Goal: Task Accomplishment & Management: Use online tool/utility

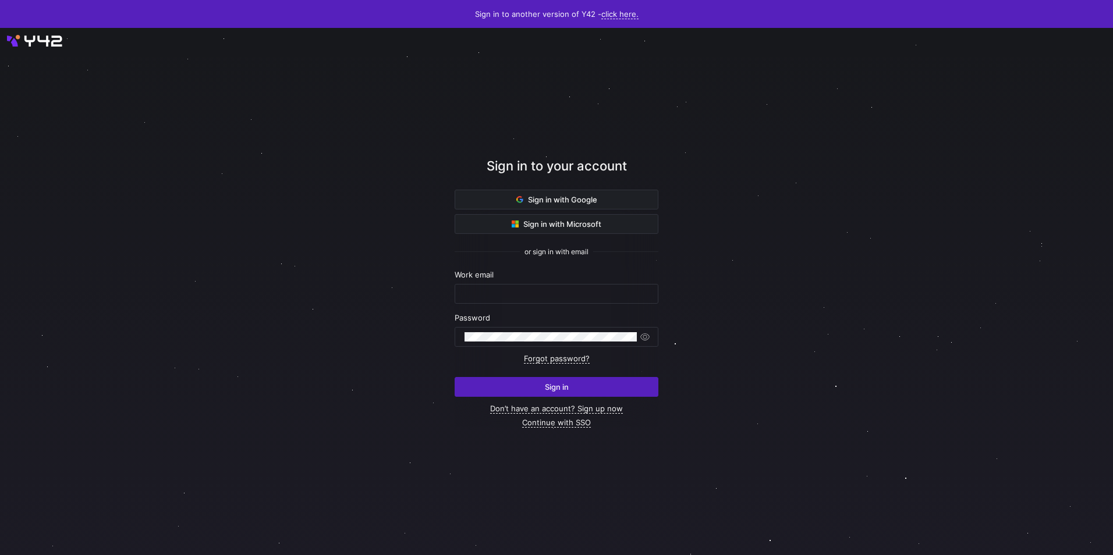
type input "[EMAIL_ADDRESS][DOMAIN_NAME]"
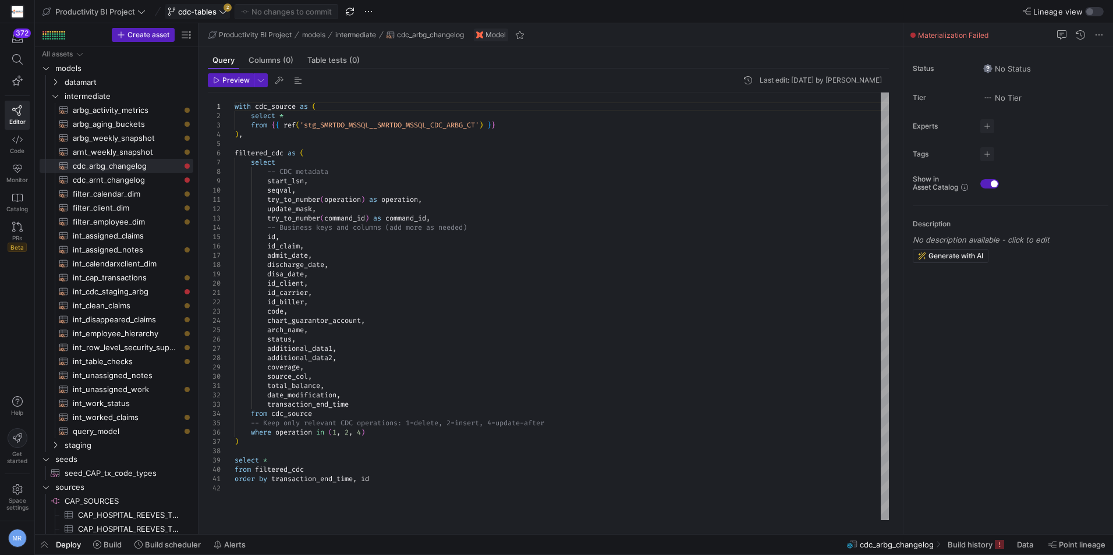
click at [207, 6] on span at bounding box center [197, 12] width 64 height 14
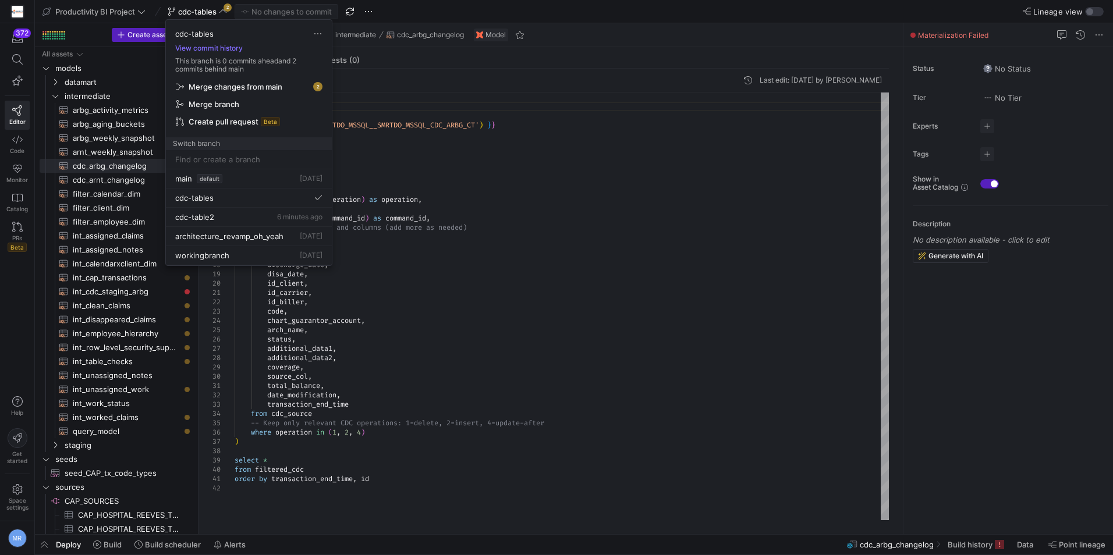
click at [294, 86] on span "Merge changes from main" at bounding box center [249, 86] width 146 height 9
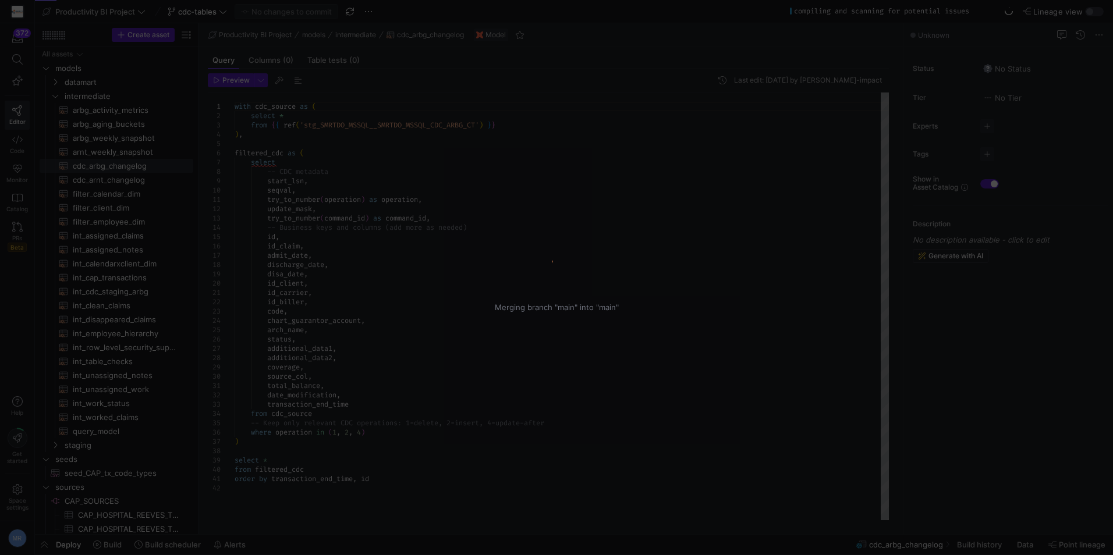
type textarea "with cdc_source as ( select * from {{ ref('stg_SMRTDO_MSSQL__SMRTDO_MSSQL_CDC_A…"
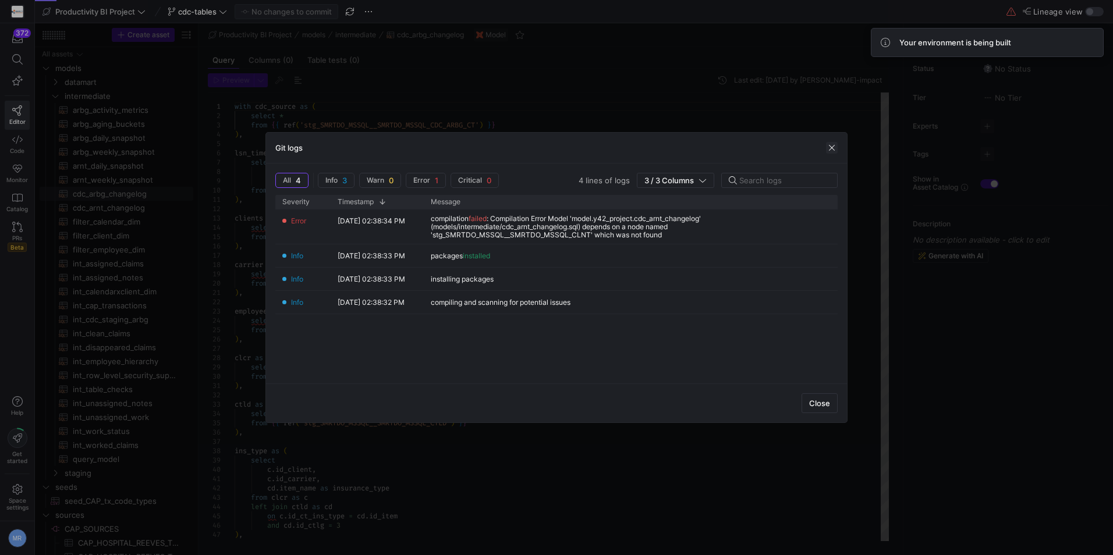
click at [830, 145] on span "button" at bounding box center [832, 148] width 12 height 12
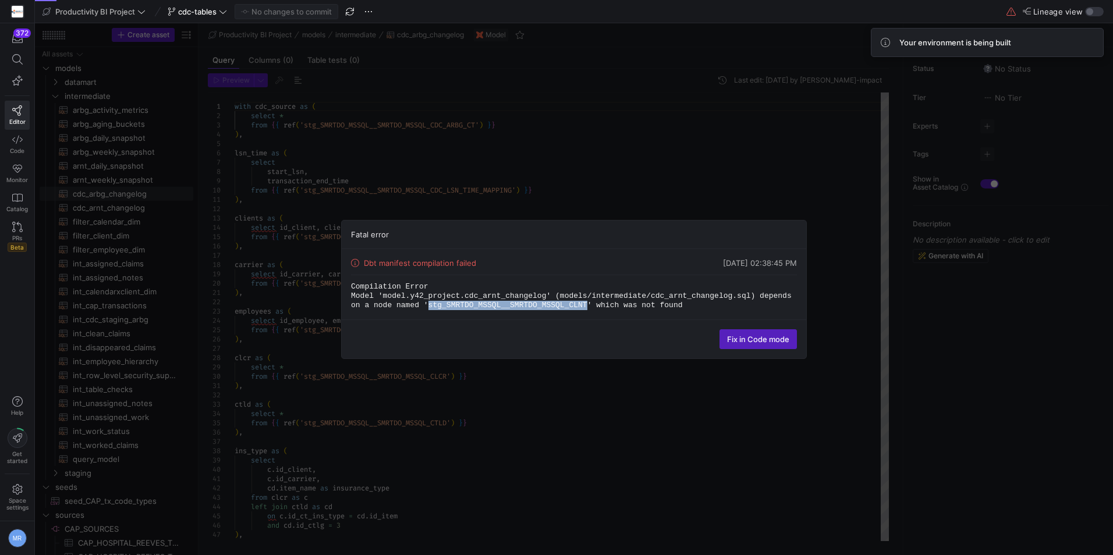
drag, startPoint x: 524, startPoint y: 304, endPoint x: 379, endPoint y: 305, distance: 145.5
click at [379, 305] on code "Compilation Error Model 'model.y42_project.cdc_arnt_changelog' (models/intermed…" at bounding box center [573, 295] width 445 height 27
copy code "stg_SMRTDO_MSSQL__SMRTDO_MSSQL_CLNT"
drag, startPoint x: 659, startPoint y: 417, endPoint x: 665, endPoint y: 425, distance: 10.5
click at [660, 422] on div "Fatal error Dbt manifest compilation failed 08/26/25, 02:38:45 PM Compilation E…" at bounding box center [574, 289] width 1078 height 532
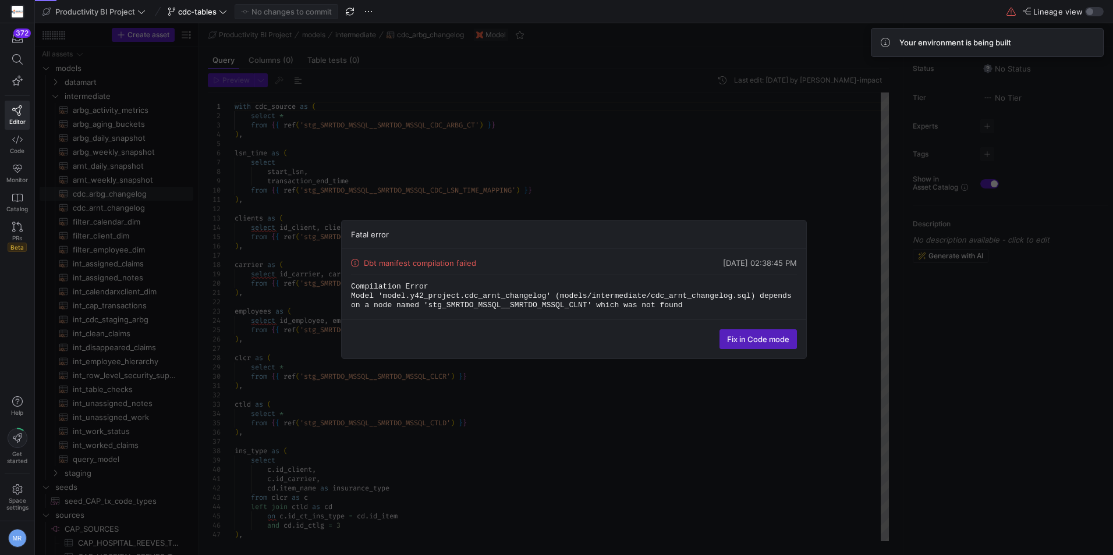
click at [734, 186] on div "Fatal error Dbt manifest compilation failed 08/26/25, 02:38:45 PM Compilation E…" at bounding box center [574, 289] width 1078 height 532
click at [755, 335] on span "Fix in Code mode" at bounding box center [758, 339] width 62 height 9
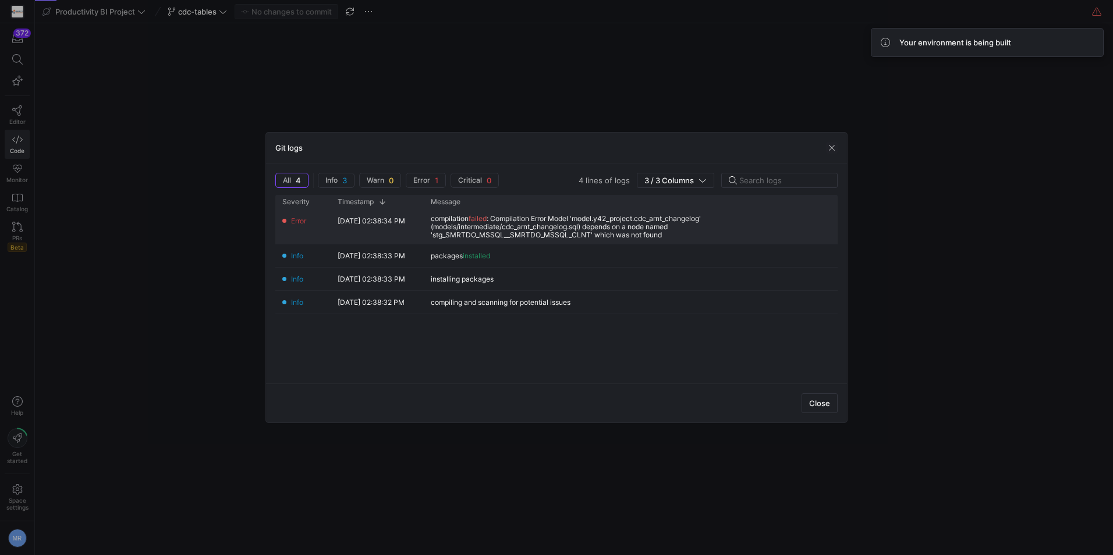
click at [449, 216] on div "compilation failed : Compilation Error Model 'model.y42_project.cdc_arnt_change…" at bounding box center [631, 227] width 400 height 24
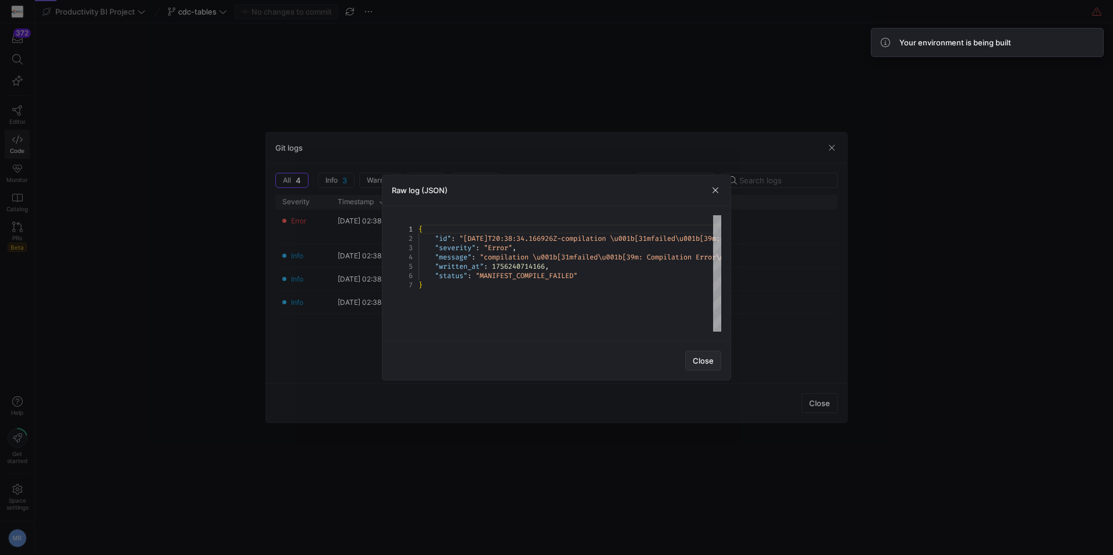
click at [714, 359] on span "button" at bounding box center [703, 361] width 35 height 19
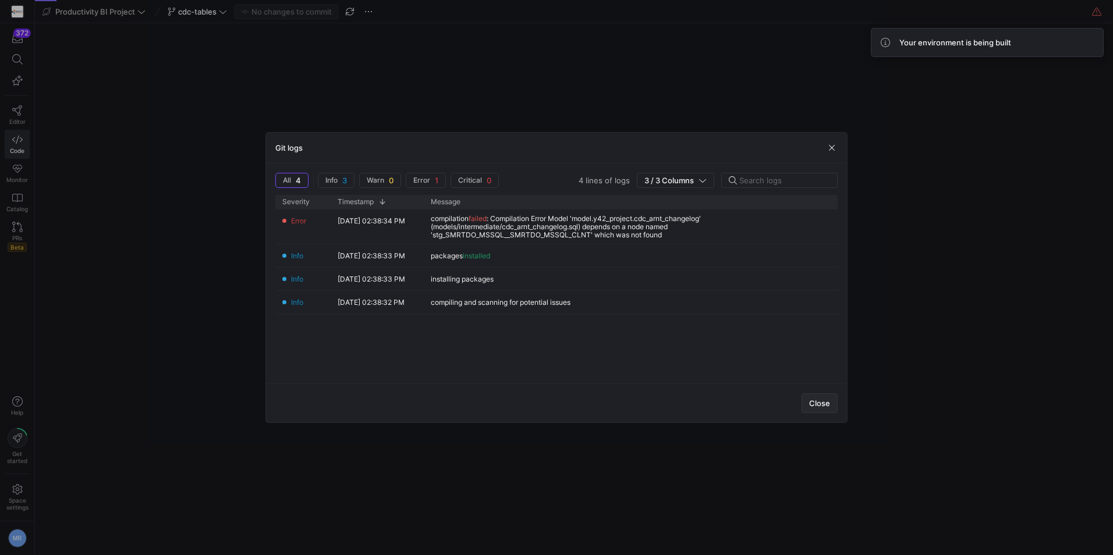
click at [823, 402] on span "Close" at bounding box center [819, 403] width 21 height 9
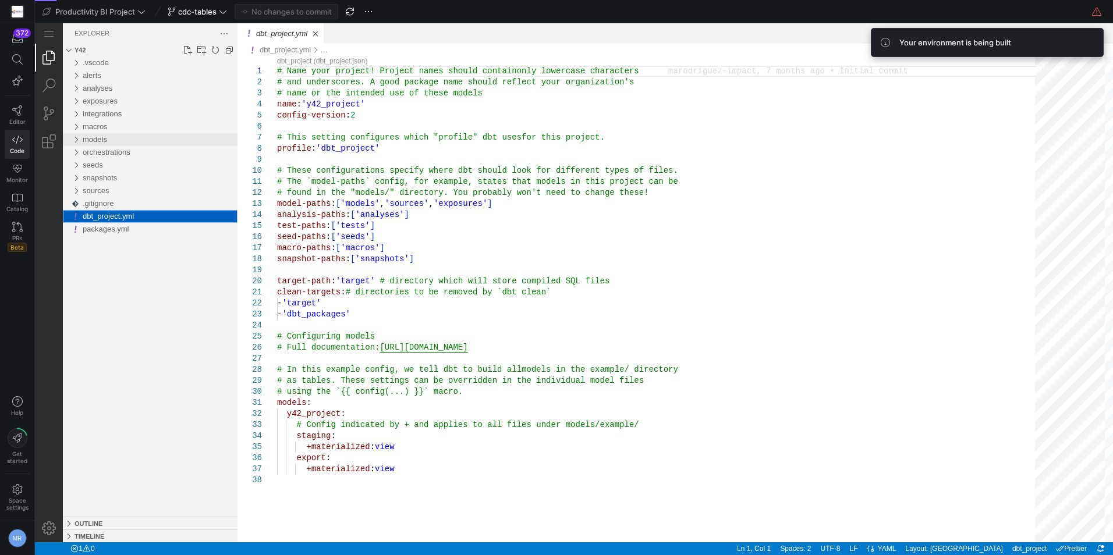
click at [75, 141] on div "models" at bounding box center [75, 139] width 17 height 13
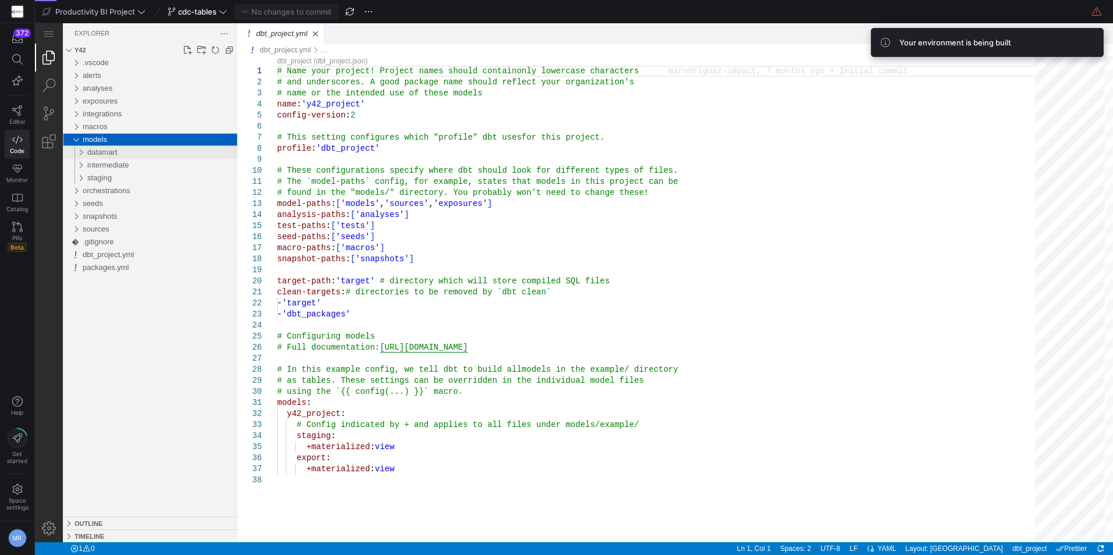
click at [108, 157] on div "datamart" at bounding box center [162, 152] width 150 height 13
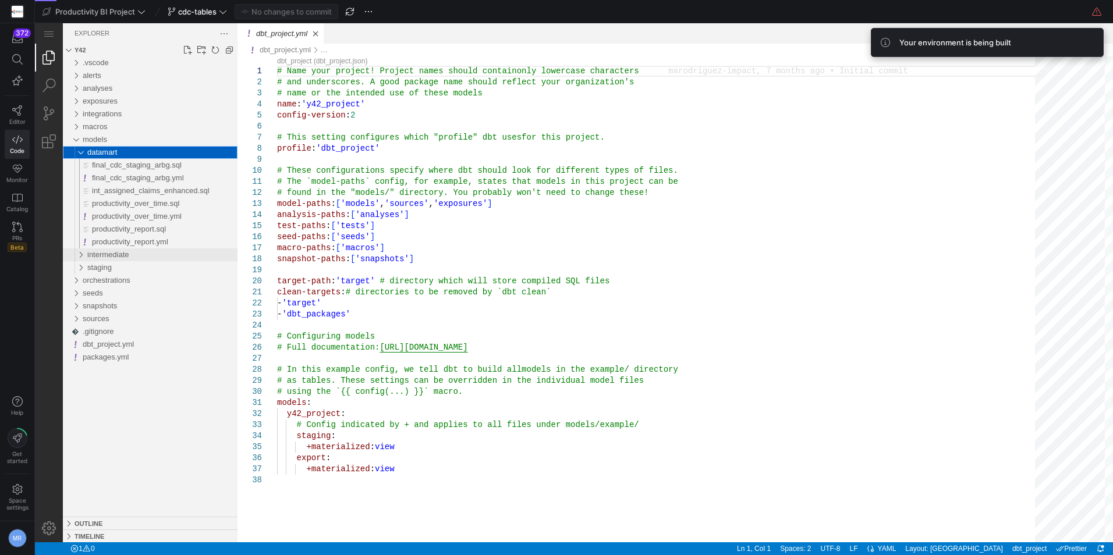
click at [113, 257] on span "intermediate" at bounding box center [108, 254] width 42 height 9
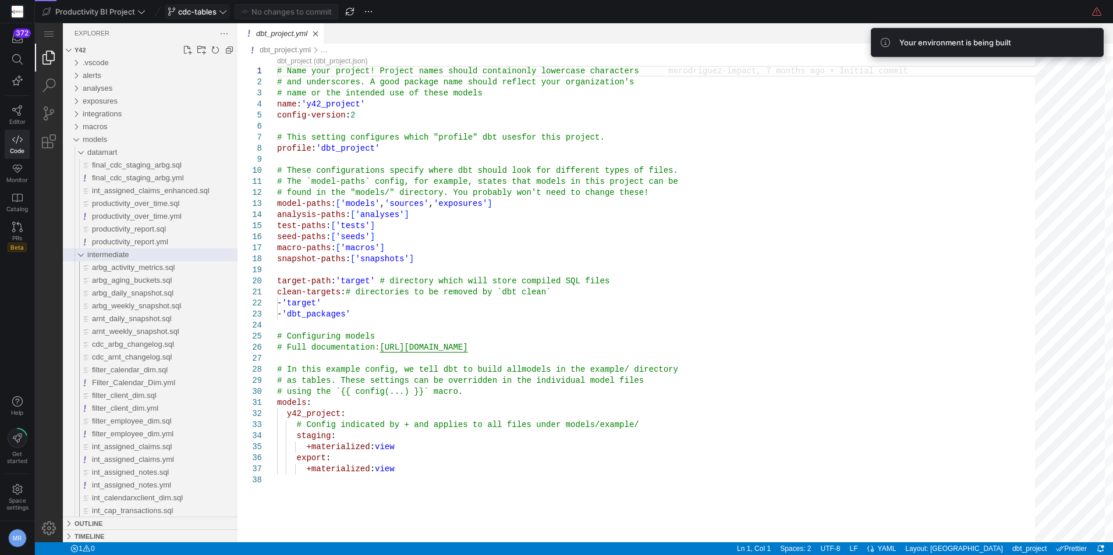
click at [213, 15] on span "cdc-tables" at bounding box center [197, 11] width 38 height 9
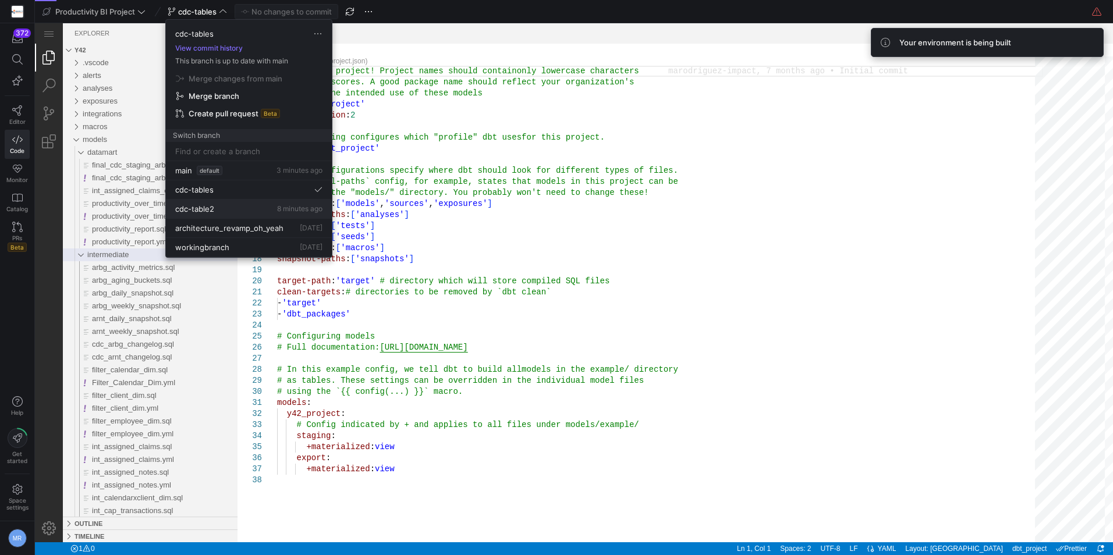
click at [238, 212] on div "cdc-table2 8 minutes ago" at bounding box center [248, 208] width 147 height 9
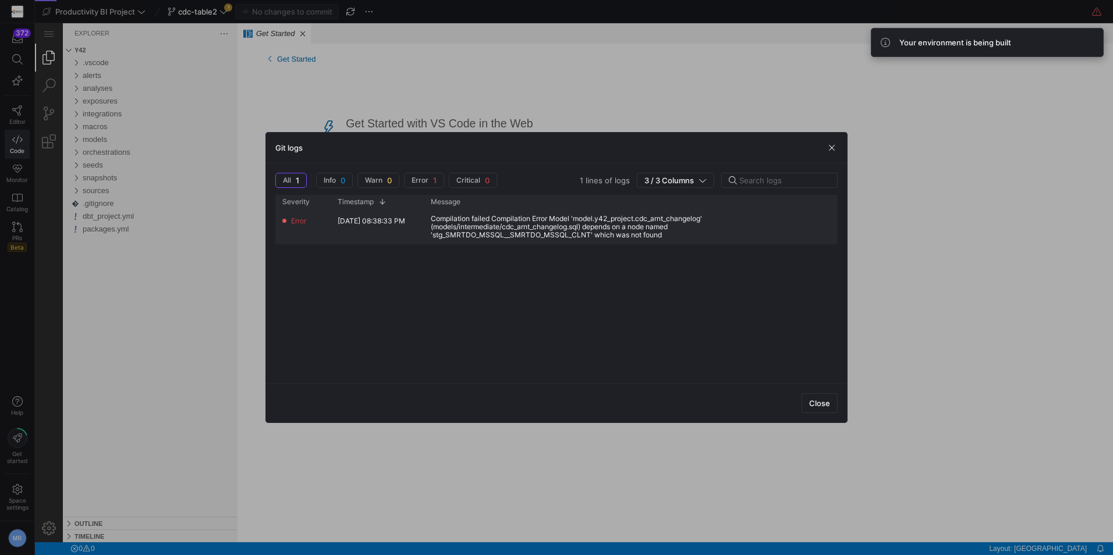
click at [576, 230] on div "Compilation failed Compilation Error Model 'model.y42_project.cdc_arnt_changelo…" at bounding box center [631, 227] width 400 height 24
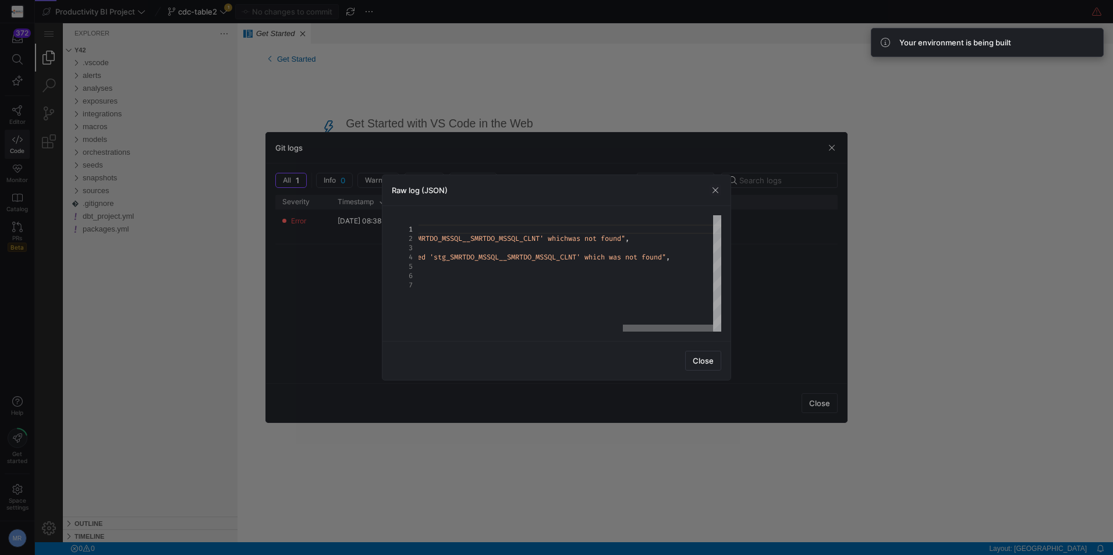
click at [696, 325] on div at bounding box center [668, 328] width 90 height 7
click at [714, 193] on span "button" at bounding box center [715, 190] width 12 height 12
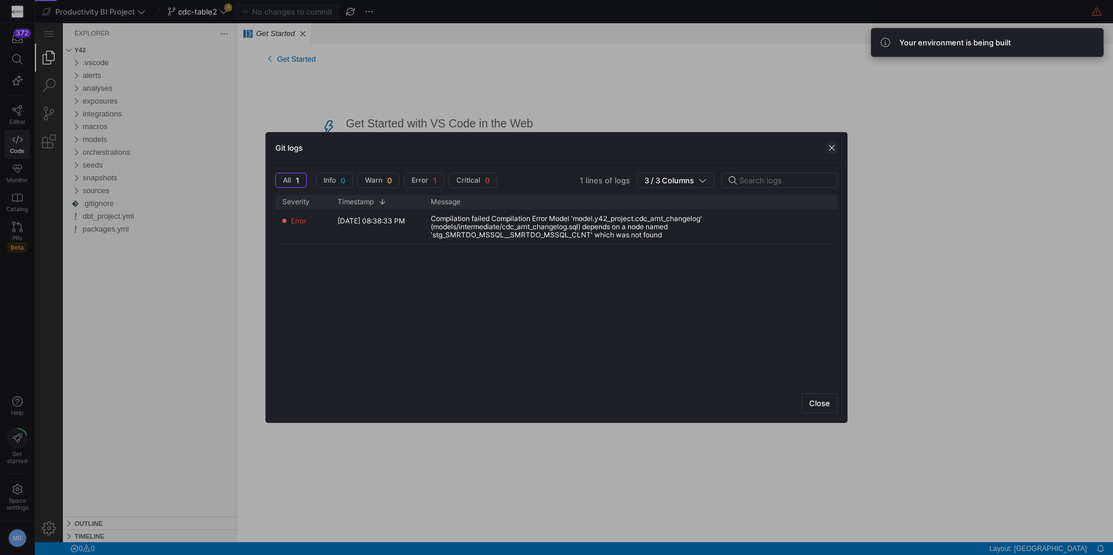
click at [829, 145] on span "button" at bounding box center [832, 148] width 12 height 12
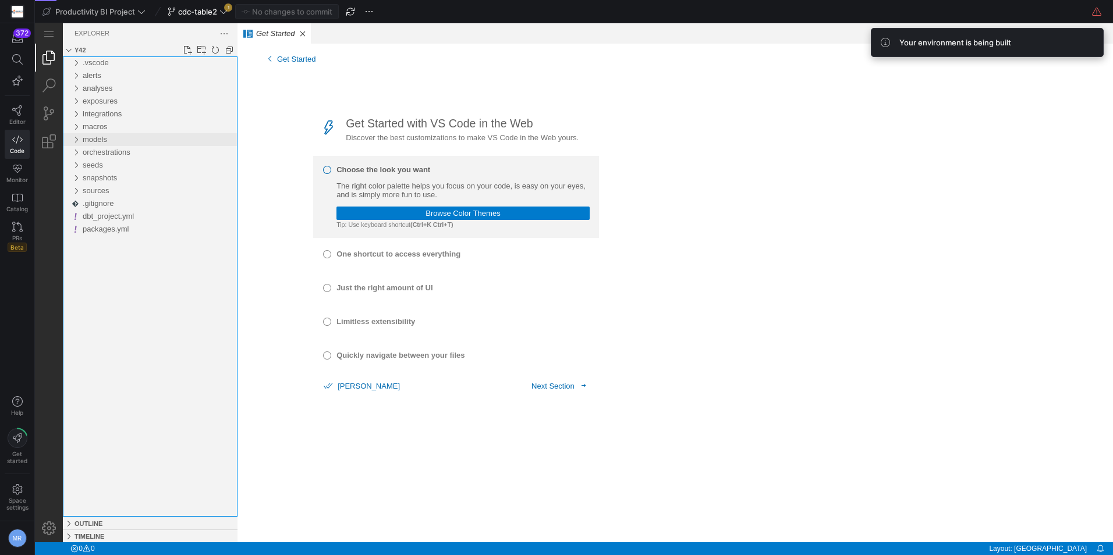
click at [127, 140] on div "models" at bounding box center [160, 139] width 155 height 13
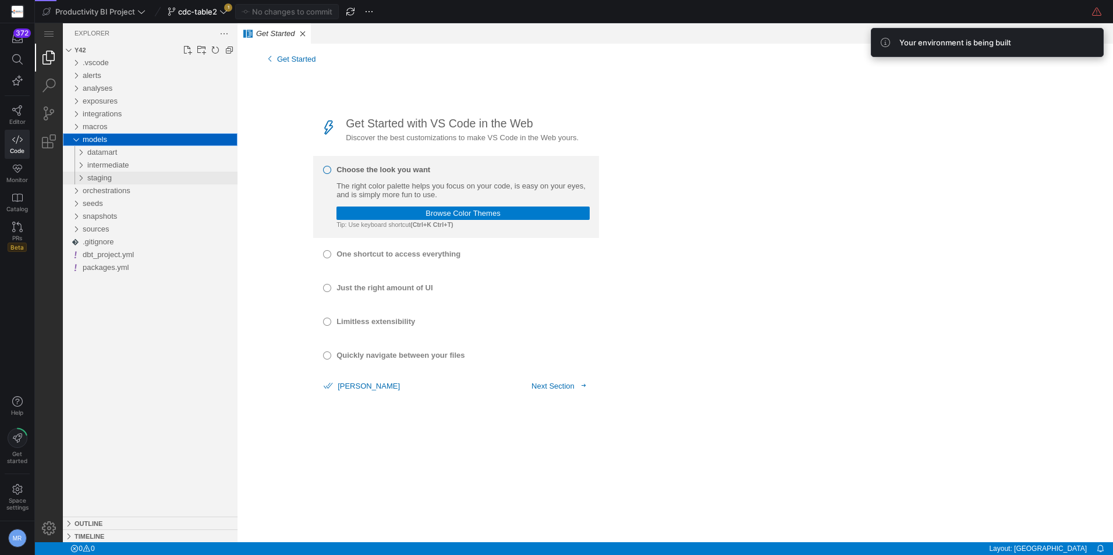
click at [106, 179] on span "staging" at bounding box center [99, 177] width 24 height 9
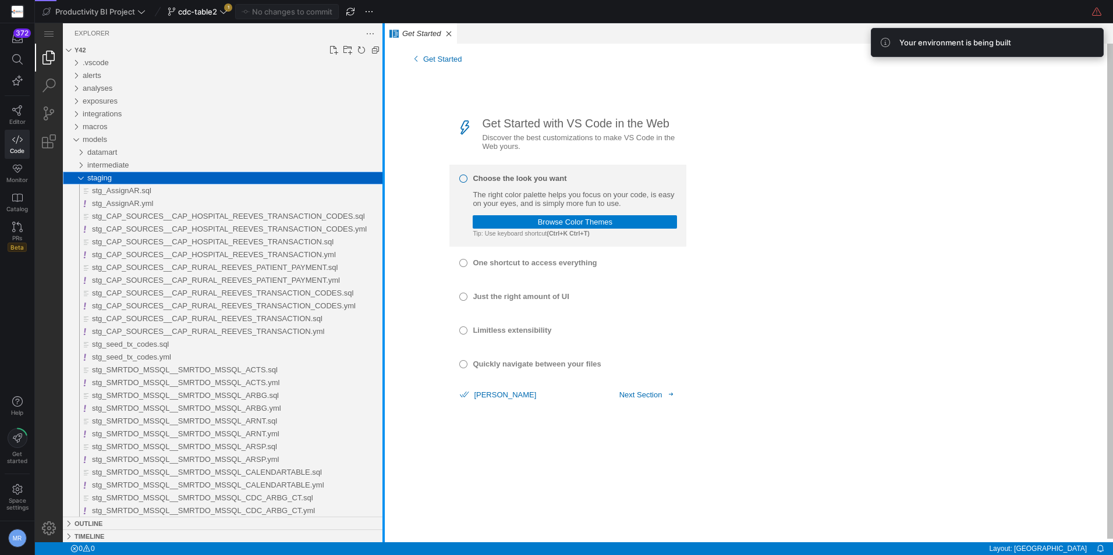
drag, startPoint x: 237, startPoint y: 125, endPoint x: 383, endPoint y: 190, distance: 159.7
click at [383, 190] on div at bounding box center [383, 282] width 2 height 519
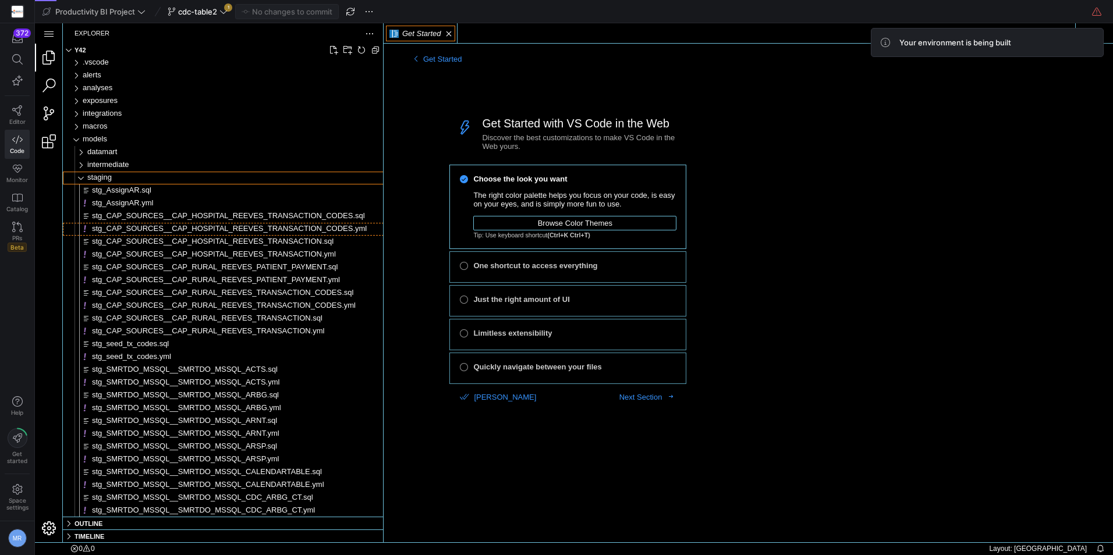
click at [371, 232] on div "stg_CAP_SOURCES__CAP_HOSPITAL_REEVES_TRANSACTION_CODES.yml" at bounding box center [238, 229] width 292 height 13
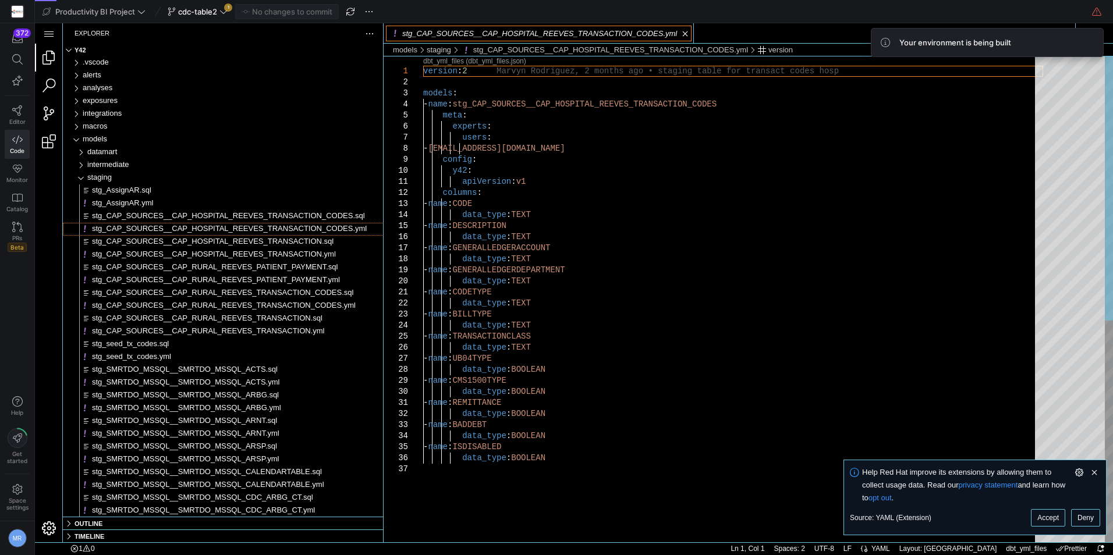
click at [630, 229] on div "version : 2 models : - name : stg_CAP_SOURCES__CAP_HOSPITAL_REEVES_TRANSACTION_…" at bounding box center [733, 502] width 620 height 893
type textarea "apiVersion: v1 columns: - name: CODE data_type: TEXT - name: DESCRIPTION data_t…"
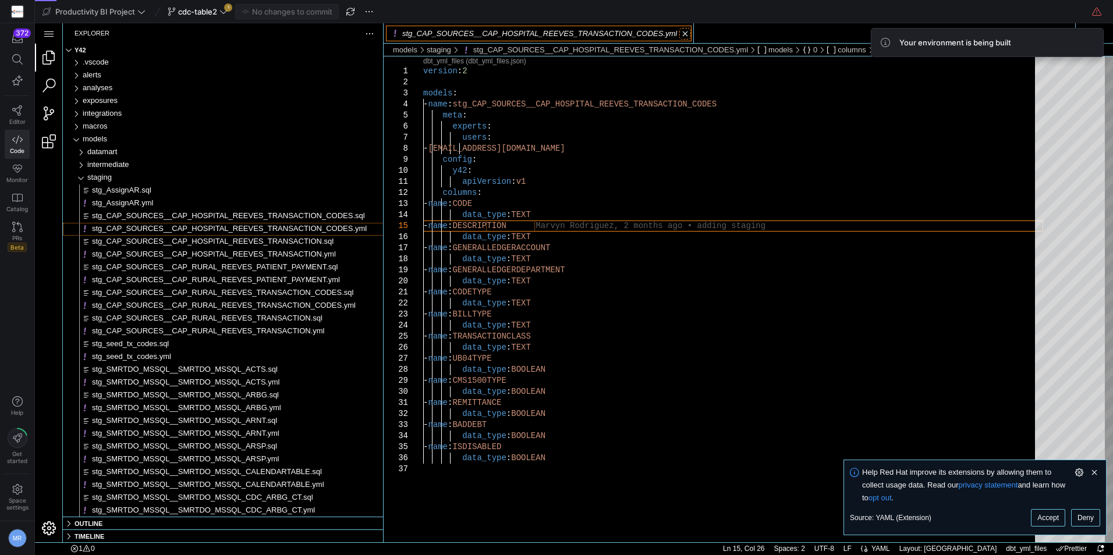
click at [679, 33] on link "Close (Ctrl+F4)" at bounding box center [685, 34] width 12 height 12
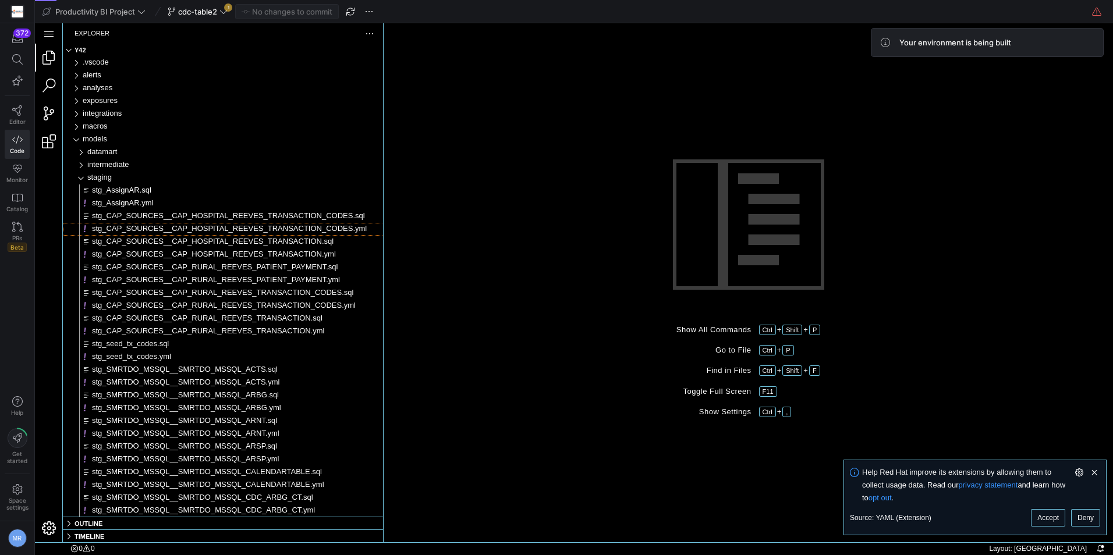
click at [1094, 469] on link "Clear Notification (Delete)" at bounding box center [1094, 472] width 13 height 13
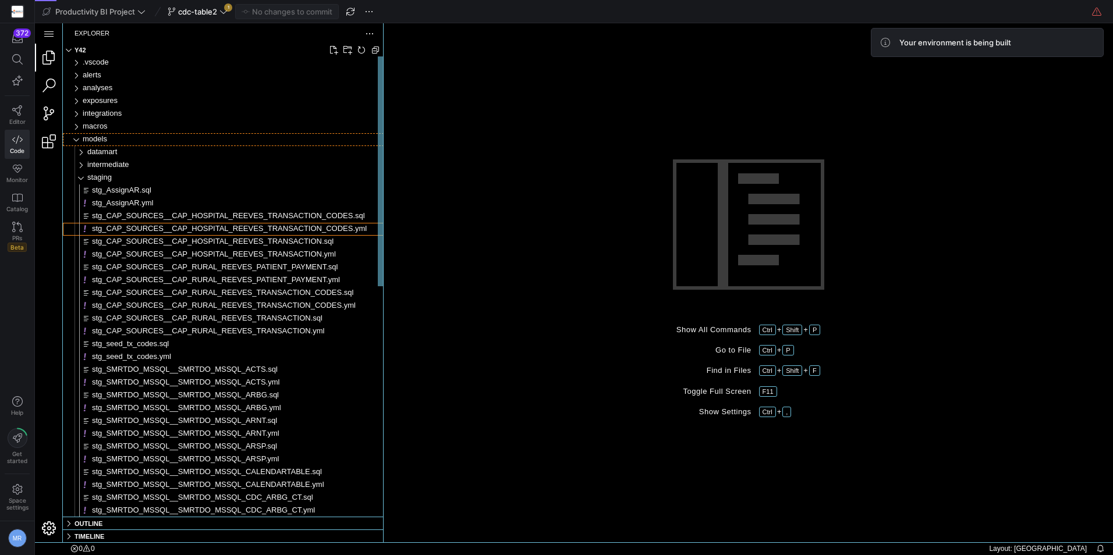
click at [118, 143] on div "models" at bounding box center [233, 139] width 301 height 13
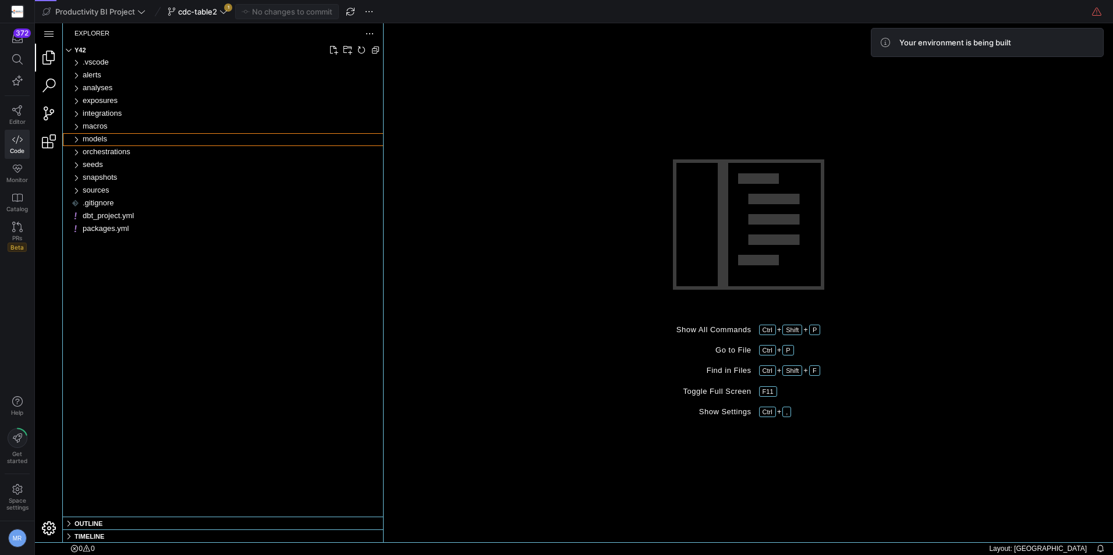
click at [118, 143] on div "models" at bounding box center [233, 139] width 301 height 13
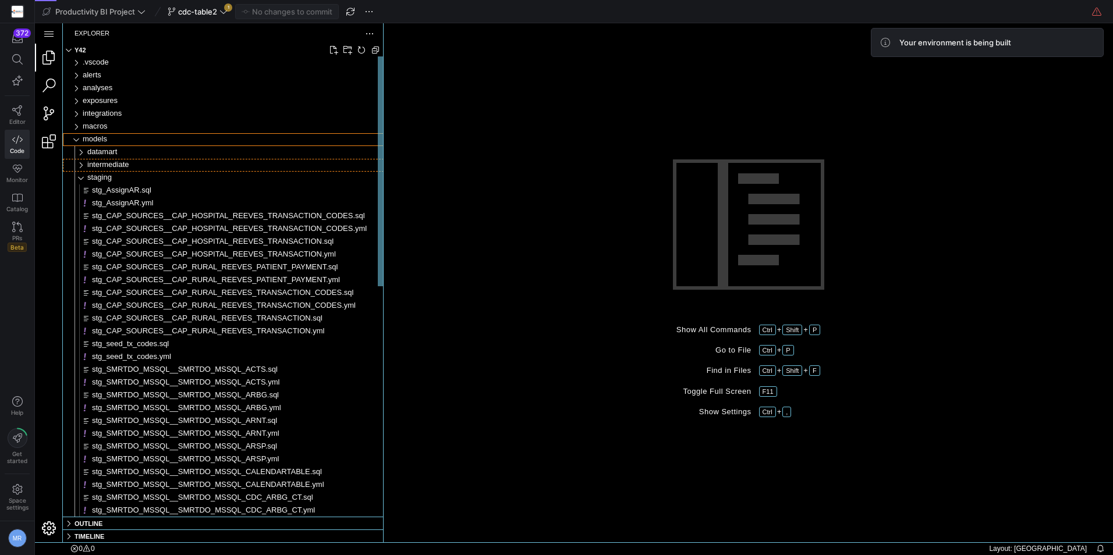
click at [108, 171] on div "intermediate" at bounding box center [235, 165] width 296 height 13
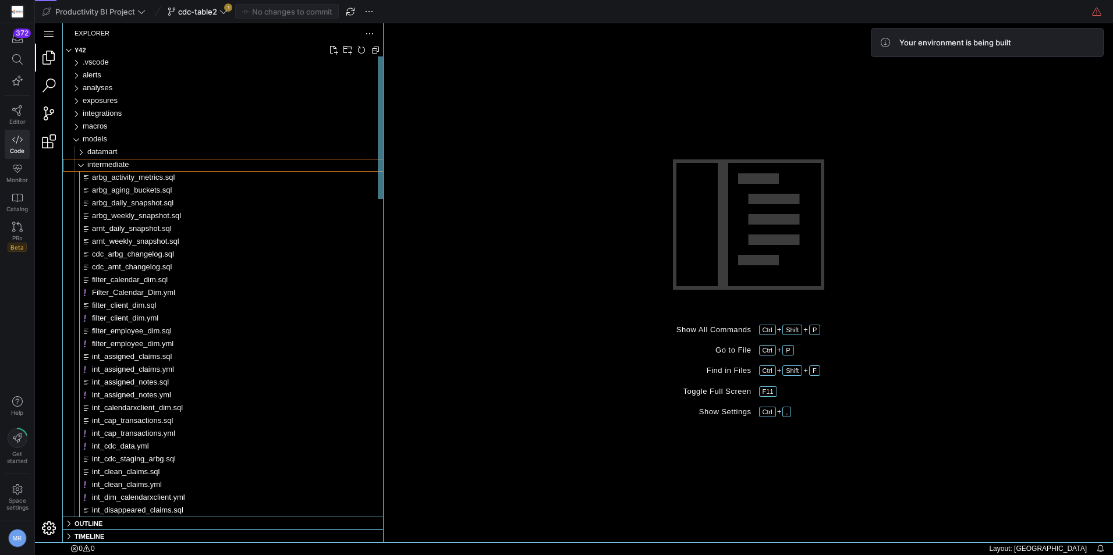
click at [114, 162] on span "intermediate" at bounding box center [108, 164] width 42 height 9
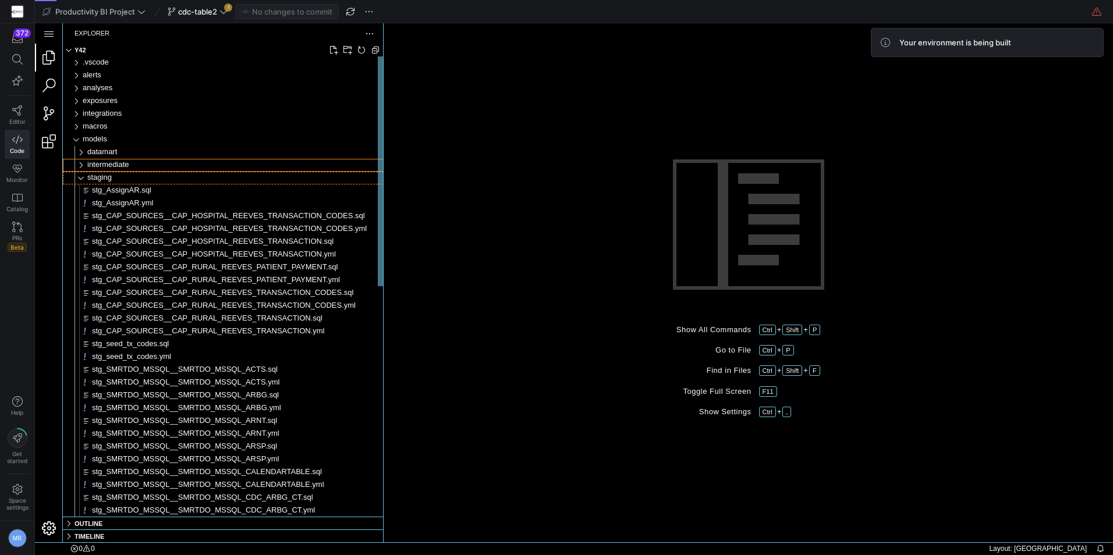
click at [96, 178] on span "staging" at bounding box center [99, 177] width 24 height 9
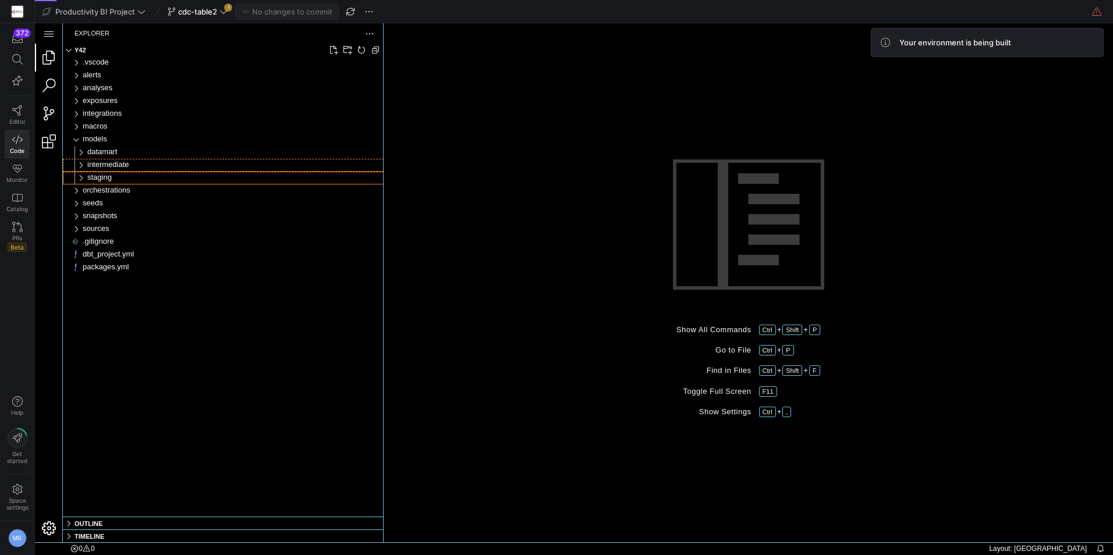
click at [103, 170] on div "intermediate" at bounding box center [235, 165] width 296 height 13
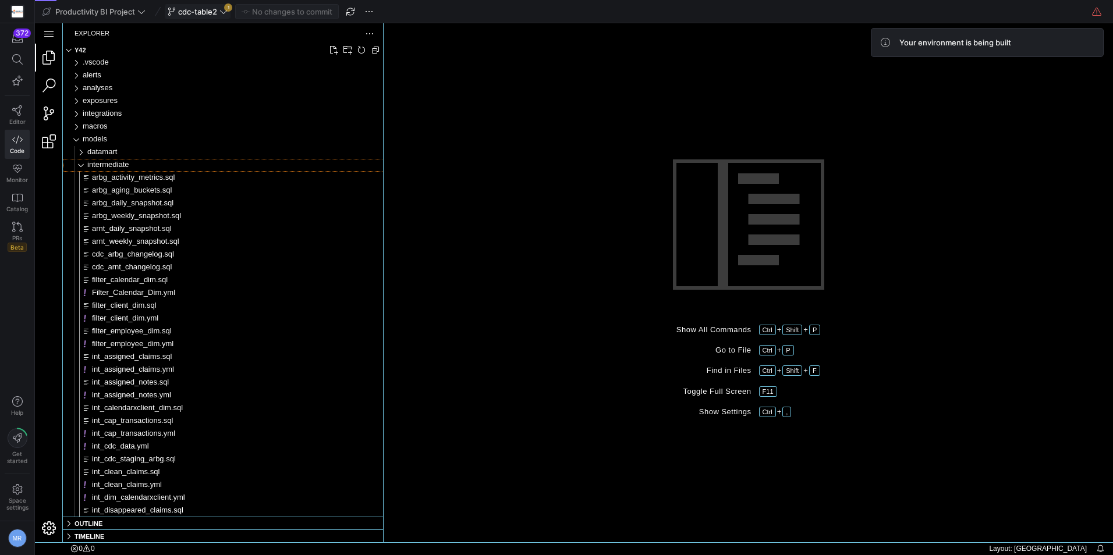
click at [212, 10] on span "cdc-table2" at bounding box center [197, 11] width 39 height 9
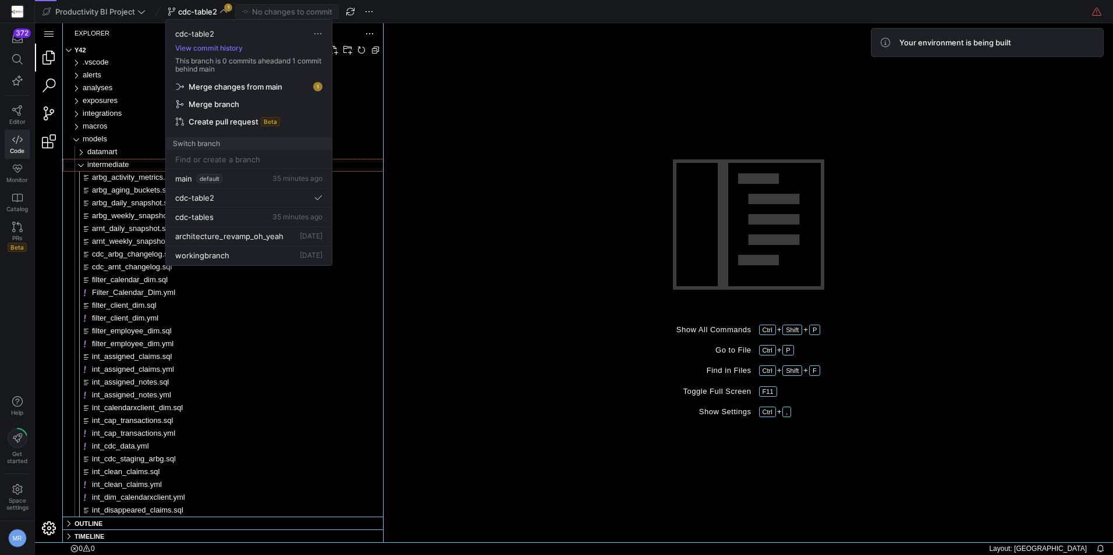
click at [258, 86] on span "Merge changes from main" at bounding box center [236, 86] width 94 height 9
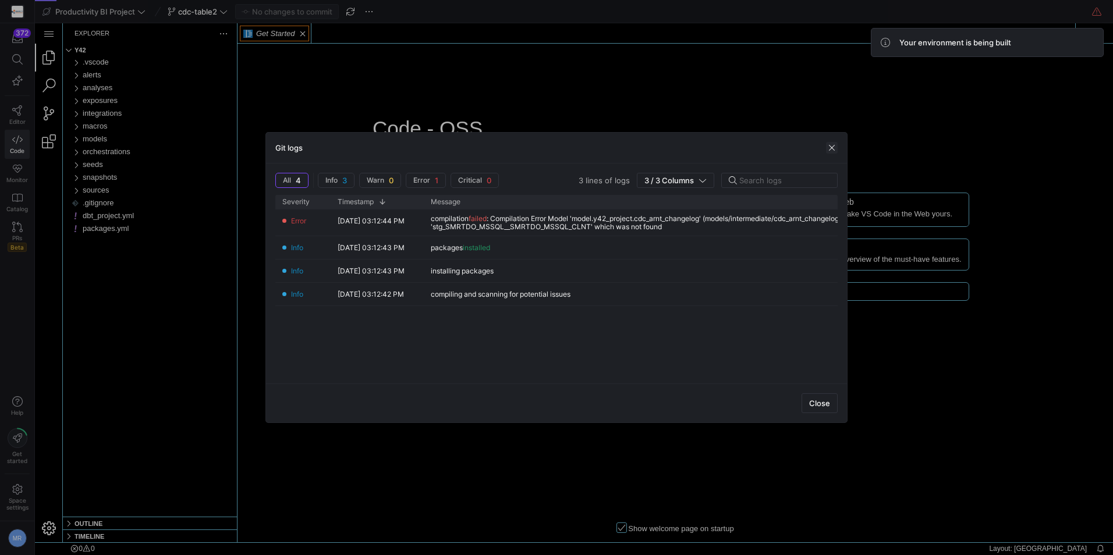
click at [836, 144] on span "button" at bounding box center [832, 148] width 12 height 12
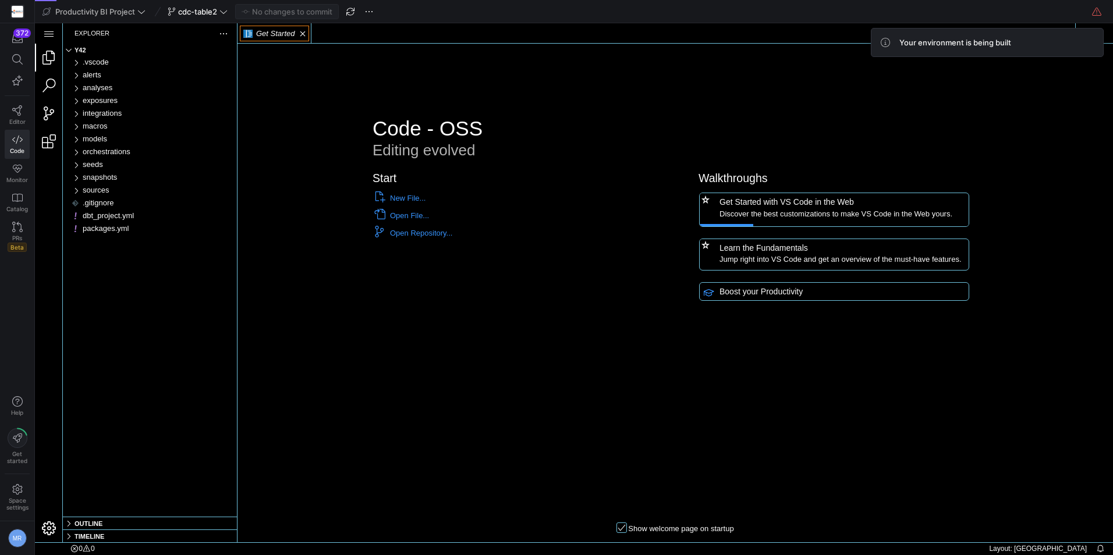
click at [207, 19] on y42-top-nav "Productivity BI Project cdc-table2 No changes to commit" at bounding box center [574, 11] width 1078 height 23
click at [212, 10] on span "cdc-table2" at bounding box center [197, 11] width 39 height 9
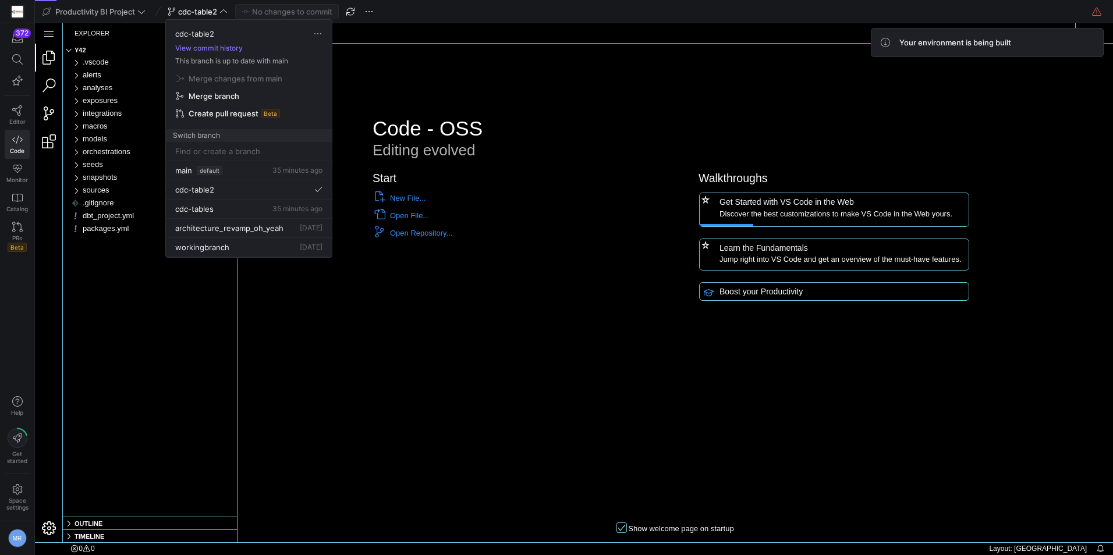
click at [470, 322] on div at bounding box center [556, 277] width 1113 height 555
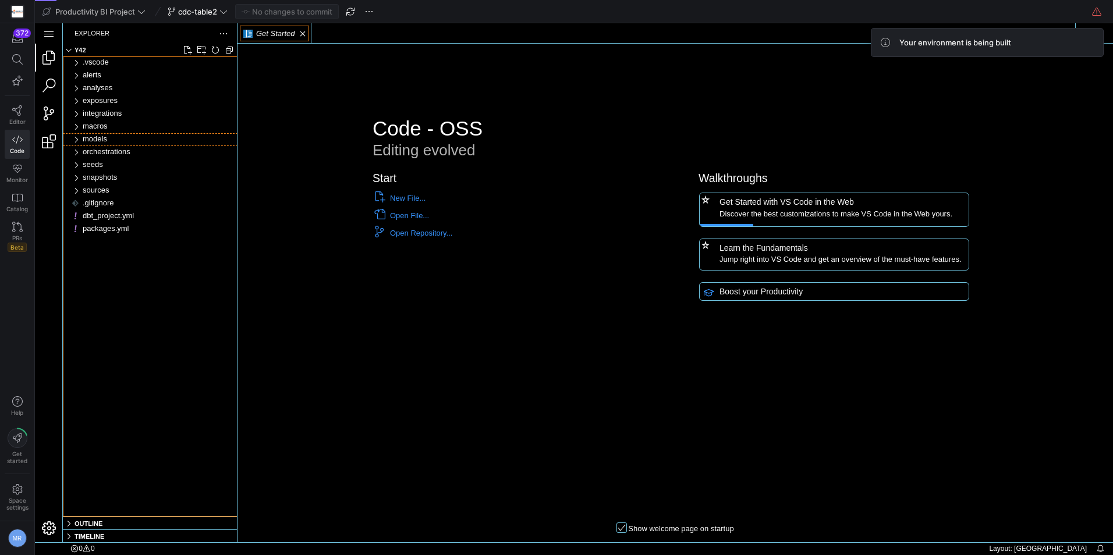
click at [90, 140] on span "models" at bounding box center [95, 138] width 24 height 9
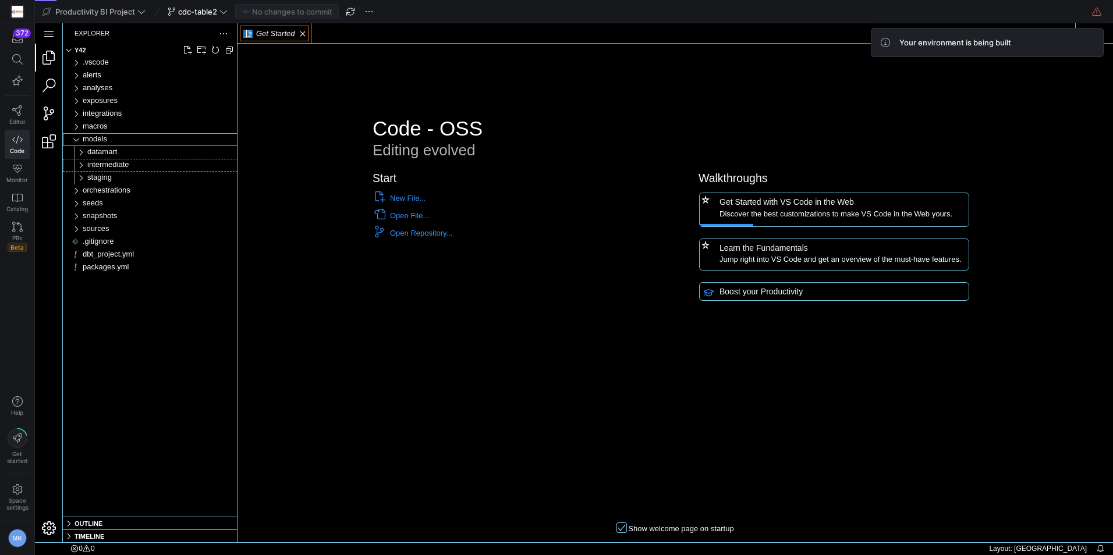
click at [129, 165] on span "intermediate" at bounding box center [108, 164] width 42 height 9
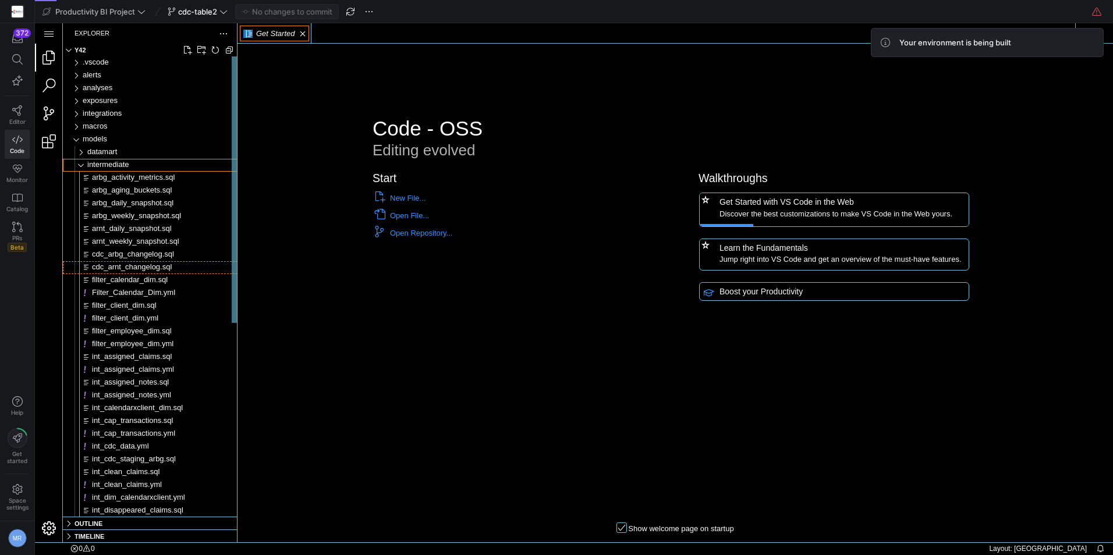
click at [145, 267] on span "cdc_arnt_changelog.sql" at bounding box center [132, 266] width 80 height 9
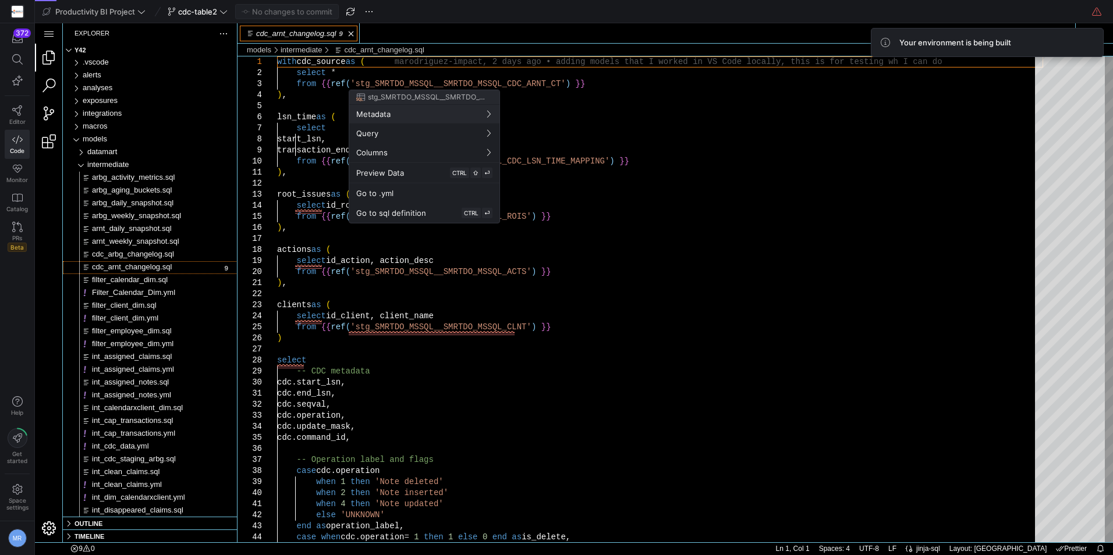
click at [611, 316] on div at bounding box center [556, 277] width 1113 height 555
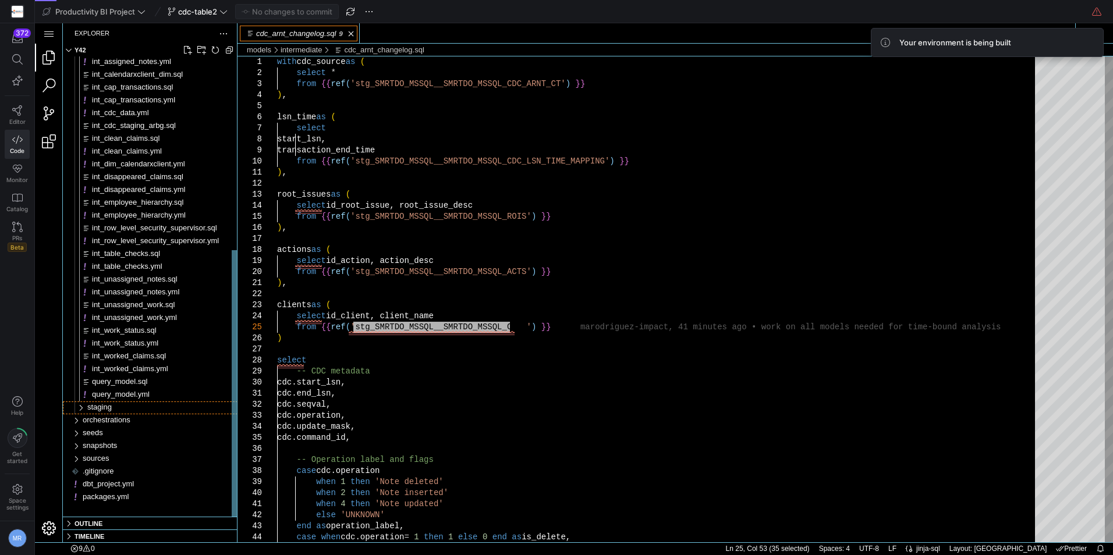
click at [126, 410] on div "staging" at bounding box center [162, 408] width 150 height 13
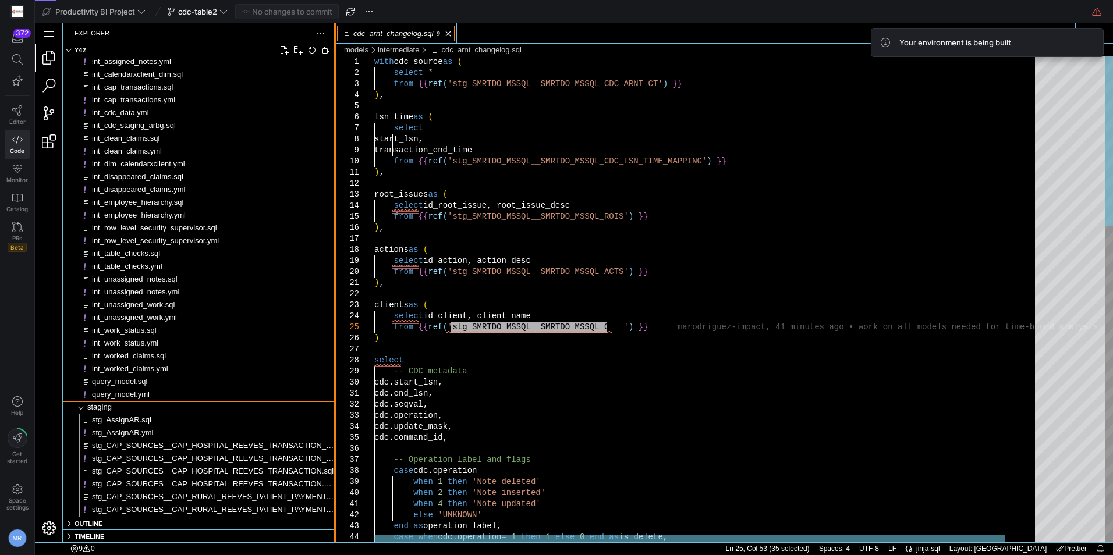
drag, startPoint x: 237, startPoint y: 294, endPoint x: 335, endPoint y: 288, distance: 97.4
click at [335, 288] on div at bounding box center [334, 282] width 2 height 519
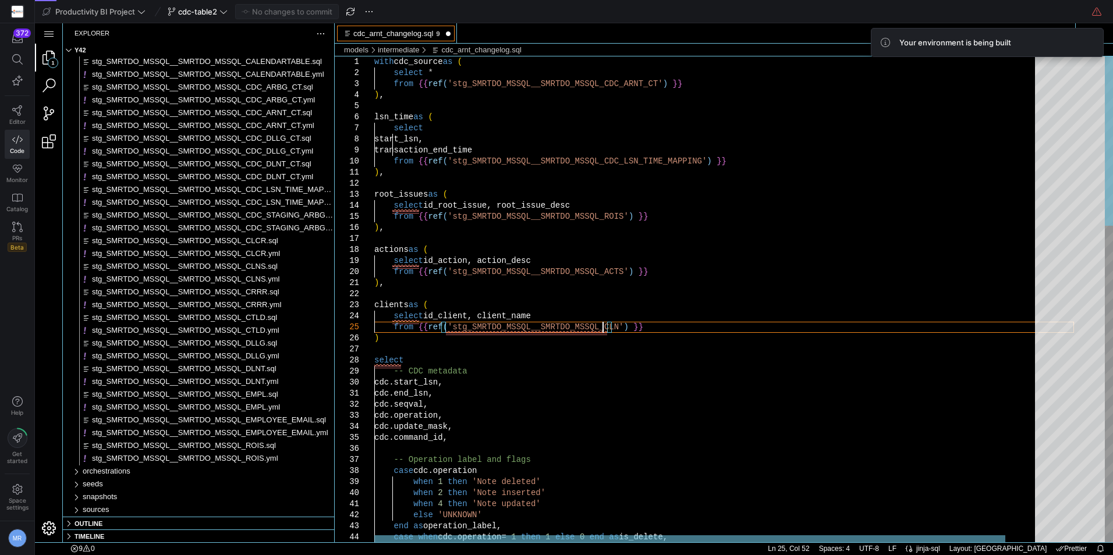
scroll to position [45, 233]
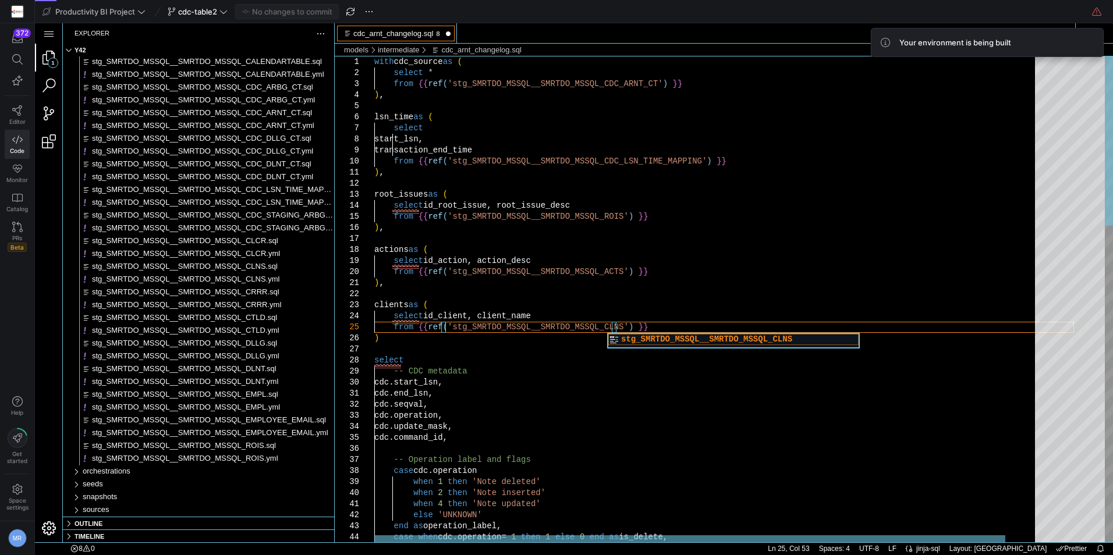
type textarea "), clients as ( select id_client, client_name from {{ ref('stg_SMRTDO_MSSQL__SM…"
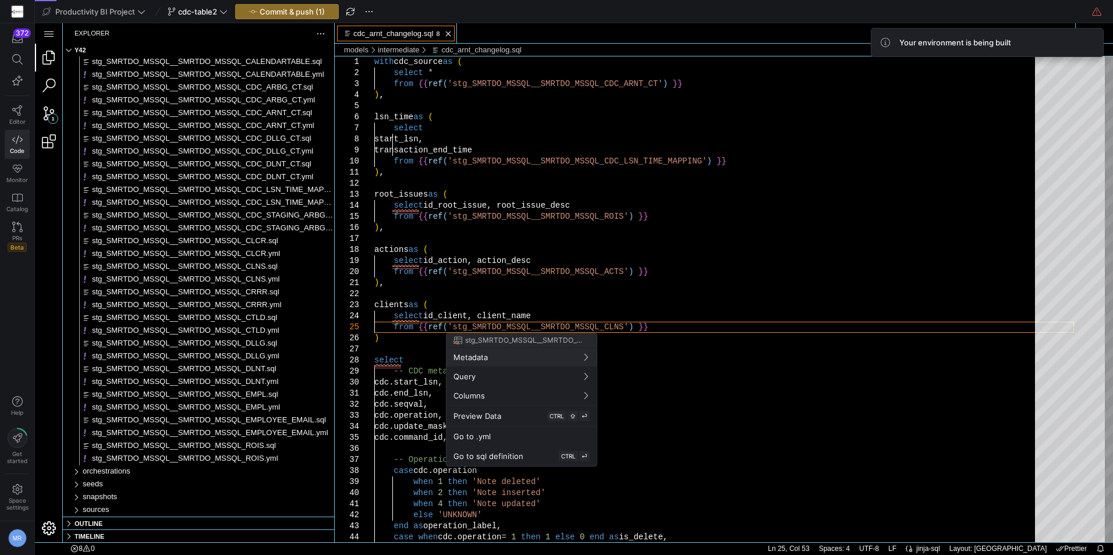
click at [659, 263] on div at bounding box center [556, 277] width 1113 height 555
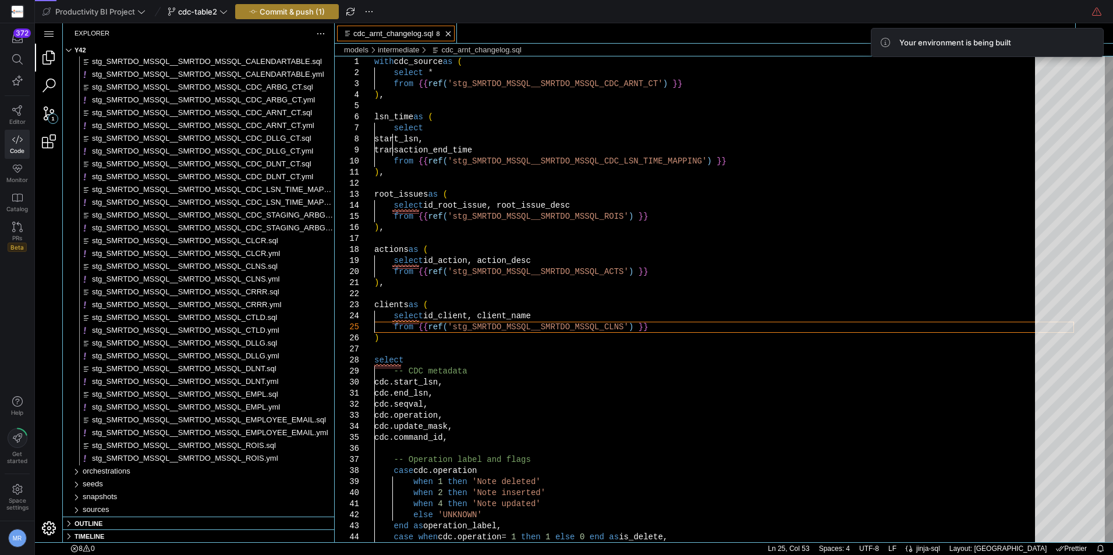
click at [283, 5] on span "button" at bounding box center [287, 12] width 102 height 14
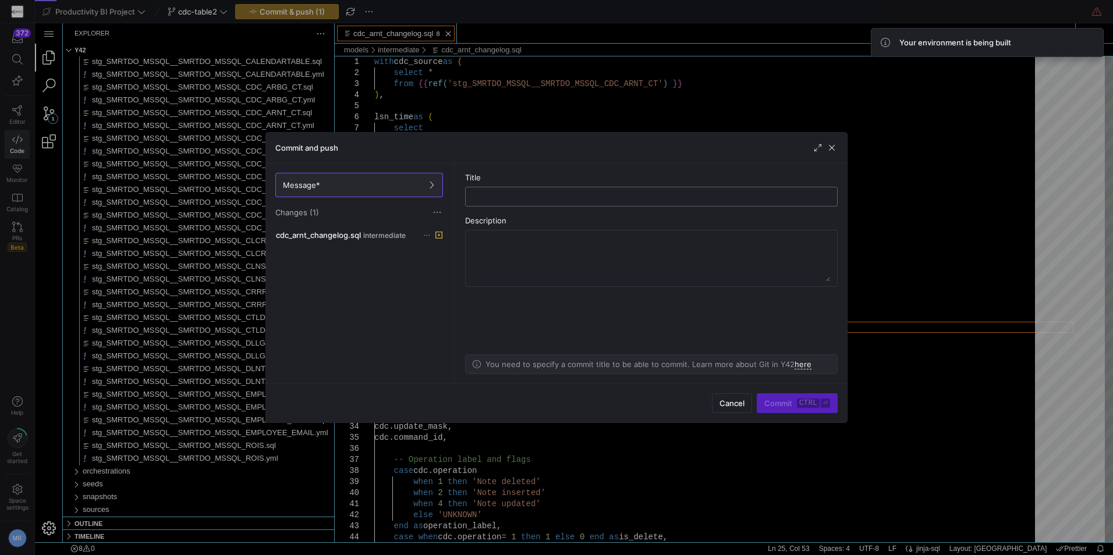
click at [614, 196] on input "text" at bounding box center [651, 196] width 353 height 9
type input "fix"
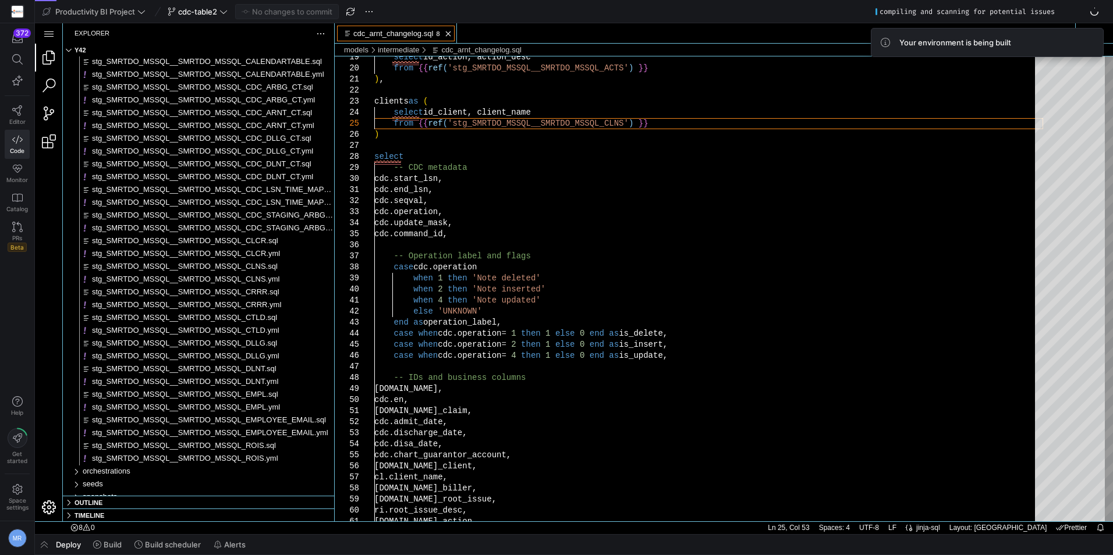
click at [201, 2] on y42-top-nav "Productivity BI Project cdc-table2 No changes to commit compiling and scanning …" at bounding box center [574, 11] width 1078 height 23
click at [200, 10] on span "cdc-table2" at bounding box center [197, 11] width 39 height 9
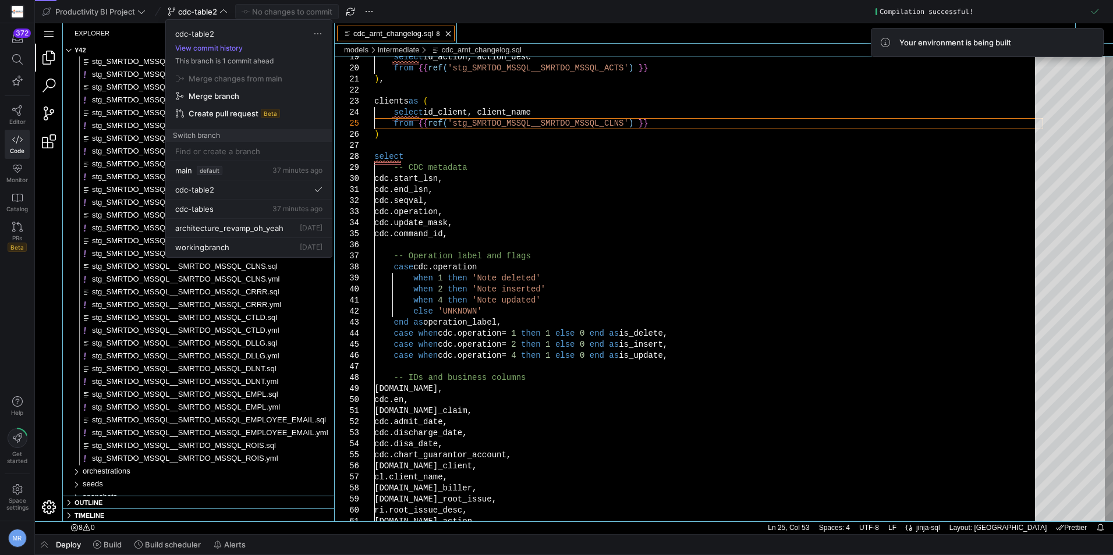
click at [261, 91] on span "Merge branch" at bounding box center [249, 95] width 146 height 9
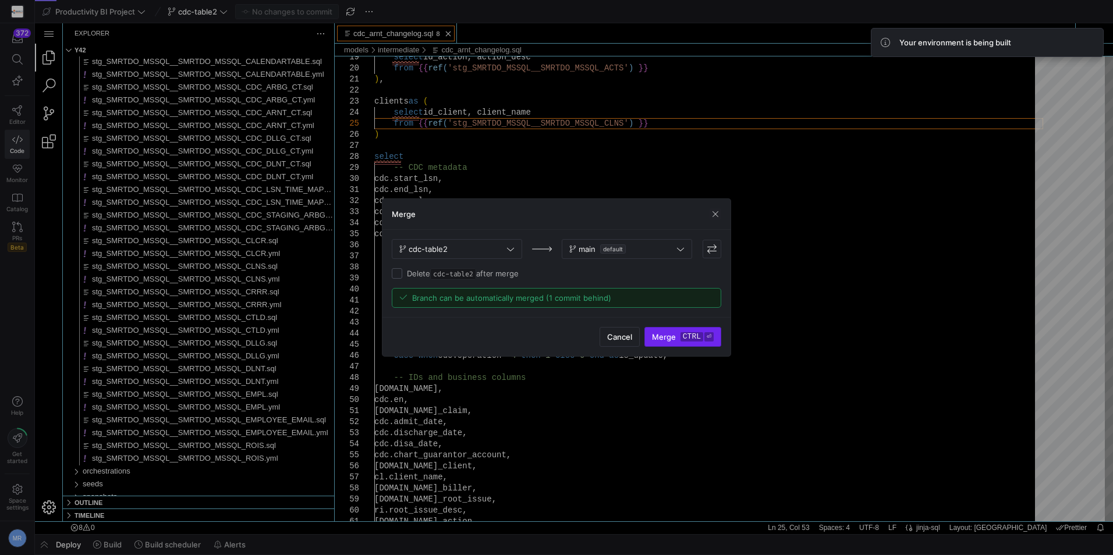
click at [695, 331] on span "submit" at bounding box center [683, 337] width 76 height 19
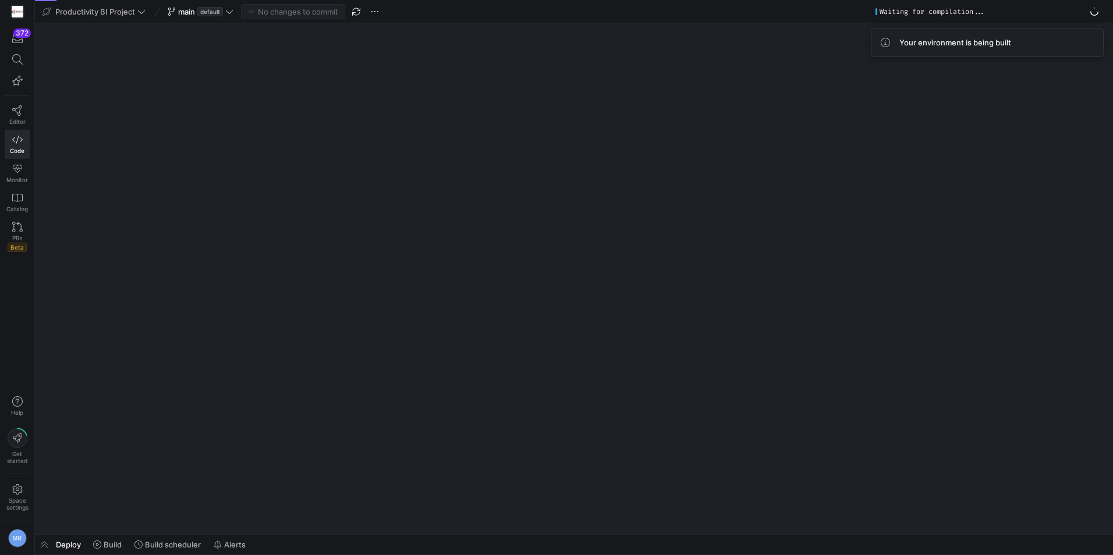
select select "selection"
select select "alt"
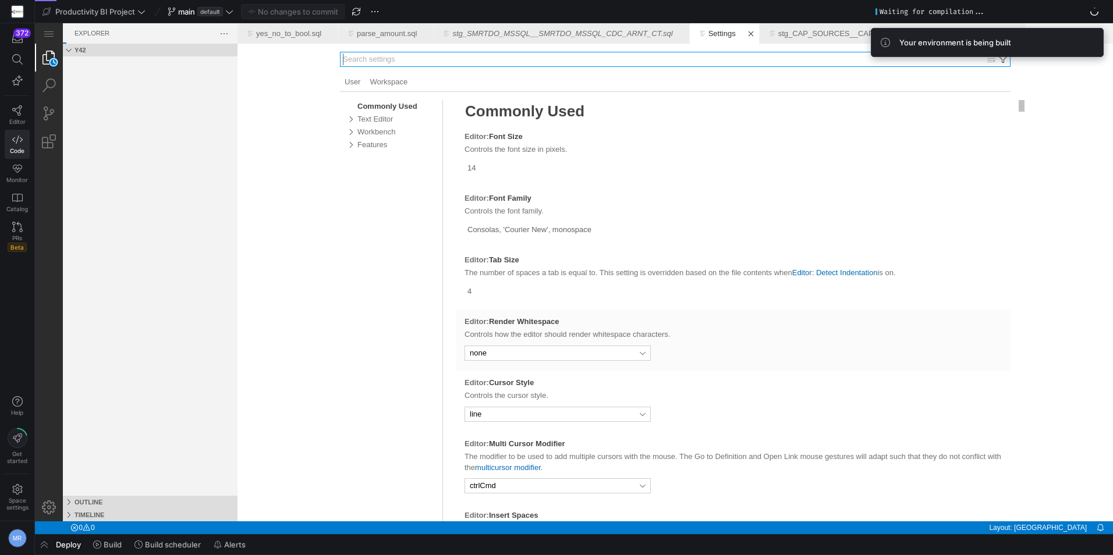
select select "selection"
select select "line"
select select "alt"
select select "selection"
select select "line"
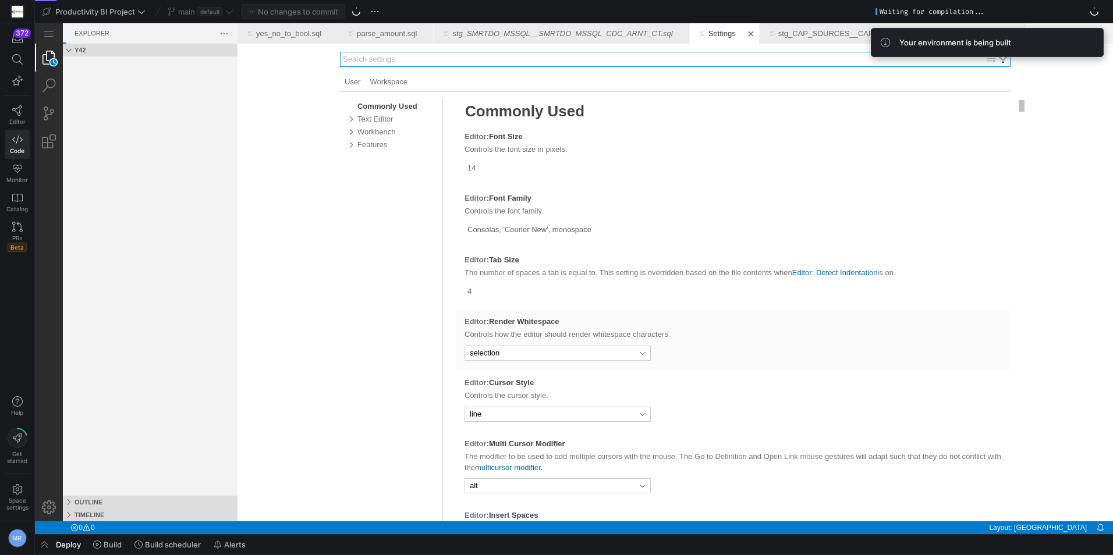
select select "alt"
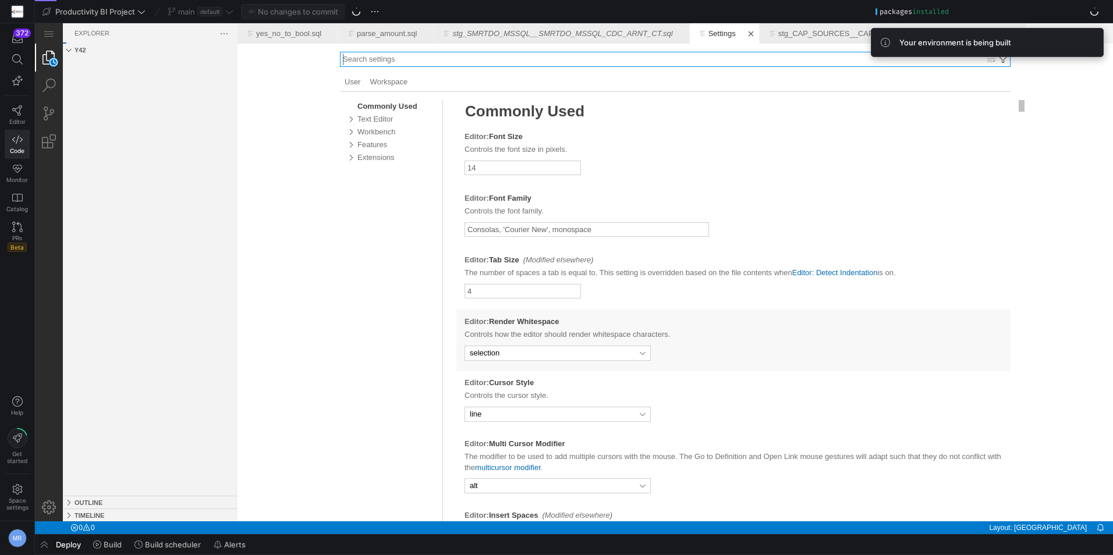
select select "selection"
select select "line"
select select "alt"
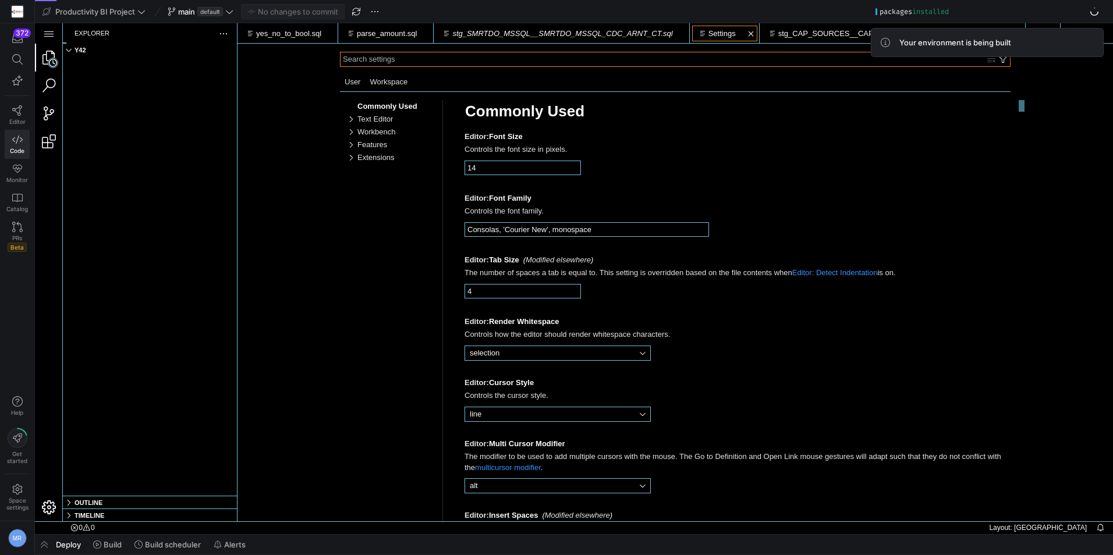
select select "selection"
select select "line"
select select "alt"
select select "selection"
select select "line"
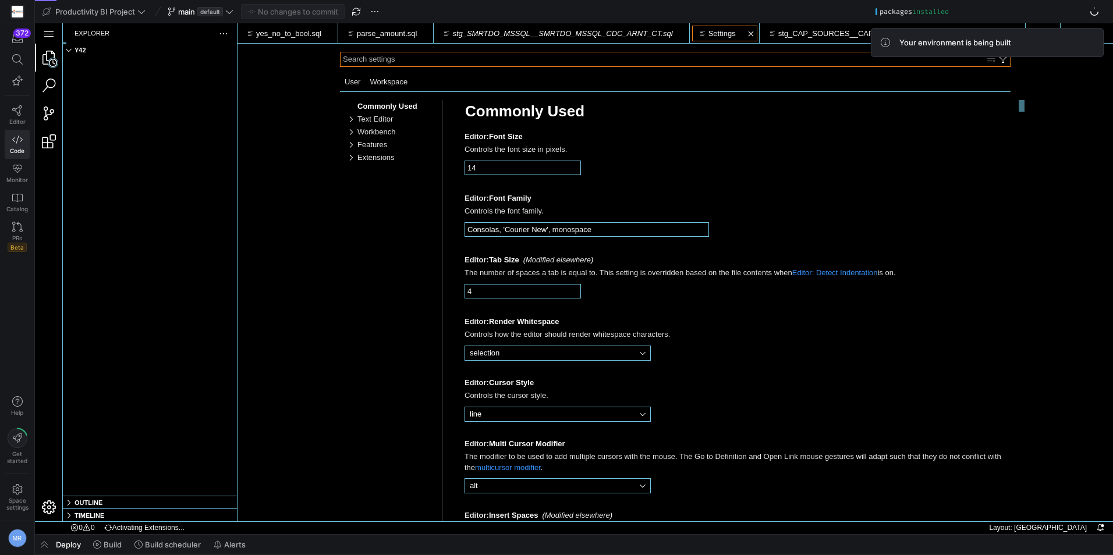
select select "alt"
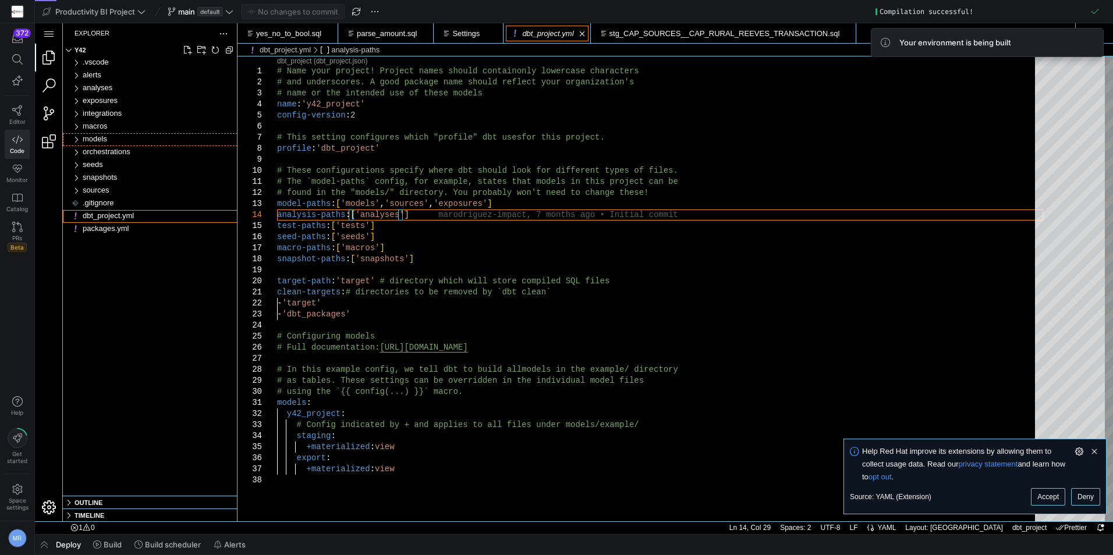
click at [102, 135] on span "models" at bounding box center [95, 138] width 24 height 9
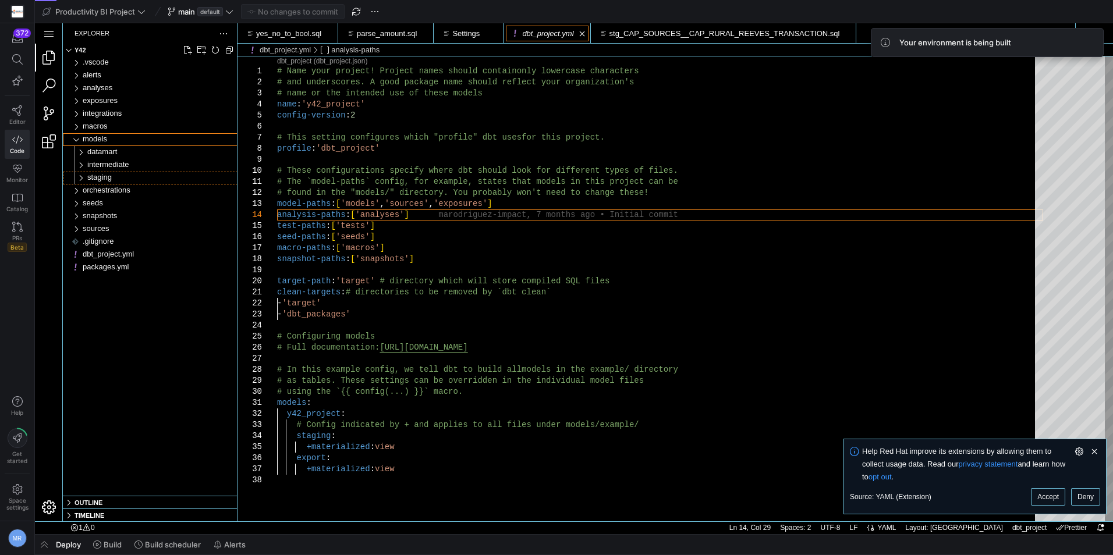
click at [113, 178] on div "staging" at bounding box center [162, 178] width 150 height 13
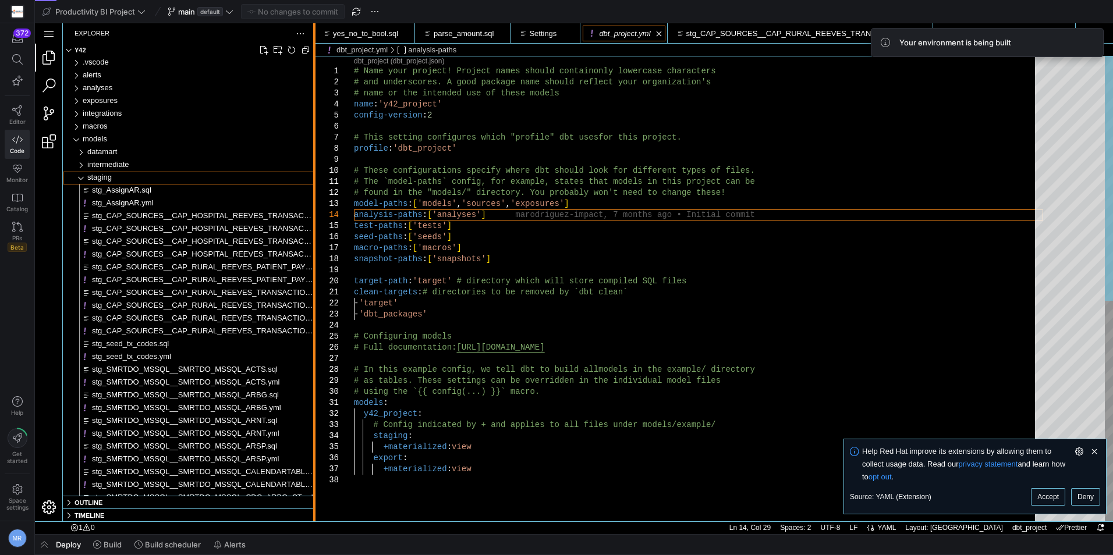
drag, startPoint x: 237, startPoint y: 164, endPoint x: 314, endPoint y: 164, distance: 76.8
click at [314, 164] on div at bounding box center [314, 272] width 2 height 498
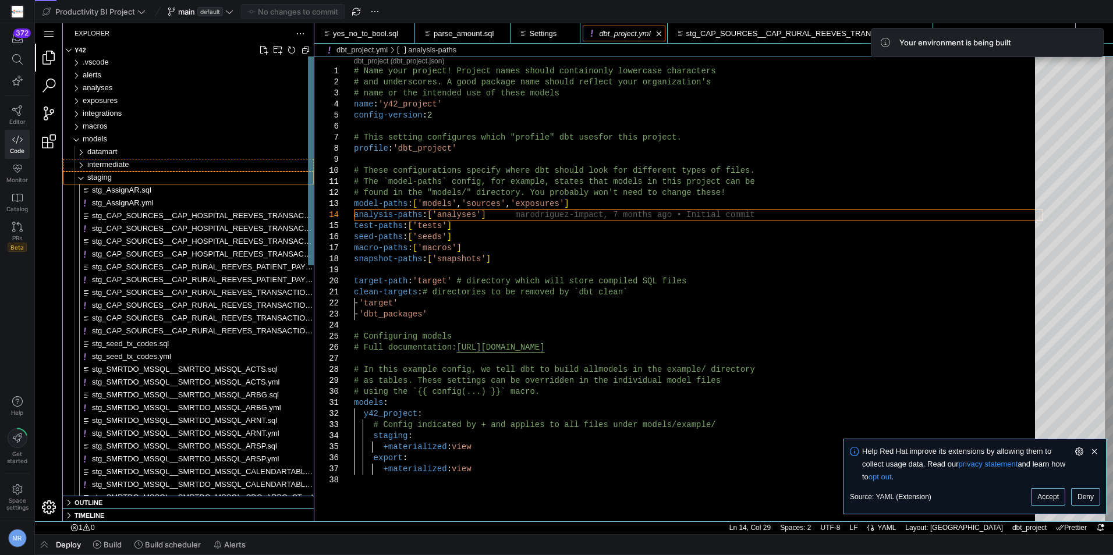
click at [205, 166] on div "intermediate" at bounding box center [200, 165] width 226 height 13
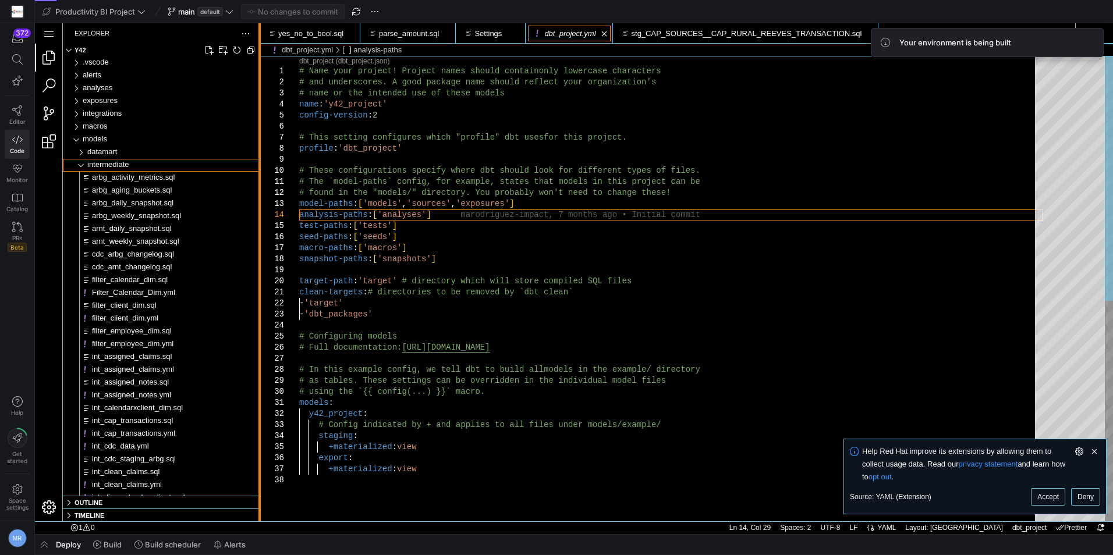
drag, startPoint x: 315, startPoint y: 143, endPoint x: 240, endPoint y: 196, distance: 91.9
click at [258, 196] on div at bounding box center [259, 272] width 2 height 498
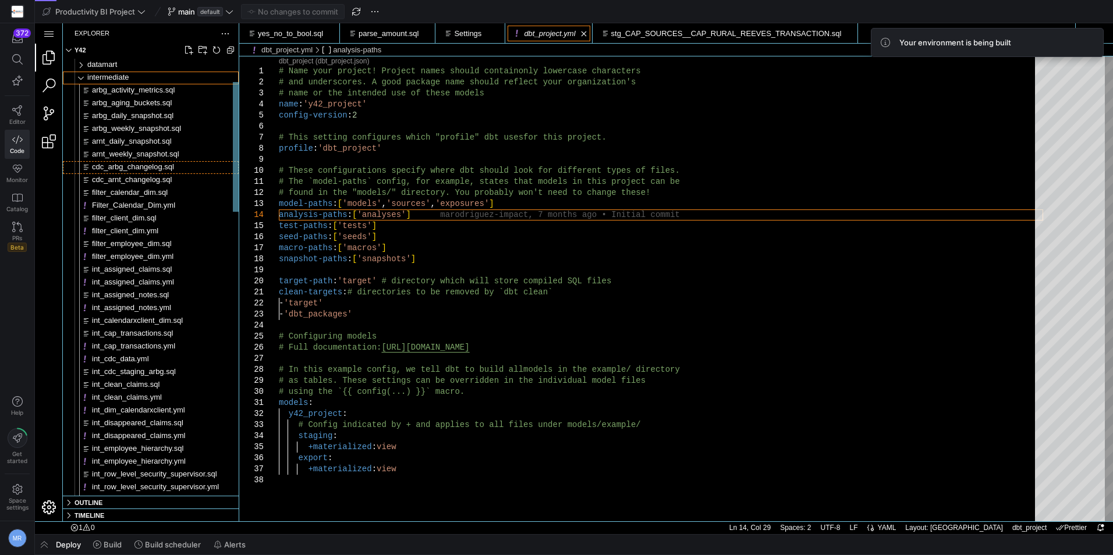
click at [162, 171] on span "cdc_arbg_changelog.sql" at bounding box center [133, 166] width 82 height 9
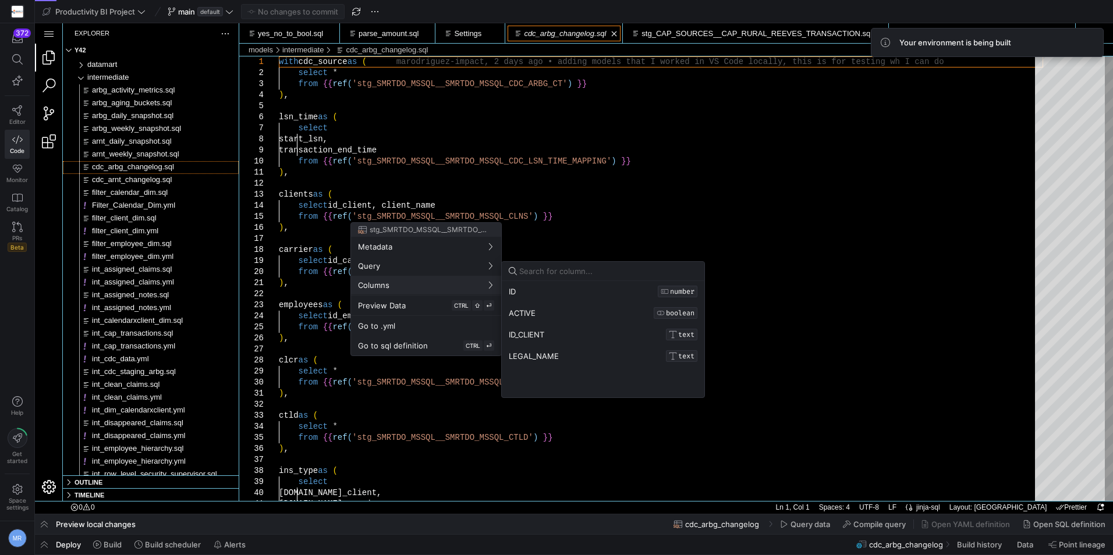
click at [730, 124] on div at bounding box center [556, 277] width 1113 height 555
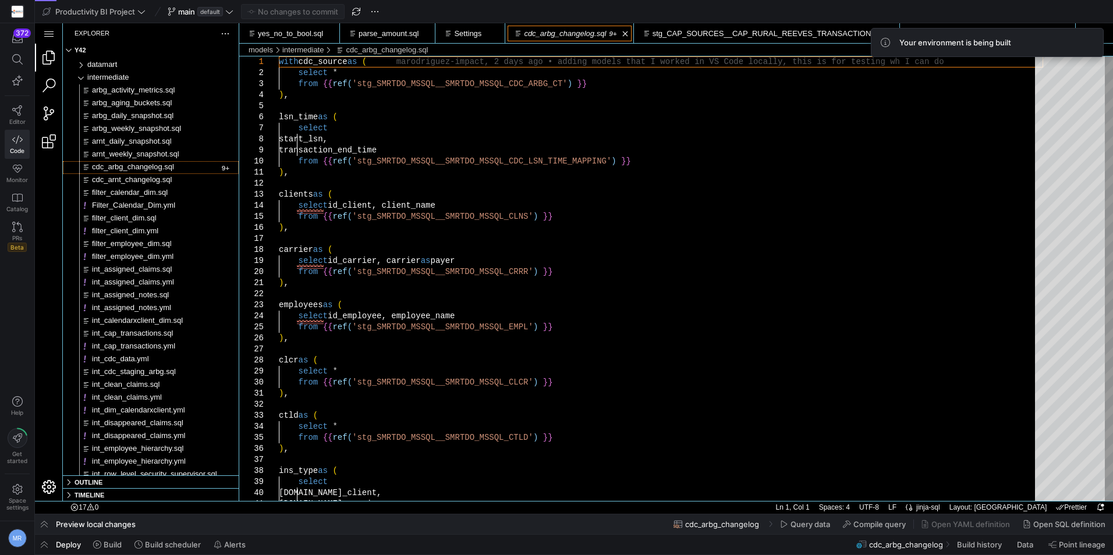
click at [350, 523] on div "Preview local changes cdc_arbg_changelog Query data Compile query Open YAML def…" at bounding box center [574, 524] width 1078 height 20
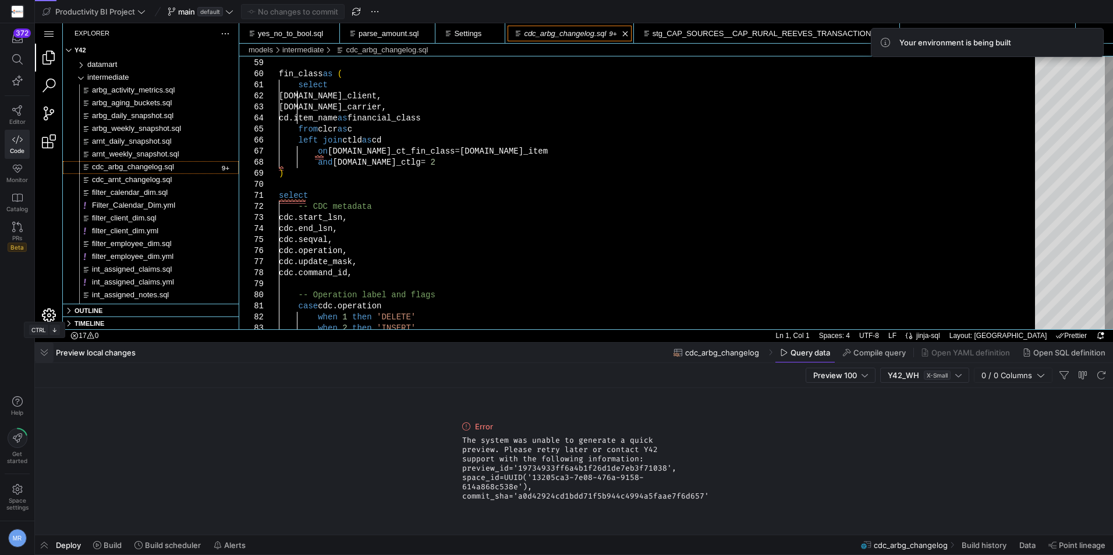
click at [48, 352] on span "button" at bounding box center [44, 353] width 19 height 20
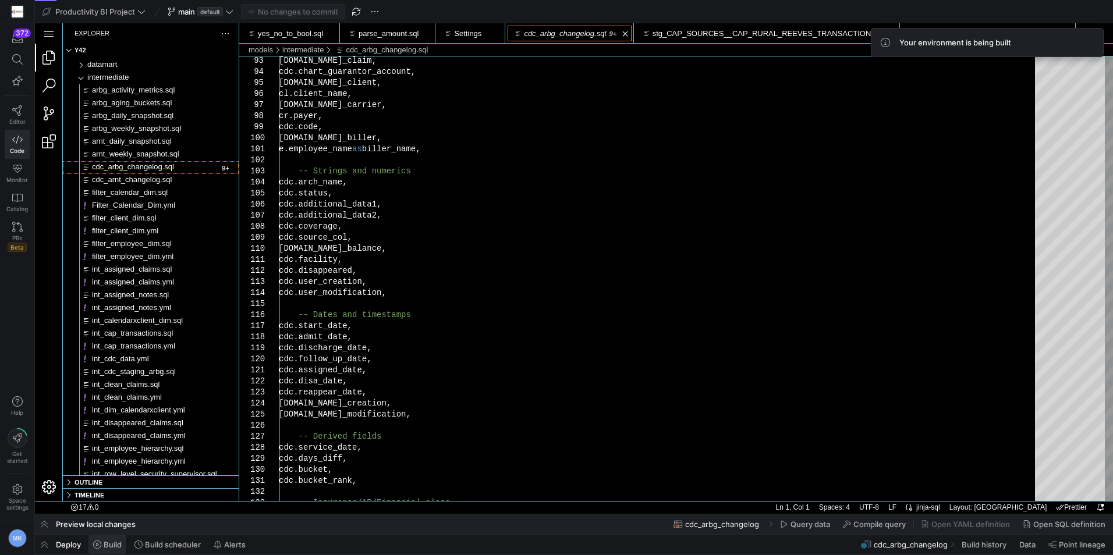
click at [96, 548] on icon at bounding box center [97, 545] width 8 height 8
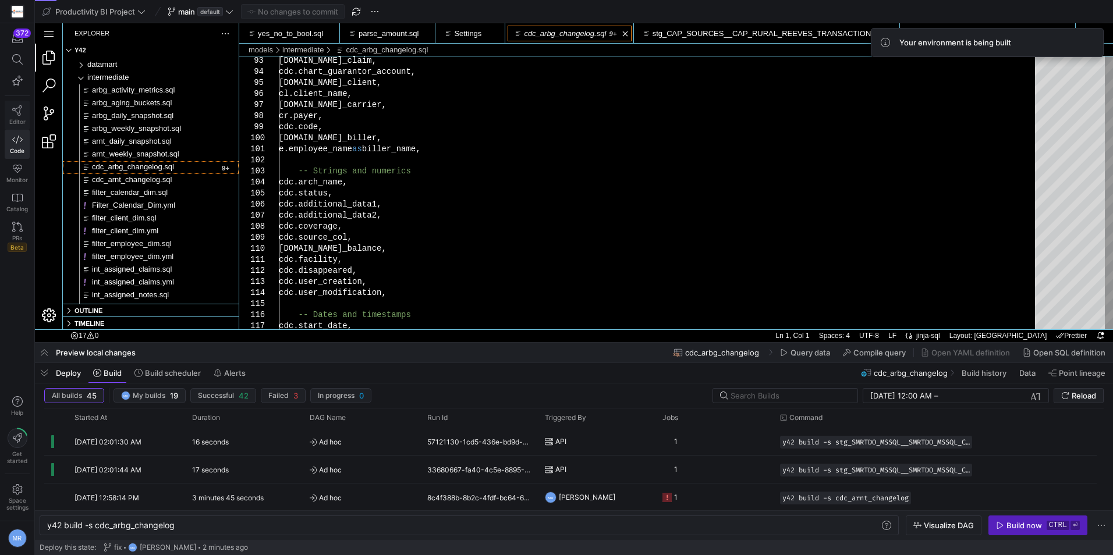
click at [16, 115] on icon at bounding box center [17, 110] width 10 height 10
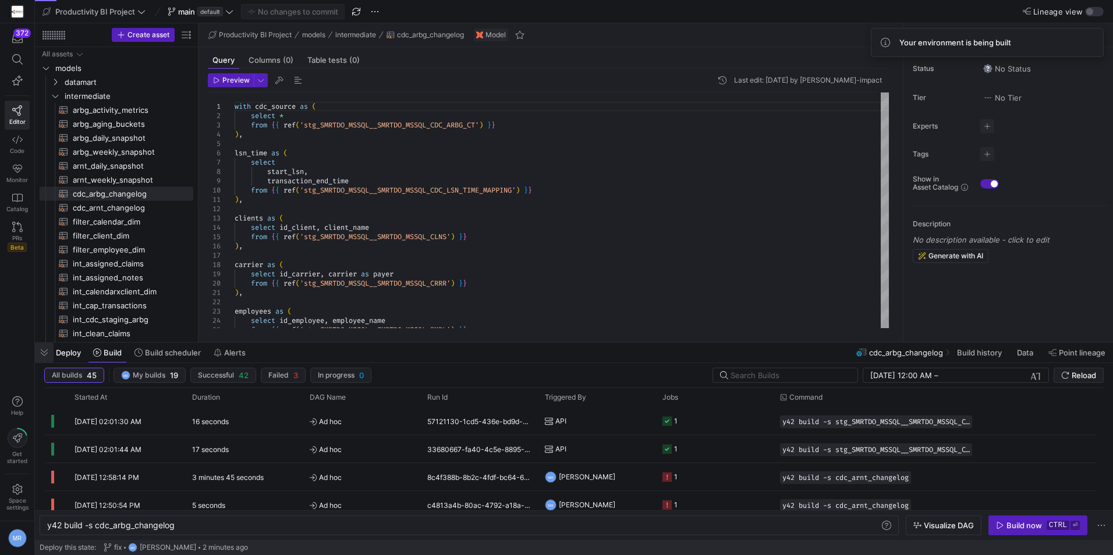
click at [47, 354] on span "button" at bounding box center [44, 353] width 19 height 20
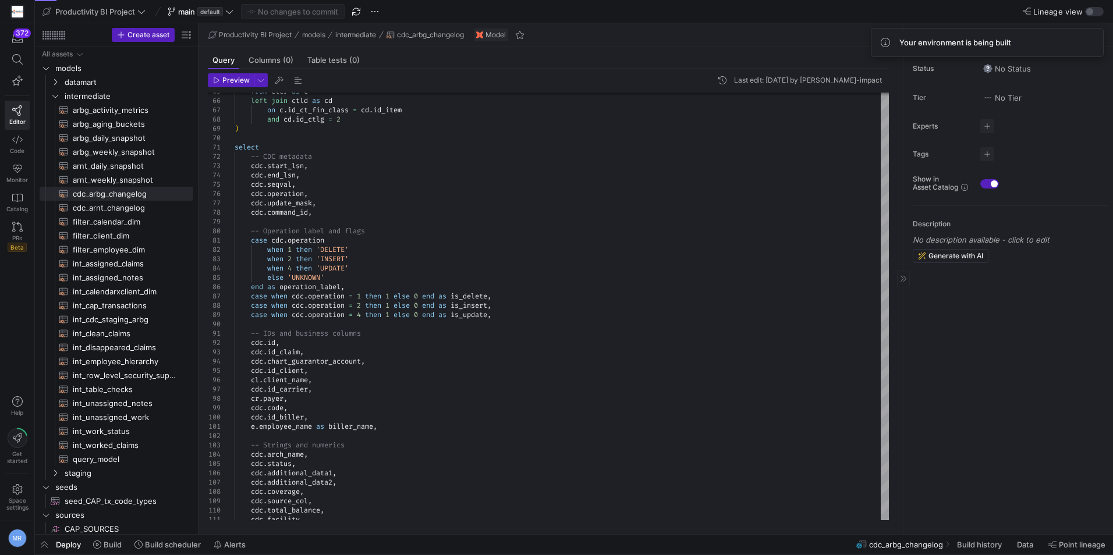
click at [1085, 137] on y42-asset-editor-sidebar "Status No Status Tier No Tier Experts No expert s Tags No tags Show in Asset Ca…" at bounding box center [1008, 159] width 210 height 225
click at [239, 79] on span "Preview" at bounding box center [235, 80] width 27 height 8
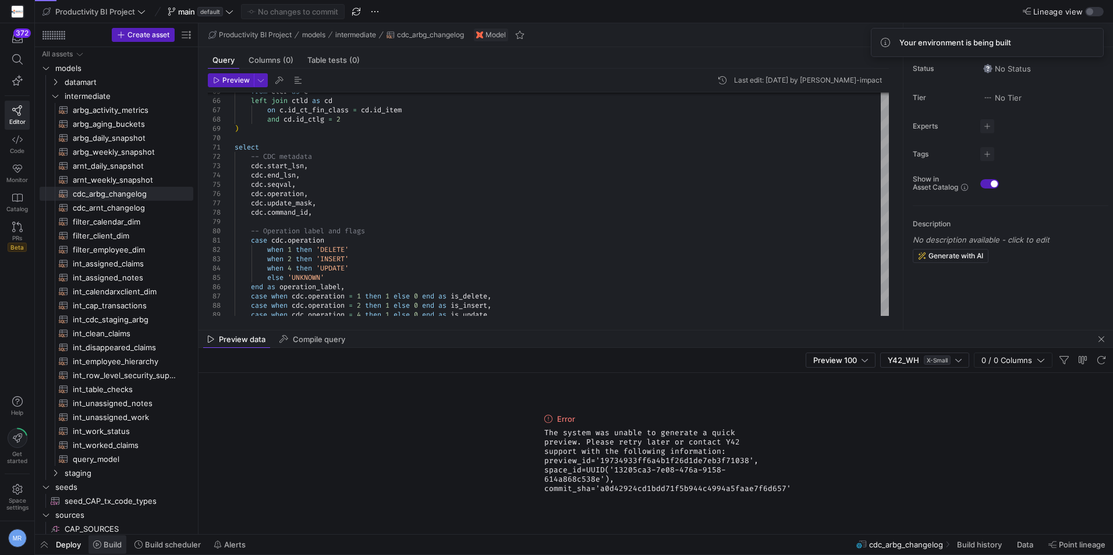
drag, startPoint x: 100, startPoint y: 546, endPoint x: 492, endPoint y: 329, distance: 448.8
click at [100, 546] on icon at bounding box center [97, 545] width 8 height 8
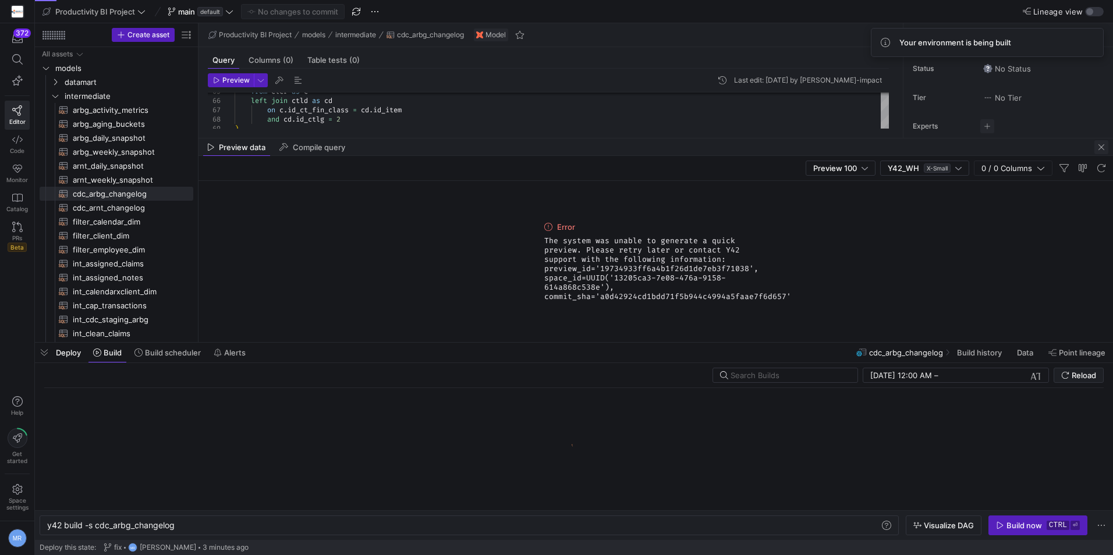
click at [1096, 143] on span "button" at bounding box center [1101, 147] width 14 height 14
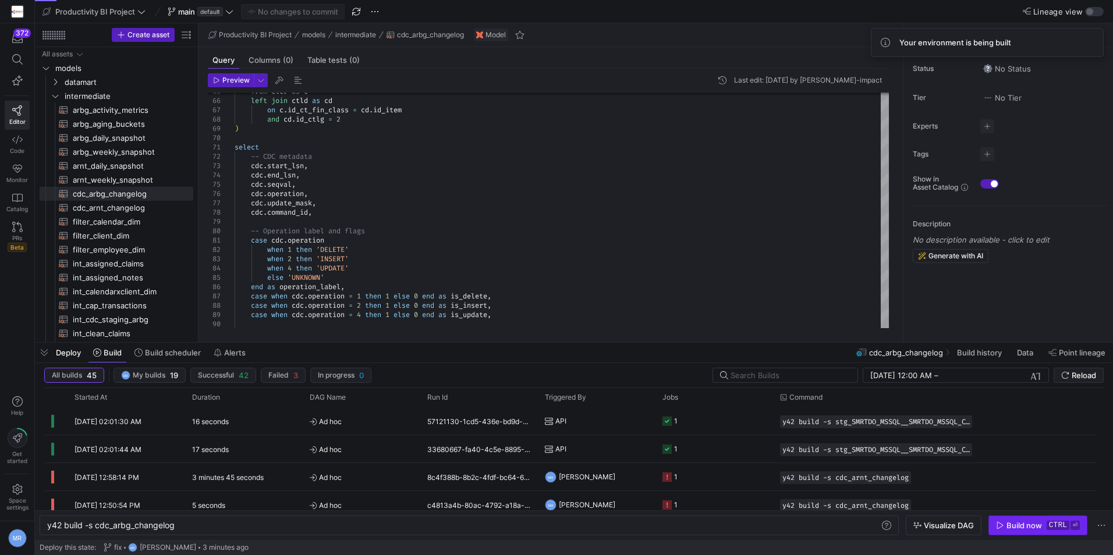
click at [1044, 517] on span "button" at bounding box center [1038, 525] width 98 height 19
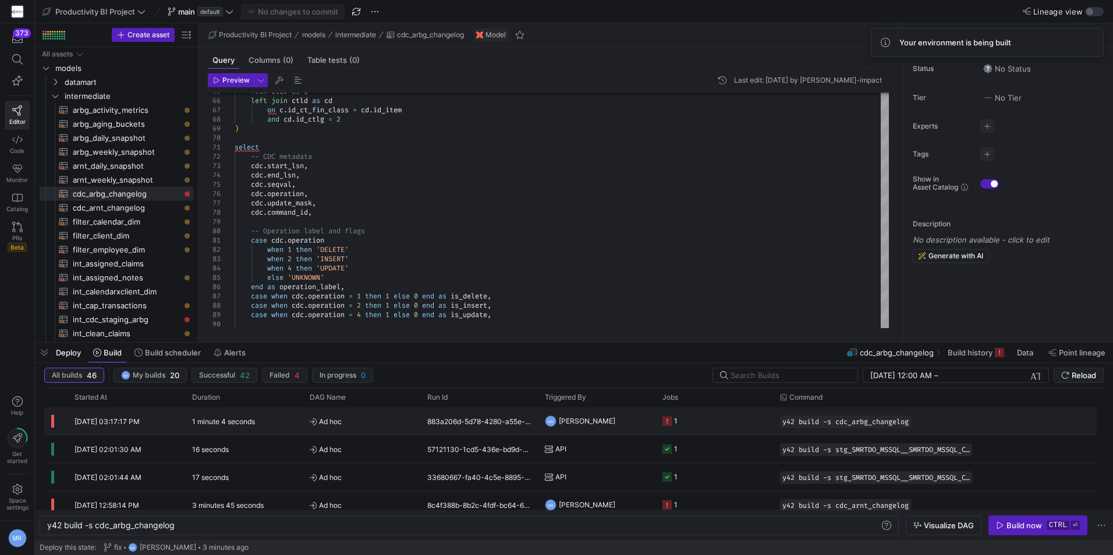
click at [656, 419] on div "1" at bounding box center [714, 420] width 118 height 27
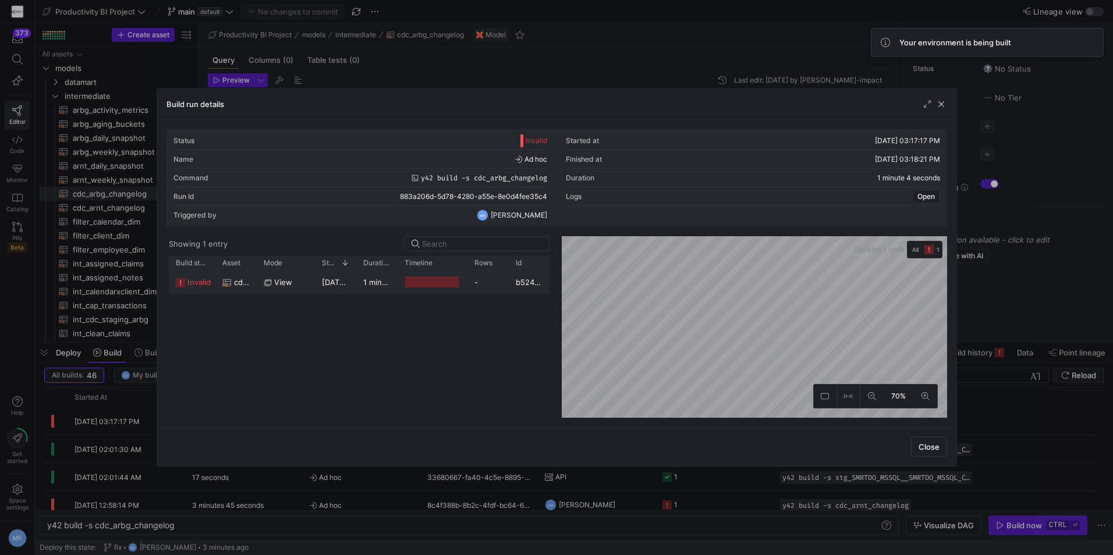
click at [196, 278] on span "invalid" at bounding box center [198, 282] width 23 height 23
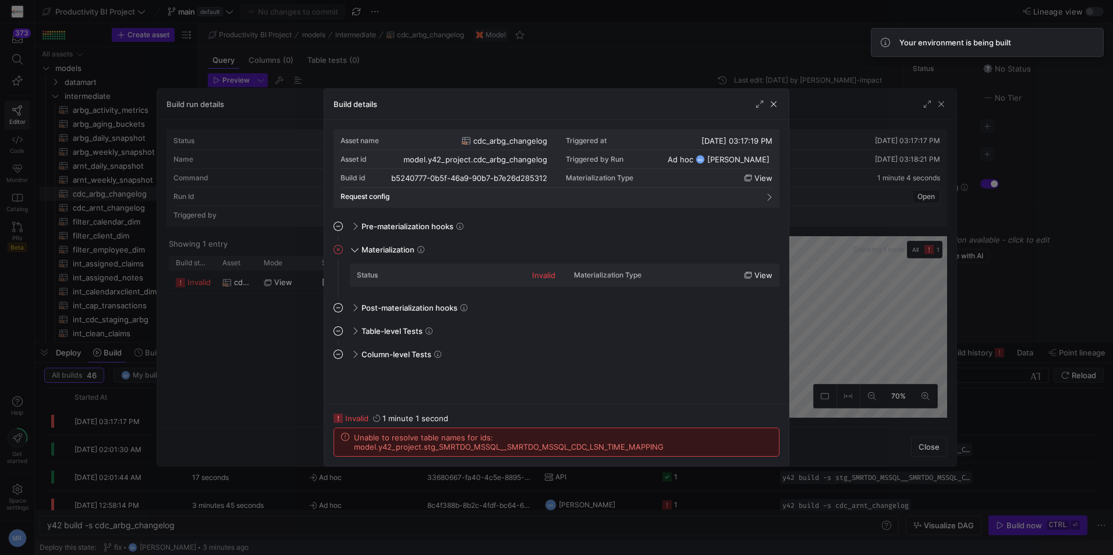
click at [756, 275] on span "view" at bounding box center [763, 275] width 18 height 9
click at [776, 101] on span "button" at bounding box center [774, 104] width 12 height 12
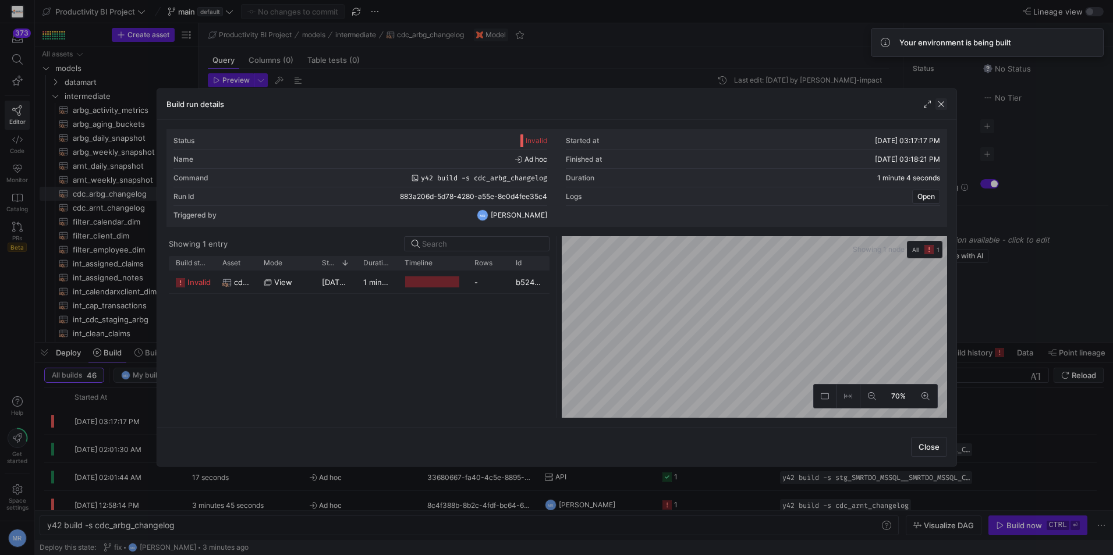
click at [937, 100] on span "button" at bounding box center [941, 104] width 12 height 12
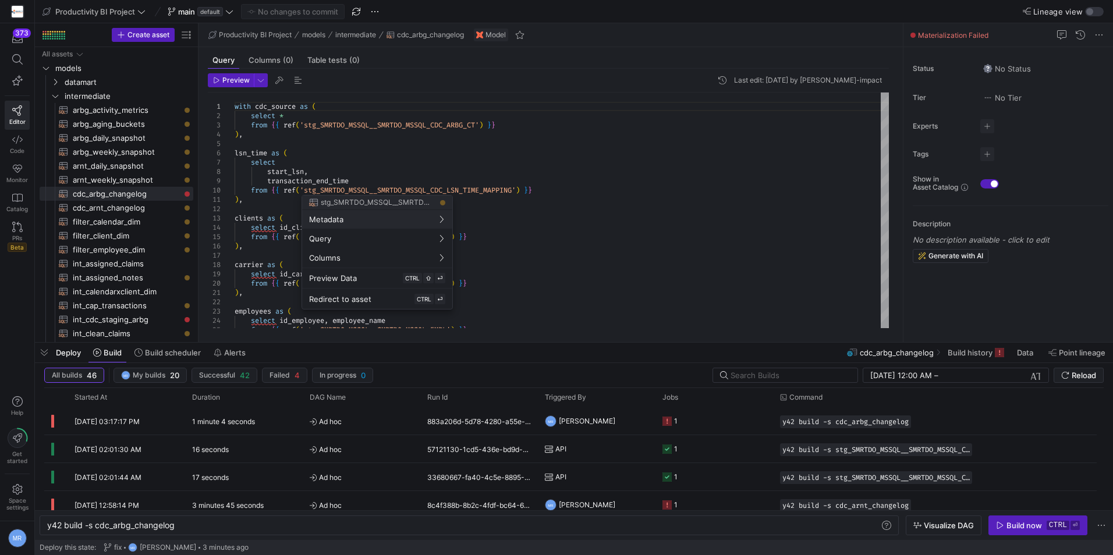
click at [383, 176] on div at bounding box center [556, 277] width 1113 height 555
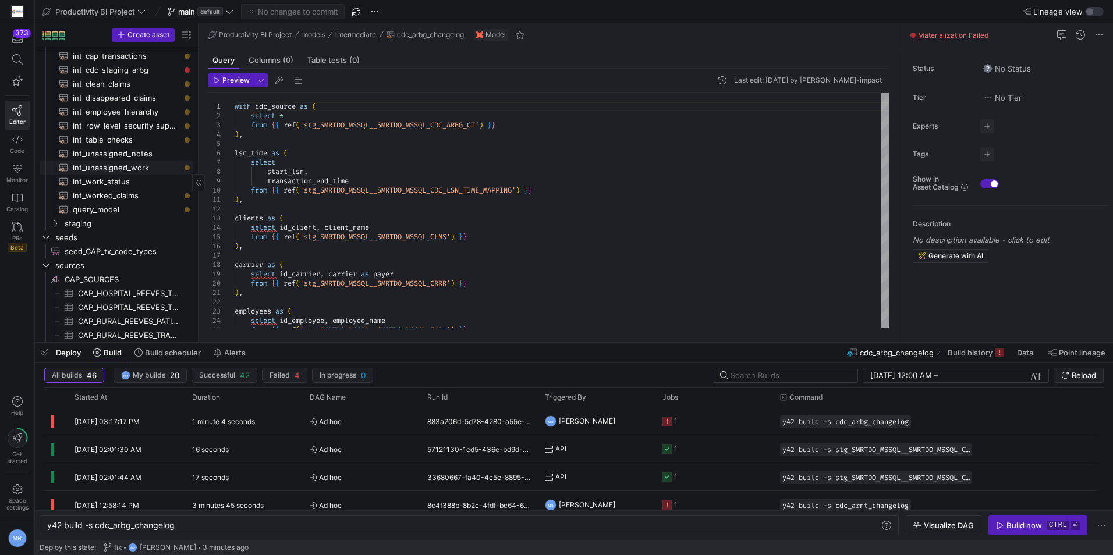
scroll to position [175, 0]
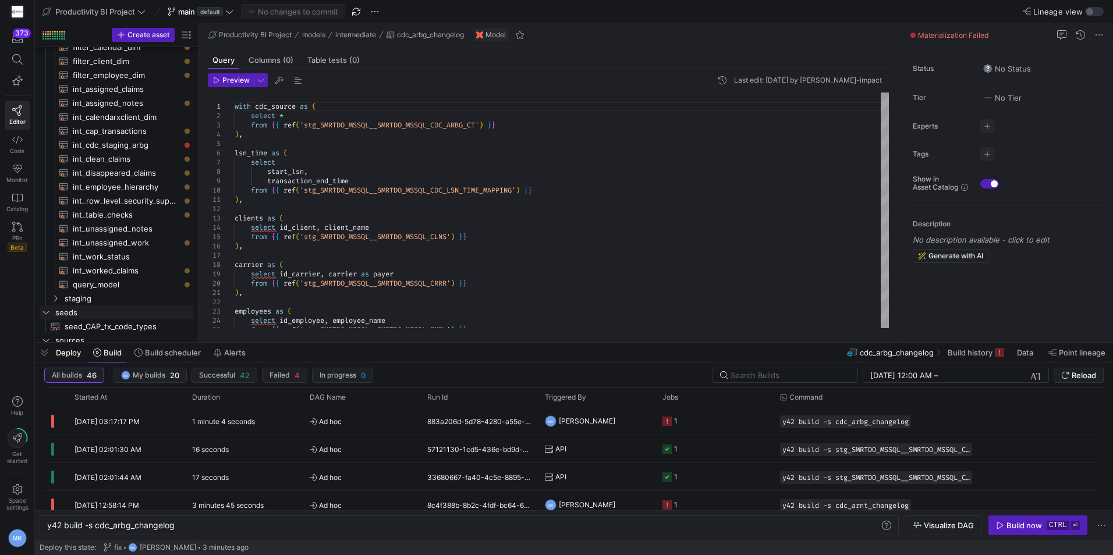
click at [71, 299] on span "staging" at bounding box center [128, 298] width 127 height 13
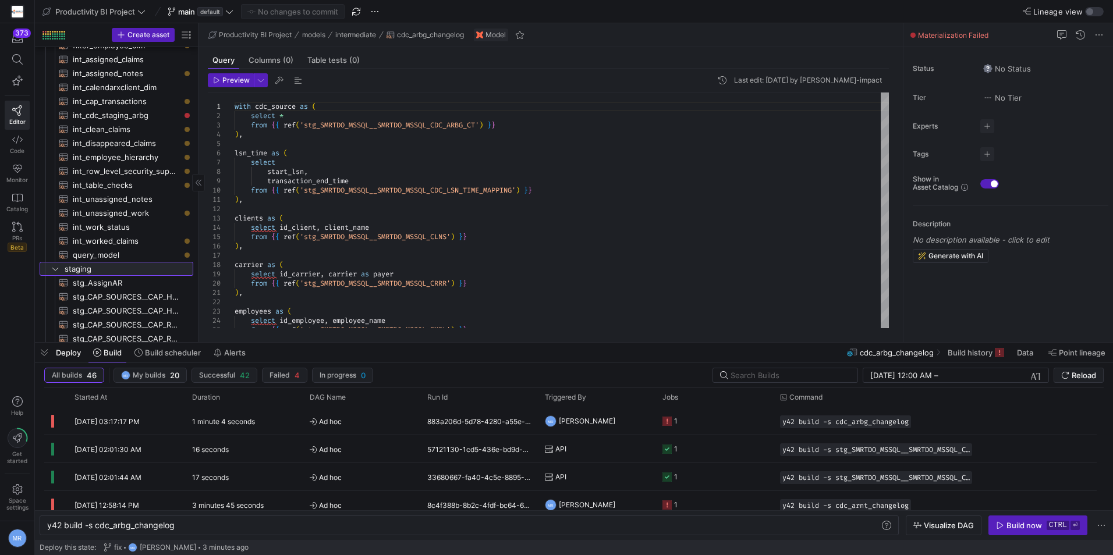
scroll to position [407, 0]
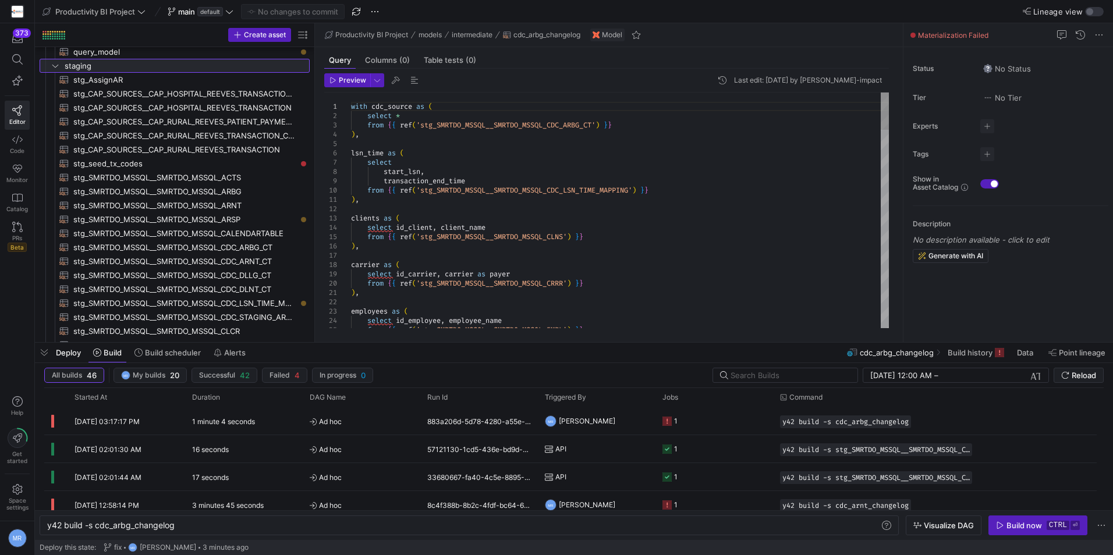
drag, startPoint x: 197, startPoint y: 130, endPoint x: 436, endPoint y: 152, distance: 240.2
click at [436, 152] on as-split "Create asset Drag here to set row groups Drag here to set column labels Group 1…" at bounding box center [574, 182] width 1078 height 319
click at [253, 306] on span "stg_SMRTDO_MSSQL__SMRTDO_MSSQL_CDC_LSN_TIME_MAPPING​​​​​​​​​​" at bounding box center [184, 303] width 223 height 13
type textarea "WITH source AS ( SELECT * FROM {{ source('SMRTDO_MSSQL', 'SMRTDO_MSSQL_CDC_LSN_…"
type textarea "y42 build -s stg_SMRTDO_MSSQL__SMRTDO_MSSQL_CDC_LSN_TIME_MAPPING"
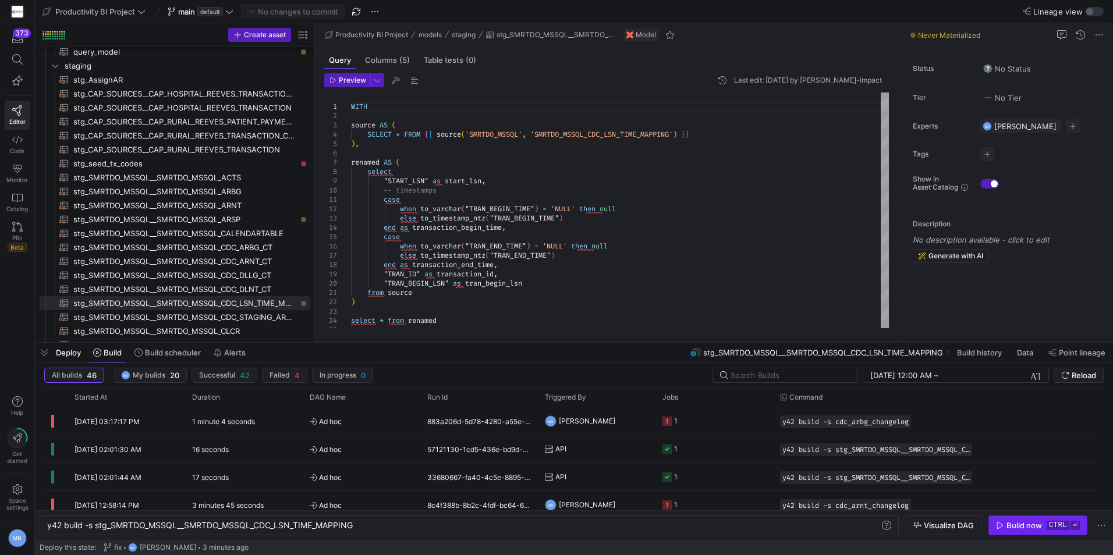
click at [1057, 522] on kbd "ctrl" at bounding box center [1057, 525] width 23 height 9
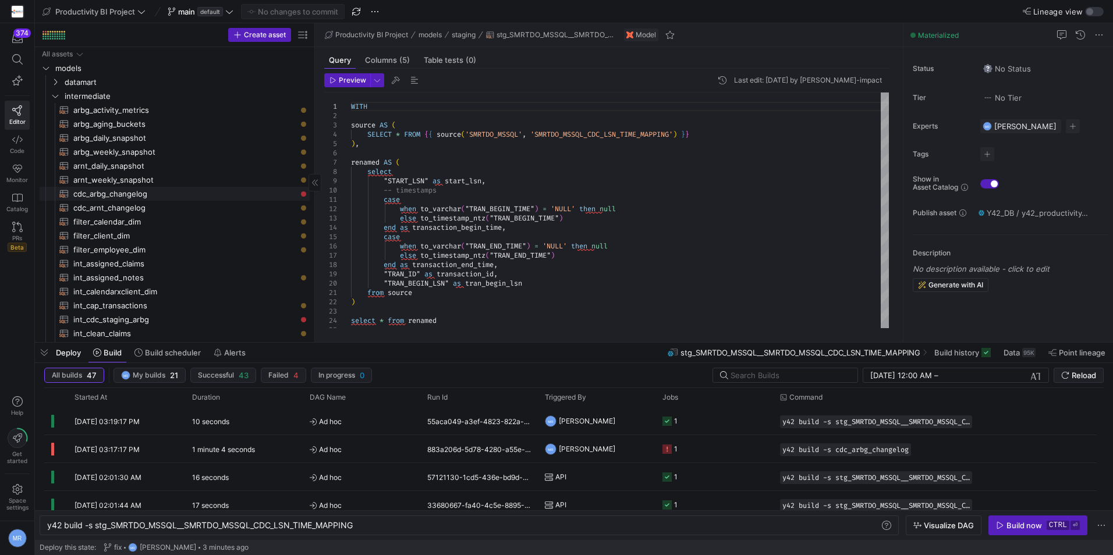
drag, startPoint x: 226, startPoint y: 195, endPoint x: 264, endPoint y: 213, distance: 41.9
click at [226, 195] on span "cdc_arbg_changelog​​​​​​​​​​" at bounding box center [184, 193] width 223 height 13
type textarea "with cdc_source as ( select * from {{ ref('stg_SMRTDO_MSSQL__SMRTDO_MSSQL_CDC_A…"
type textarea "y42 build -s cdc_arbg_changelog"
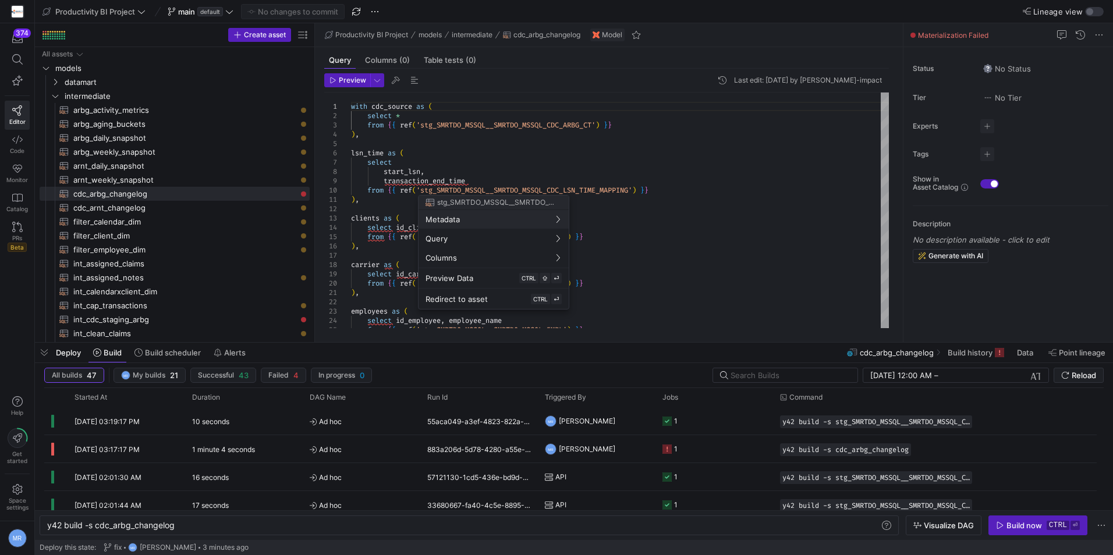
click at [343, 81] on div at bounding box center [556, 277] width 1113 height 555
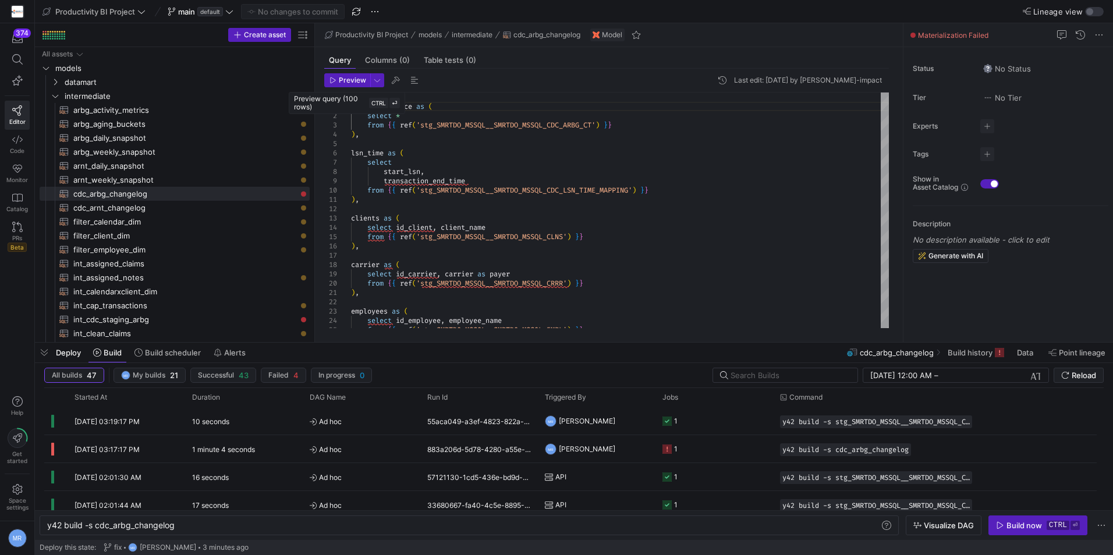
click at [343, 81] on span "Preview" at bounding box center [352, 80] width 27 height 8
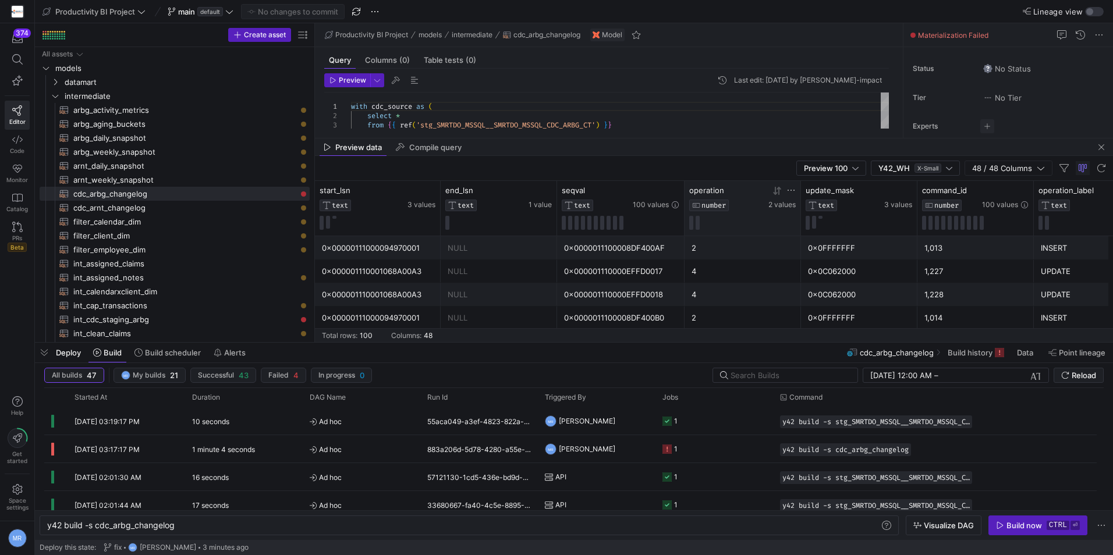
click at [45, 351] on span "button" at bounding box center [44, 353] width 19 height 20
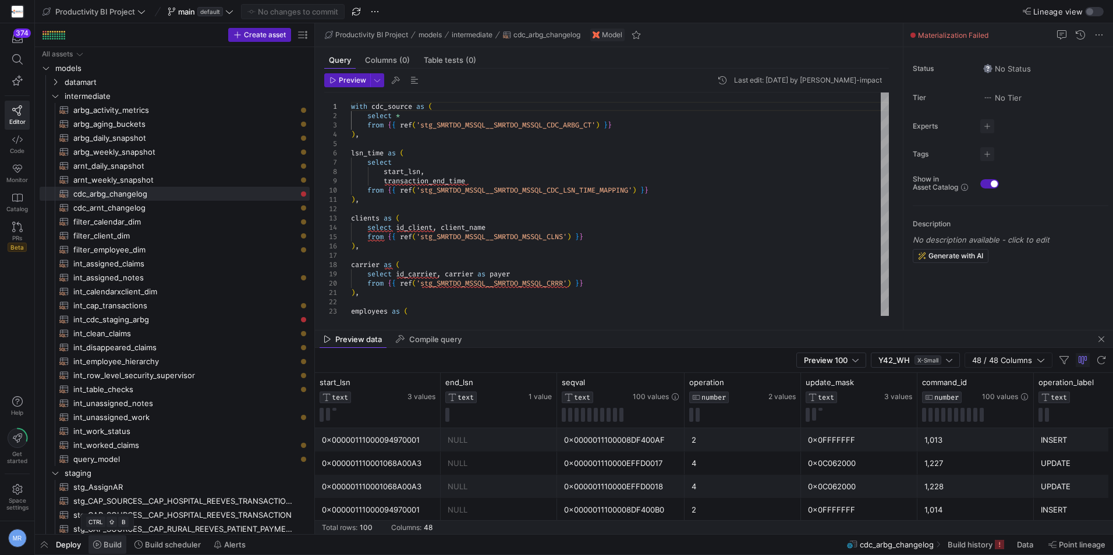
click at [106, 545] on span "Build" at bounding box center [113, 544] width 18 height 9
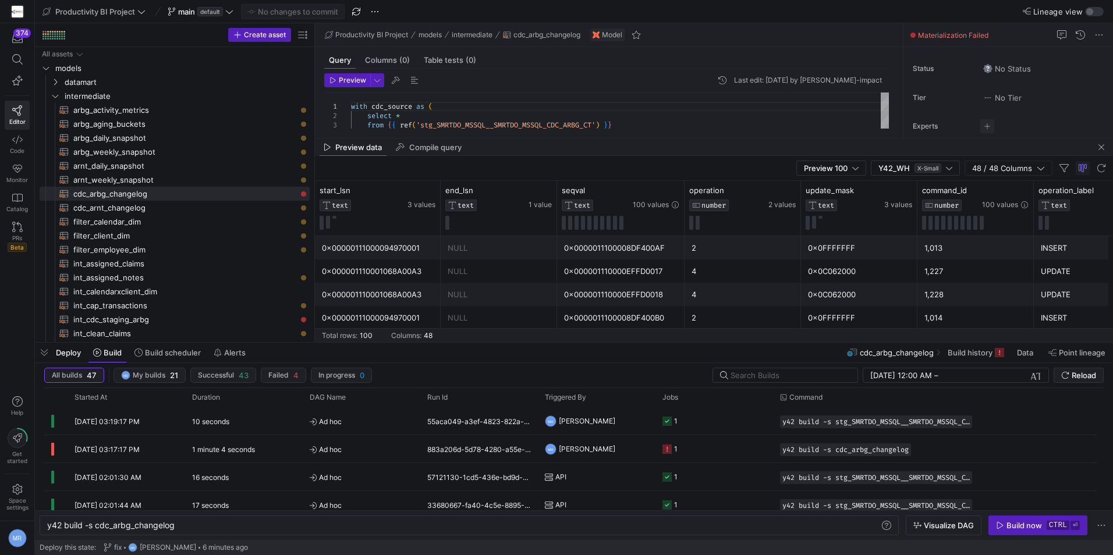
click at [984, 521] on div "Visualize DAG Build now ctrl ⏎" at bounding box center [1007, 526] width 203 height 20
click at [1009, 529] on div "Build now" at bounding box center [1024, 525] width 36 height 9
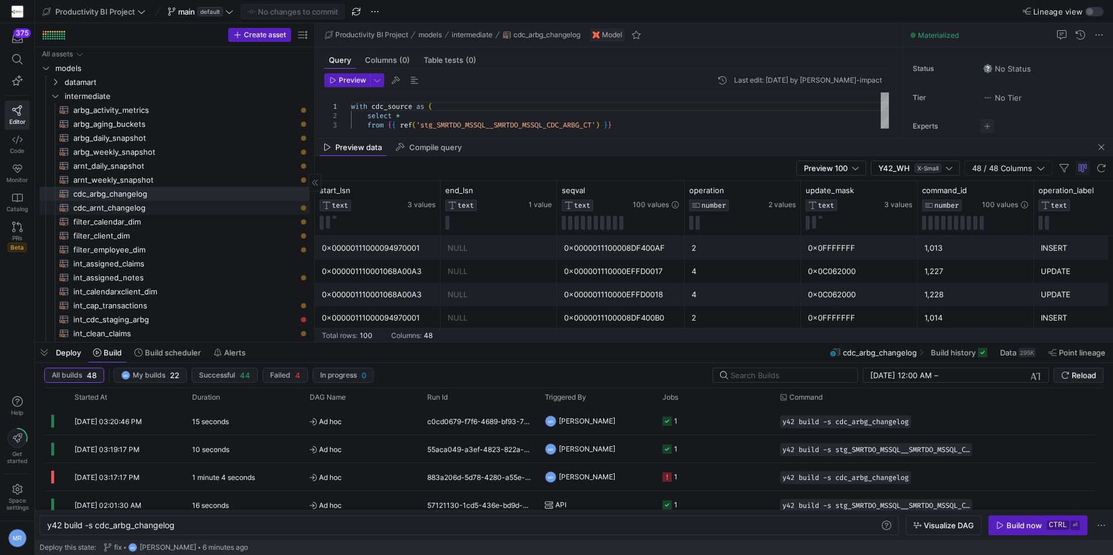
click at [171, 204] on span "cdc_arnt_changelog​​​​​​​​​​" at bounding box center [184, 207] width 223 height 13
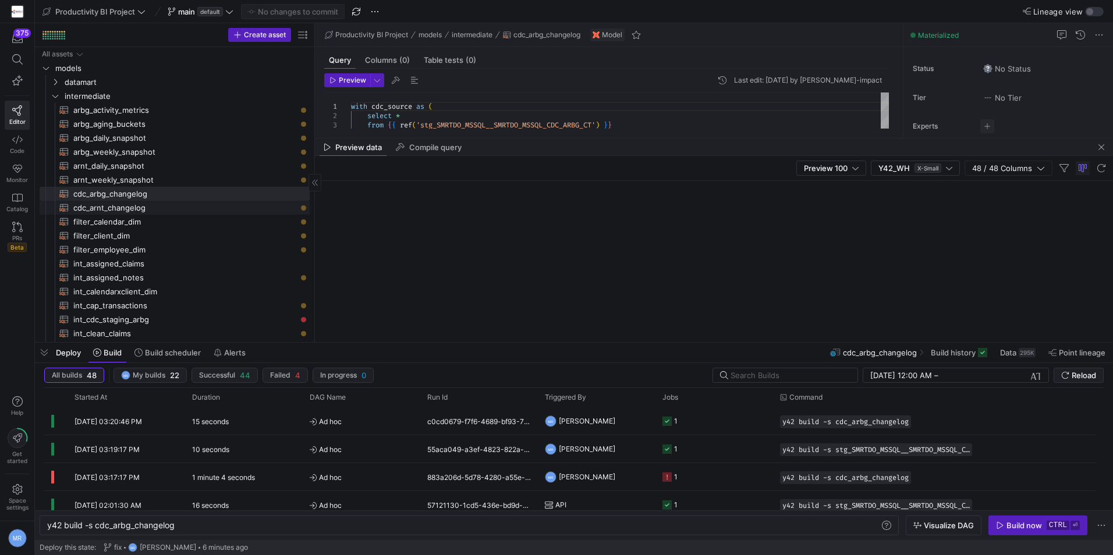
type textarea "with cdc_source as ( select * from {{ ref('stg_SMRTDO_MSSQL__SMRTDO_MSSQL_CDC_A…"
type textarea "y42 build -s cdc_arnt_changelog"
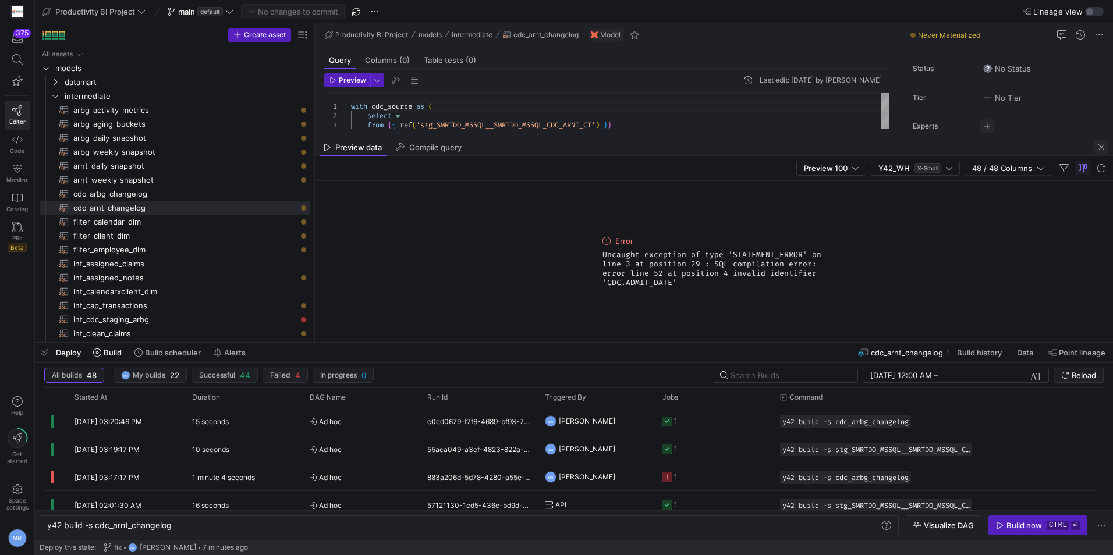
click at [1096, 152] on span "button" at bounding box center [1101, 147] width 14 height 14
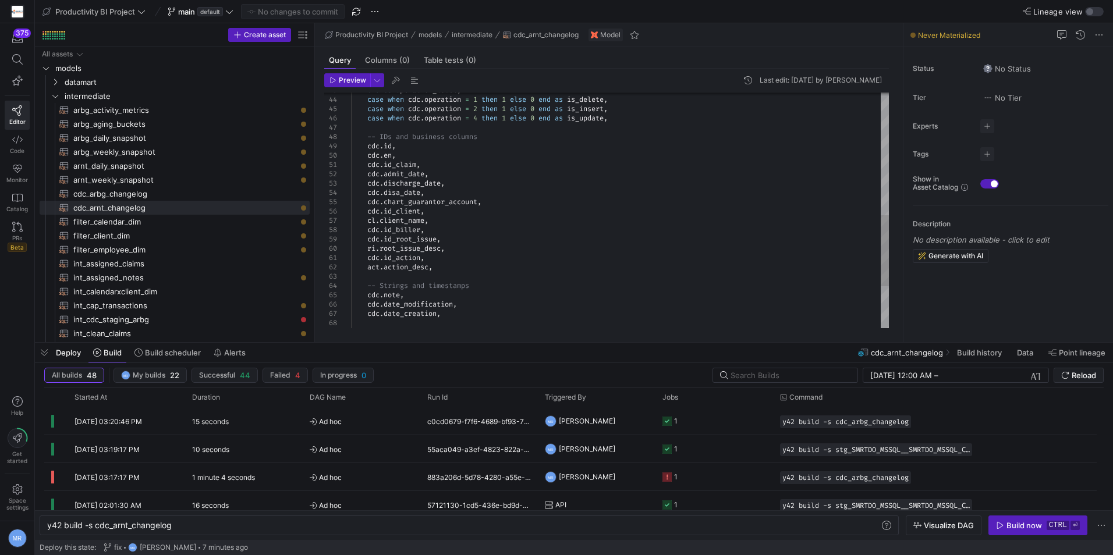
click at [396, 164] on div "end as operation_label , case when cdc . operation = 1 then 1 else 0 end as is_…" at bounding box center [620, 76] width 538 height 782
click at [396, 163] on div "end as operation_label , case when cdc . operation = 1 then 1 else 0 end as is_…" at bounding box center [620, 76] width 538 height 782
click at [399, 172] on div "end as operation_label , case when cdc . operation = 1 then 1 else 0 end as is_…" at bounding box center [620, 76] width 538 height 782
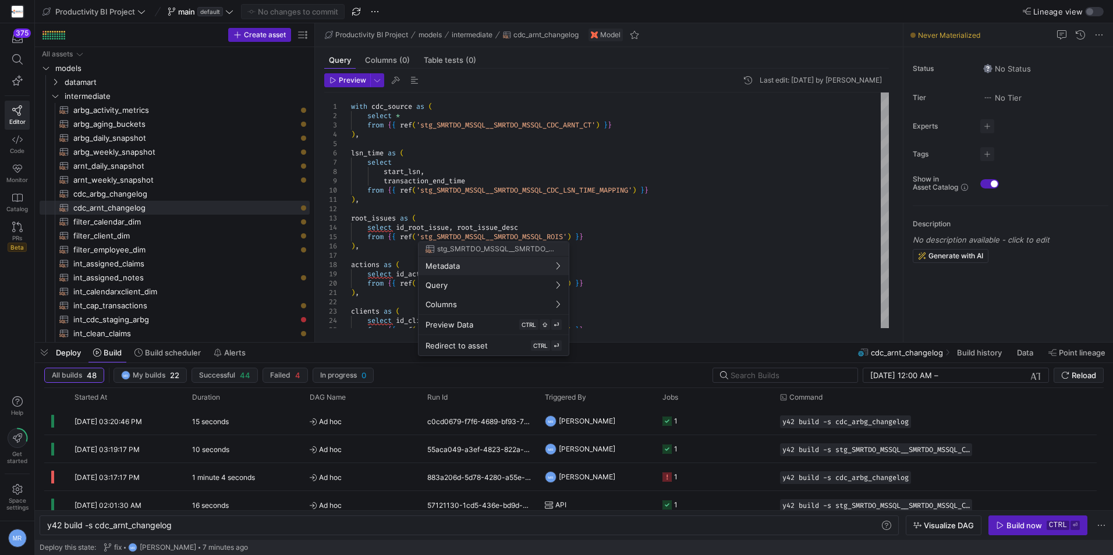
click at [676, 158] on div at bounding box center [556, 277] width 1113 height 555
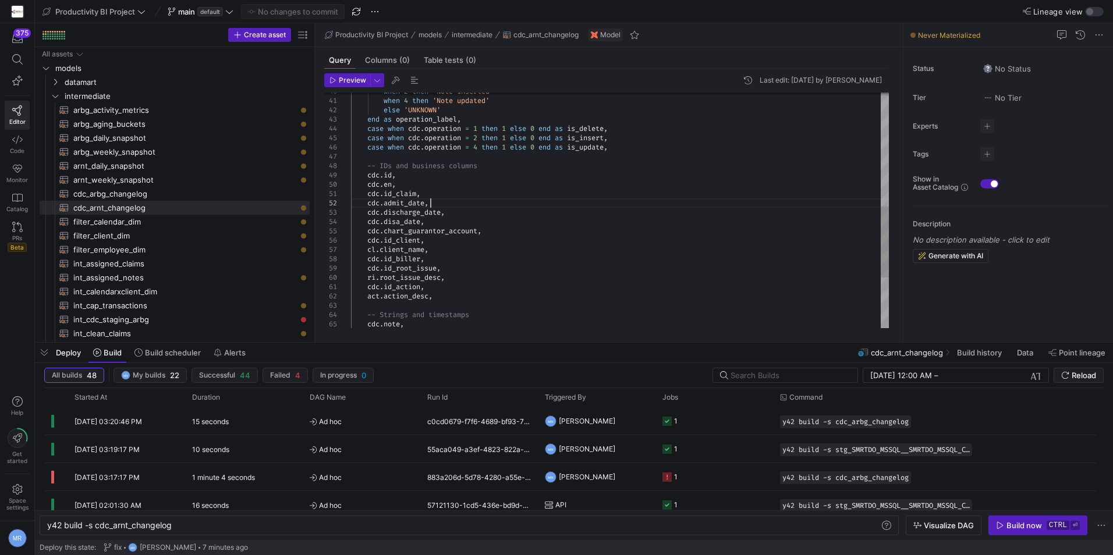
click at [442, 200] on div "when 2 then 'Note inserted' when 4 then 'Note updated' else 'UNKNOWN' end as op…" at bounding box center [620, 105] width 538 height 782
drag, startPoint x: 430, startPoint y: 207, endPoint x: 369, endPoint y: 200, distance: 60.9
click at [369, 200] on div "when 2 then 'Note inserted' when 4 then 'Note updated' else 'UNKNOWN' end as op…" at bounding box center [620, 105] width 538 height 782
click at [338, 80] on span "Preview" at bounding box center [347, 80] width 37 height 8
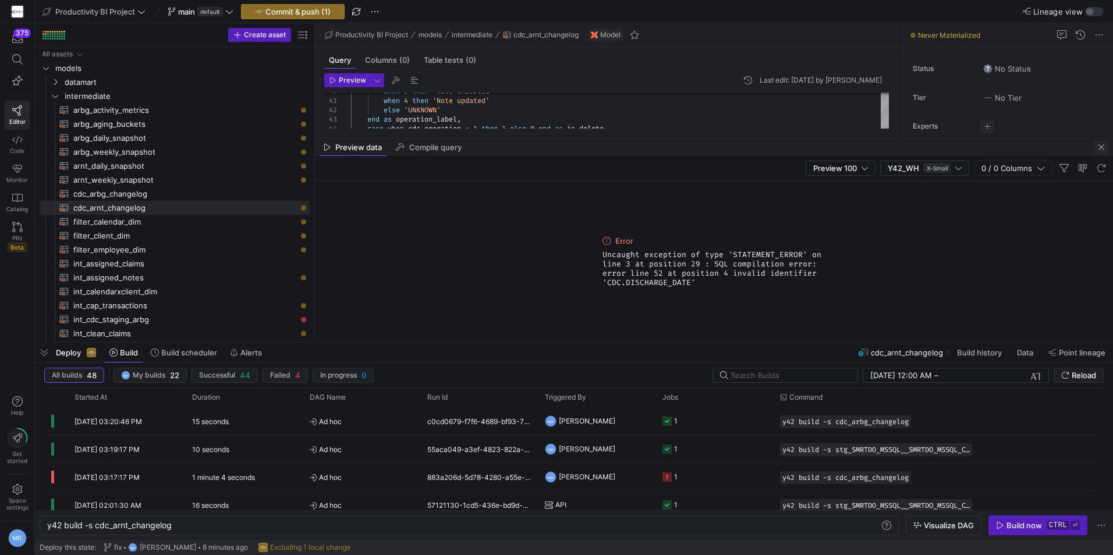
drag, startPoint x: 1096, startPoint y: 144, endPoint x: 1053, endPoint y: 166, distance: 48.4
click at [1096, 144] on span "button" at bounding box center [1101, 147] width 14 height 14
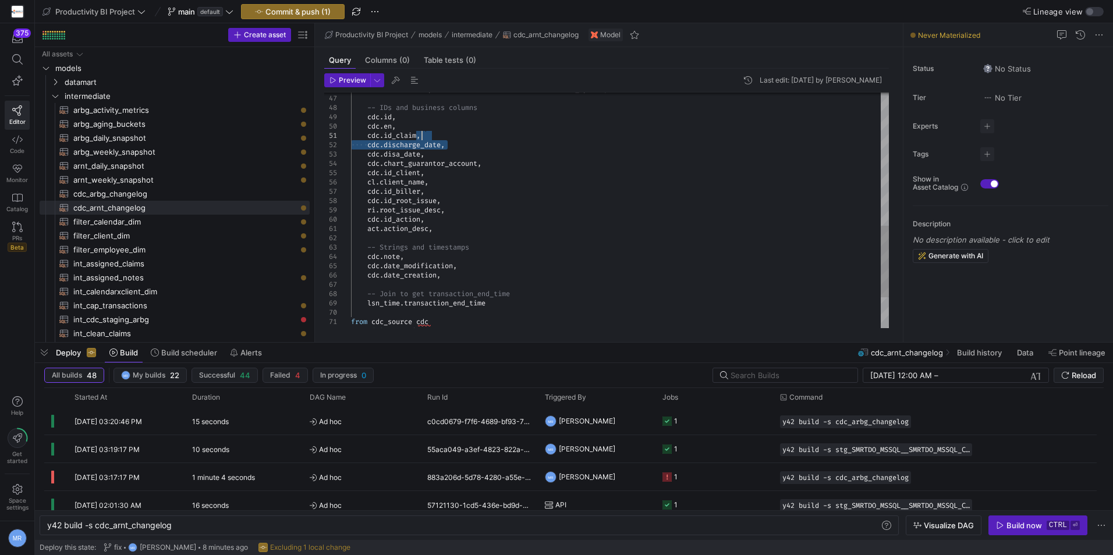
scroll to position [0, 70]
drag, startPoint x: 478, startPoint y: 143, endPoint x: 433, endPoint y: 136, distance: 45.4
click at [433, 136] on div "cdc . en , cdc . id_claim , cdc . discharge_date , cdc . disa_date , cdc . char…" at bounding box center [620, 42] width 538 height 773
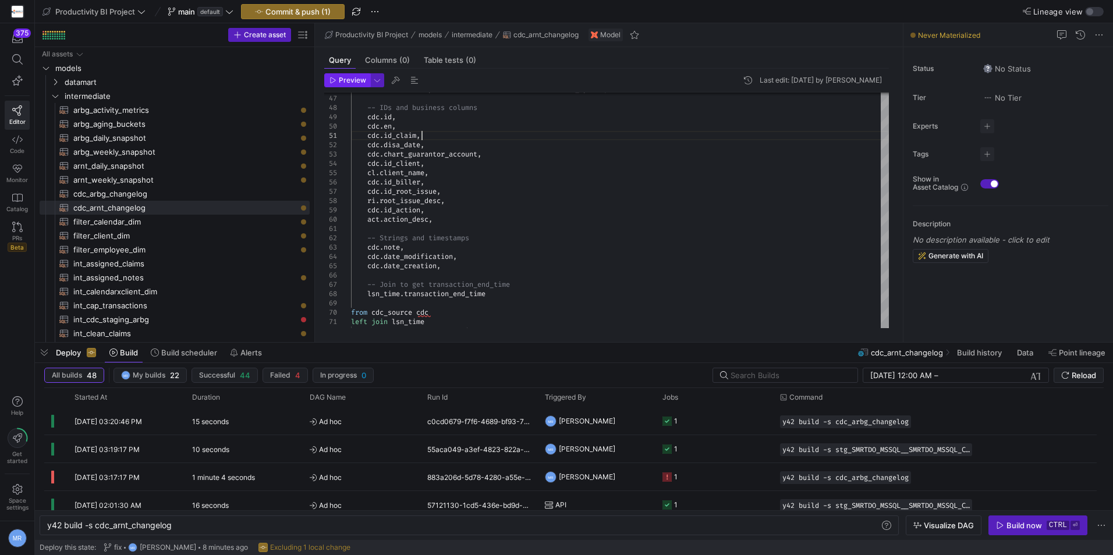
click at [342, 74] on span "button" at bounding box center [347, 80] width 45 height 13
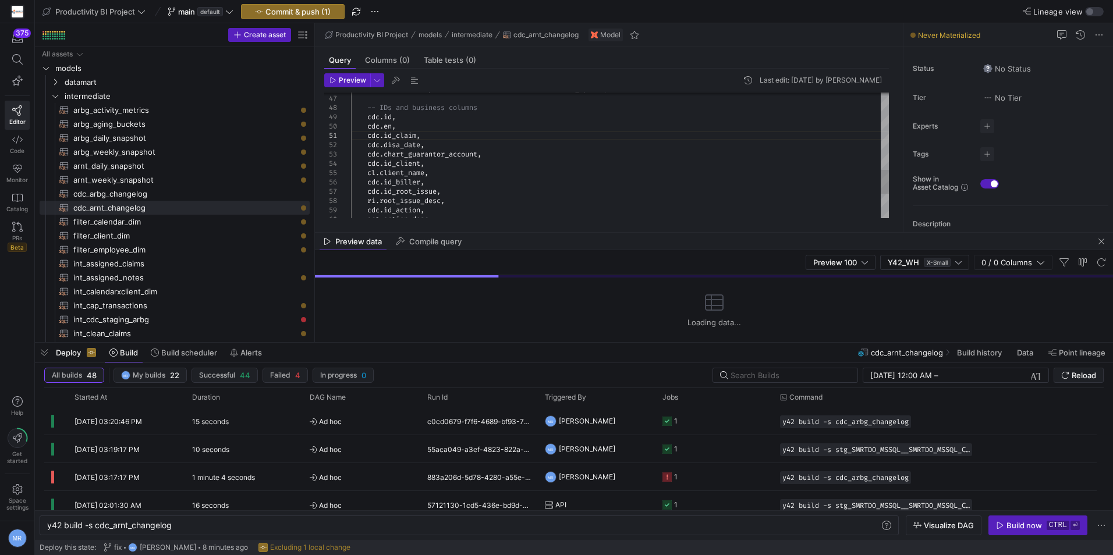
drag, startPoint x: 577, startPoint y: 137, endPoint x: 565, endPoint y: 232, distance: 95.1
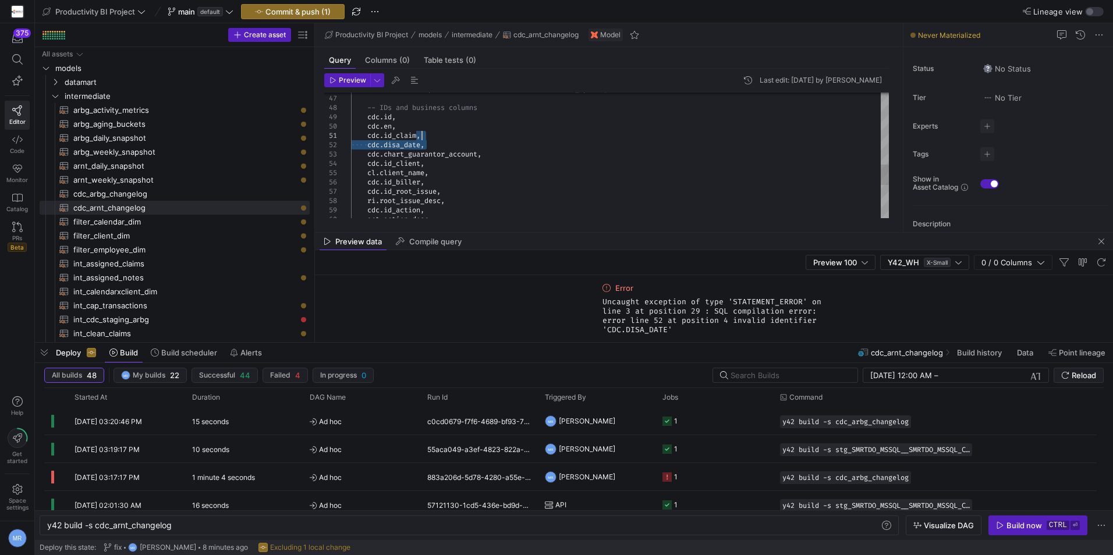
drag, startPoint x: 460, startPoint y: 145, endPoint x: 463, endPoint y: 137, distance: 7.9
click at [463, 137] on div "cdc . en , cdc . id_claim , cdc . disa_date , cdc . chart_guarantor_account , c…" at bounding box center [620, 38] width 538 height 764
click at [354, 76] on span "Preview" at bounding box center [352, 80] width 27 height 8
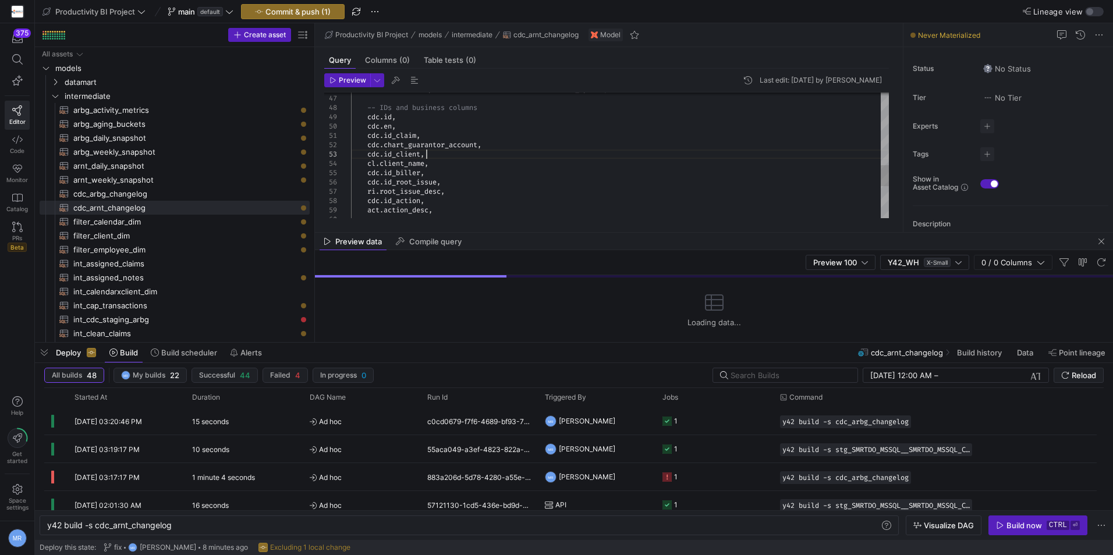
click at [491, 150] on div "cdc . en , cdc . id_claim , cdc . chart_guarantor_account , cdc . id_client , c…" at bounding box center [620, 33] width 538 height 754
drag, startPoint x: 487, startPoint y: 148, endPoint x: 443, endPoint y: 137, distance: 45.5
click at [443, 137] on div "cdc . en , cdc . id_claim , cdc . chart_guarantor_account , cdc . id_client , c…" at bounding box center [620, 33] width 538 height 754
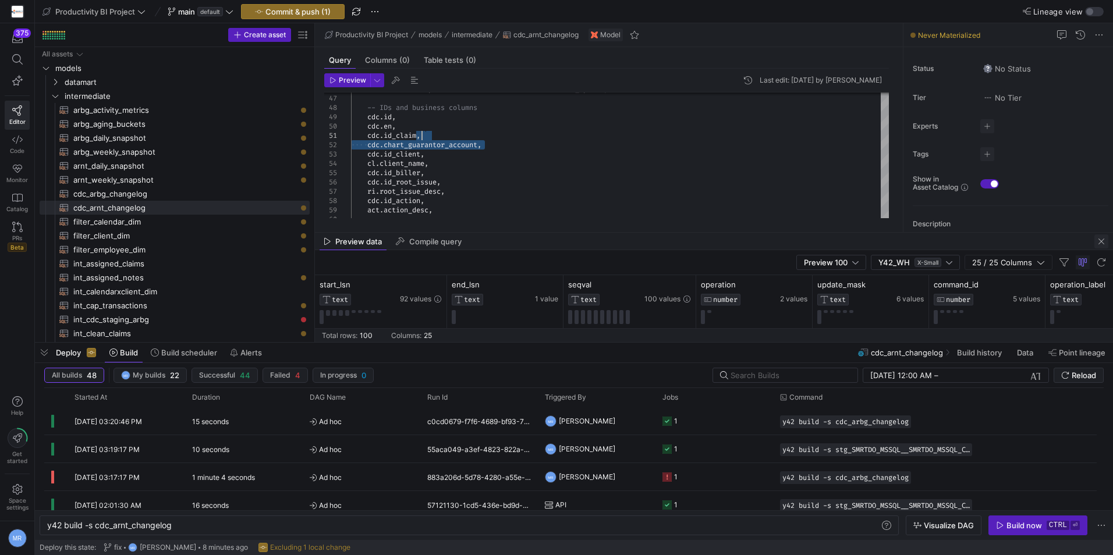
click at [1106, 237] on span "button" at bounding box center [1101, 242] width 14 height 14
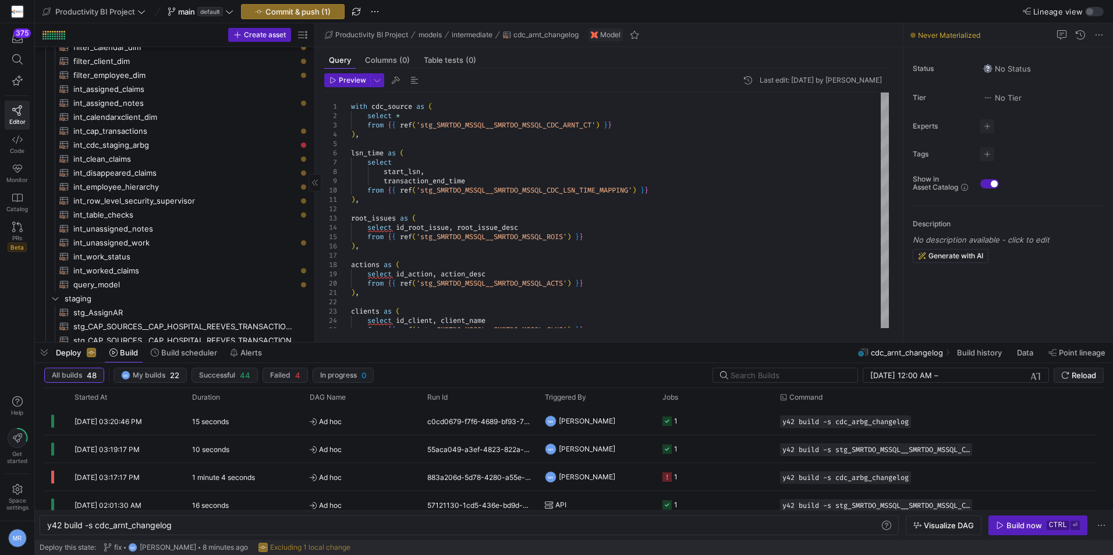
scroll to position [466, 0]
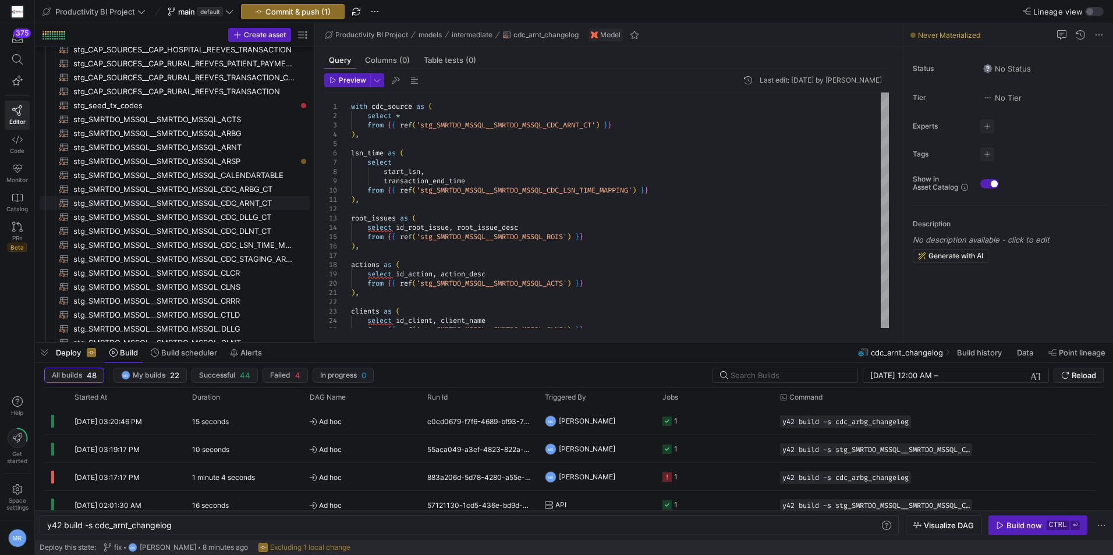
drag, startPoint x: 268, startPoint y: 202, endPoint x: 507, endPoint y: 223, distance: 240.1
click at [268, 202] on span "stg_SMRTDO_MSSQL__SMRTDO_MSSQL_CDC_ARNT_CT​​​​​​​​​​" at bounding box center [184, 203] width 223 height 13
type textarea "with source_data as ( select * from {{ source('SMRTDO_MSSQL', 'SMRTDO_MSSQL_CDC…"
type textarea "y42 build -s stg_SMRTDO_MSSQL__SMRTDO_MSSQL_CDC_ARNT_CT"
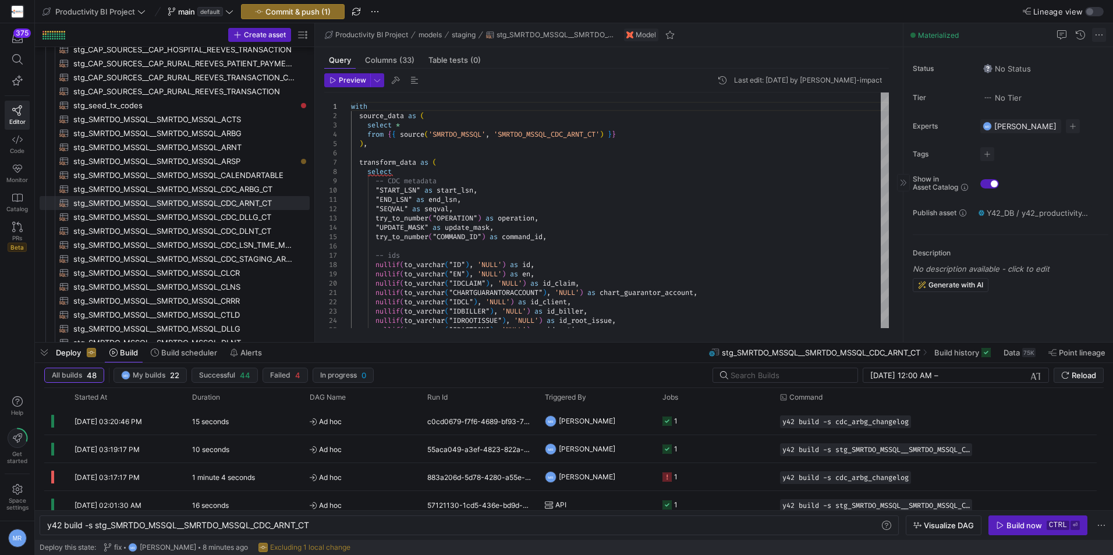
click at [1099, 31] on span at bounding box center [1099, 35] width 14 height 14
click at [846, 215] on div at bounding box center [556, 277] width 1113 height 555
click at [902, 183] on icon at bounding box center [903, 182] width 7 height 7
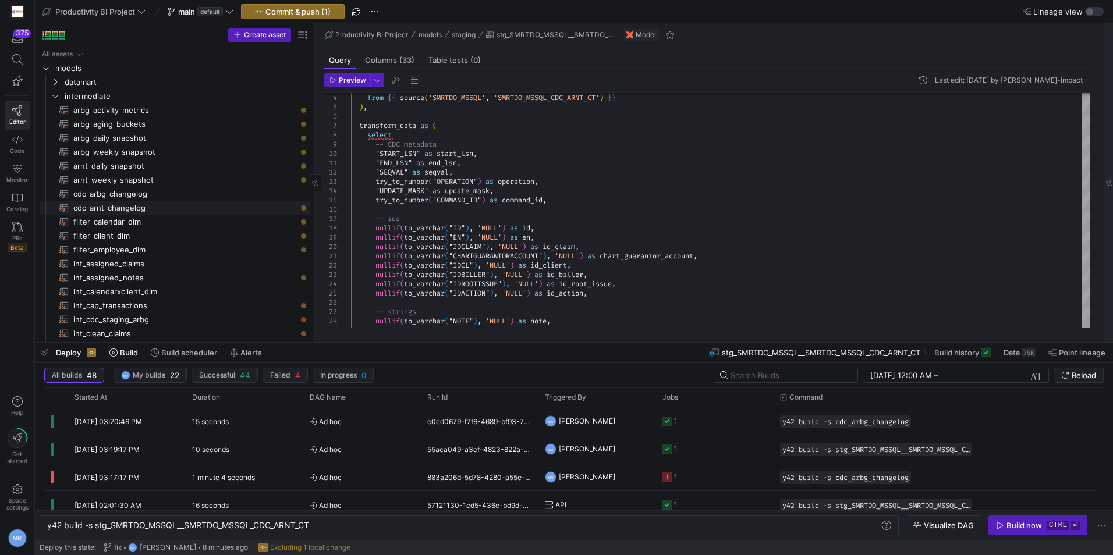
click at [186, 207] on span "cdc_arnt_changelog​​​​​​​​​​" at bounding box center [184, 207] width 223 height 13
type textarea "with cdc_source as ( select * from {{ ref('stg_SMRTDO_MSSQL__SMRTDO_MSSQL_CDC_A…"
type textarea "y42 build -s cdc_arnt_changelog"
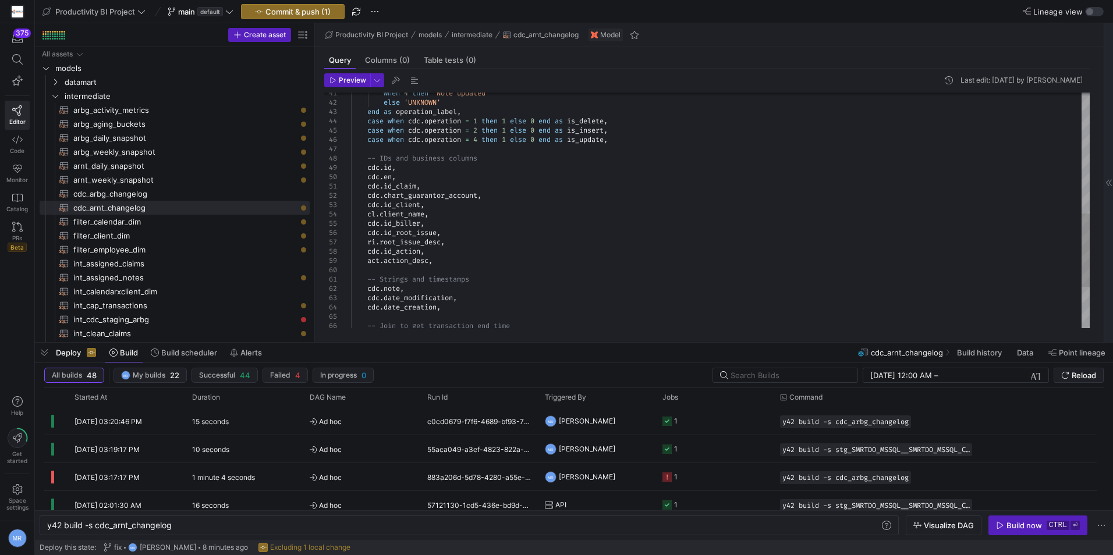
click at [628, 218] on div "when 4 then 'Note updated' else 'UNKNOWN' end as operation_label , case when cd…" at bounding box center [720, 84] width 739 height 754
click at [532, 209] on div "when 4 then 'Note updated' else 'UNKNOWN' end as operation_label , case when cd…" at bounding box center [720, 84] width 739 height 754
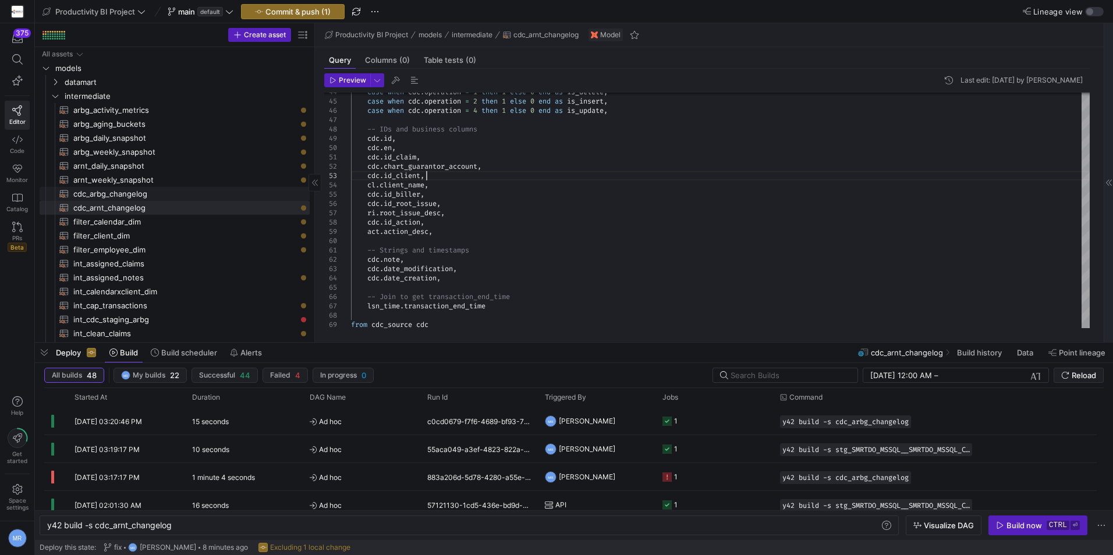
drag, startPoint x: 176, startPoint y: 193, endPoint x: 392, endPoint y: 192, distance: 215.9
click at [176, 193] on span "cdc_arbg_changelog​​​​​​​​​​" at bounding box center [184, 193] width 223 height 13
type textarea "with cdc_source as ( select * from {{ ref('stg_SMRTDO_MSSQL__SMRTDO_MSSQL_CDC_A…"
type textarea "y42 build -s cdc_arbg_changelog"
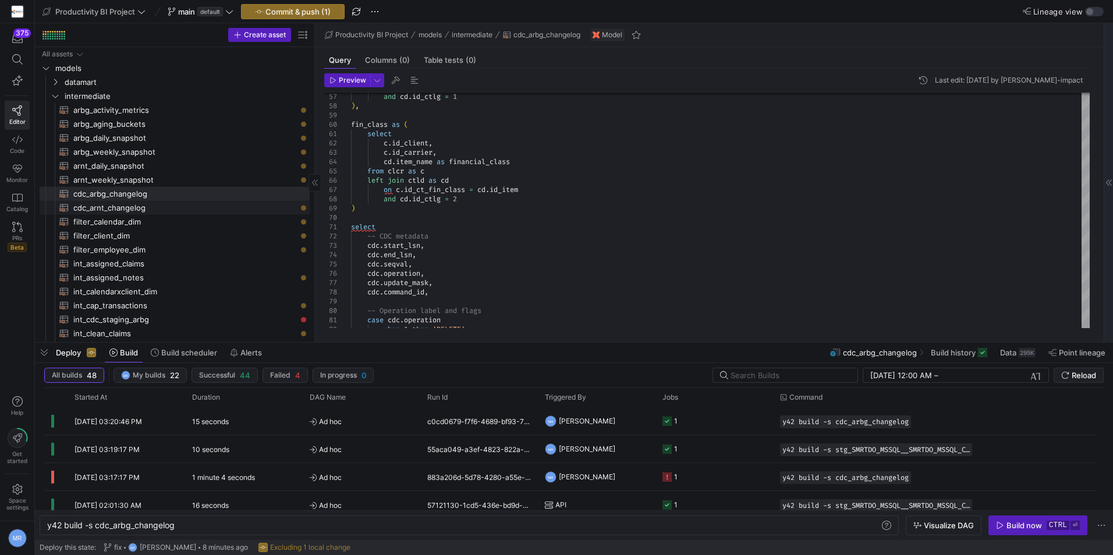
click at [172, 204] on span "cdc_arnt_changelog​​​​​​​​​​" at bounding box center [184, 207] width 223 height 13
type textarea "with cdc_source as ( select * from {{ ref('stg_SMRTDO_MSSQL__SMRTDO_MSSQL_CDC_A…"
type textarea "y42 build -s cdc_arnt_changelog"
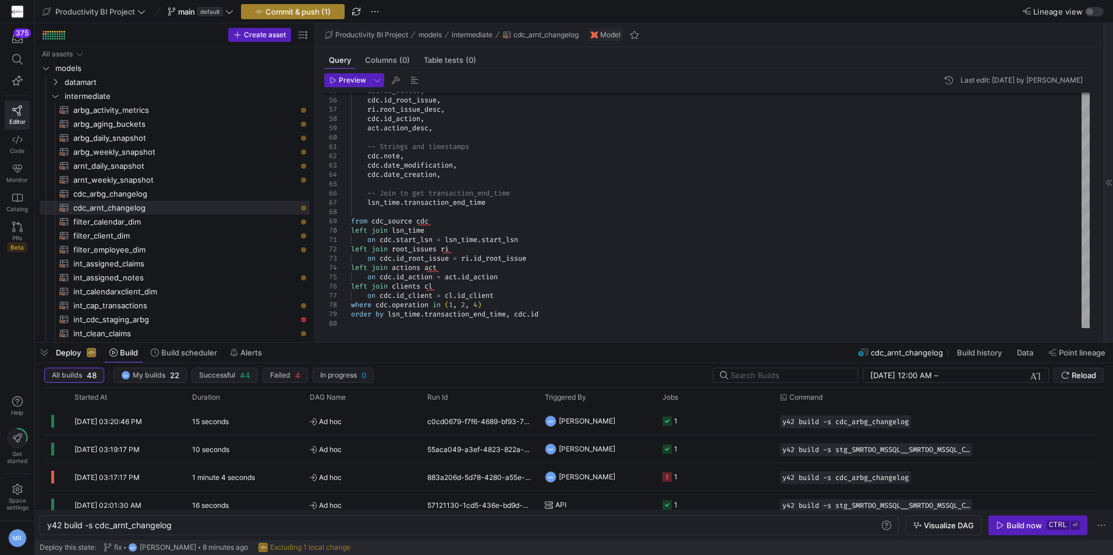
click at [303, 11] on span "Commit & push (1)" at bounding box center [297, 11] width 65 height 9
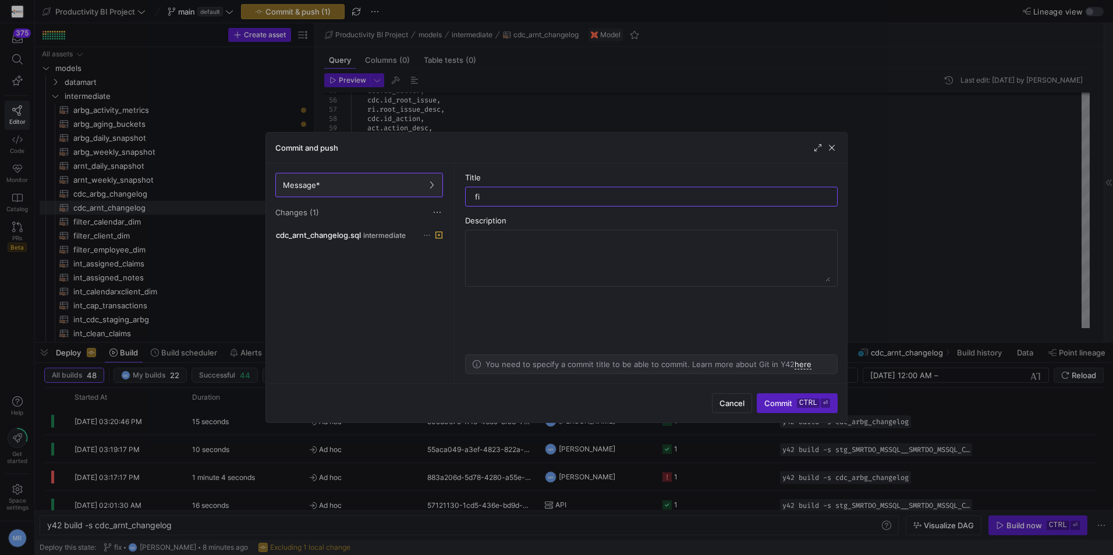
type input "fix"
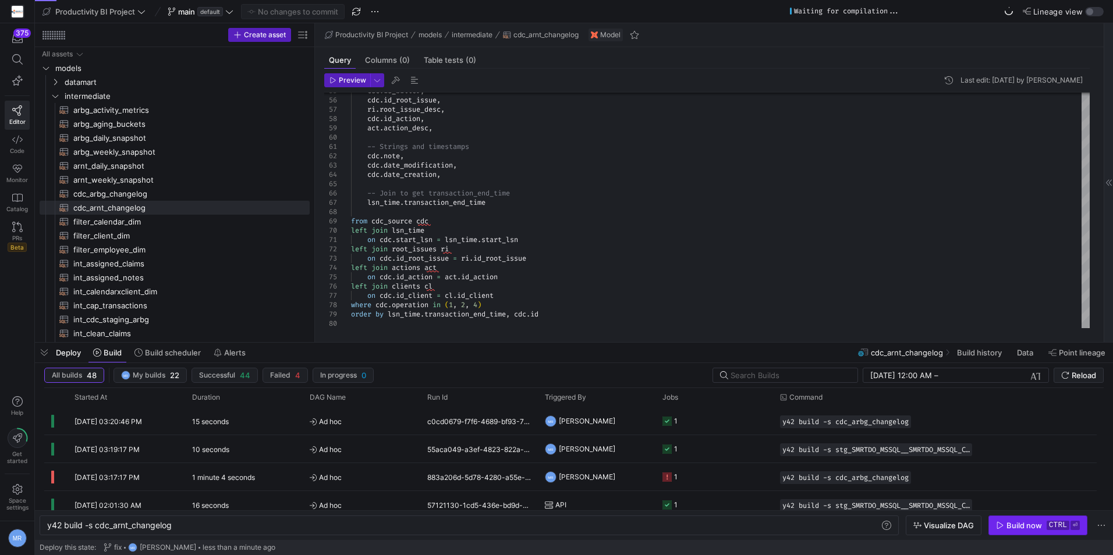
click at [1030, 526] on div "Build now" at bounding box center [1024, 525] width 36 height 9
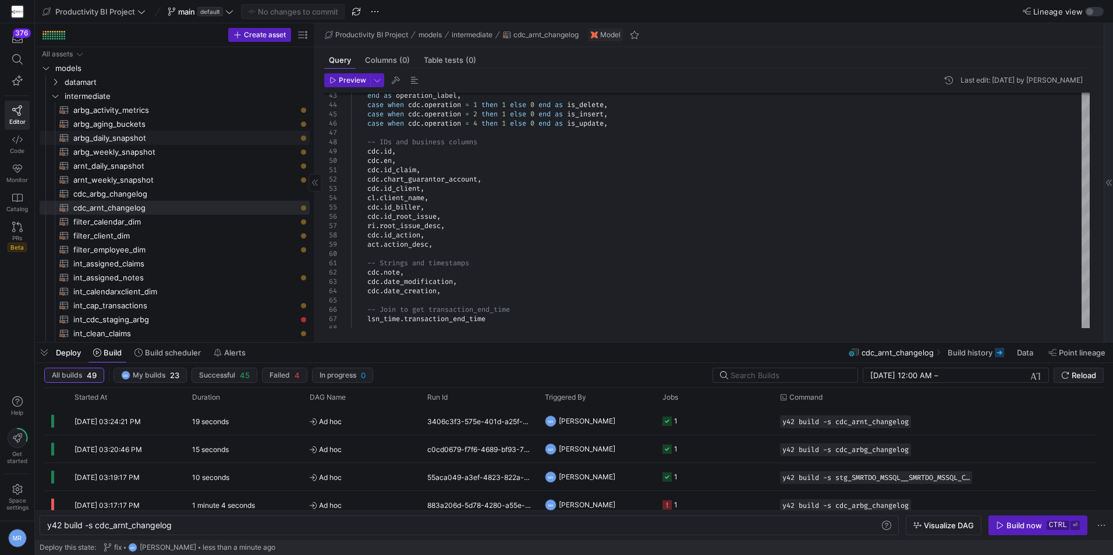
click at [179, 140] on span "arbg_daily_snapshot​​​​​​​​​​" at bounding box center [184, 138] width 223 height 13
type textarea "with arbg_valid_changes as ( select id as claim_id, id_claim, chart_guarantor_a…"
type textarea "y42 build -s arbg_daily_snapshot"
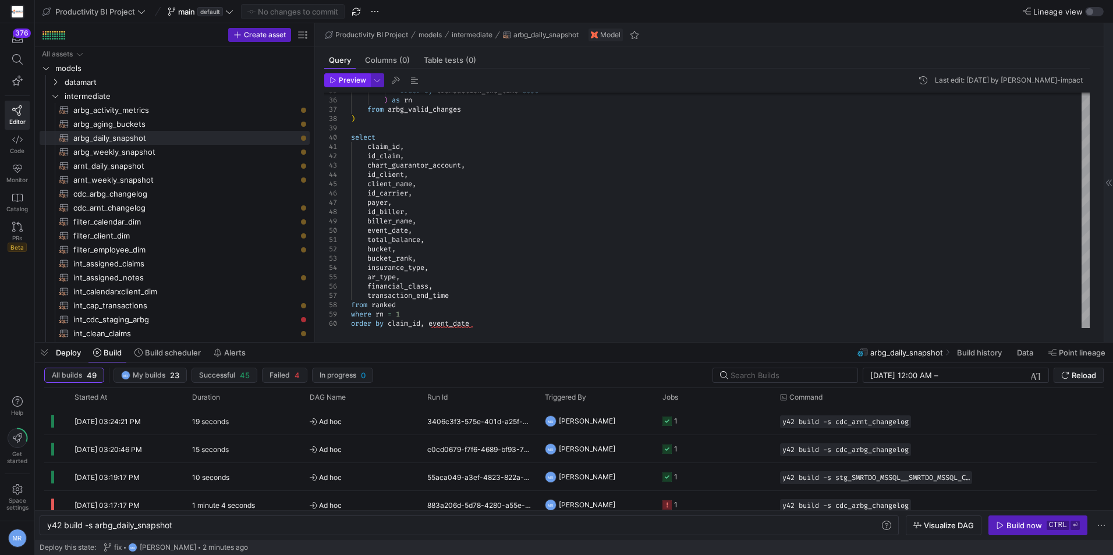
click at [342, 80] on span "Preview" at bounding box center [352, 80] width 27 height 8
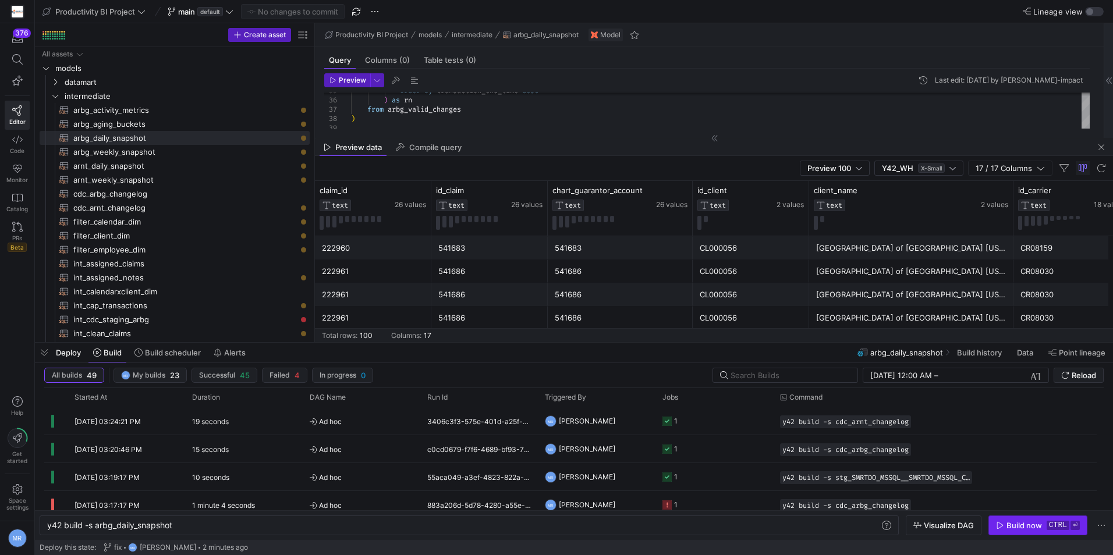
click at [1033, 524] on div "Build now" at bounding box center [1024, 525] width 36 height 9
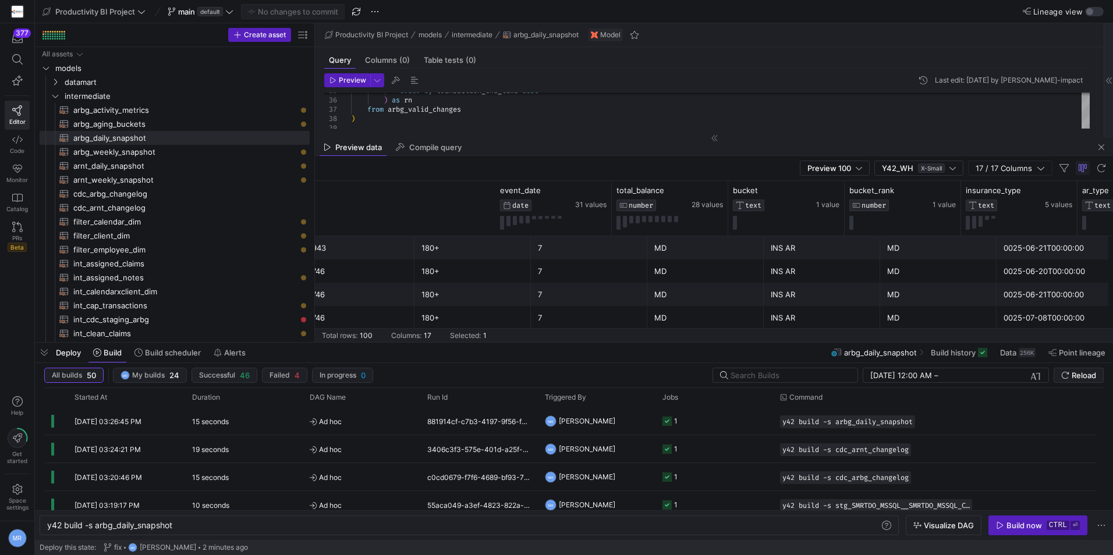
scroll to position [0, 1302]
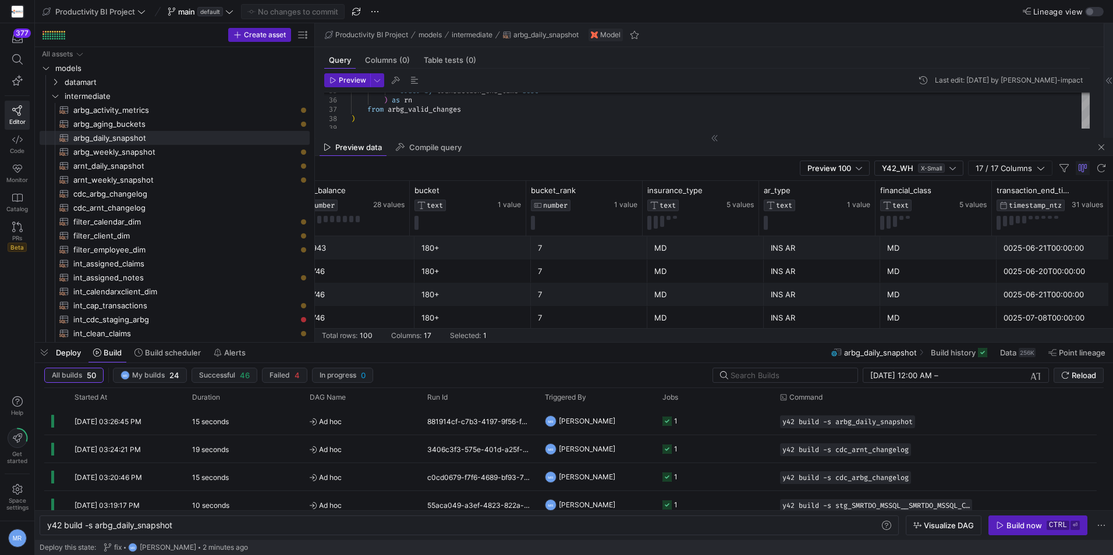
drag, startPoint x: 554, startPoint y: 288, endPoint x: 683, endPoint y: 286, distance: 128.6
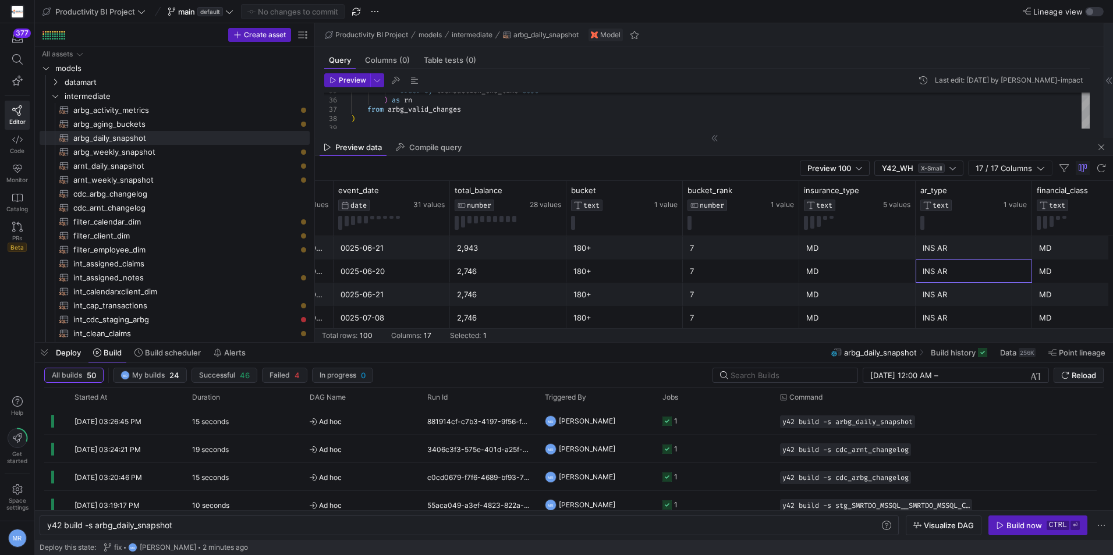
scroll to position [0, 1055]
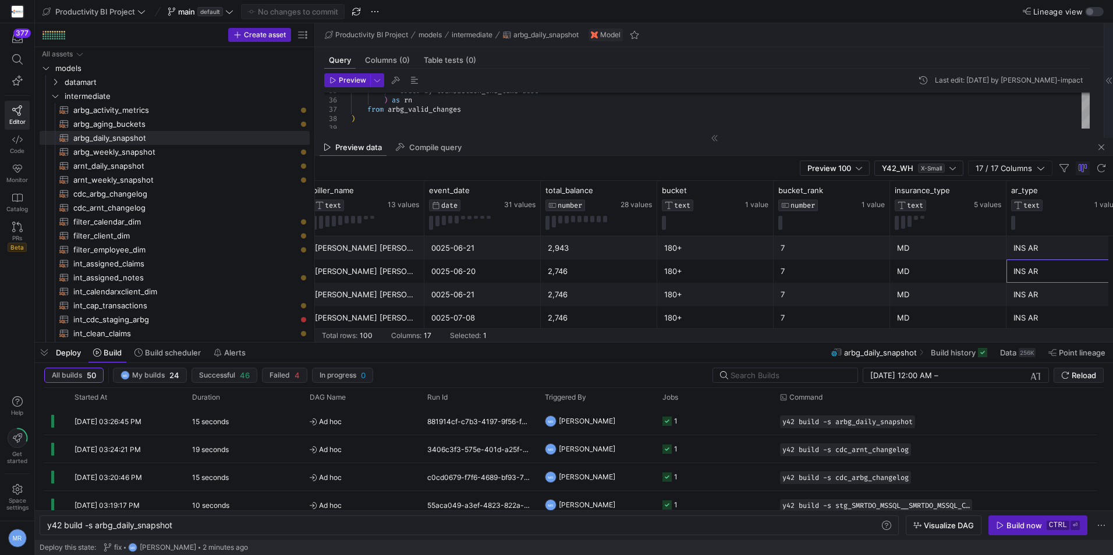
drag, startPoint x: 746, startPoint y: 265, endPoint x: 702, endPoint y: 262, distance: 44.3
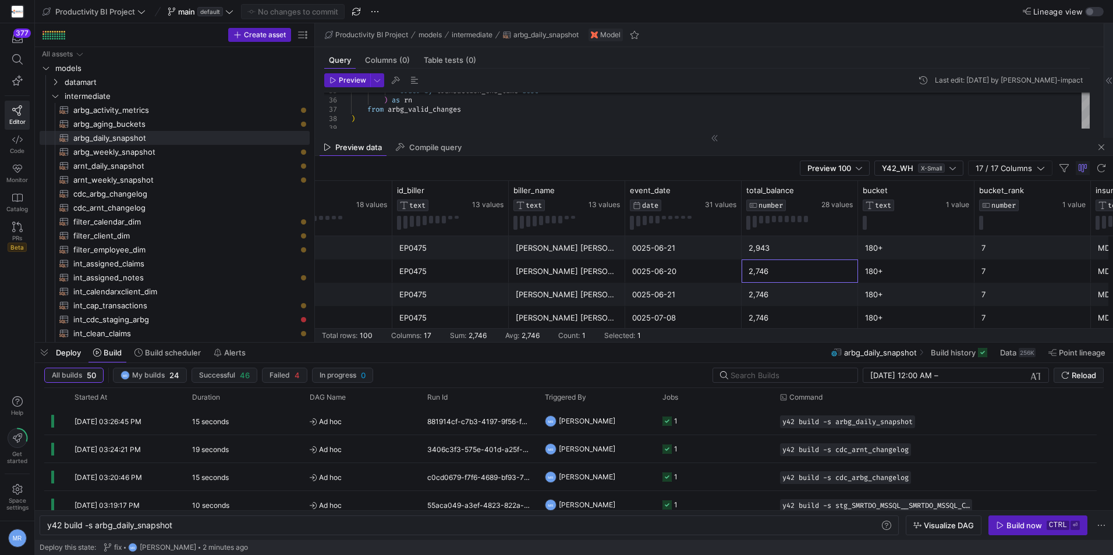
scroll to position [0, 773]
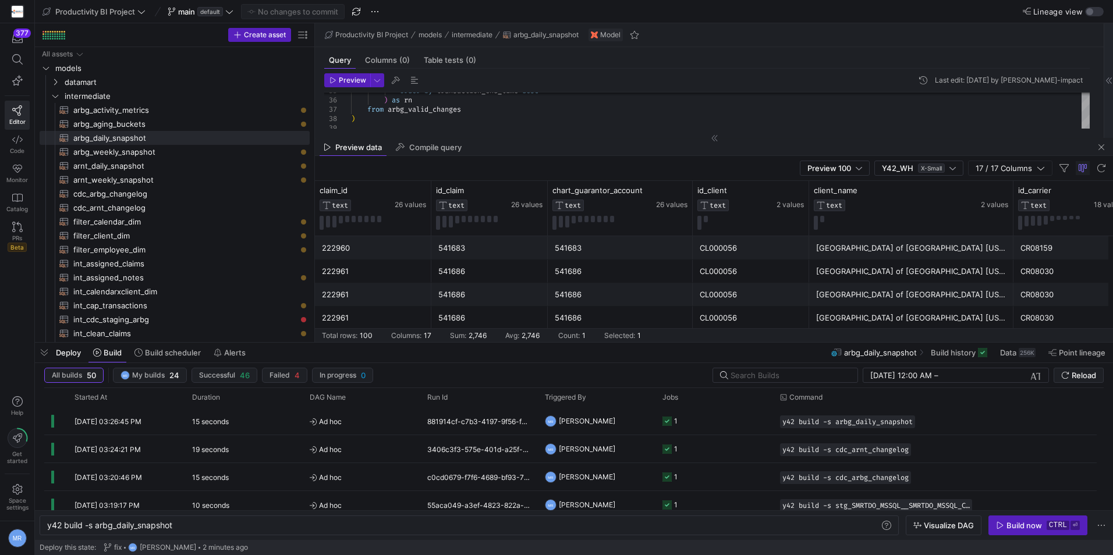
drag, startPoint x: 762, startPoint y: 262, endPoint x: 705, endPoint y: 262, distance: 57.0
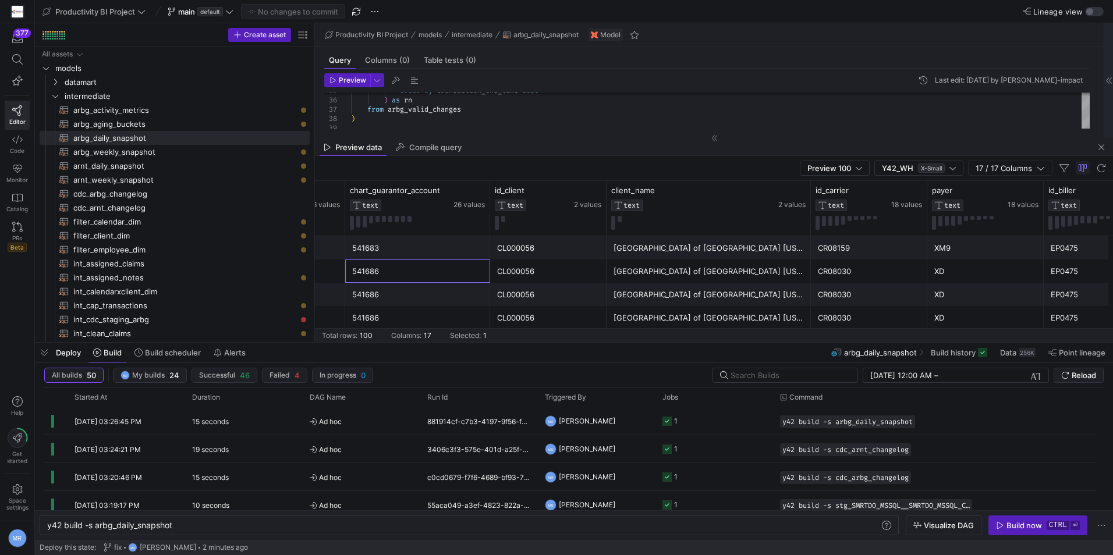
drag, startPoint x: 654, startPoint y: 264, endPoint x: 701, endPoint y: 268, distance: 47.3
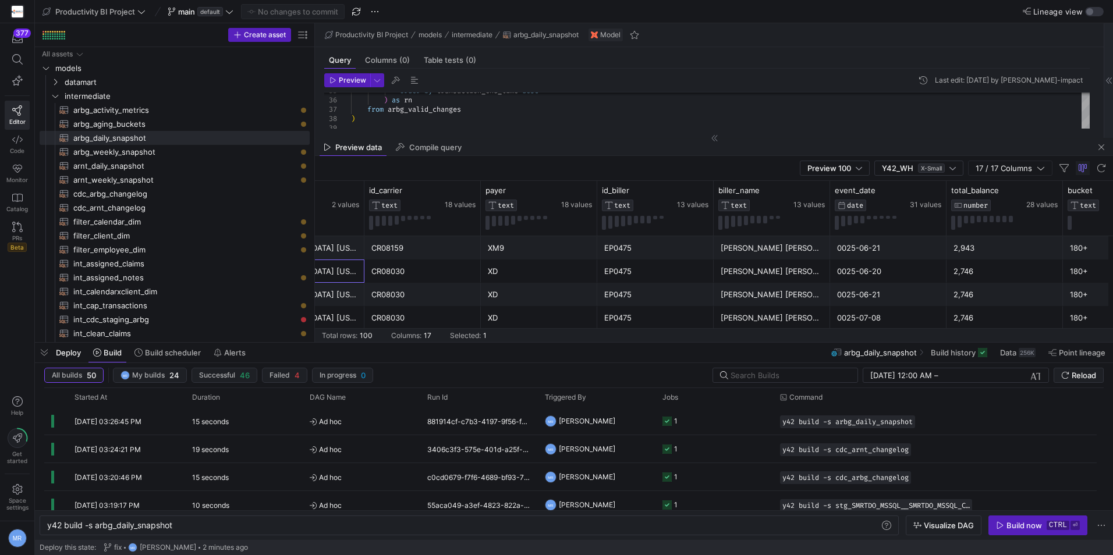
drag, startPoint x: 701, startPoint y: 268, endPoint x: 748, endPoint y: 268, distance: 46.6
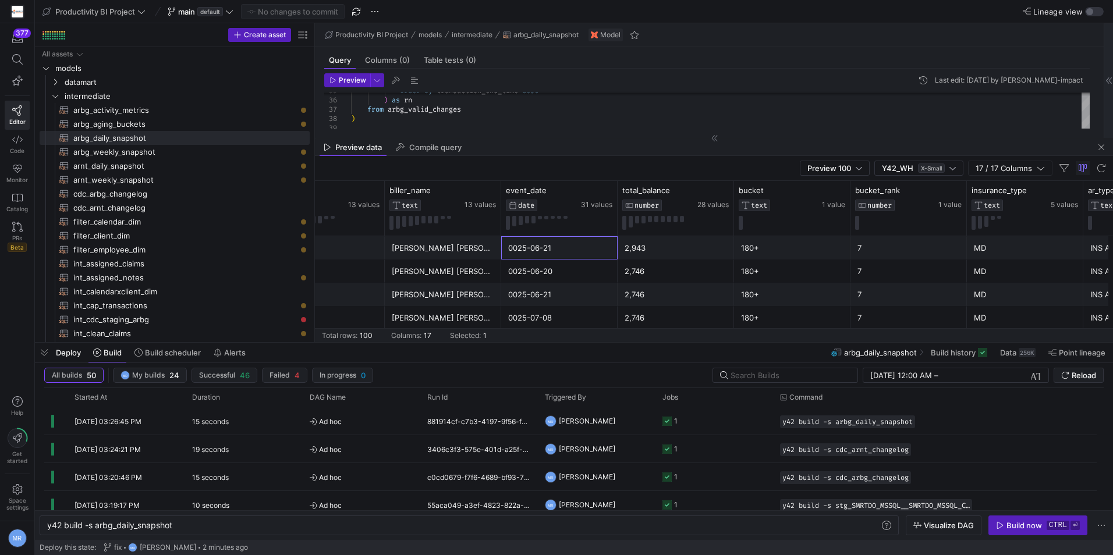
drag, startPoint x: 857, startPoint y: 259, endPoint x: 883, endPoint y: 260, distance: 26.2
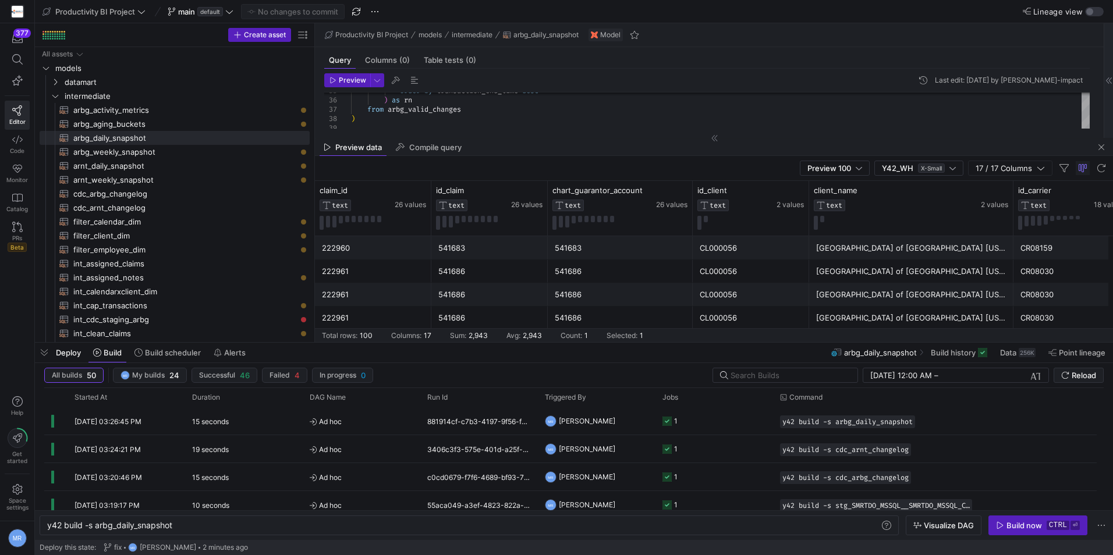
drag, startPoint x: 716, startPoint y: 254, endPoint x: 461, endPoint y: 263, distance: 255.1
drag, startPoint x: 167, startPoint y: 197, endPoint x: 663, endPoint y: 226, distance: 497.3
click at [167, 197] on span "cdc_arbg_changelog​​​​​​​​​​" at bounding box center [184, 193] width 223 height 13
type textarea "with cdc_source as ( select * from {{ ref('stg_SMRTDO_MSSQL__SMRTDO_MSSQL_CDC_A…"
type textarea "y42 build -s cdc_arbg_changelog"
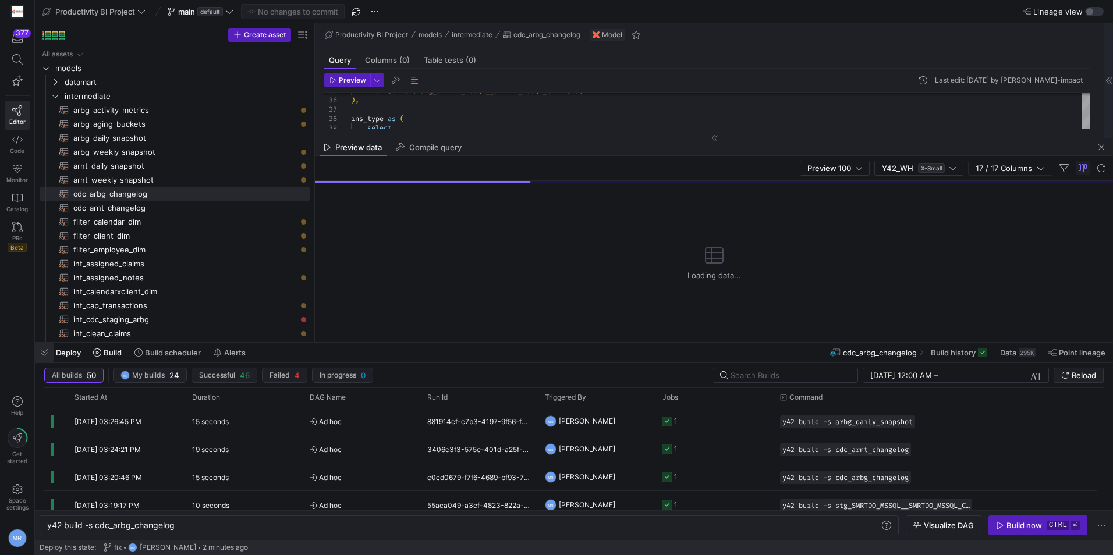
click at [47, 349] on span "button" at bounding box center [44, 353] width 19 height 20
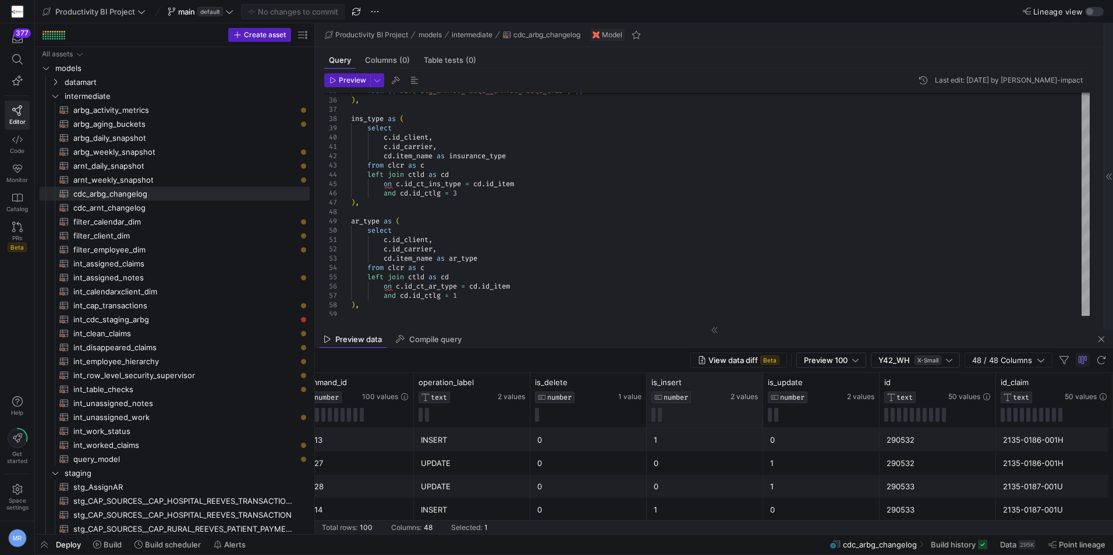
drag, startPoint x: 496, startPoint y: 451, endPoint x: 587, endPoint y: 427, distance: 93.5
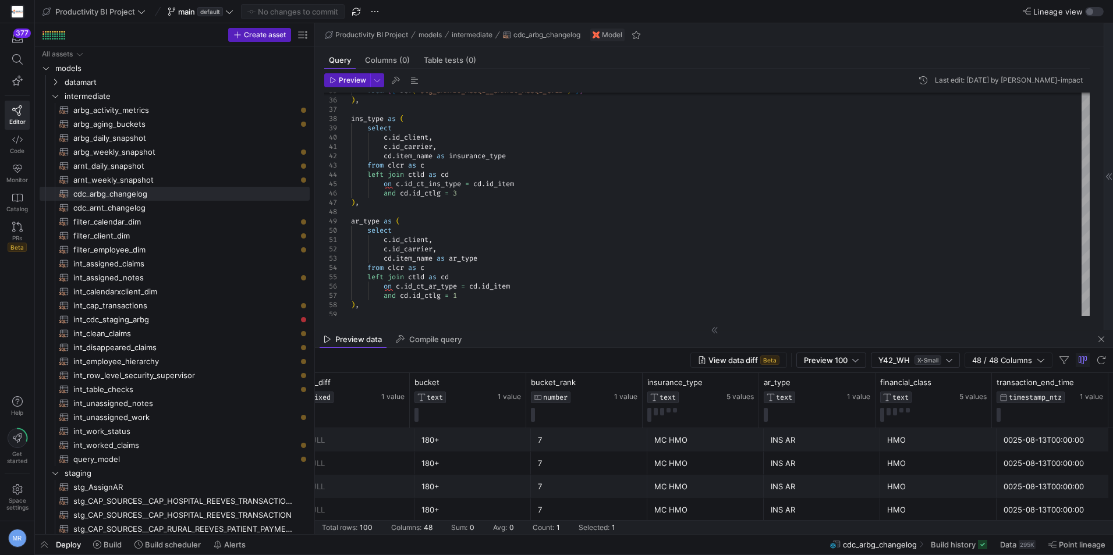
drag, startPoint x: 836, startPoint y: 428, endPoint x: 1061, endPoint y: 443, distance: 225.2
click at [275, 144] on link "arbg_daily_snapshot​​​​​​​​​​" at bounding box center [175, 138] width 270 height 14
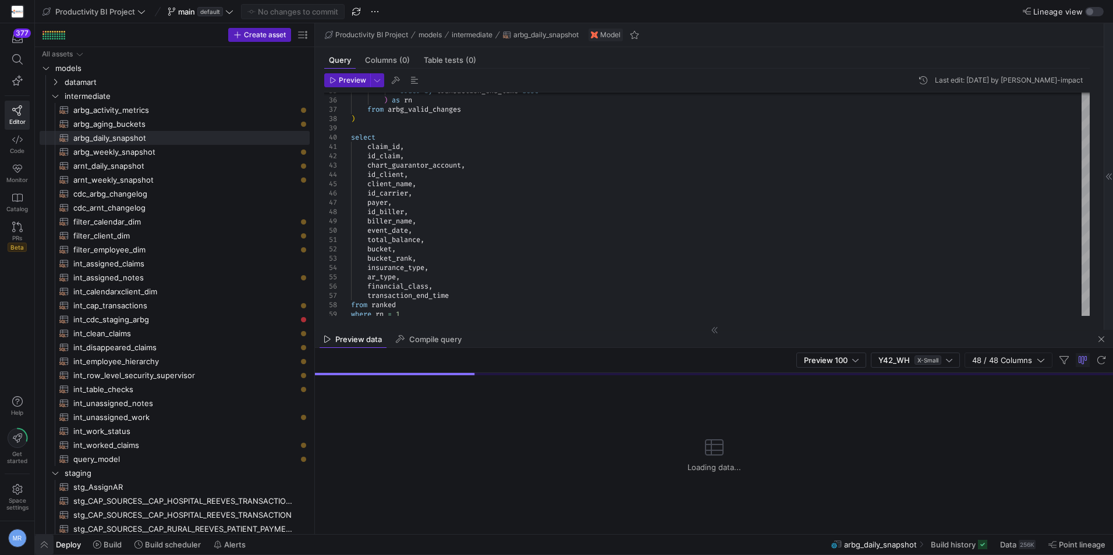
click at [51, 545] on span "button" at bounding box center [44, 545] width 19 height 20
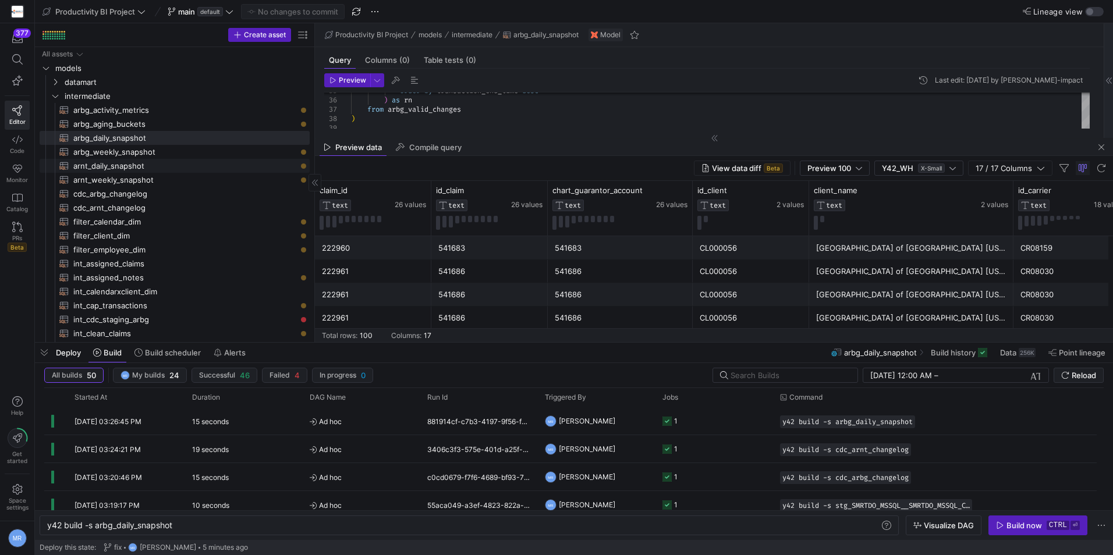
click at [172, 165] on span "arnt_daily_snapshot​​​​​​​​​​" at bounding box center [184, 165] width 223 height 13
type textarea "with arnt_valid_changes as ( select id as claim_id, id_claim, chart_guarantor_a…"
type textarea "y42 build -s arnt_daily_snapshot"
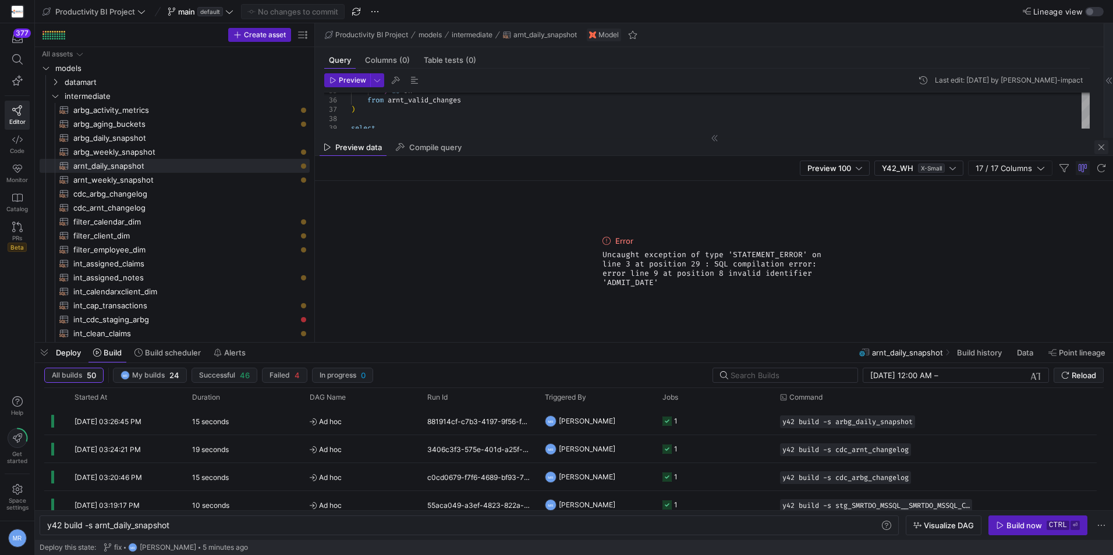
click at [1096, 148] on span "button" at bounding box center [1101, 147] width 14 height 14
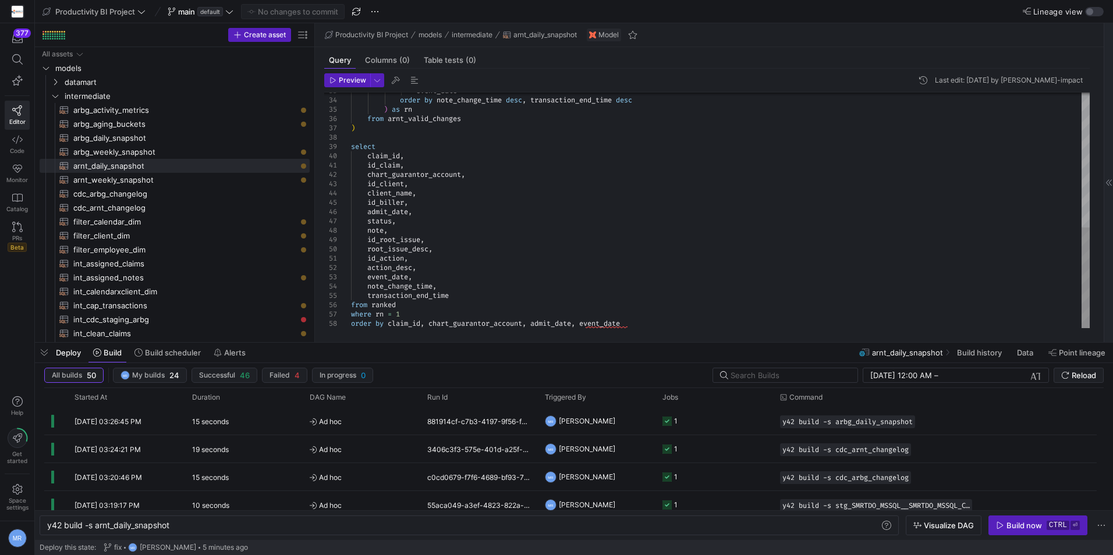
click at [400, 210] on div ") as rn from arnt_valid_changes ) select claim_id , id_claim , chart_guarantor_…" at bounding box center [720, 53] width 739 height 549
drag, startPoint x: 429, startPoint y: 213, endPoint x: 429, endPoint y: 205, distance: 7.6
click at [429, 205] on div ") as rn from arnt_valid_changes ) select claim_id , id_claim , chart_guarantor_…" at bounding box center [720, 53] width 739 height 549
click at [397, 208] on div ") as rn from arnt_valid_changes ) select claim_id , id_claim , chart_guarantor_…" at bounding box center [720, 53] width 739 height 549
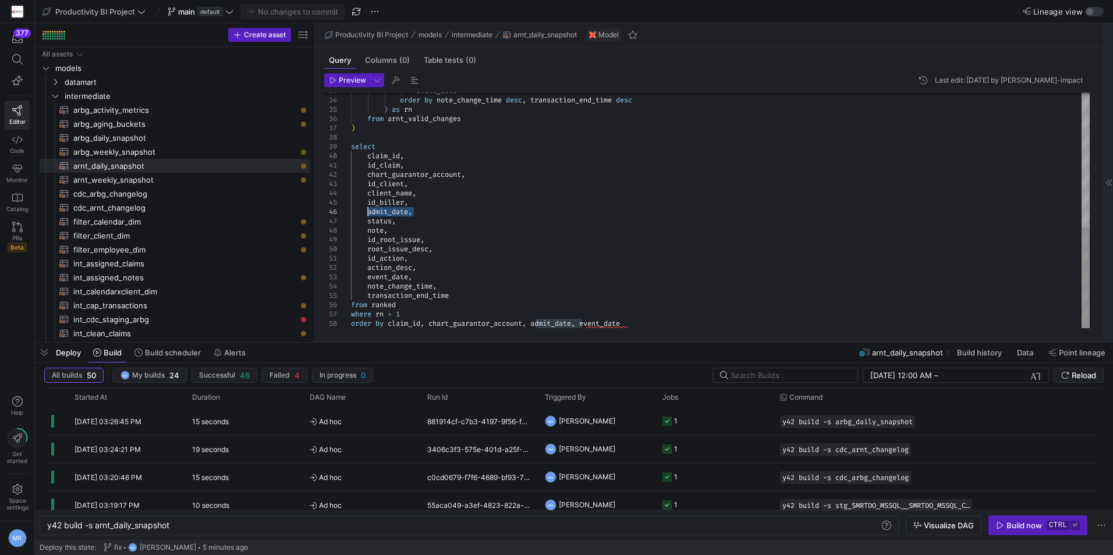
drag, startPoint x: 426, startPoint y: 212, endPoint x: 367, endPoint y: 212, distance: 59.4
click at [367, 212] on div ") as rn from arnt_valid_changes ) select claim_id , id_claim , chart_guarantor_…" at bounding box center [720, 53] width 739 height 549
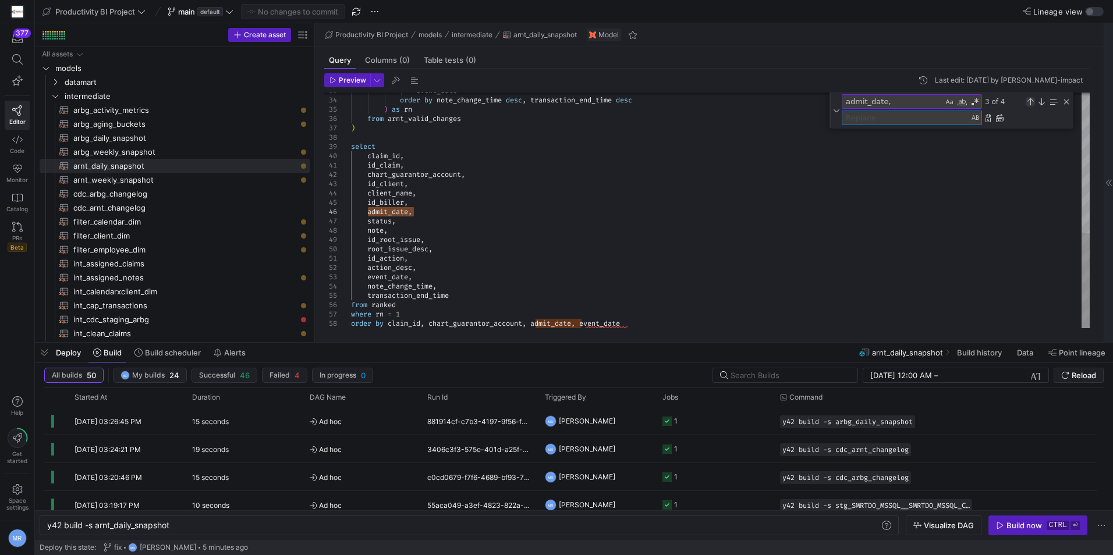
click at [1028, 100] on div "Previous Match (Shift+Enter)" at bounding box center [1029, 101] width 9 height 9
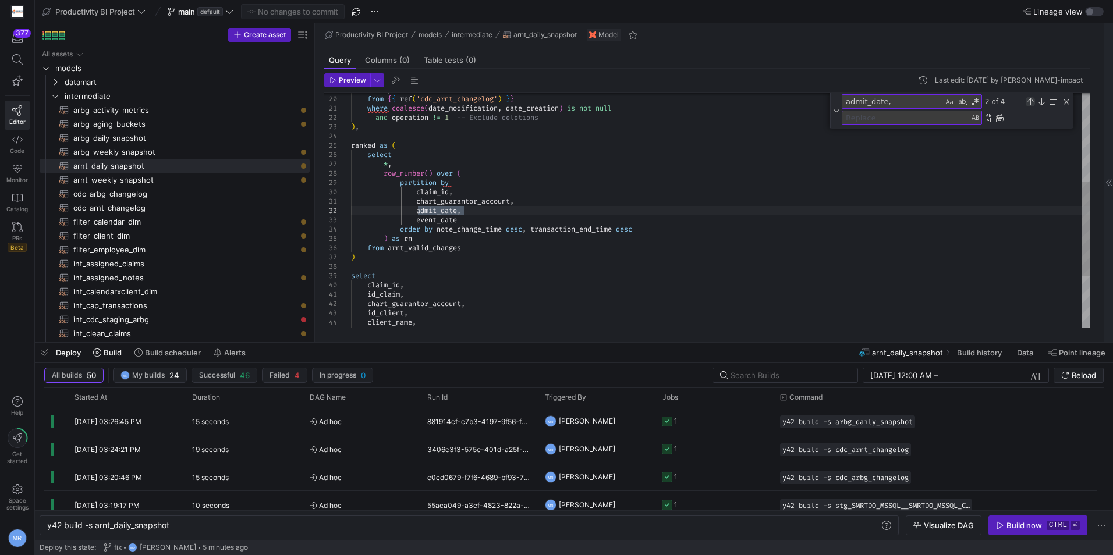
click at [1028, 100] on div "Previous Match (Shift+Enter)" at bounding box center [1029, 101] width 9 height 9
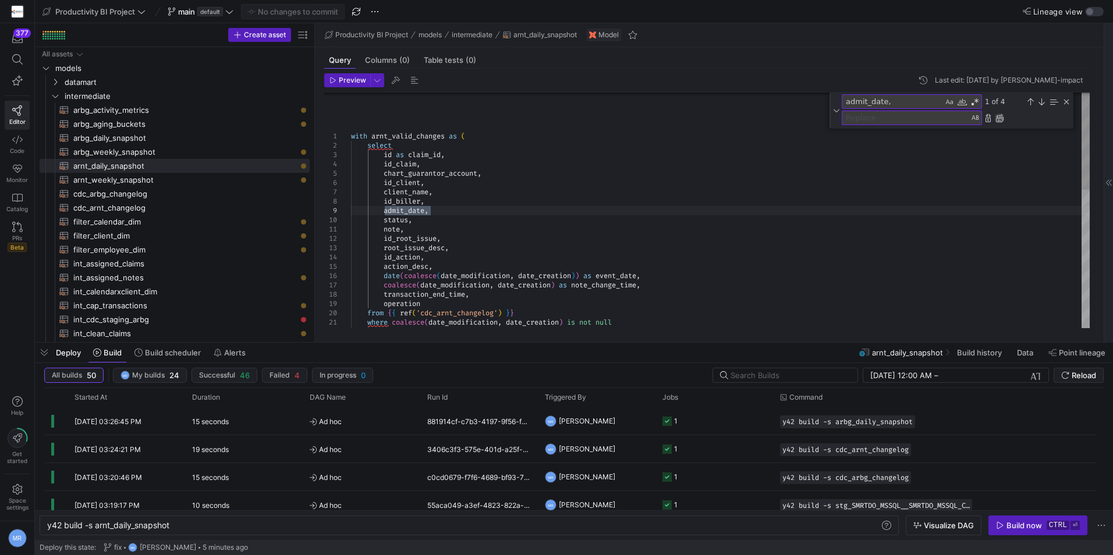
click at [1003, 119] on div "Replace All (Ctrl+Alt+Enter)" at bounding box center [999, 117] width 9 height 9
click at [928, 115] on textarea "Replace" at bounding box center [905, 117] width 126 height 13
click at [925, 100] on textarea "admit_date," at bounding box center [892, 101] width 101 height 13
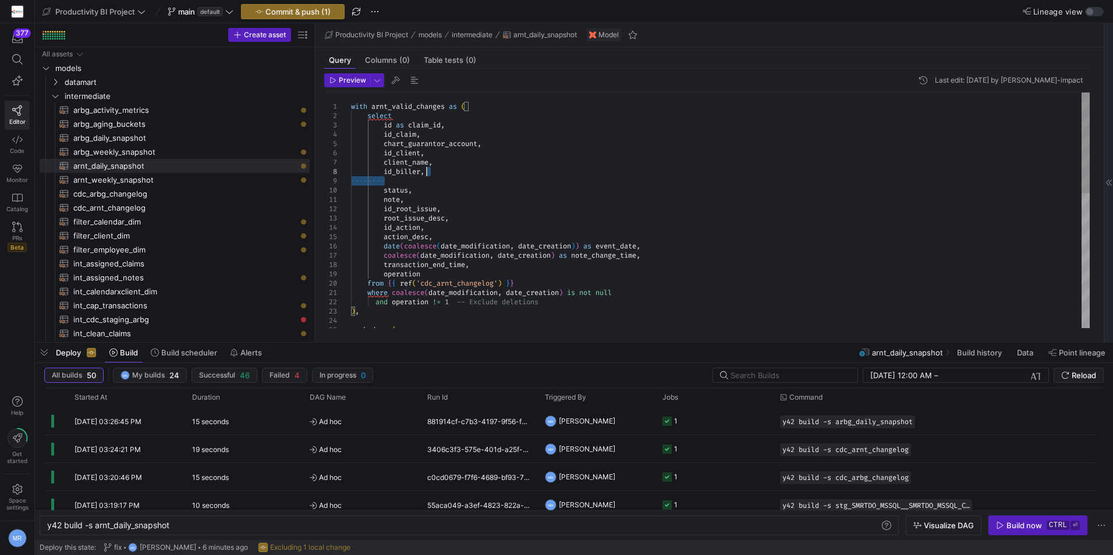
drag, startPoint x: 485, startPoint y: 180, endPoint x: 478, endPoint y: 174, distance: 9.1
click at [478, 174] on div "operation from { { ref ( 'cdc_arnt_changelog' ) } } where coalesce ( date_modif…" at bounding box center [720, 367] width 739 height 549
click at [463, 180] on div "operation from { { ref ( 'cdc_arnt_changelog' ) } } where coalesce ( date_modif…" at bounding box center [720, 367] width 739 height 549
click at [466, 175] on div "operation from { { ref ( 'cdc_arnt_changelog' ) } } where coalesce ( date_modif…" at bounding box center [720, 367] width 739 height 549
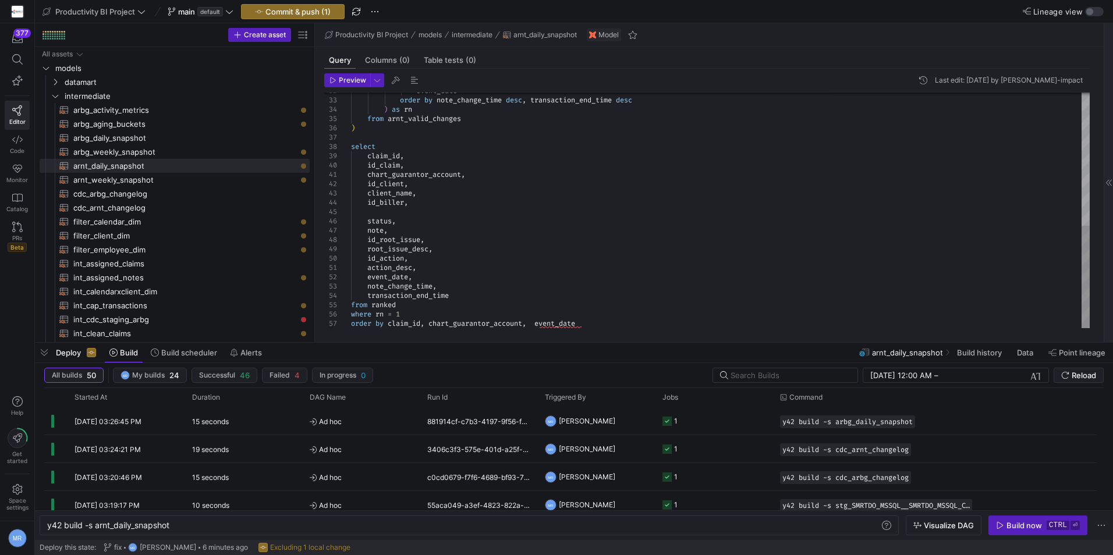
click at [436, 204] on div "event_date order by note_change_time desc , transaction_end_time desc ) as rn f…" at bounding box center [720, 58] width 739 height 540
click at [550, 266] on div "event_date order by note_change_time desc , transaction_end_time desc ) as rn f…" at bounding box center [720, 58] width 739 height 540
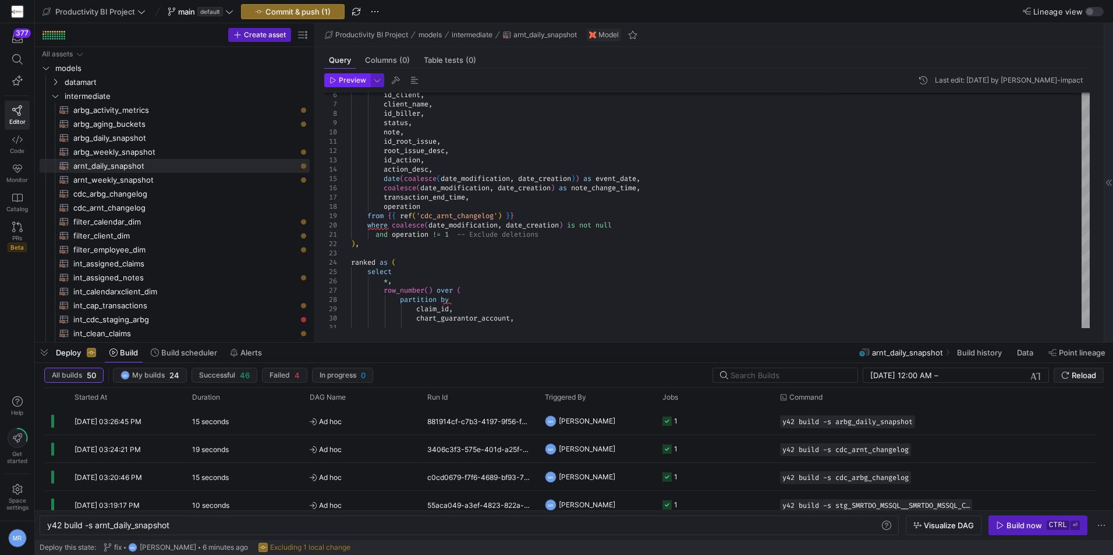
click at [343, 78] on span "Preview" at bounding box center [352, 80] width 27 height 8
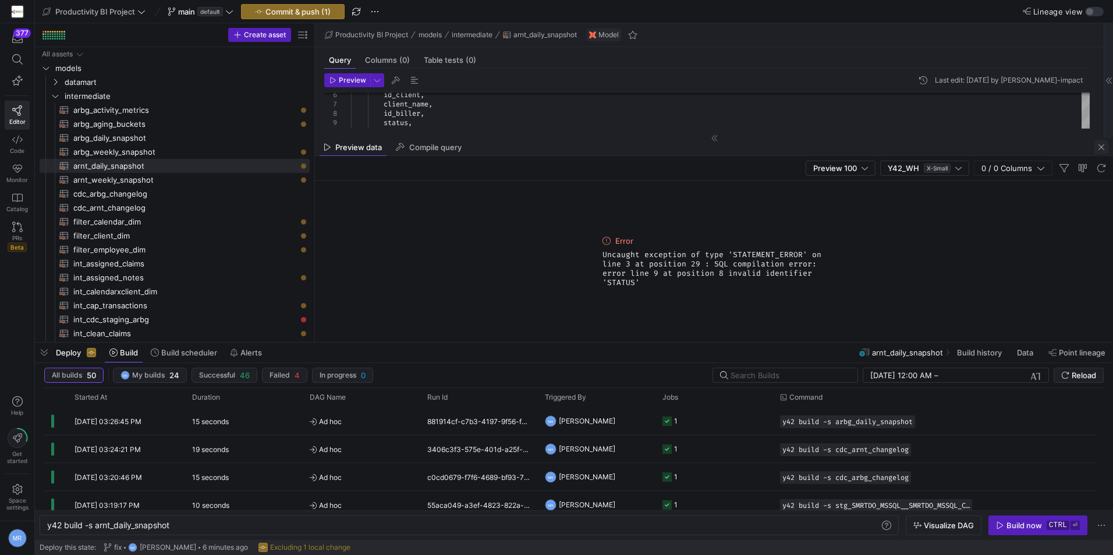
click at [1105, 141] on span "button" at bounding box center [1101, 147] width 14 height 14
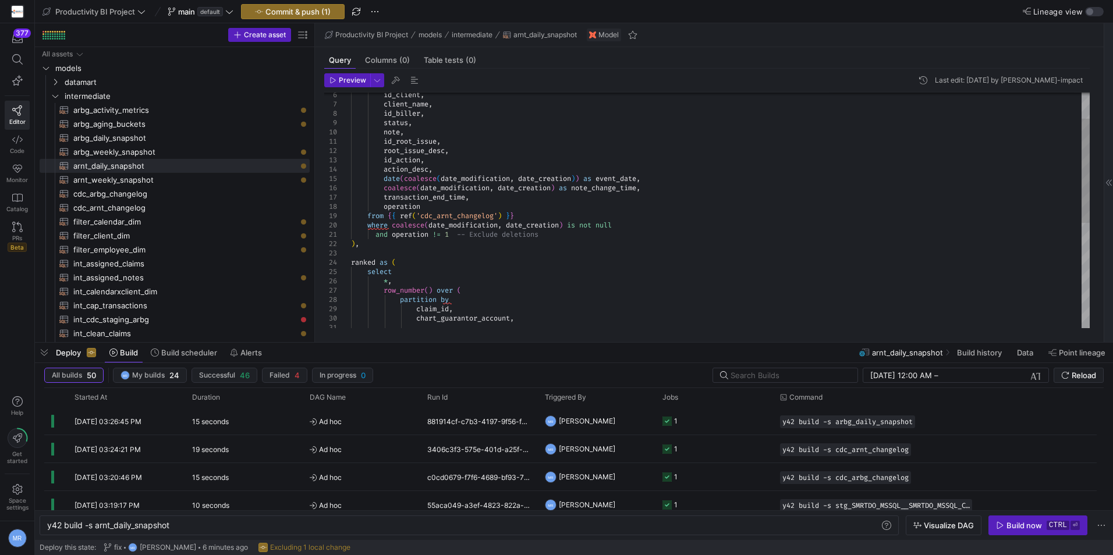
type textarea "with arnt_valid_changes as ( select id as claim_id, id_claim, chart_guarantor_a…"
drag, startPoint x: 438, startPoint y: 125, endPoint x: 384, endPoint y: 120, distance: 54.3
click at [384, 120] on div "root_issue_desc , id_action , status , note , id_root_issue , id_client , clien…" at bounding box center [720, 299] width 739 height 531
type textarea "status,"
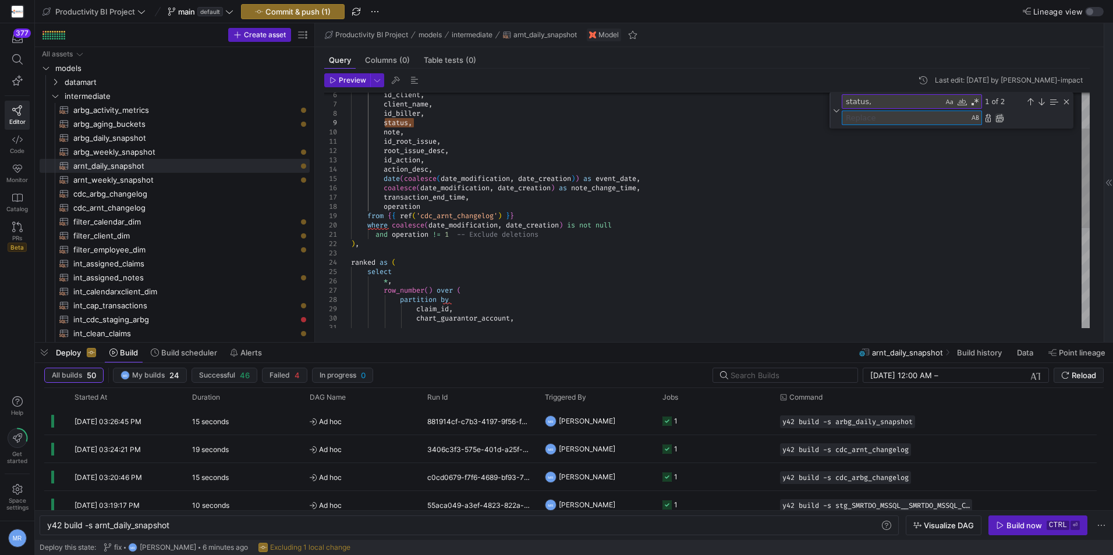
click at [1000, 116] on div "Replace All (Ctrl+Alt+Enter)" at bounding box center [999, 117] width 9 height 9
click at [461, 125] on div "root_issue_desc , id_action , note , id_root_issue , id_client , client_name , …" at bounding box center [720, 287] width 739 height 558
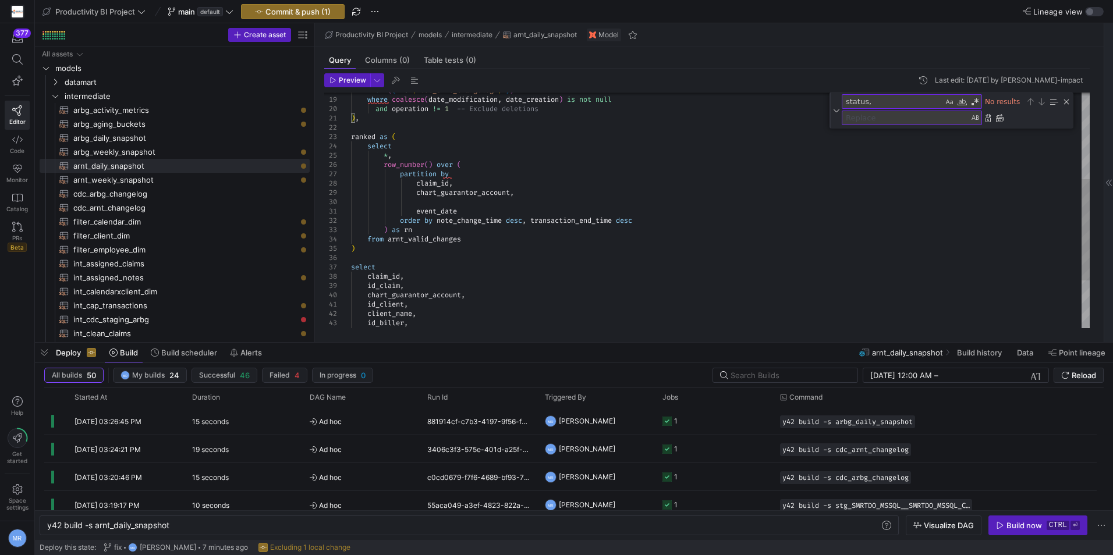
click at [473, 202] on div "* , row_number ( ) over ( partition by claim_id , chart_guarantor_account , eve…" at bounding box center [720, 165] width 739 height 548
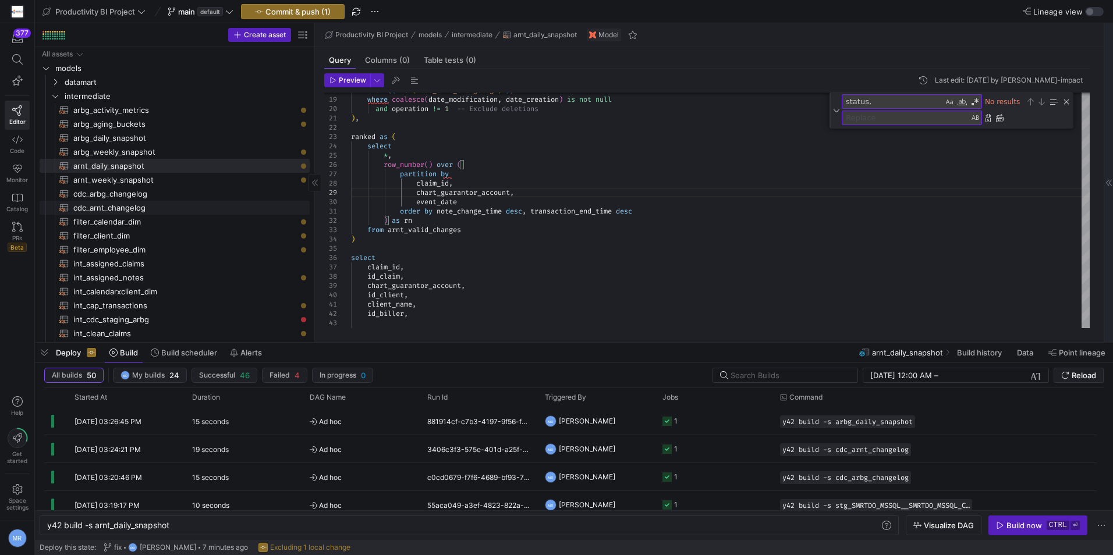
click at [143, 214] on link "cdc_arnt_changelog​​​​​​​​​​" at bounding box center [175, 208] width 270 height 14
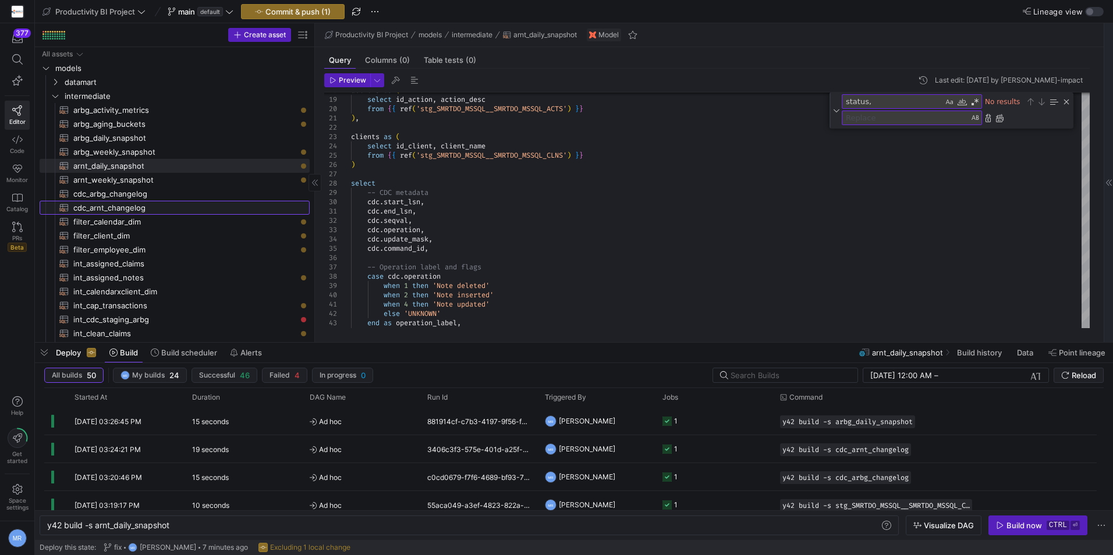
type textarea "with cdc_source as ( select * from {{ ref('stg_SMRTDO_MSSQL__SMRTDO_MSSQL_CDC_A…"
type textarea "y42 build -s cdc_arnt_changelog"
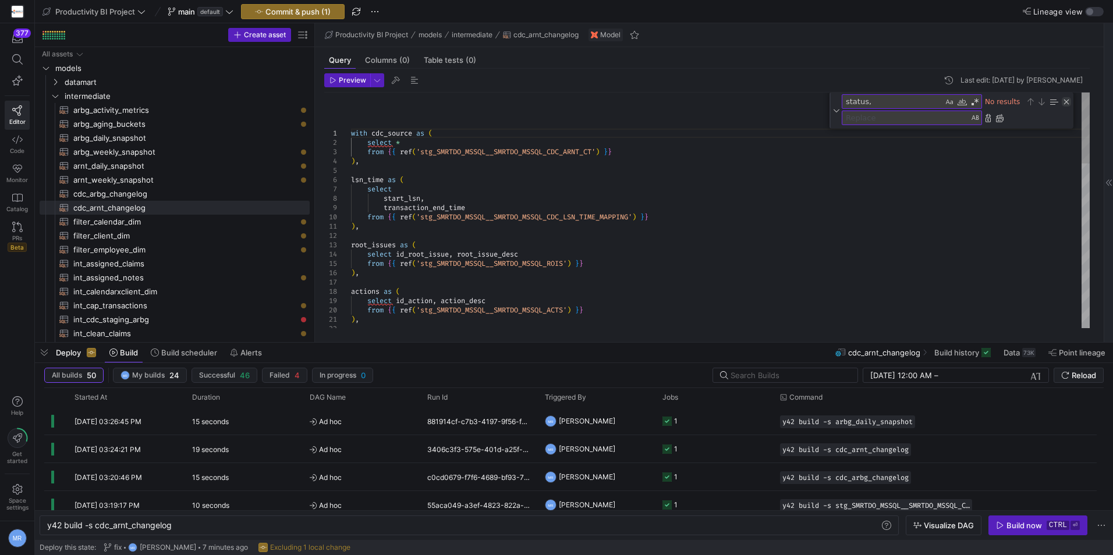
click at [1064, 100] on div "Close (Escape)" at bounding box center [1066, 101] width 9 height 9
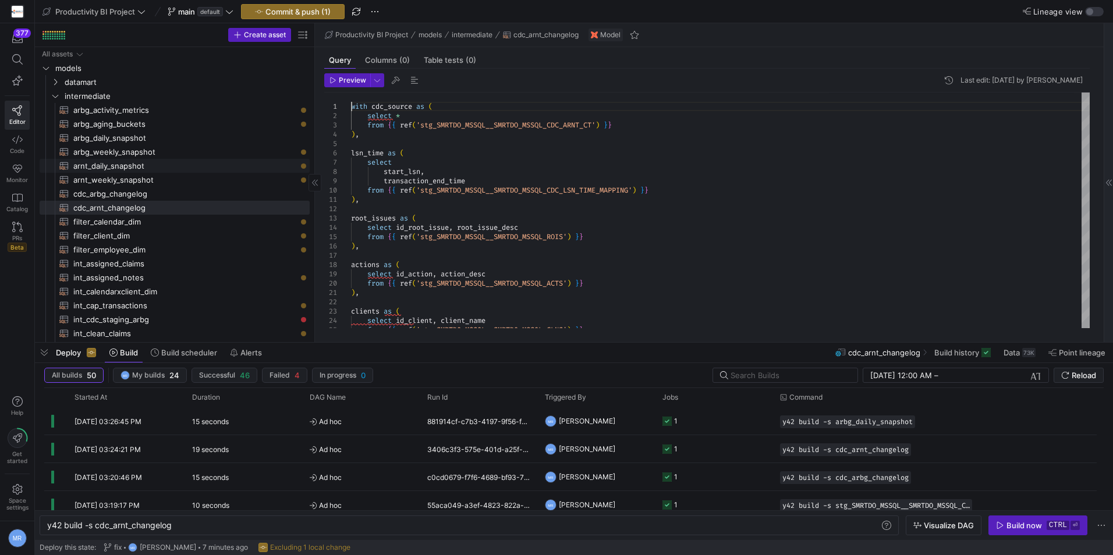
click at [198, 166] on span "arnt_daily_snapshot​​​​​​​​​​" at bounding box center [184, 165] width 223 height 13
type textarea "with arnt_valid_changes as ( select id as claim_id, id_claim, chart_guarantor_a…"
type textarea "y42 build -s arnt_daily_snapshot"
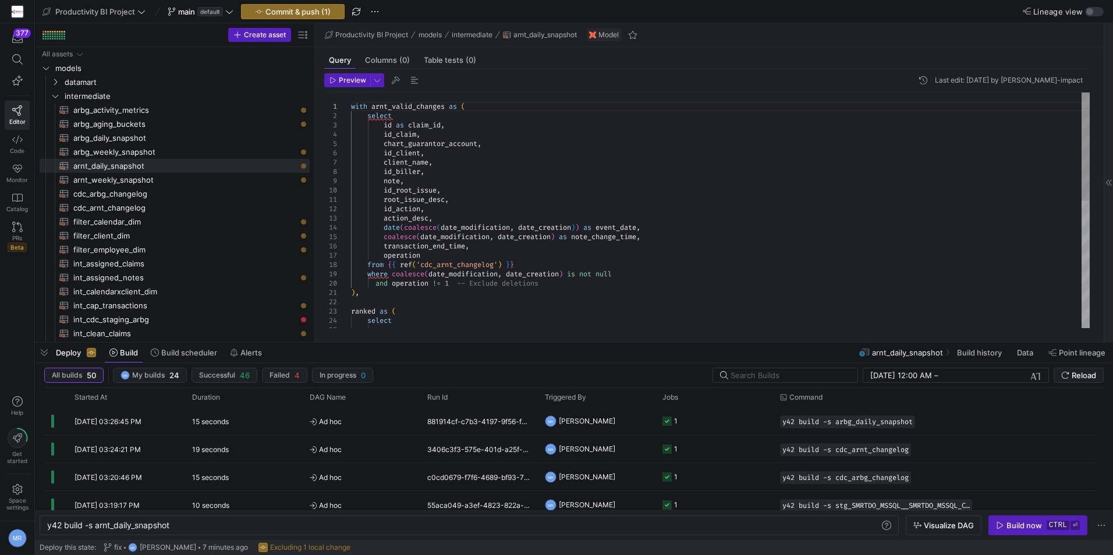
click at [652, 239] on div "with arnt_valid_changes as ( select id as claim_id , id_claim , chart_guarantor…" at bounding box center [720, 349] width 739 height 512
click at [337, 77] on span "Preview" at bounding box center [347, 80] width 37 height 8
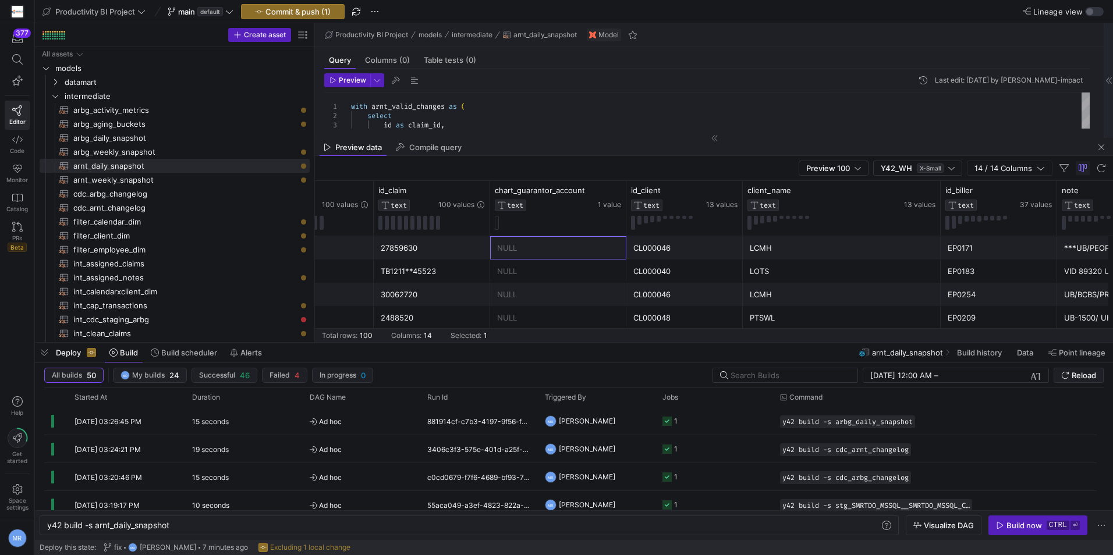
scroll to position [0, 83]
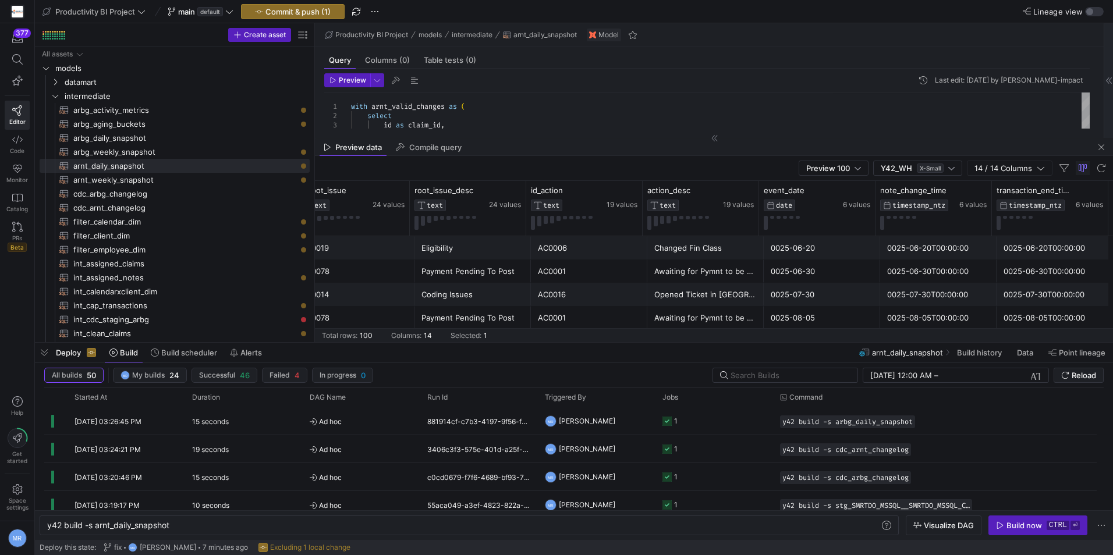
drag, startPoint x: 615, startPoint y: 249, endPoint x: 666, endPoint y: 257, distance: 51.9
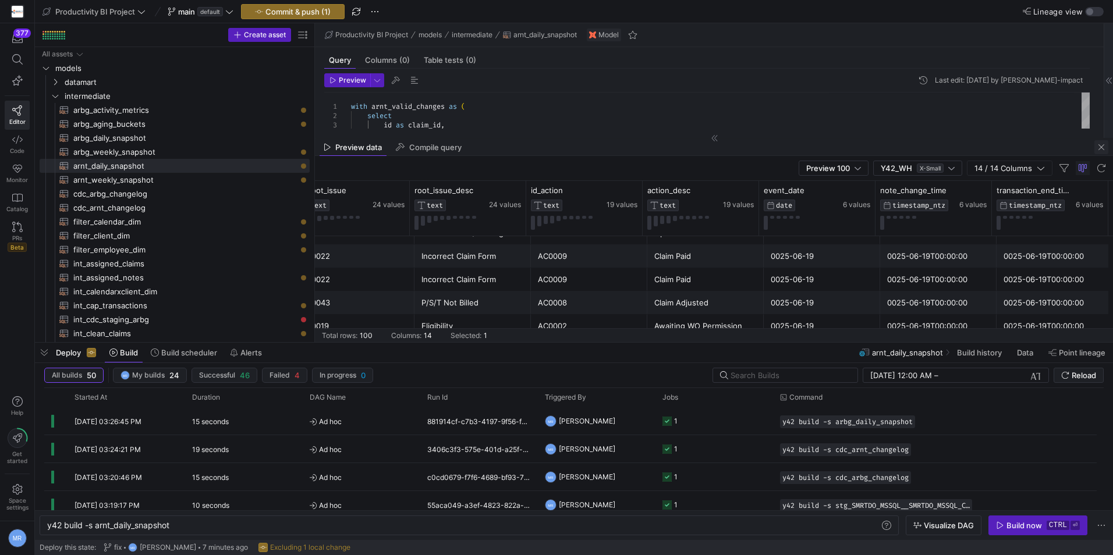
drag, startPoint x: 1099, startPoint y: 143, endPoint x: 1073, endPoint y: 163, distance: 33.2
click at [1099, 142] on span "button" at bounding box center [1101, 147] width 14 height 14
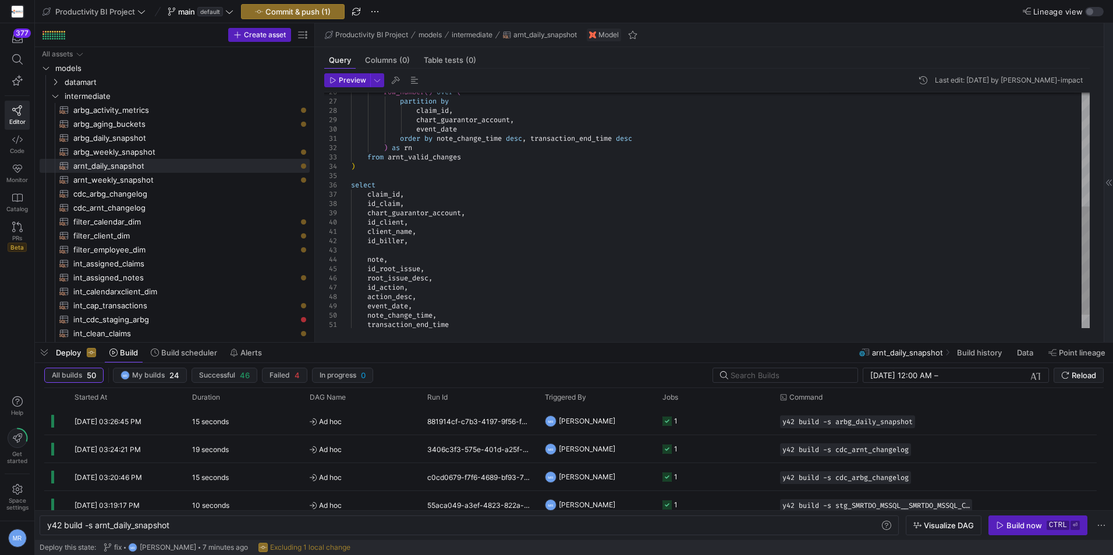
click at [490, 261] on div "chart_guarantor_account , event_date order by note_change_time desc , transacti…" at bounding box center [720, 101] width 739 height 512
click at [494, 255] on div "chart_guarantor_account , event_date order by note_change_time desc , transacti…" at bounding box center [720, 101] width 739 height 512
click at [497, 252] on div "chart_guarantor_account , event_date order by note_change_time desc , transacti…" at bounding box center [720, 101] width 739 height 512
type textarea "client_name, id_biller, note, id_root_issue, root_issue_desc, id_action, action…"
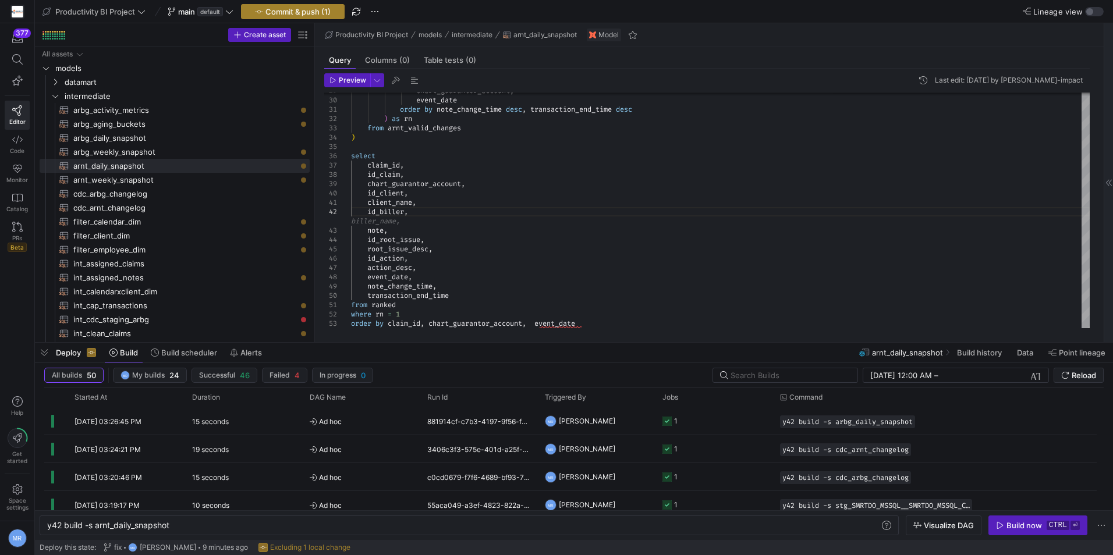
click at [276, 15] on span "Commit & push (1)" at bounding box center [297, 11] width 65 height 9
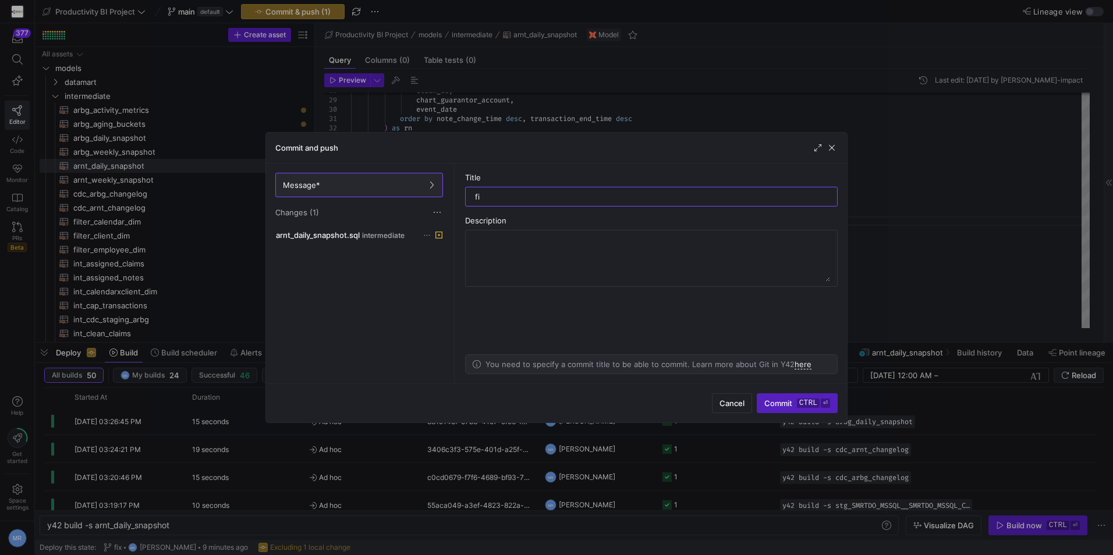
type input "fix"
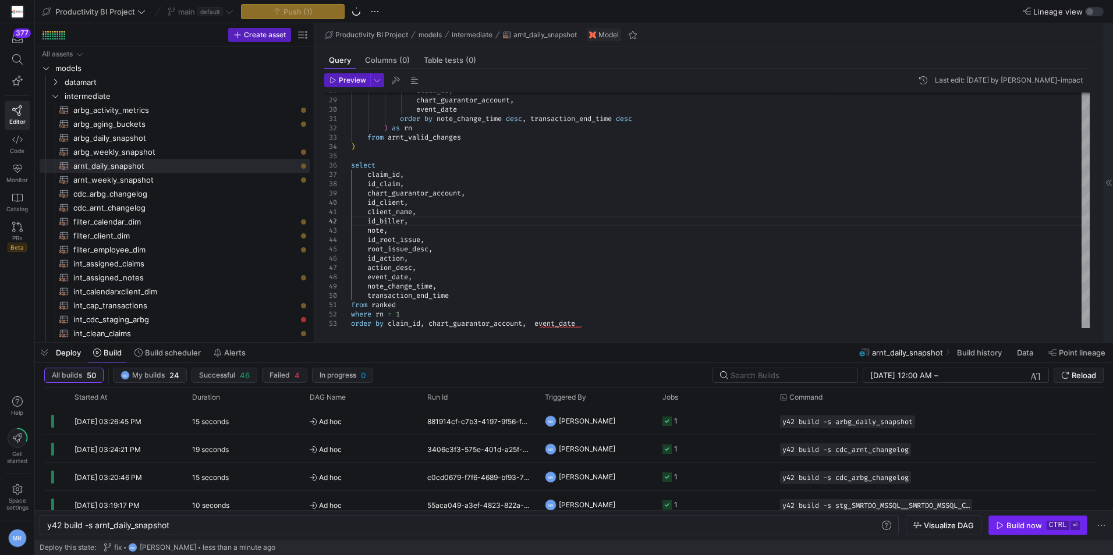
click at [1018, 522] on div "Build now" at bounding box center [1024, 525] width 36 height 9
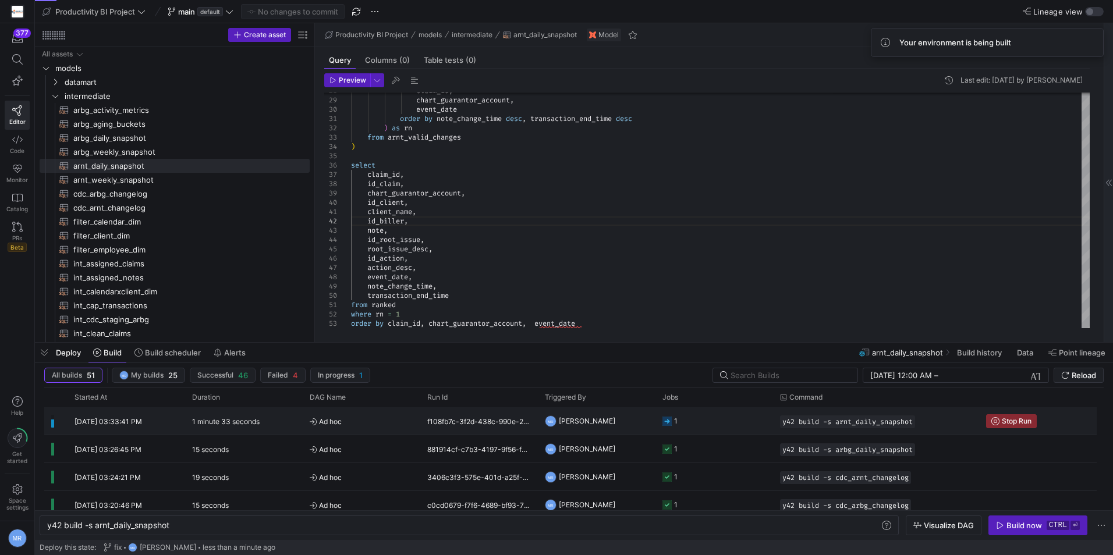
click at [142, 419] on span "[DATE] 03:33:41 PM" at bounding box center [108, 421] width 68 height 9
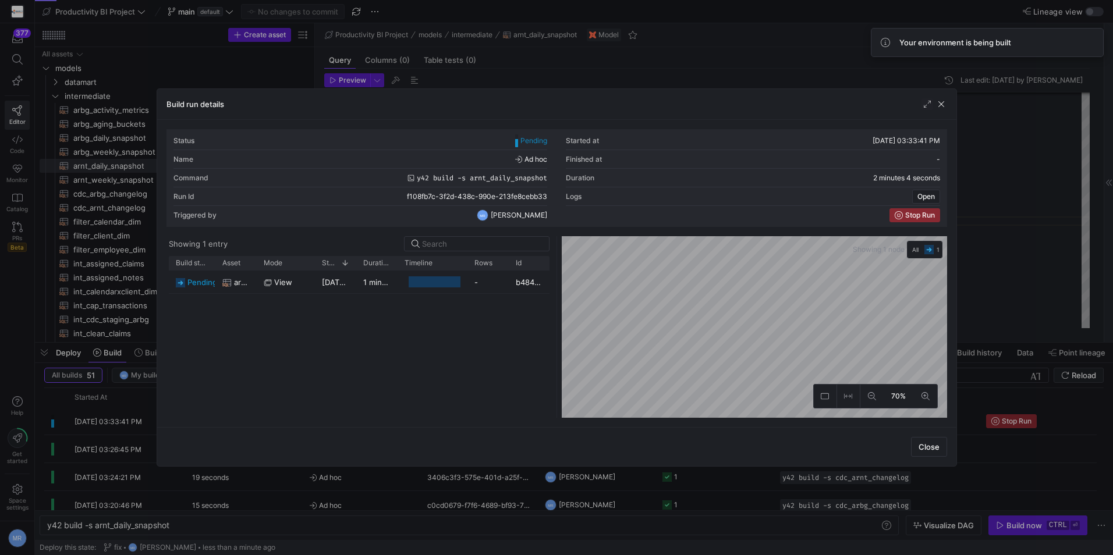
click at [911, 210] on span "button" at bounding box center [914, 215] width 49 height 13
click at [942, 102] on span "button" at bounding box center [941, 104] width 12 height 12
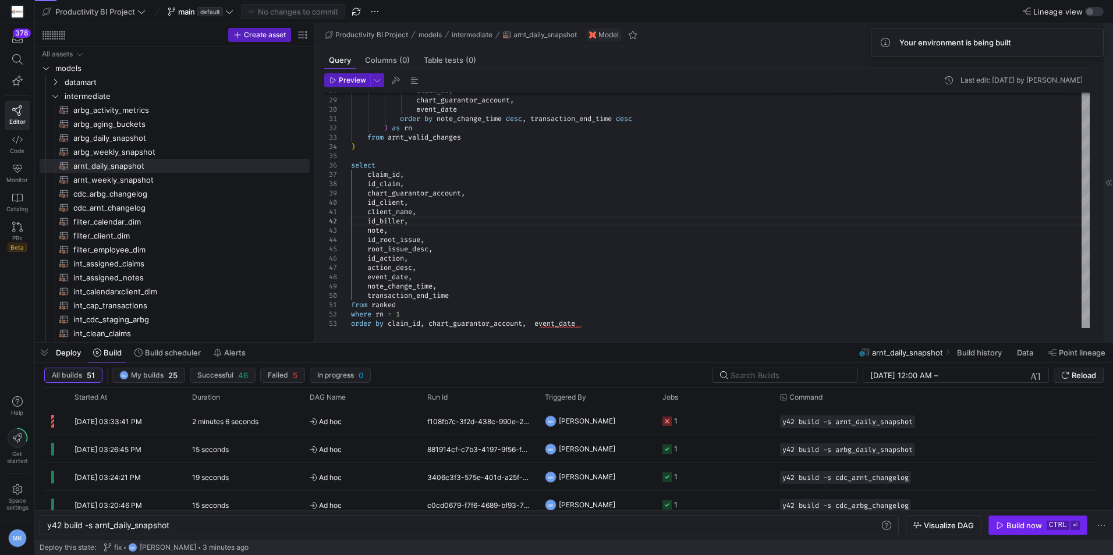
click at [1057, 523] on kbd "ctrl" at bounding box center [1057, 525] width 23 height 9
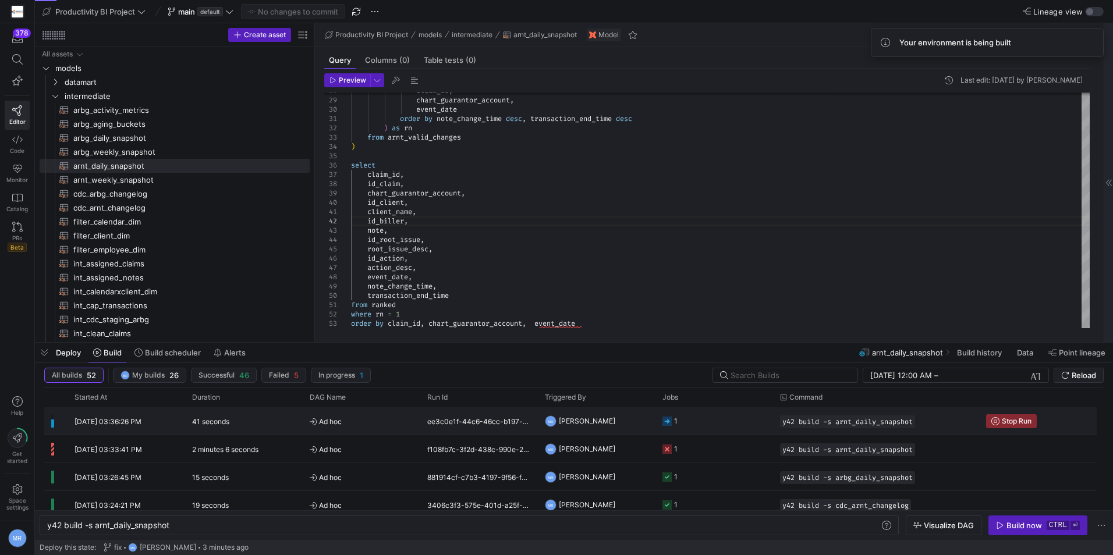
click at [124, 423] on span "[DATE] 03:36:26 PM" at bounding box center [107, 421] width 67 height 9
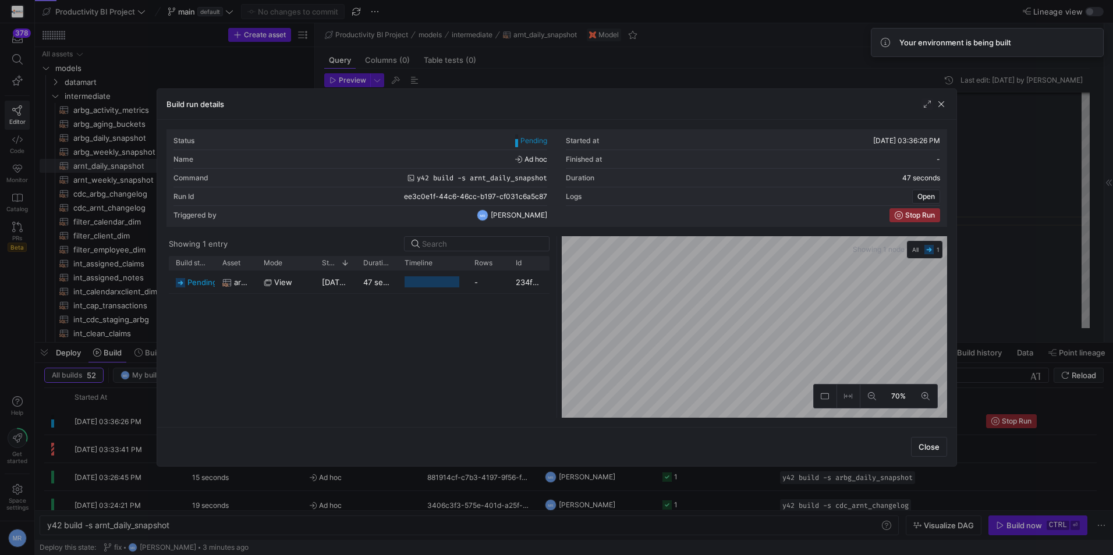
click at [935, 111] on div "Build run details" at bounding box center [556, 104] width 799 height 31
click at [940, 104] on span "button" at bounding box center [941, 104] width 12 height 12
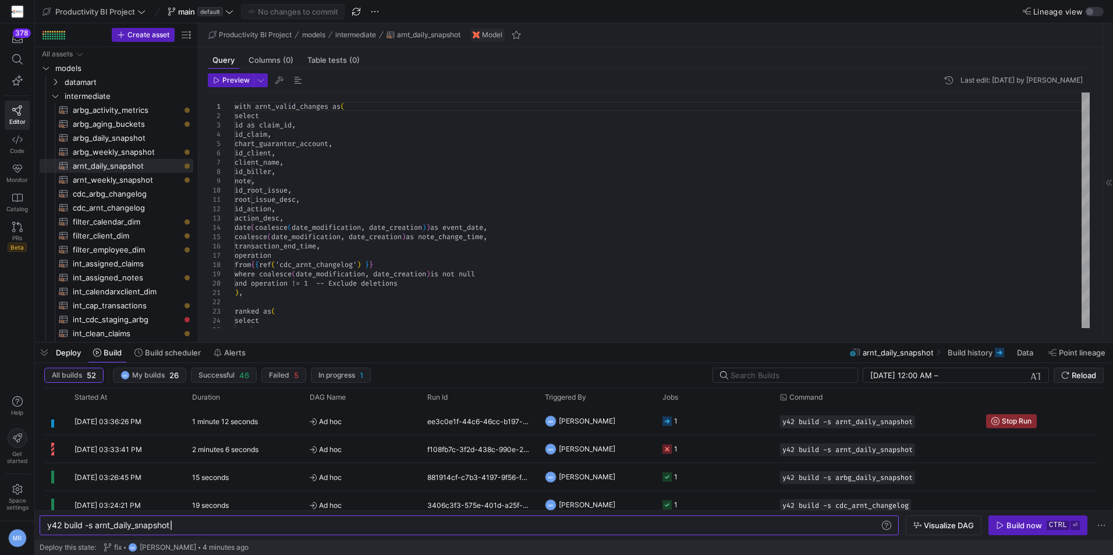
scroll to position [0, 123]
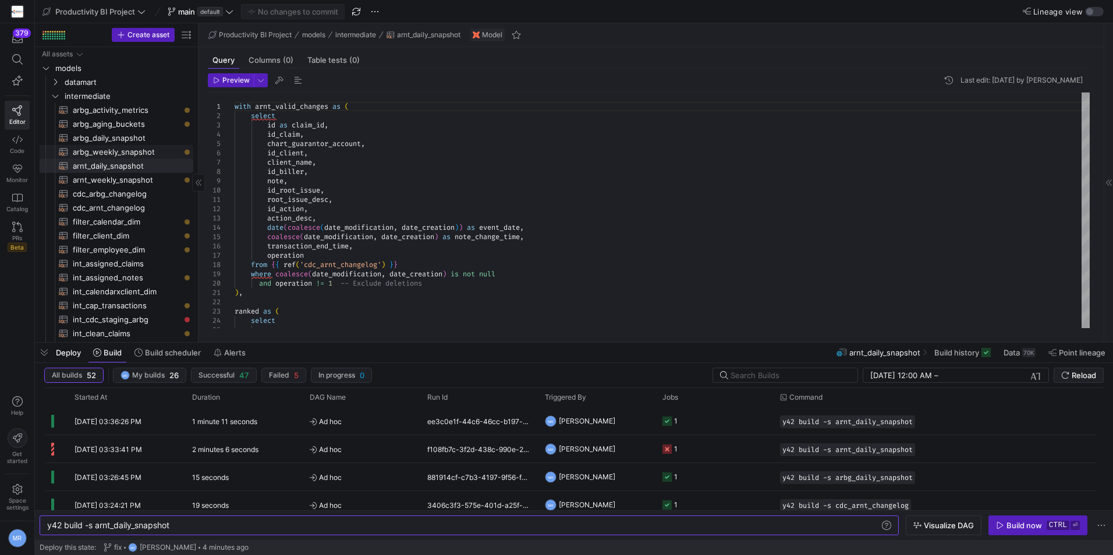
click at [127, 150] on span "arbg_weekly_snapshot​​​​​​​​​​" at bounding box center [126, 151] width 107 height 13
type textarea "y42 build -s arbg_weekly_snapshot"
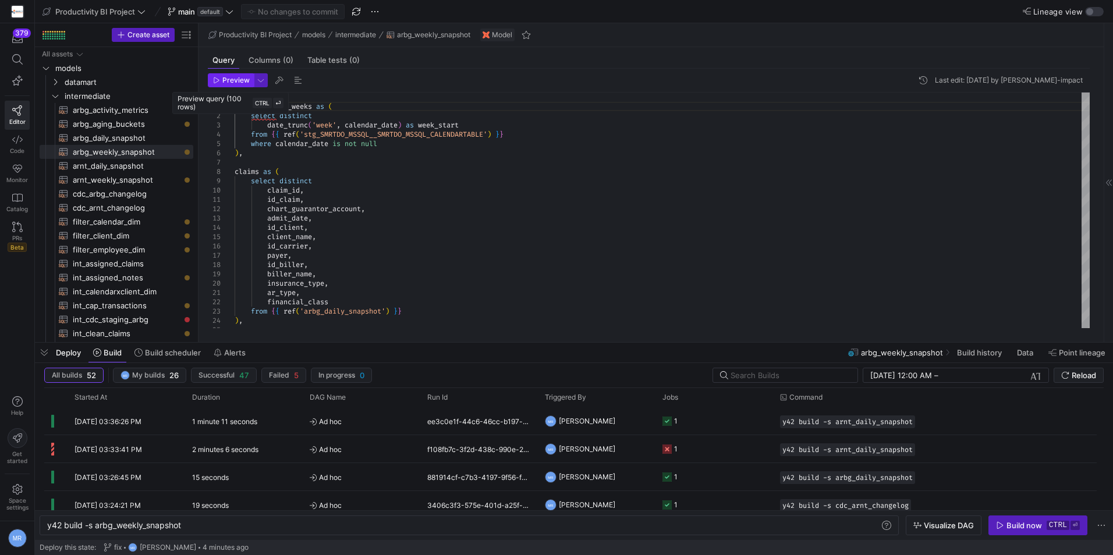
click at [222, 80] on span "Preview" at bounding box center [235, 80] width 27 height 8
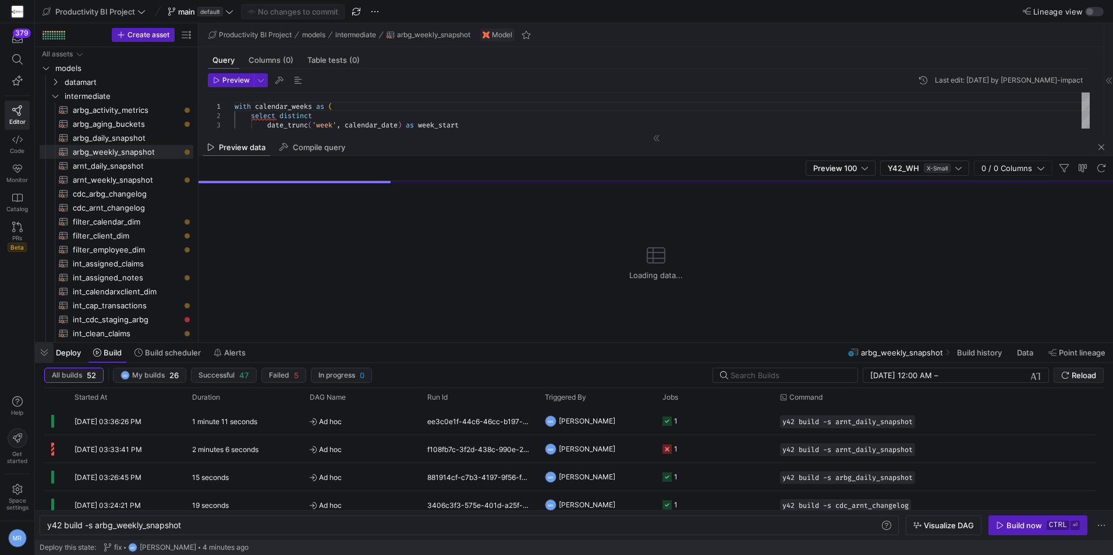
click at [44, 352] on span "button" at bounding box center [44, 353] width 19 height 20
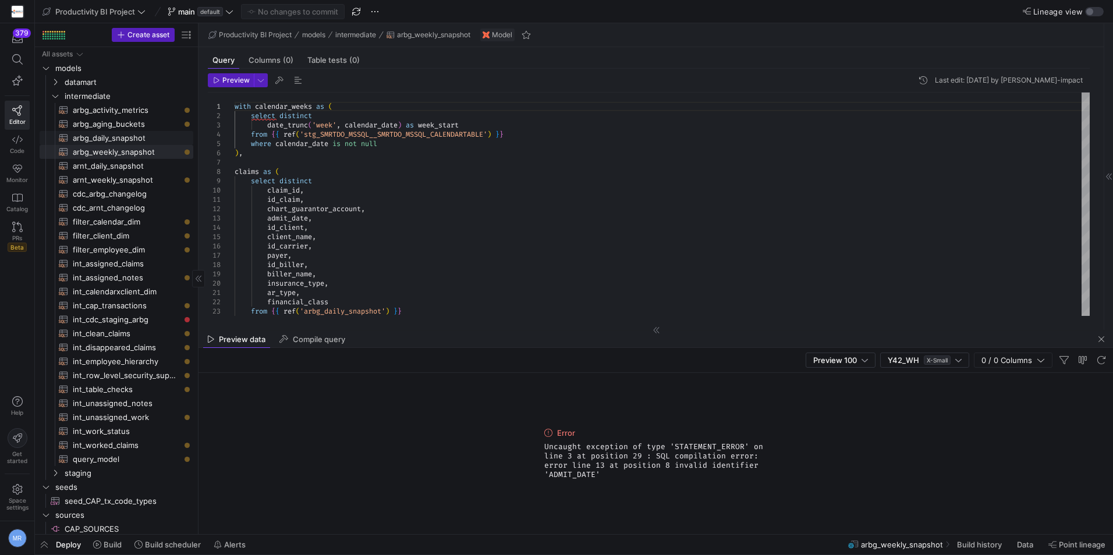
click at [102, 134] on span "arbg_daily_snapshot​​​​​​​​​​" at bounding box center [126, 138] width 107 height 13
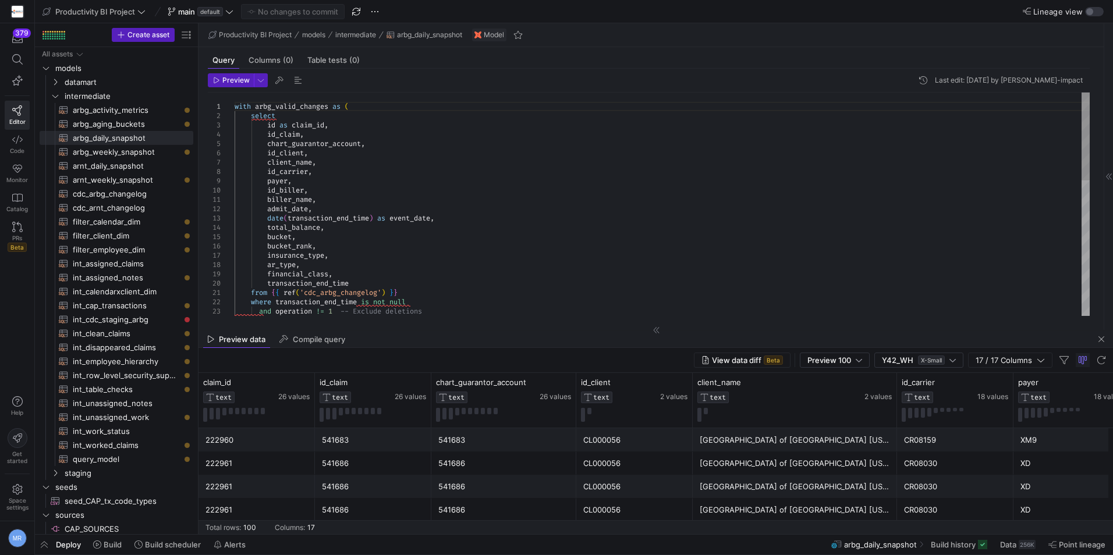
click at [297, 208] on div "with arbg_valid_changes as ( select id as claim_id , id_claim , chart_guarantor…" at bounding box center [662, 377] width 855 height 568
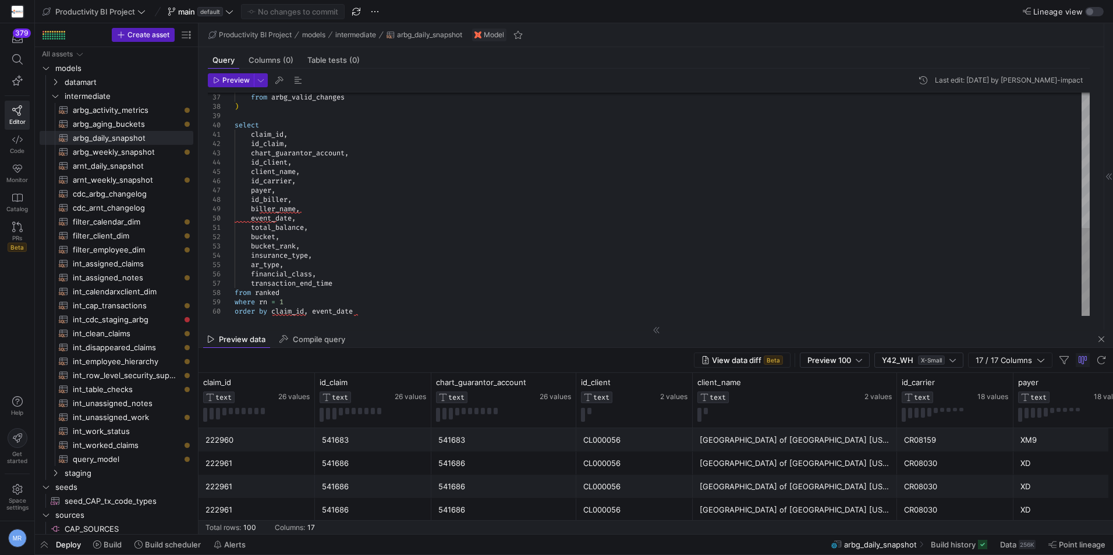
click at [324, 210] on div "from arbg_valid_changes ) select claim_id , id_claim , chart_guarantor_account …" at bounding box center [662, 32] width 855 height 568
click at [333, 146] on div "from arbg_valid_changes ) select claim_id , id_claim , chart_guarantor_account …" at bounding box center [662, 32] width 855 height 568
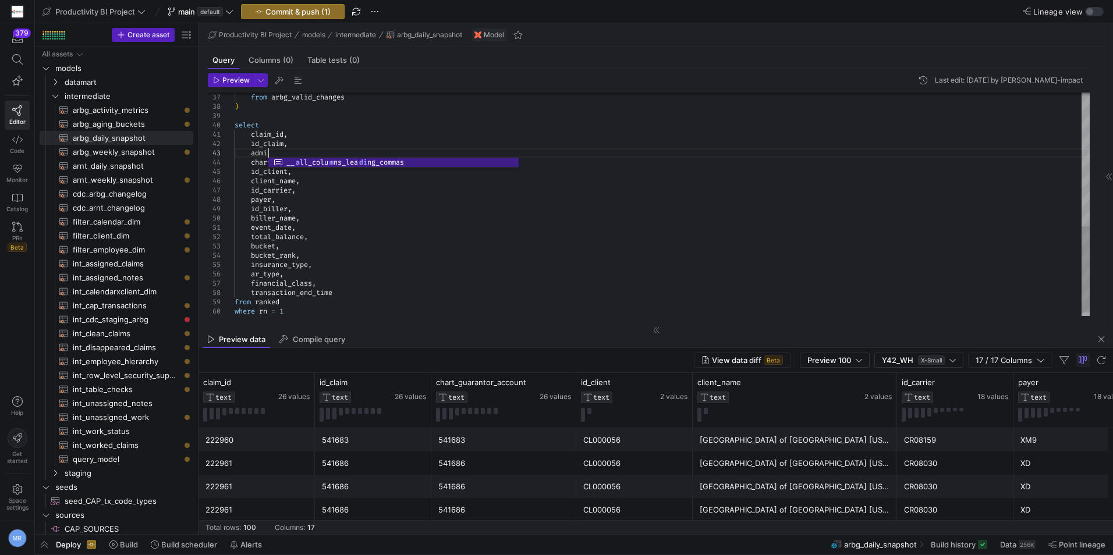
scroll to position [27, 37]
type textarea "claim_id, id_claim, admit_date, chart_guarantor_account, id_client, client_name…"
click at [294, 13] on span "Commit & push (1)" at bounding box center [297, 11] width 65 height 9
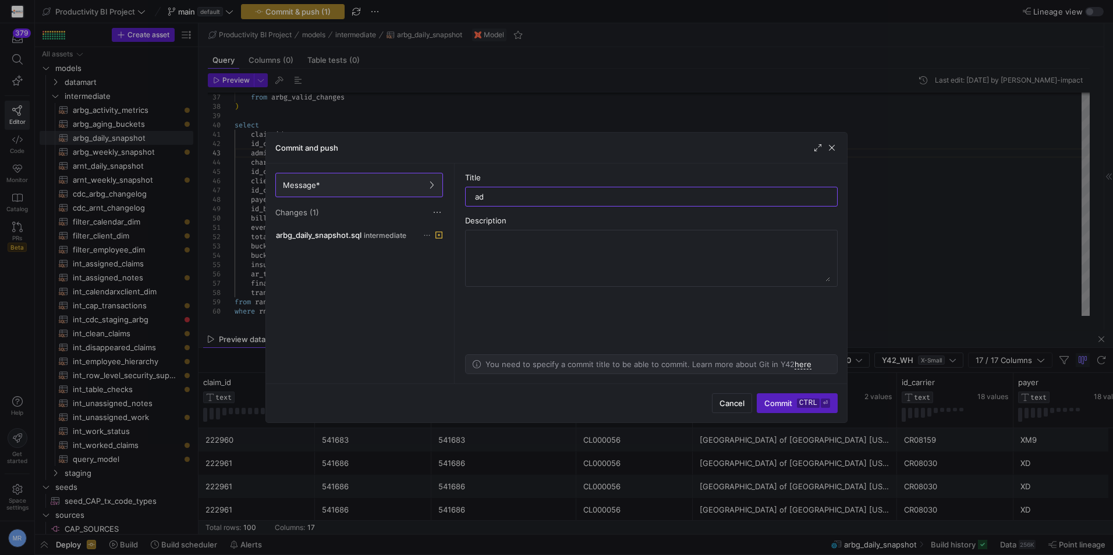
type input "adj"
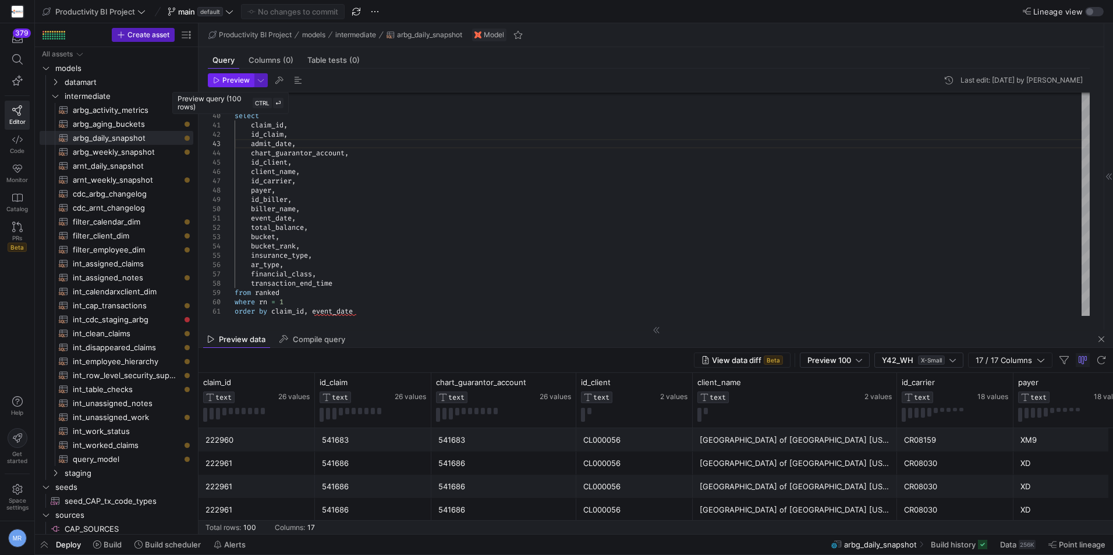
drag, startPoint x: 232, startPoint y: 81, endPoint x: 649, endPoint y: 296, distance: 469.8
click at [232, 81] on span "Preview" at bounding box center [235, 80] width 27 height 8
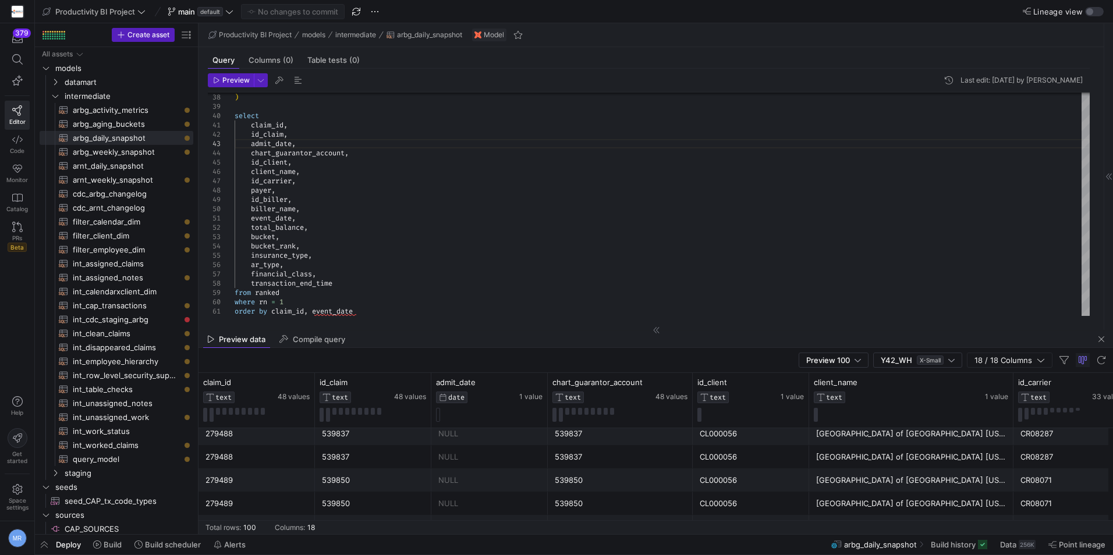
scroll to position [0, 0]
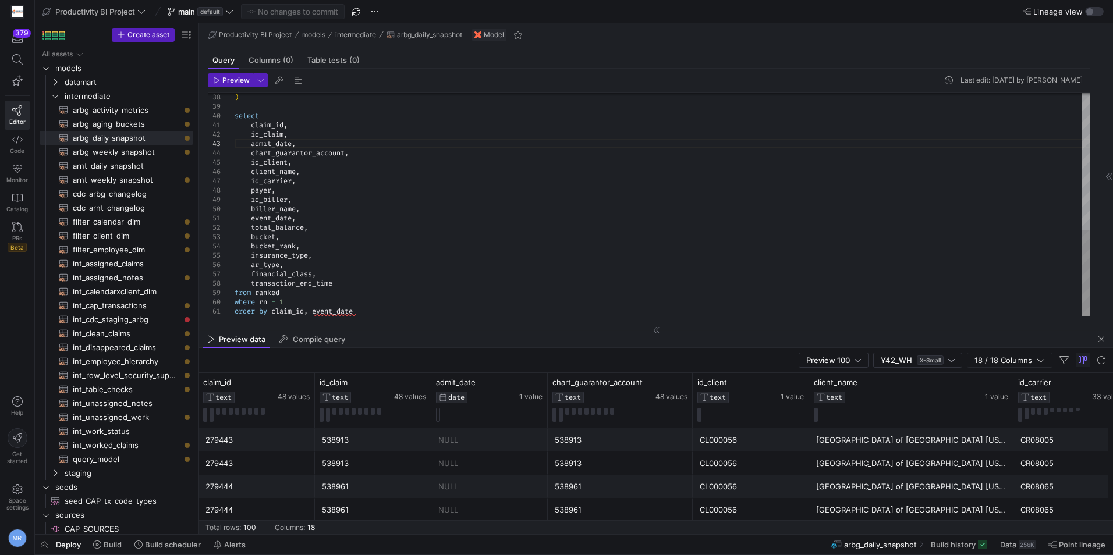
click at [270, 144] on div ") select claim_id , id_claim , chart_guarantor_account , id_client , client_nam…" at bounding box center [662, 27] width 855 height 577
click at [356, 300] on div ") select claim_id , id_claim , chart_guarantor_account , id_client , client_nam…" at bounding box center [662, 27] width 855 height 577
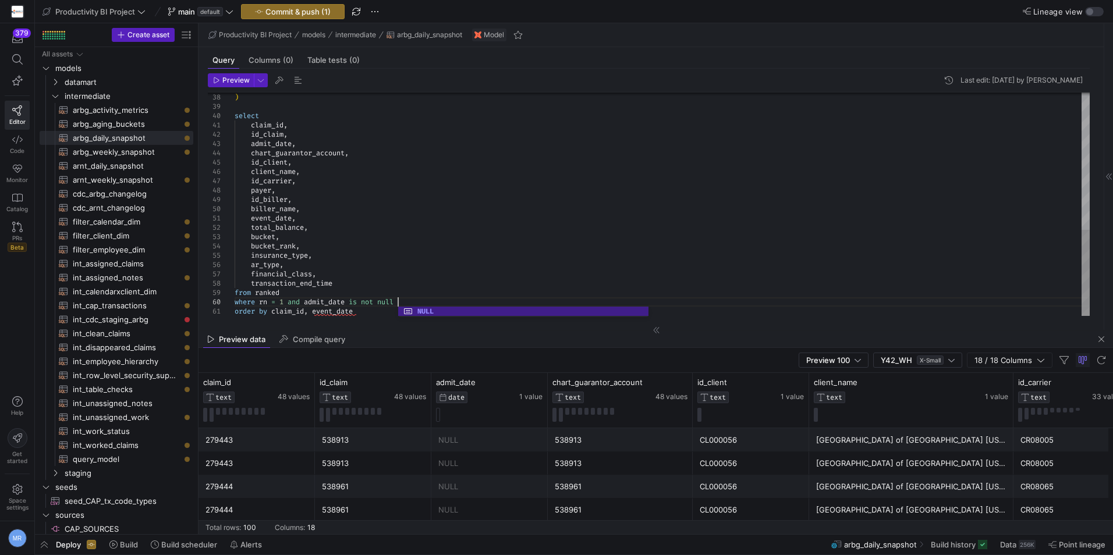
click at [445, 243] on div ") select claim_id , id_claim , chart_guarantor_account , id_client , client_nam…" at bounding box center [662, 27] width 855 height 577
click at [243, 81] on span "Preview" at bounding box center [235, 80] width 27 height 8
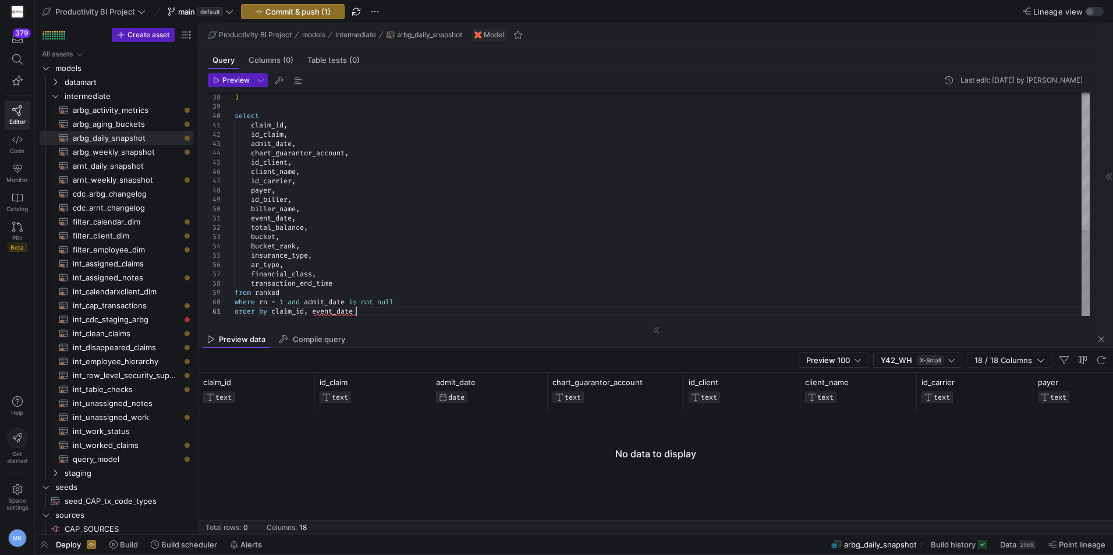
click at [407, 307] on div ") select claim_id , id_claim , chart_guarantor_account , id_client , client_nam…" at bounding box center [662, 27] width 855 height 577
drag, startPoint x: 413, startPoint y: 302, endPoint x: 283, endPoint y: 301, distance: 129.2
click at [283, 301] on div ") select claim_id , id_claim , chart_guarantor_account , id_client , client_nam…" at bounding box center [662, 27] width 855 height 577
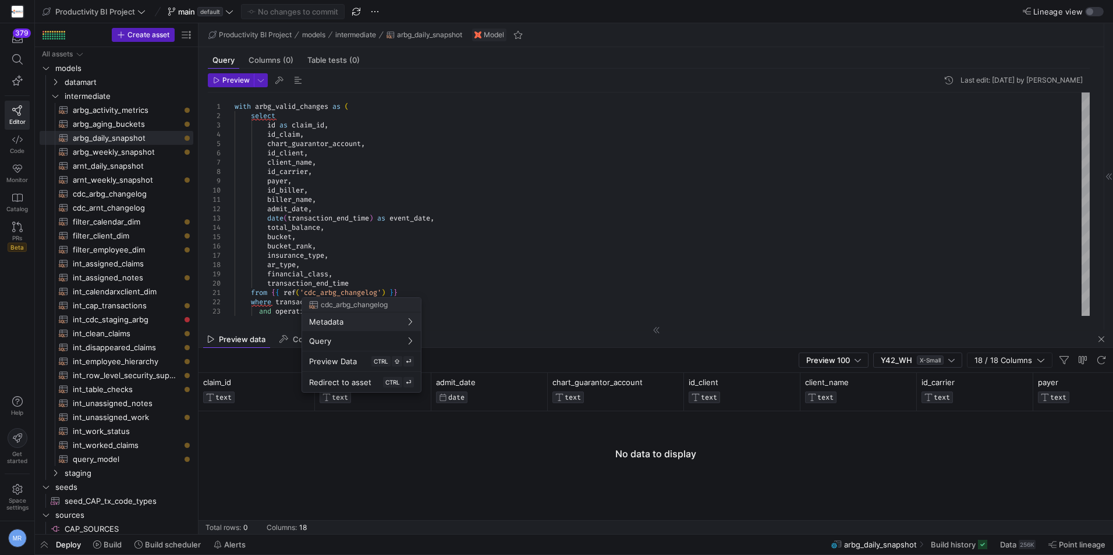
click at [643, 173] on div at bounding box center [556, 277] width 1113 height 555
click at [125, 194] on span "cdc_arbg_changelog​​​​​​​​​​" at bounding box center [126, 193] width 107 height 13
type textarea "with cdc_source as ( select * from {{ ref('stg_SMRTDO_MSSQL__SMRTDO_MSSQL_CDC_A…"
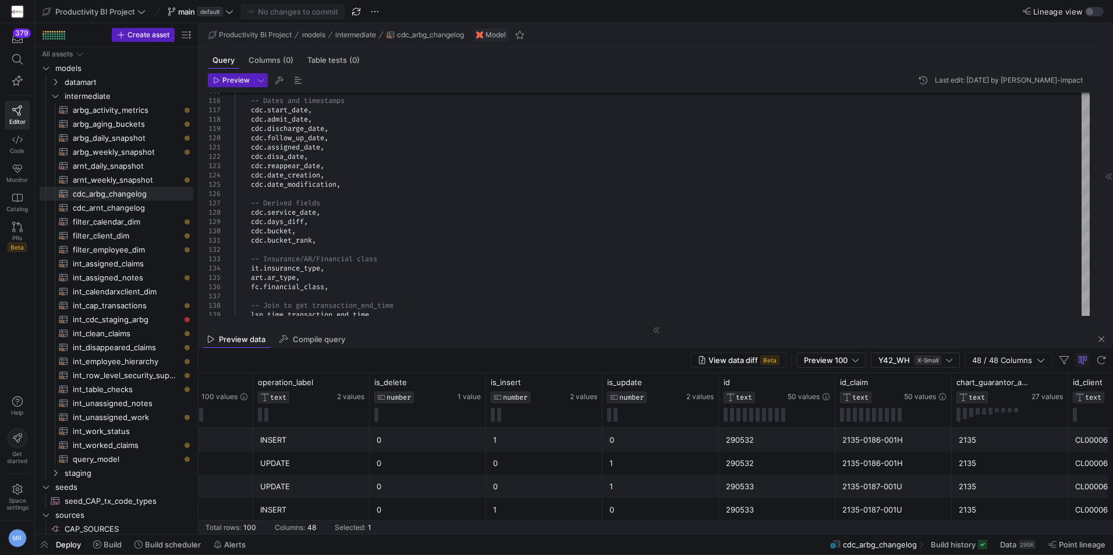
drag, startPoint x: 457, startPoint y: 466, endPoint x: 423, endPoint y: 476, distance: 36.5
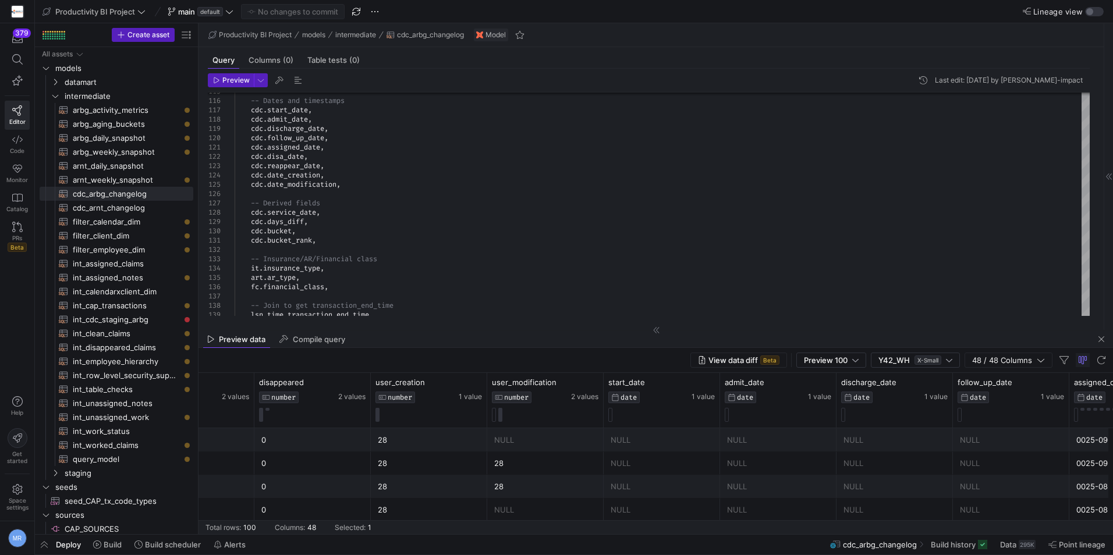
drag, startPoint x: 953, startPoint y: 457, endPoint x: 975, endPoint y: 462, distance: 22.2
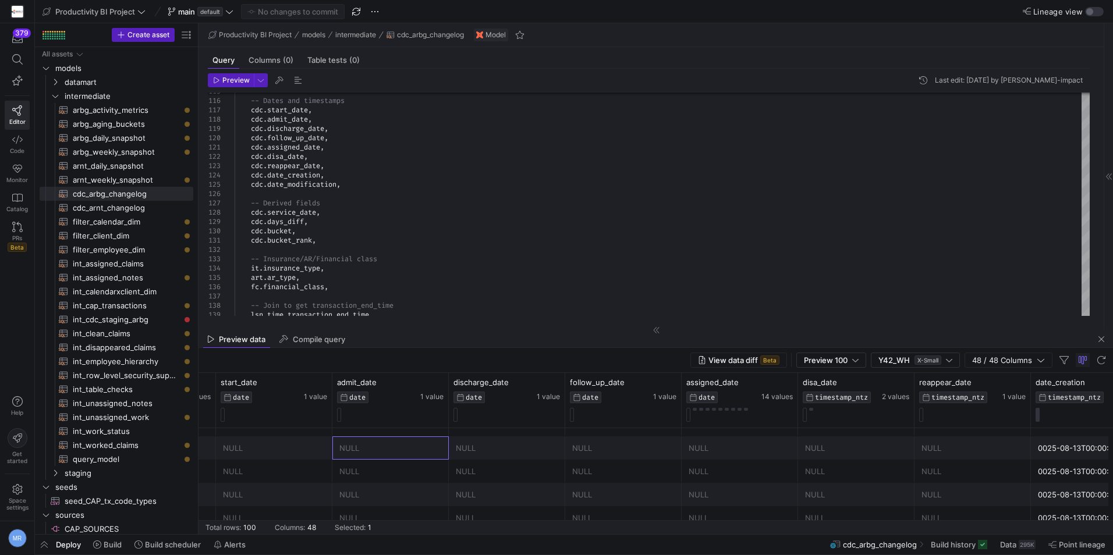
drag, startPoint x: 741, startPoint y: 459, endPoint x: 569, endPoint y: 464, distance: 171.7
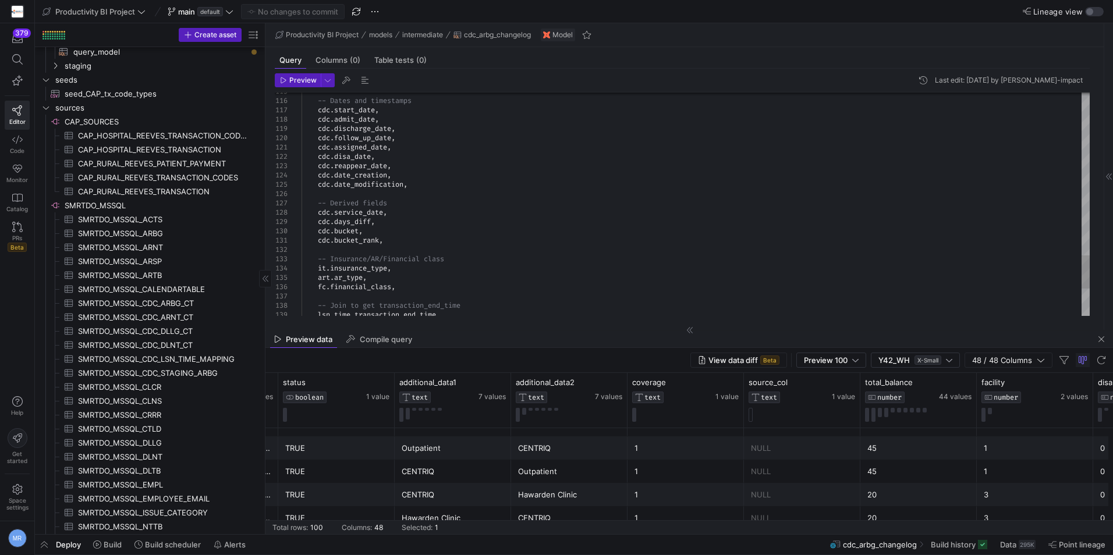
drag, startPoint x: 198, startPoint y: 313, endPoint x: 265, endPoint y: 325, distance: 68.1
click at [173, 306] on span "SMRTDO_MSSQL_CDC_ARBG_CT​​​​​​​​​" at bounding box center [162, 303] width 169 height 13
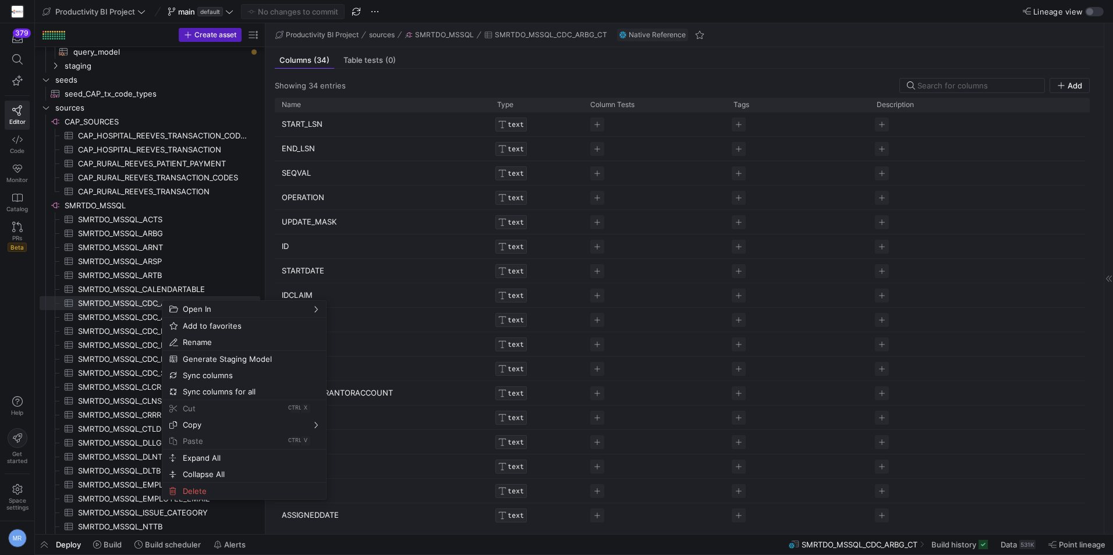
click at [408, 207] on p "OPERATION" at bounding box center [382, 197] width 201 height 23
drag, startPoint x: 242, startPoint y: 353, endPoint x: 399, endPoint y: 353, distance: 157.1
click at [242, 354] on span "Generate Staging Model" at bounding box center [234, 356] width 112 height 16
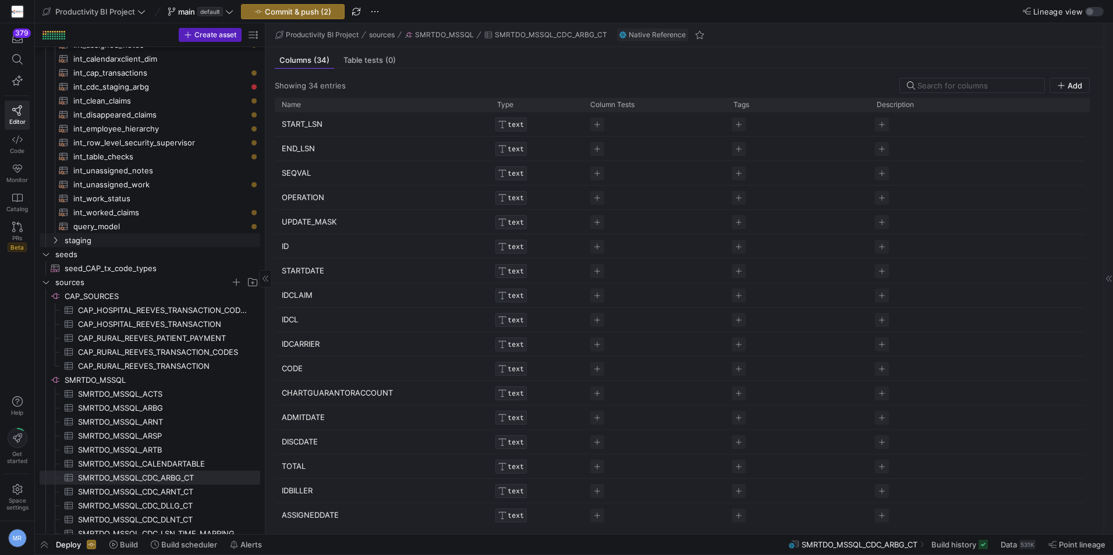
click at [131, 239] on span "staging" at bounding box center [162, 240] width 194 height 13
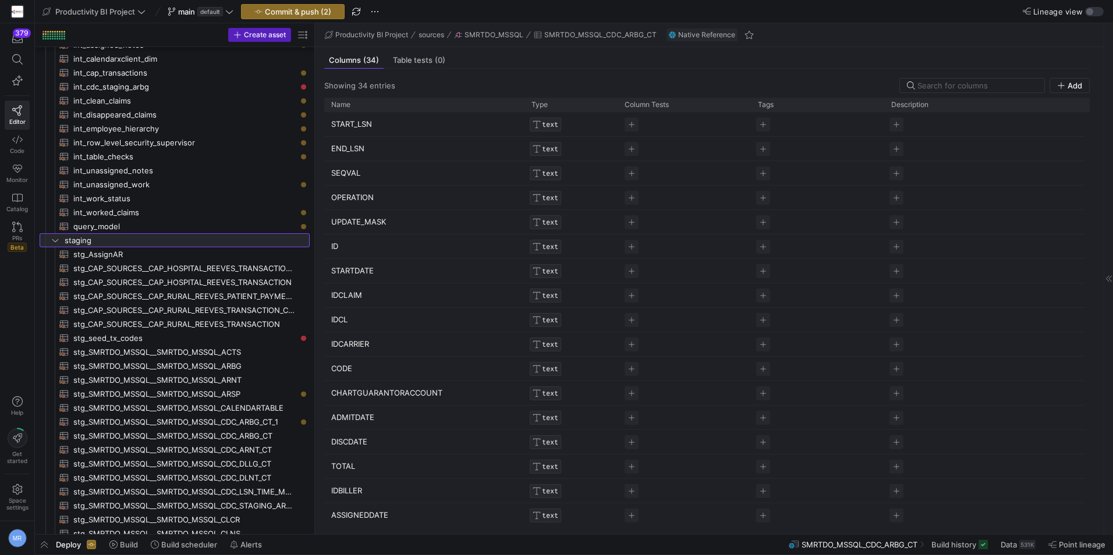
drag, startPoint x: 265, startPoint y: 299, endPoint x: 318, endPoint y: 328, distance: 60.2
click at [318, 328] on as-split "Create asset Drag here to set row groups Drag here to set column labels Group 1…" at bounding box center [574, 278] width 1078 height 511
drag, startPoint x: 313, startPoint y: 318, endPoint x: 357, endPoint y: 316, distance: 43.7
click at [357, 316] on as-split "Create asset Drag here to set row groups Drag here to set column labels Group 1…" at bounding box center [574, 278] width 1078 height 511
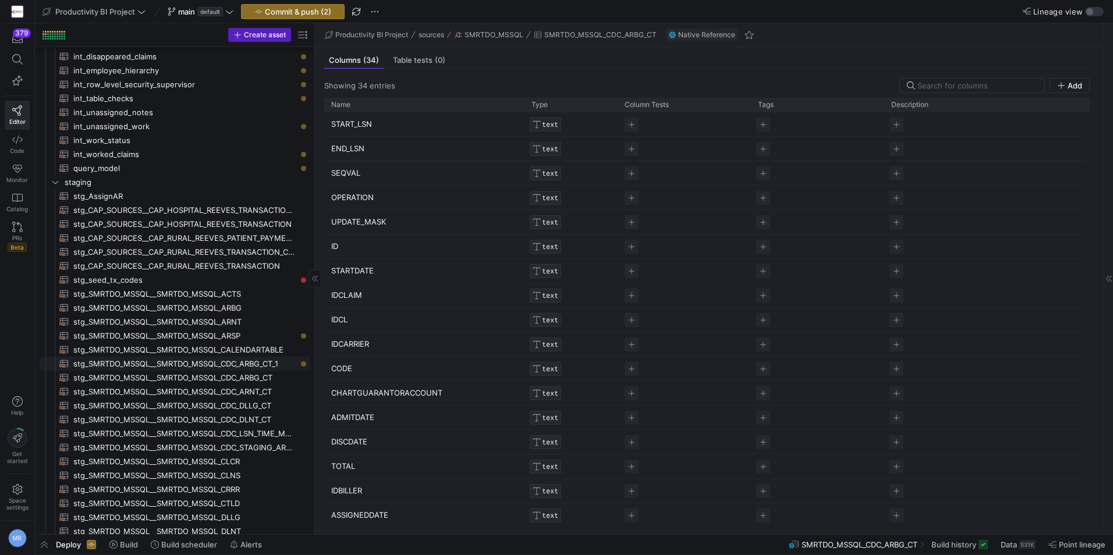
click at [249, 361] on span "stg_SMRTDO_MSSQL__SMRTDO_MSSQL_CDC_ARBG_CT_1​​​​​​​​​​" at bounding box center [184, 363] width 223 height 13
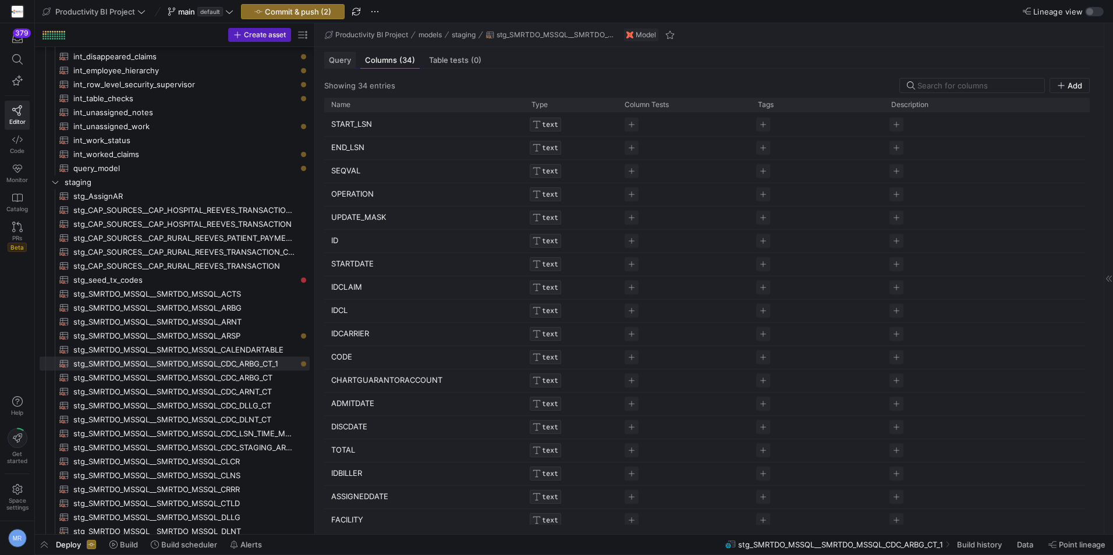
click at [334, 59] on span "Query" at bounding box center [340, 60] width 22 height 8
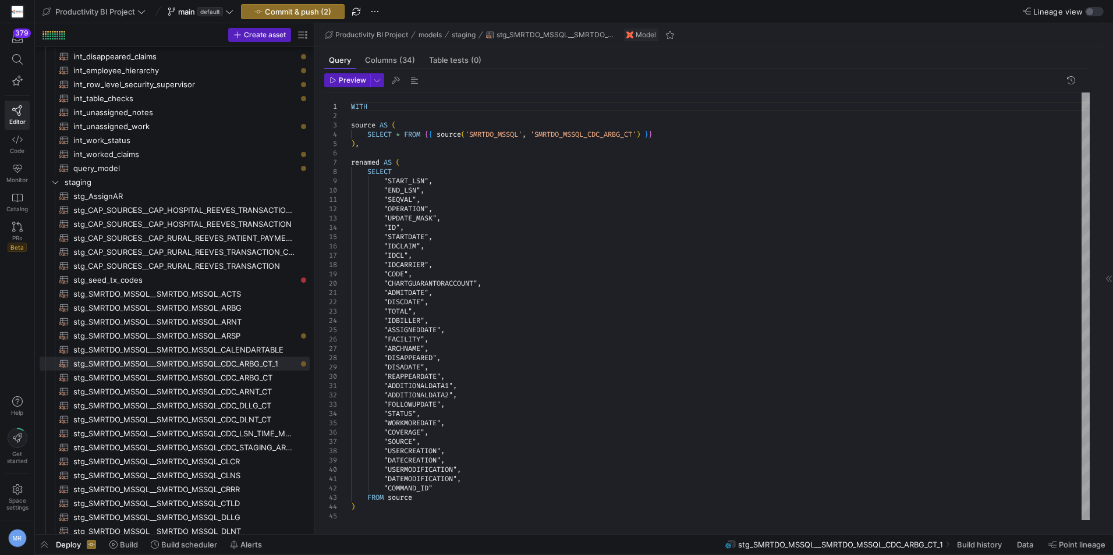
click at [343, 82] on span "Preview" at bounding box center [352, 80] width 27 height 8
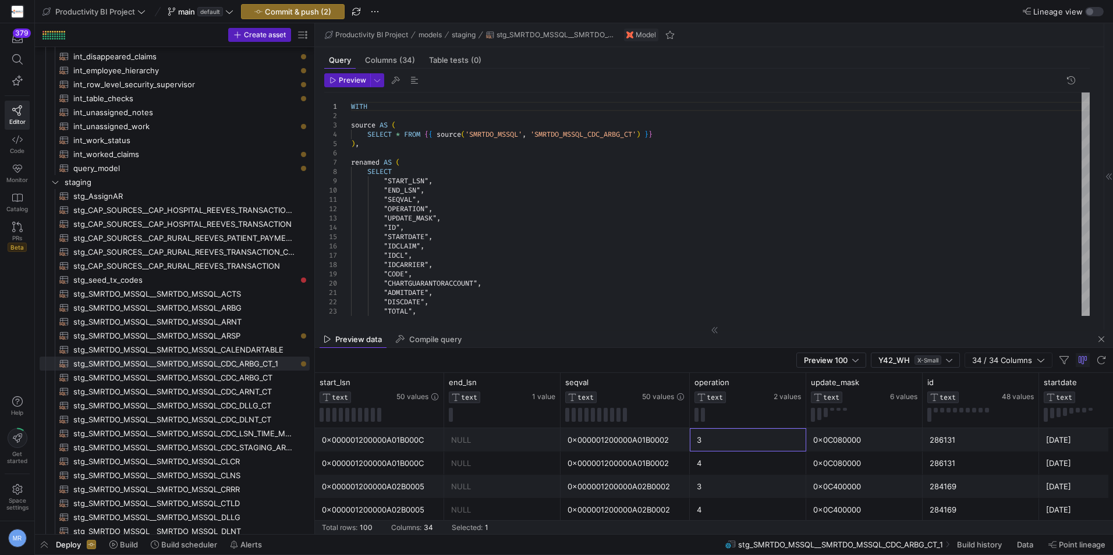
scroll to position [0, 232]
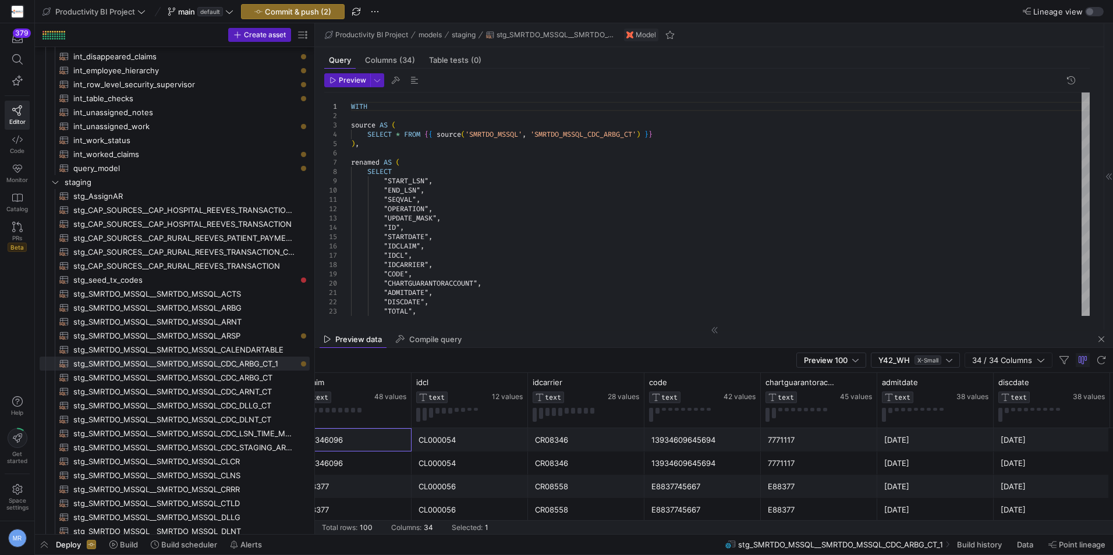
drag, startPoint x: 821, startPoint y: 445, endPoint x: 856, endPoint y: 442, distance: 35.0
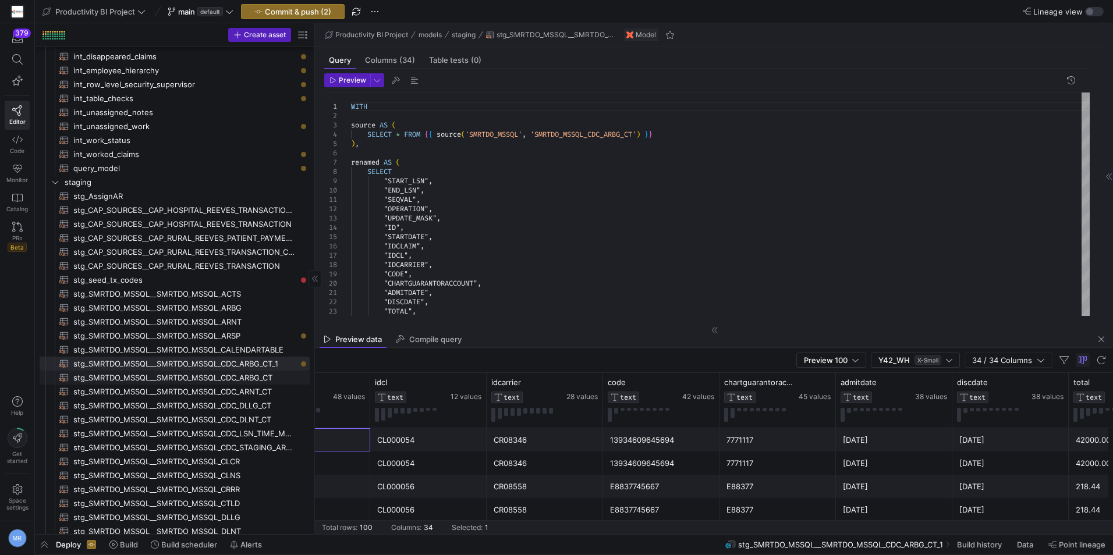
click at [228, 383] on span "stg_SMRTDO_MSSQL__SMRTDO_MSSQL_CDC_ARBG_CT​​​​​​​​​​" at bounding box center [184, 377] width 223 height 13
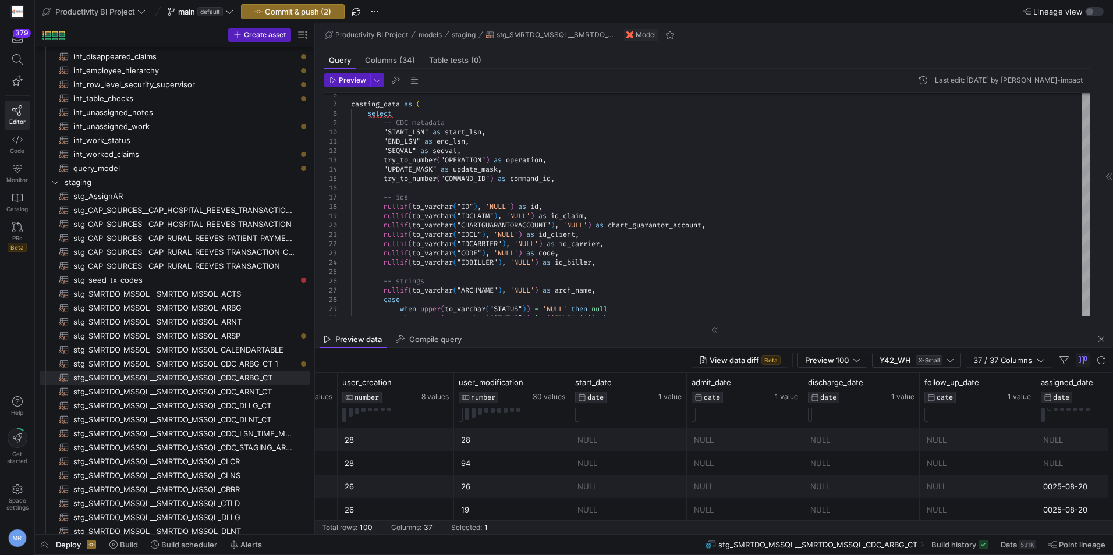
drag, startPoint x: 569, startPoint y: 455, endPoint x: 609, endPoint y: 462, distance: 41.2
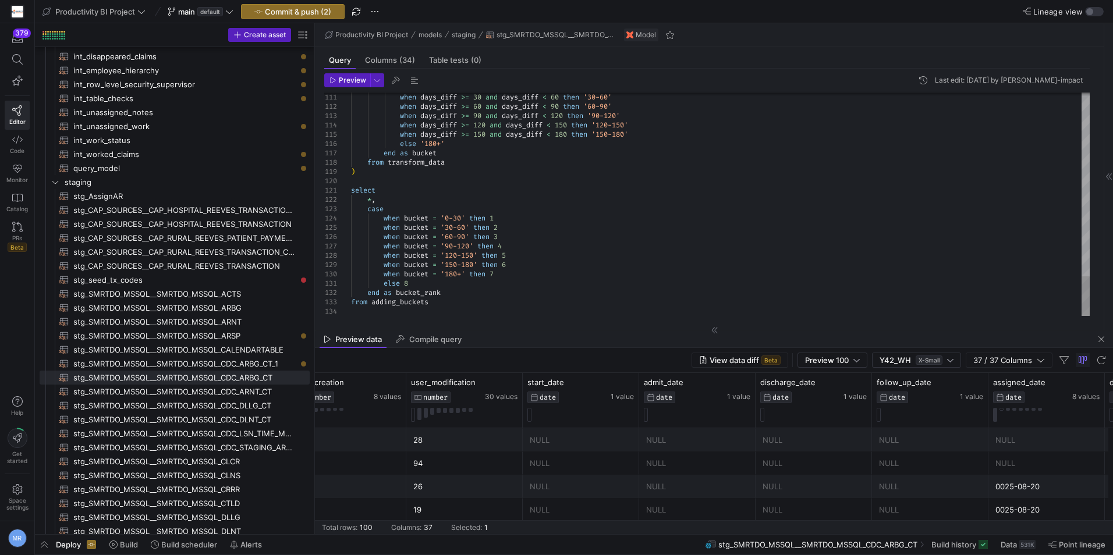
click at [349, 76] on span "Preview" at bounding box center [352, 80] width 27 height 8
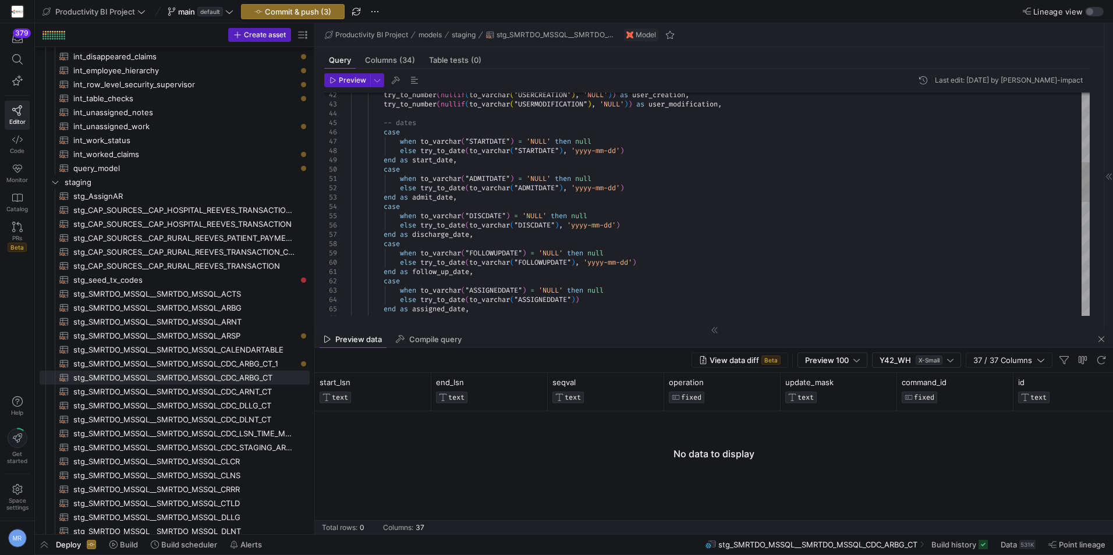
click at [444, 162] on div "else try_to_date ( to_varchar ( "ASSIGNEDDATE" ) ) end as assigned_date , end a…" at bounding box center [720, 327] width 739 height 1257
click at [475, 161] on div "else try_to_date ( to_varchar ( "ASSIGNEDDATE" ) ) end as assigned_date , end a…" at bounding box center [720, 327] width 739 height 1257
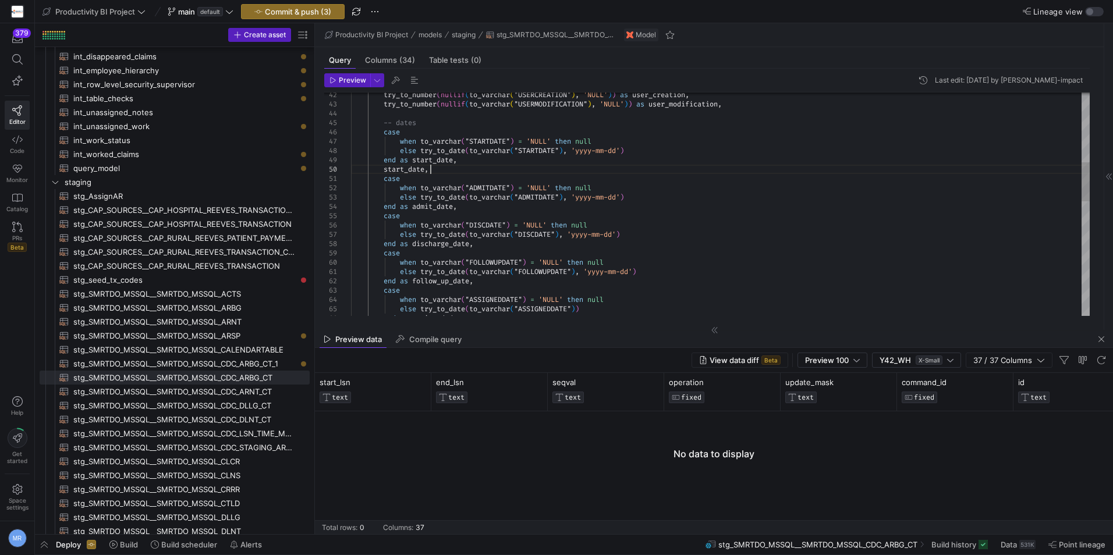
scroll to position [84, 79]
click at [544, 151] on div "else try_to_date ( to_varchar ( "ASSIGNEDDATE" ) ) end as assigned_date , end a…" at bounding box center [720, 332] width 739 height 1266
click at [544, 150] on div "else try_to_date ( to_varchar ( "ASSIGNEDDATE" ) ) end as assigned_date , end a…" at bounding box center [720, 332] width 739 height 1266
click at [418, 167] on div "else try_to_date ( to_varchar ( "ASSIGNEDDATE" ) ) end as assigned_date , end a…" at bounding box center [720, 332] width 739 height 1266
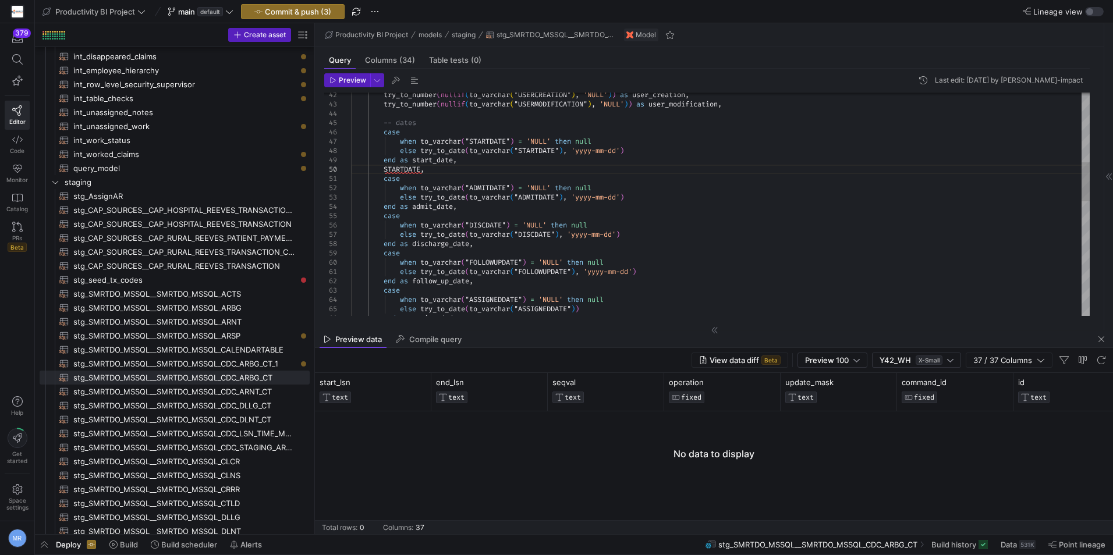
click at [540, 194] on div "else try_to_date ( to_varchar ( "ASSIGNEDDATE" ) ) end as assigned_date , end a…" at bounding box center [720, 332] width 739 height 1266
click at [535, 199] on div "else try_to_date ( to_varchar ( "ASSIGNEDDATE" ) ) end as assigned_date , end a…" at bounding box center [720, 332] width 739 height 1266
click at [517, 210] on div "else try_to_date ( to_varchar ( "ASSIGNEDDATE" ) ) end as assigned_date , end a…" at bounding box center [720, 332] width 739 height 1266
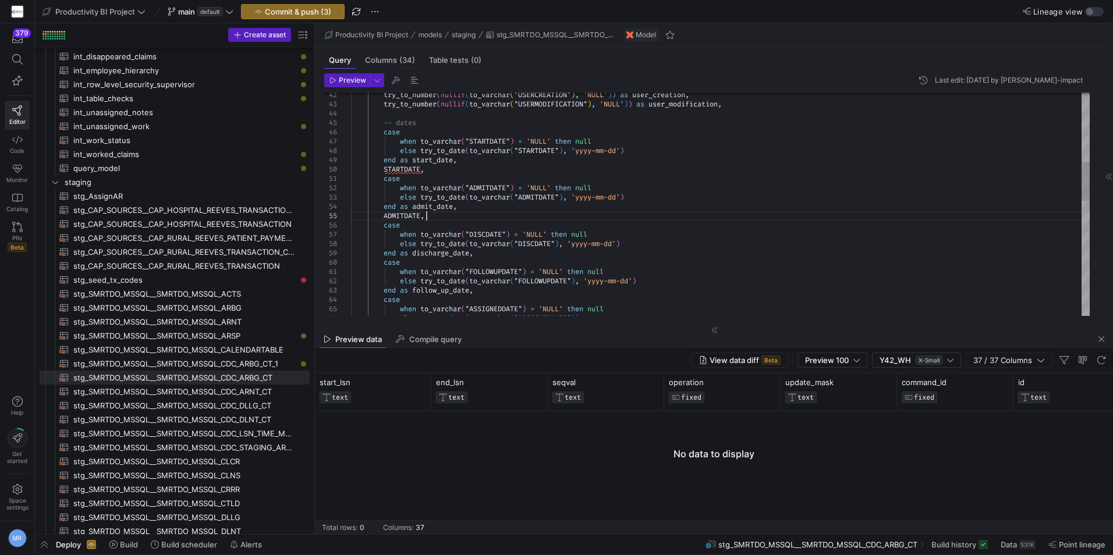
scroll to position [46, 74]
click at [408, 219] on div "else try_to_date ( to_varchar ( "ASSIGNEDDATE" ) ) end as follow_up_date , case…" at bounding box center [720, 337] width 739 height 1276
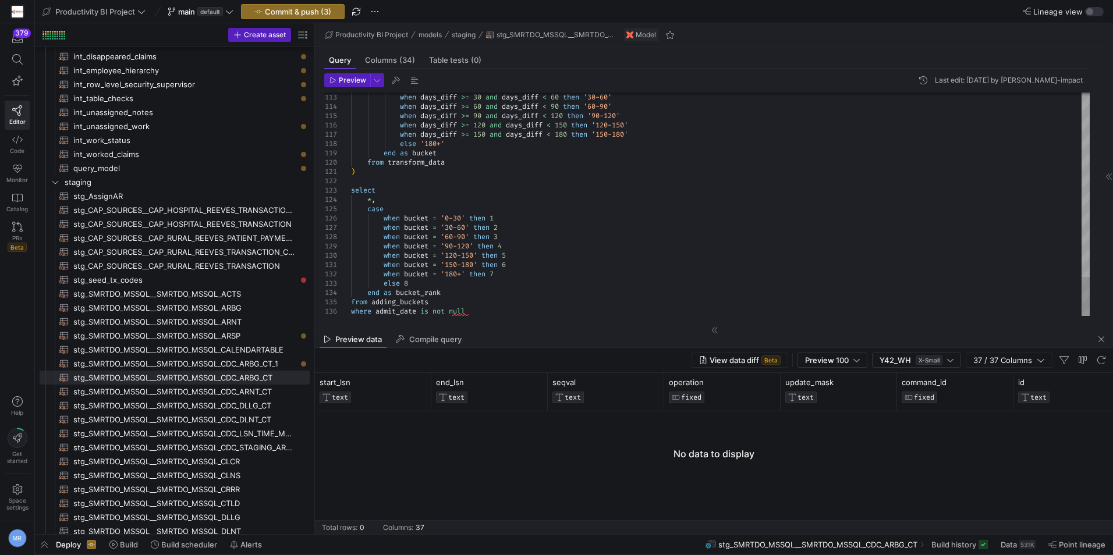
click at [344, 77] on span "Preview" at bounding box center [352, 80] width 27 height 8
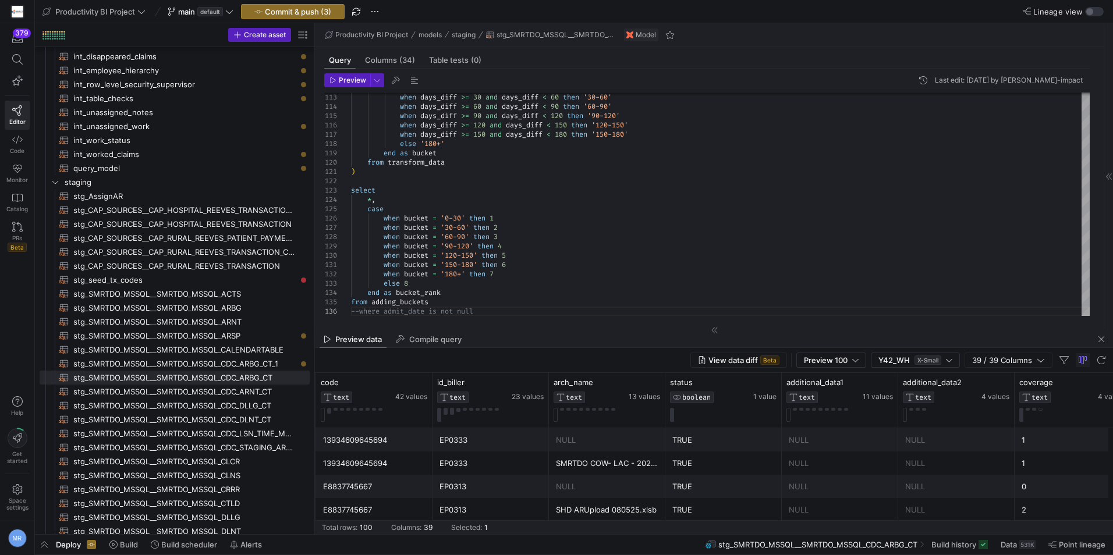
scroll to position [0, 1349]
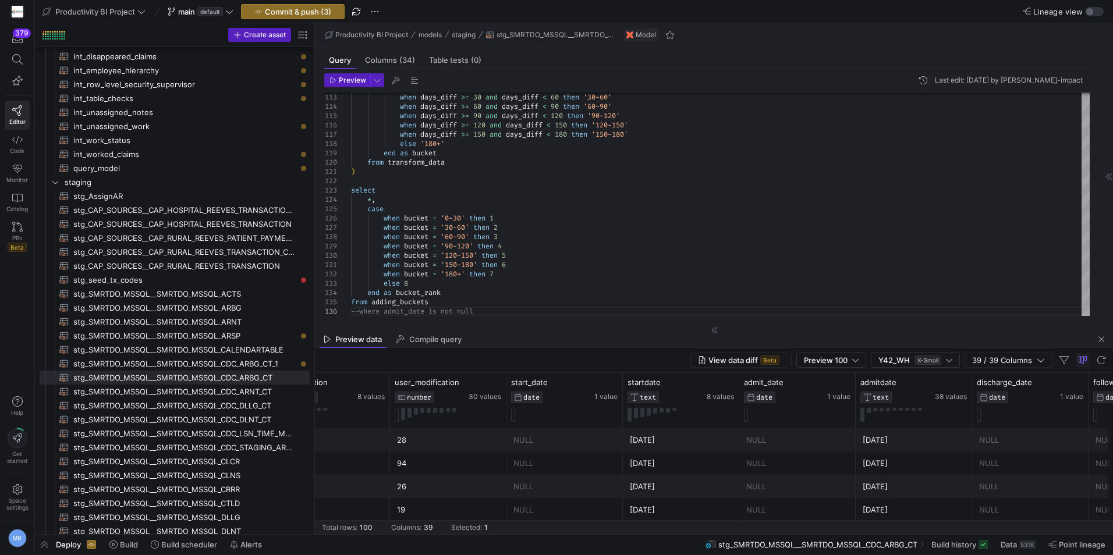
drag, startPoint x: 611, startPoint y: 462, endPoint x: 645, endPoint y: 492, distance: 45.7
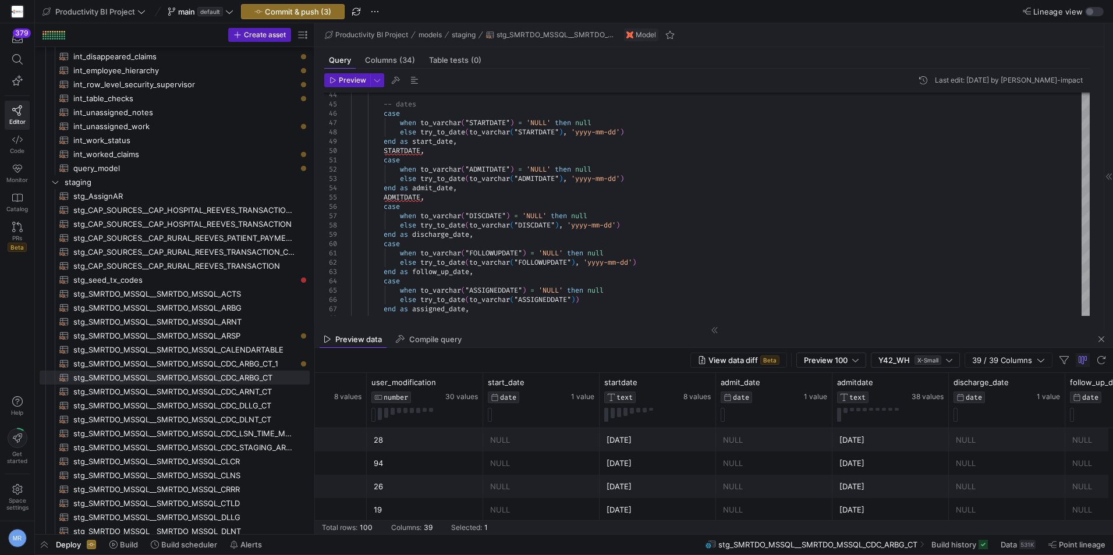
click at [537, 435] on div "NULL" at bounding box center [541, 440] width 102 height 23
click at [883, 440] on div "02/06/25" at bounding box center [890, 440] width 102 height 23
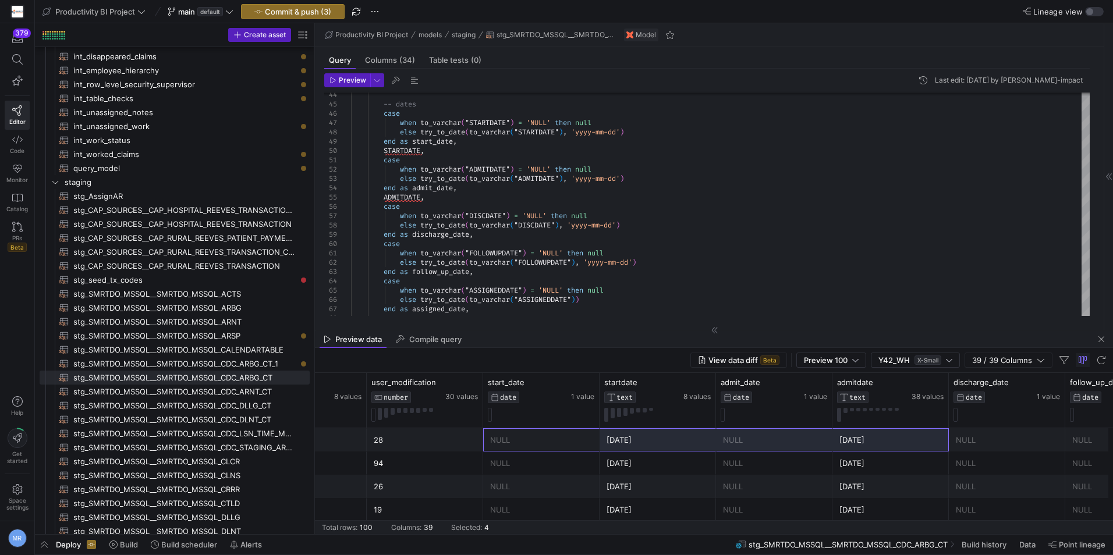
click at [531, 433] on div "NULL" at bounding box center [541, 440] width 102 height 23
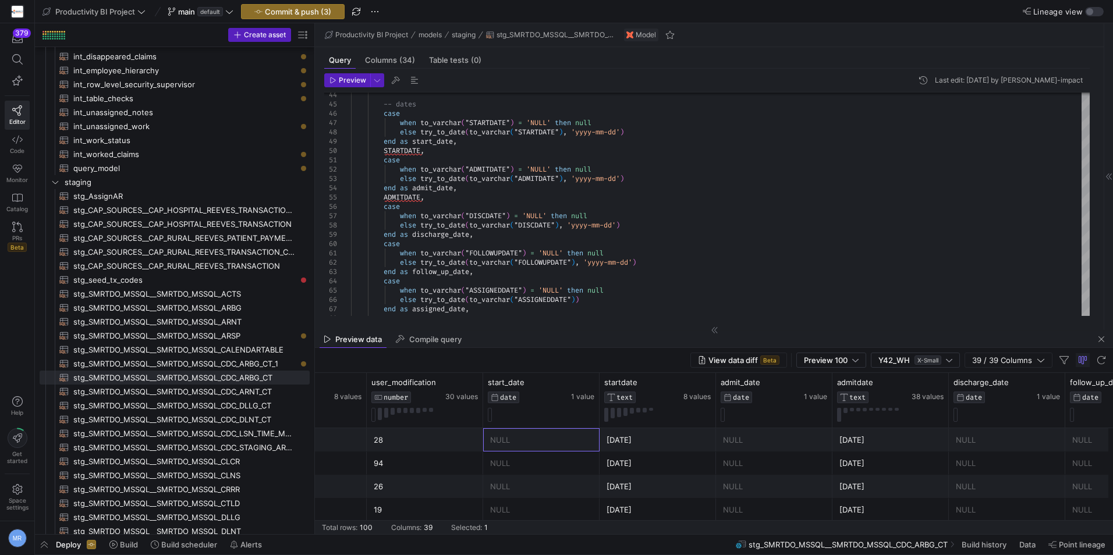
click at [927, 443] on div "02/06/25" at bounding box center [890, 440] width 102 height 23
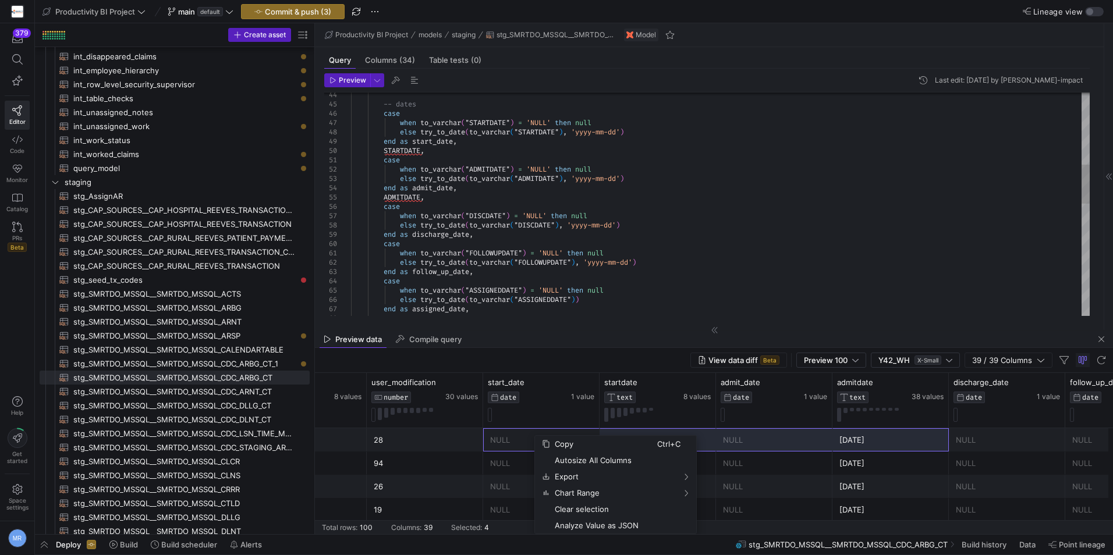
click at [873, 243] on div "STARTDATE , case when to_varchar ( "STARTDATE" ) = 'NULL' then null else try_to…" at bounding box center [720, 318] width 739 height 1276
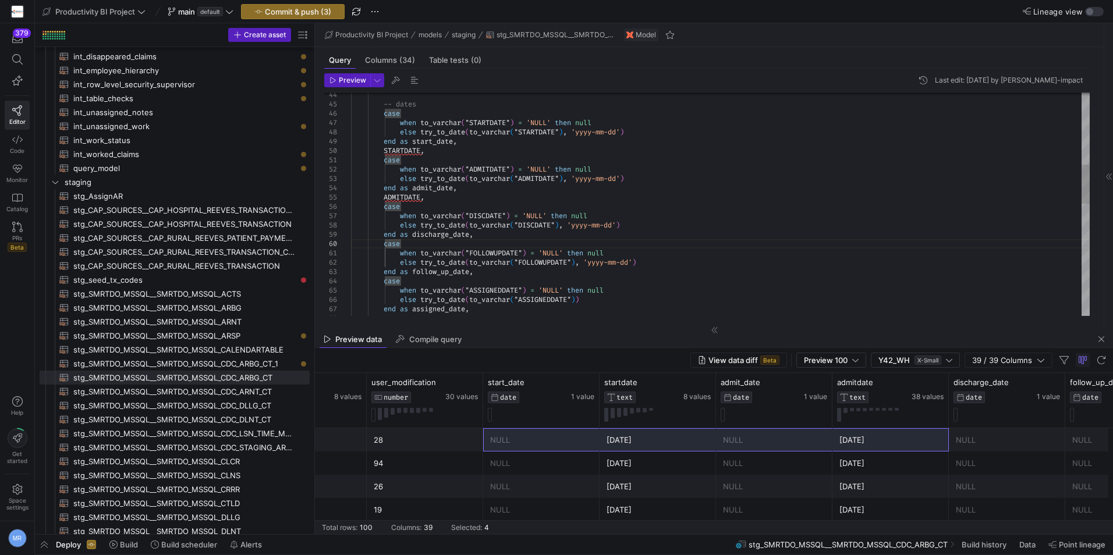
click at [439, 200] on div "STARTDATE , case when to_varchar ( "STARTDATE" ) = 'NULL' then null else try_to…" at bounding box center [720, 318] width 739 height 1276
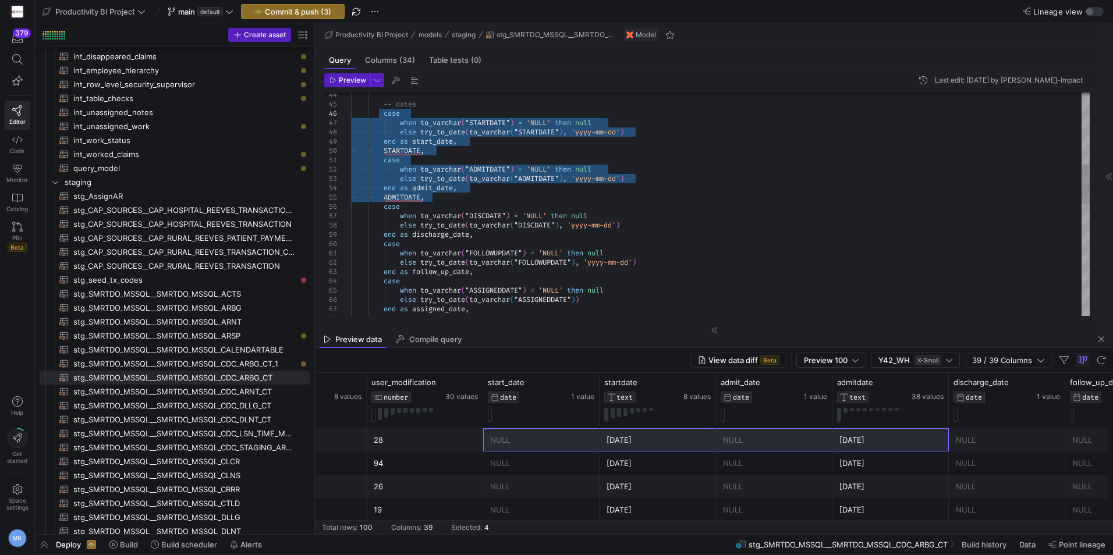
drag, startPoint x: 439, startPoint y: 200, endPoint x: 384, endPoint y: 117, distance: 99.9
click at [384, 117] on div "STARTDATE , case when to_varchar ( "STARTDATE" ) = 'NULL' then null else try_to…" at bounding box center [720, 318] width 739 height 1276
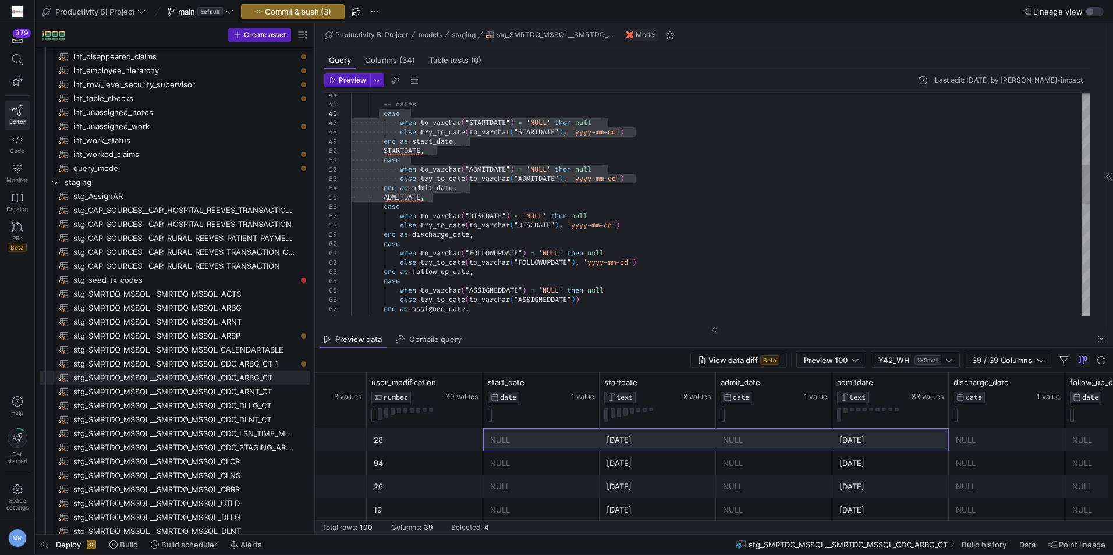
drag, startPoint x: 934, startPoint y: 280, endPoint x: 702, endPoint y: 428, distance: 274.8
click at [934, 280] on div "STARTDATE , case when to_varchar ( "STARTDATE" ) = 'NULL' then null else try_to…" at bounding box center [720, 318] width 739 height 1276
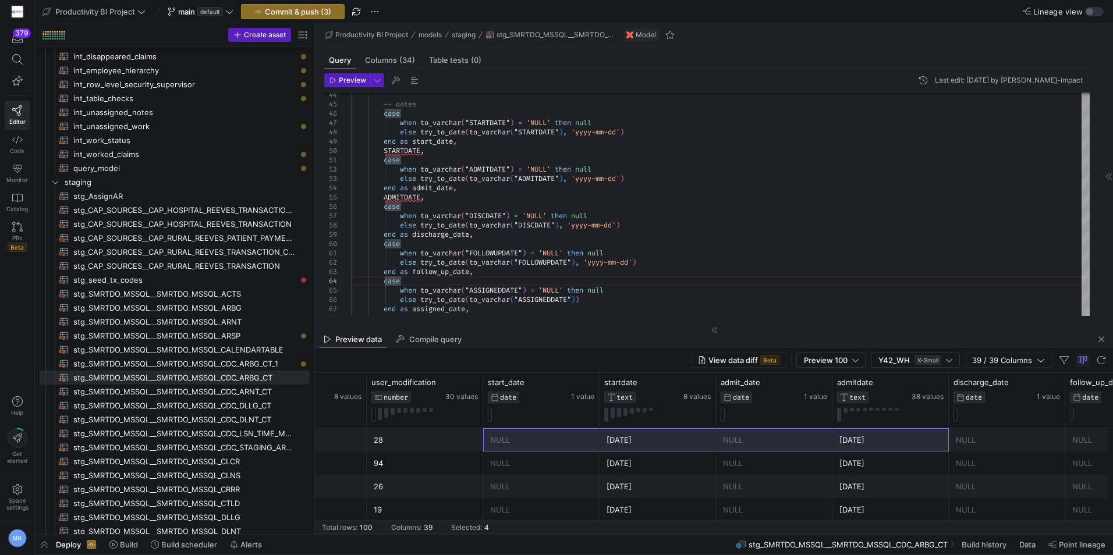
drag, startPoint x: 514, startPoint y: 439, endPoint x: 549, endPoint y: 436, distance: 35.0
click at [514, 439] on div "NULL" at bounding box center [541, 440] width 102 height 23
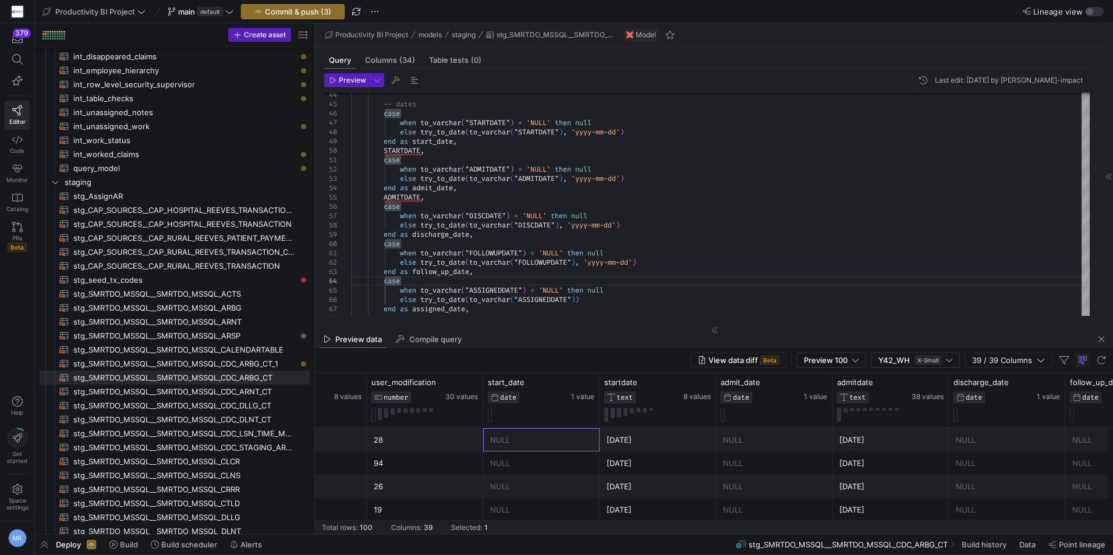
click at [889, 440] on div "02/06/25" at bounding box center [890, 440] width 102 height 23
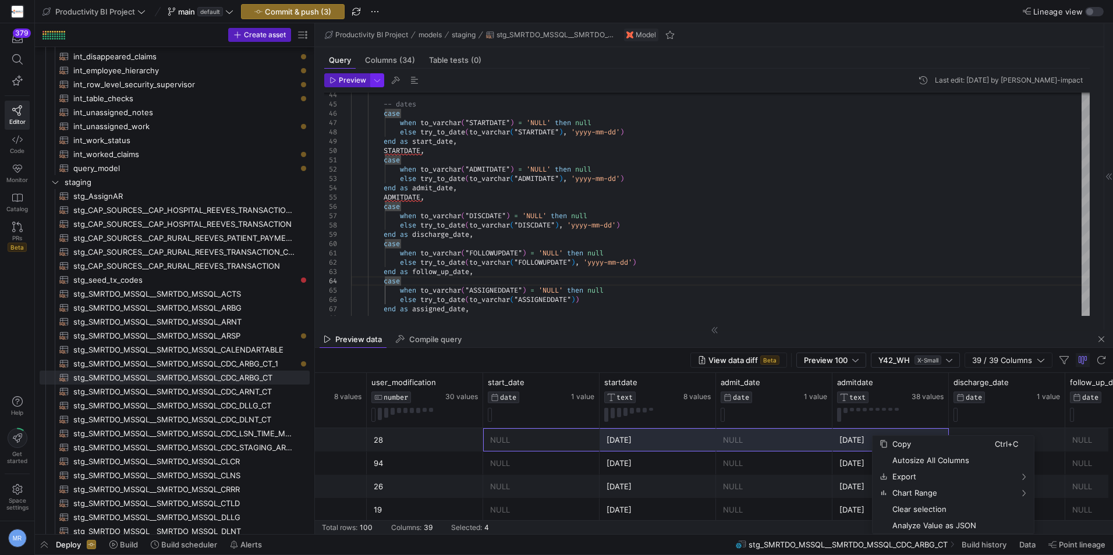
click at [375, 77] on span "button" at bounding box center [377, 80] width 13 height 13
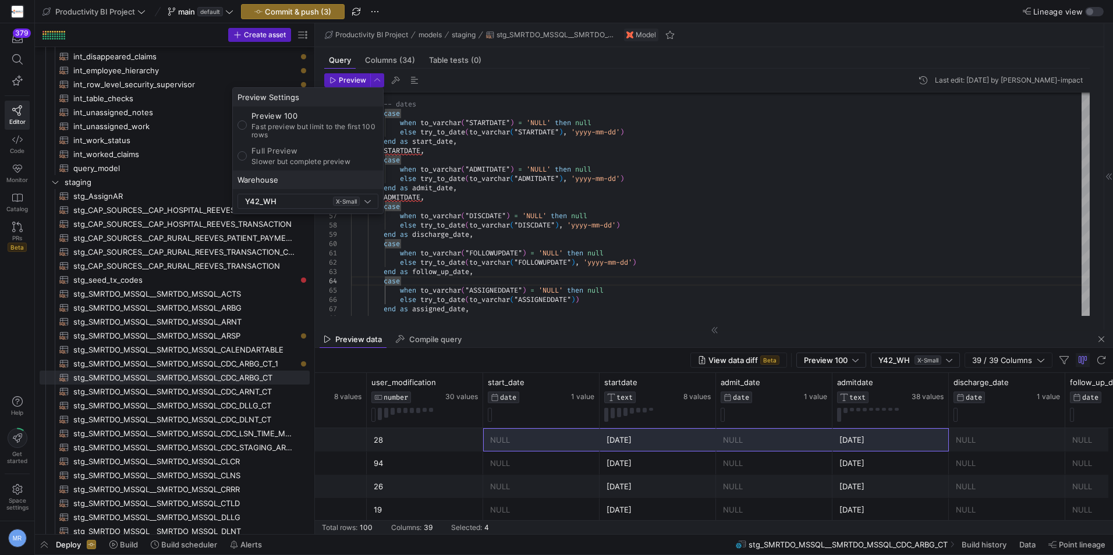
click at [811, 242] on div at bounding box center [556, 277] width 1113 height 555
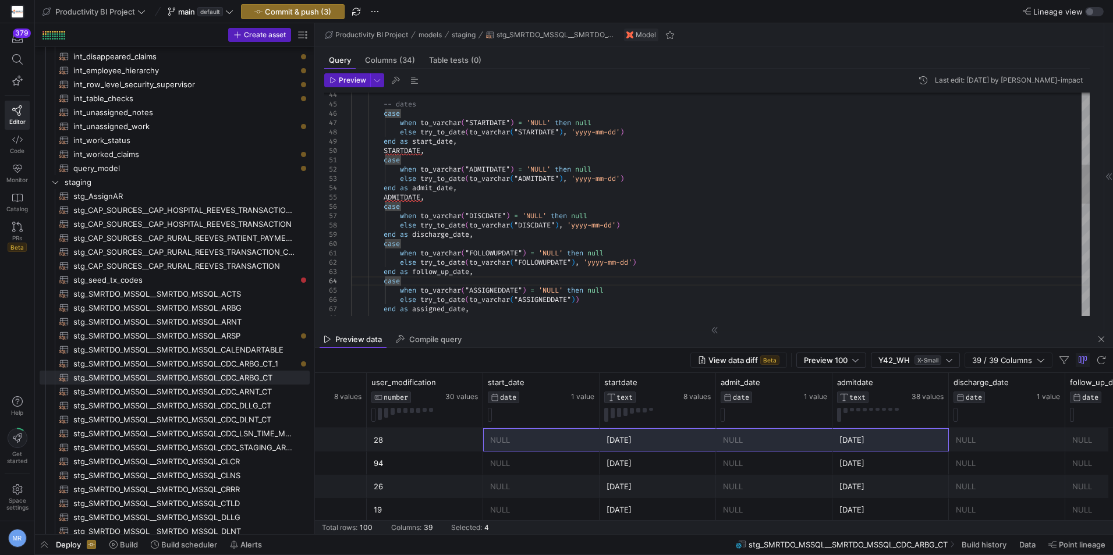
click at [836, 225] on div "STARTDATE , case when to_varchar ( "STARTDATE" ) = 'NULL' then null else try_to…" at bounding box center [720, 318] width 739 height 1276
type textarea "case when to_varchar("ADMITDATE") = 'NULL' then null else try_to_date(to_varcha…"
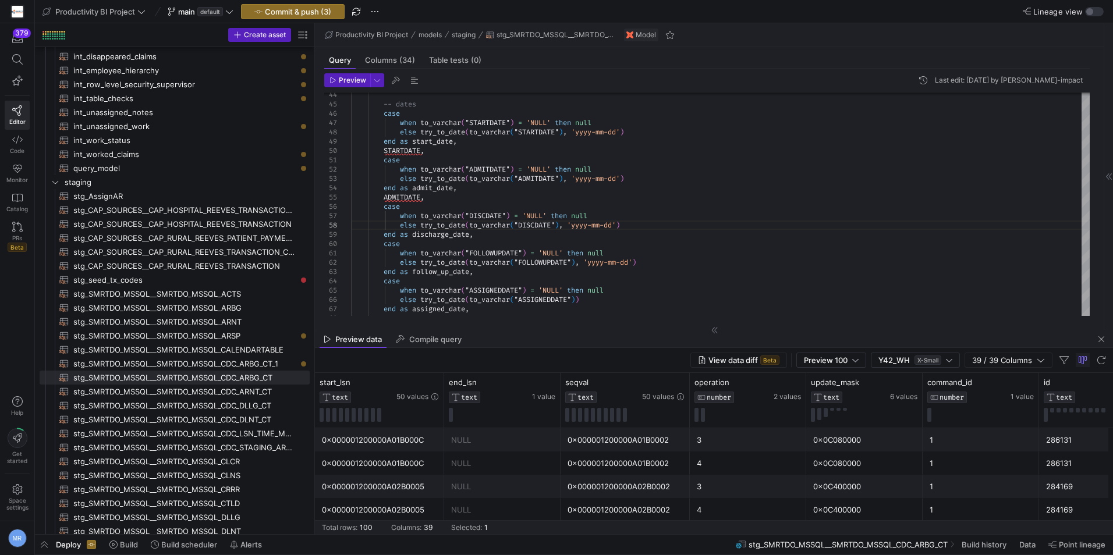
click at [499, 445] on div "NULL" at bounding box center [502, 440] width 102 height 23
click at [928, 472] on span "Export" at bounding box center [896, 477] width 107 height 16
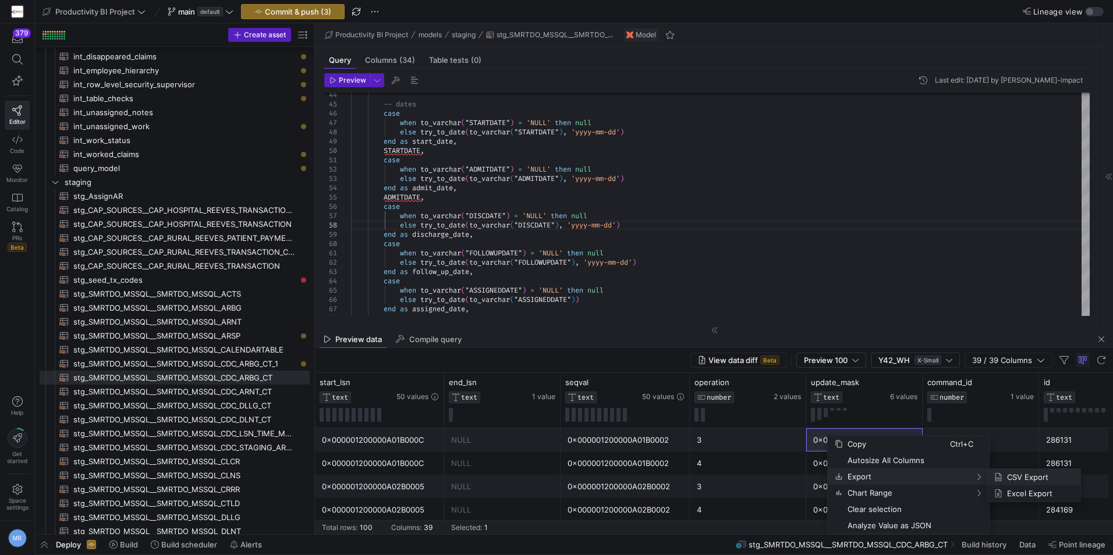
click at [1037, 475] on span "CSV Export" at bounding box center [1036, 477] width 69 height 16
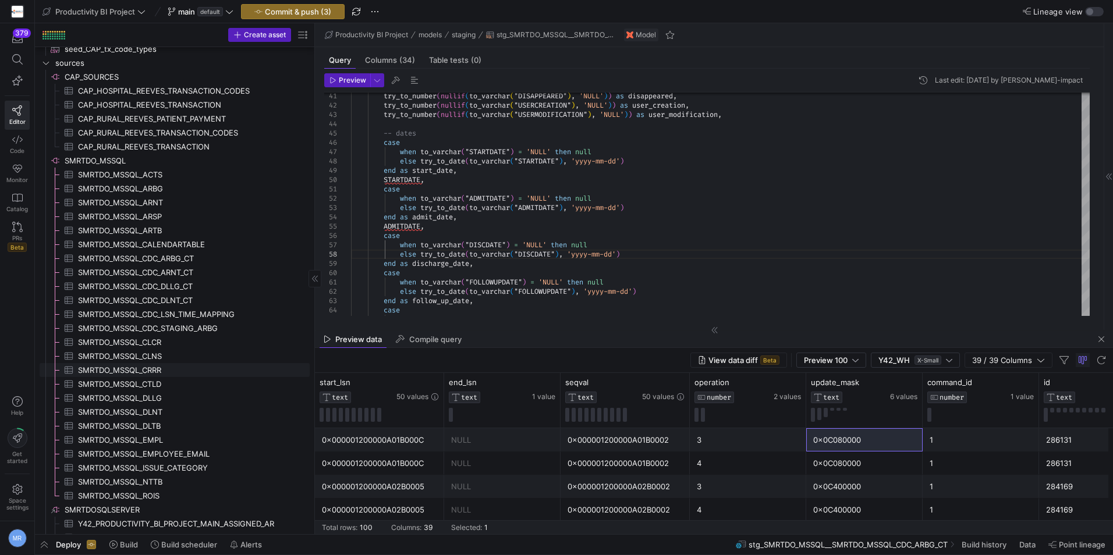
scroll to position [757, 0]
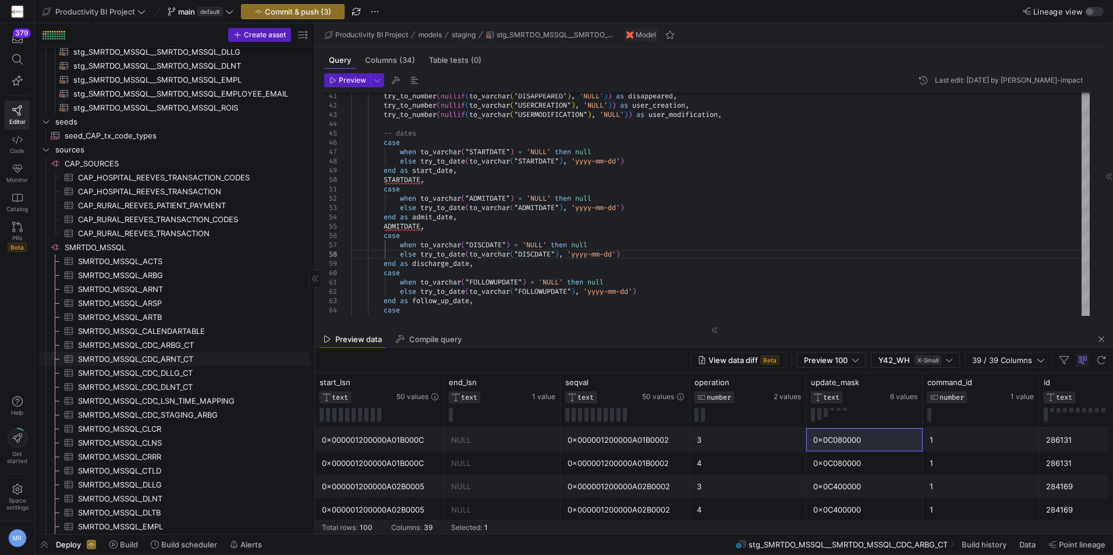
drag, startPoint x: 183, startPoint y: 356, endPoint x: 202, endPoint y: 353, distance: 18.8
click at [182, 357] on span "SMRTDO_MSSQL_CDC_ARNT_CT​​​​​​​​​" at bounding box center [187, 359] width 218 height 13
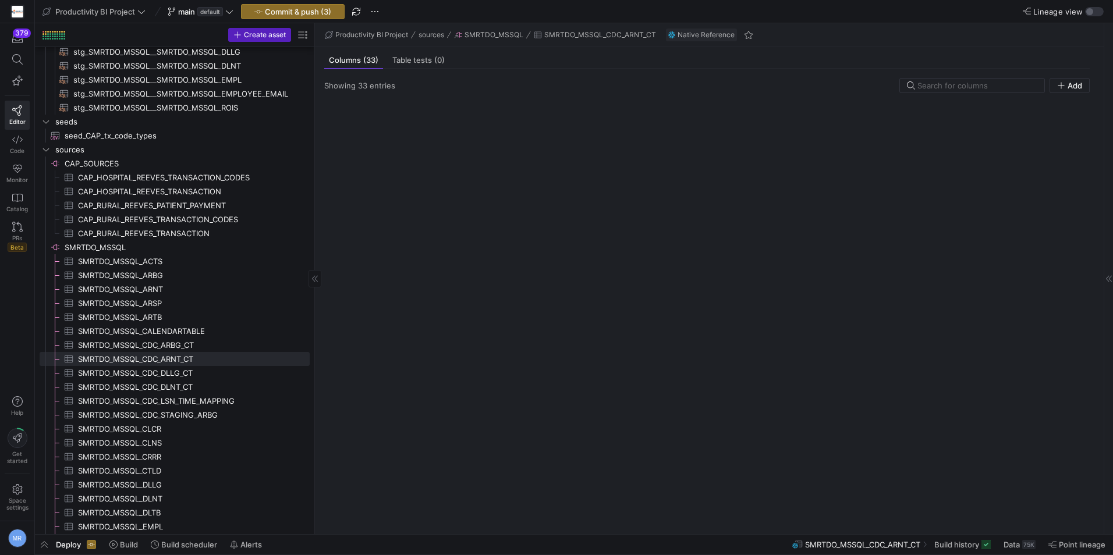
drag, startPoint x: 178, startPoint y: 335, endPoint x: 172, endPoint y: 344, distance: 10.5
click at [178, 335] on span "SMRTDO_MSSQL_CALENDARTABLE​​​​​​​​​" at bounding box center [187, 331] width 218 height 13
click at [172, 344] on span "SMRTDO_MSSQL_CDC_ARBG_CT​​​​​​​​​" at bounding box center [187, 345] width 218 height 13
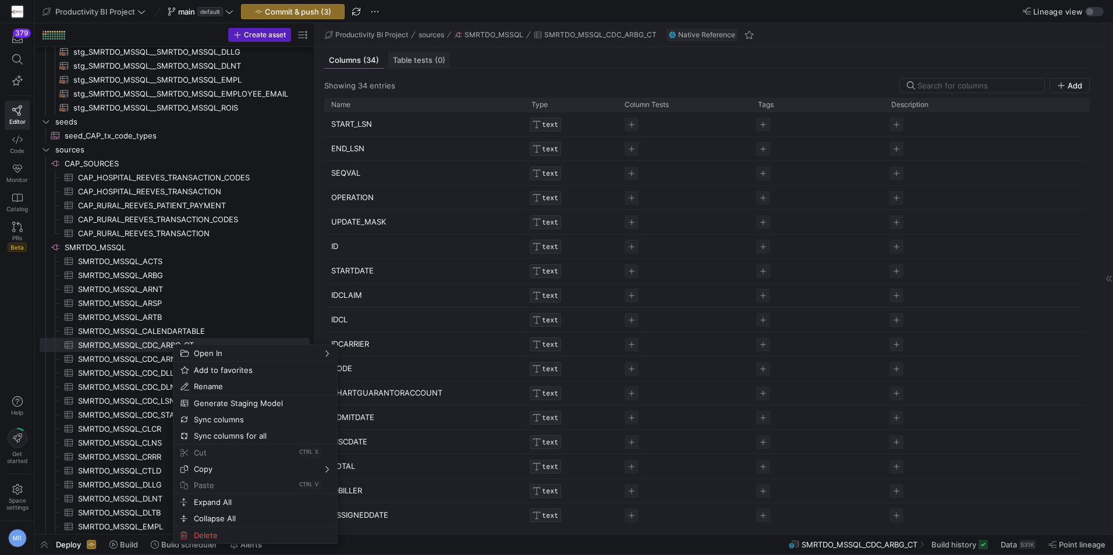
click at [421, 56] on span "Table tests (0)" at bounding box center [419, 60] width 52 height 8
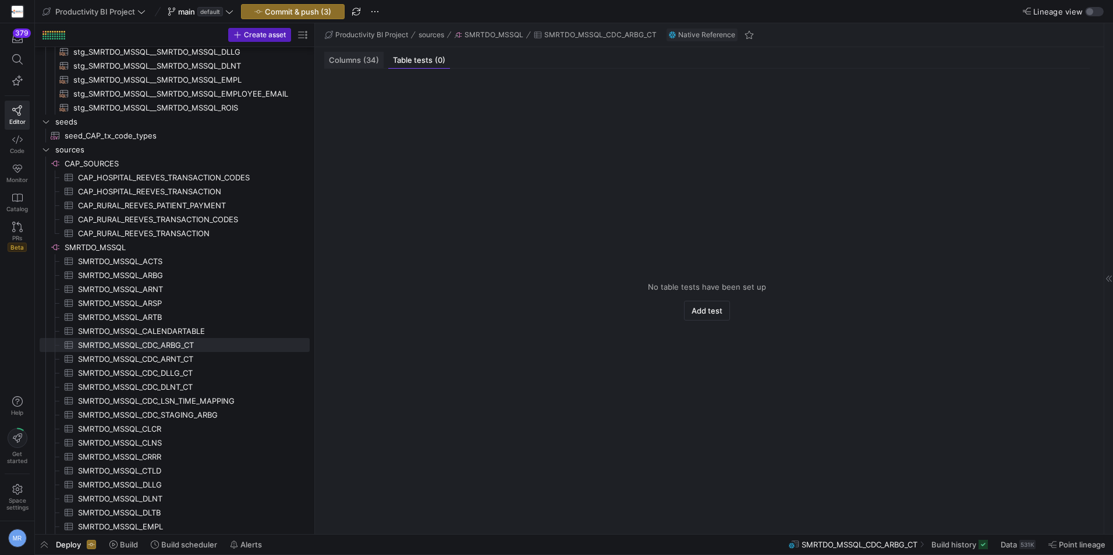
click at [364, 60] on span "(34)" at bounding box center [371, 60] width 16 height 8
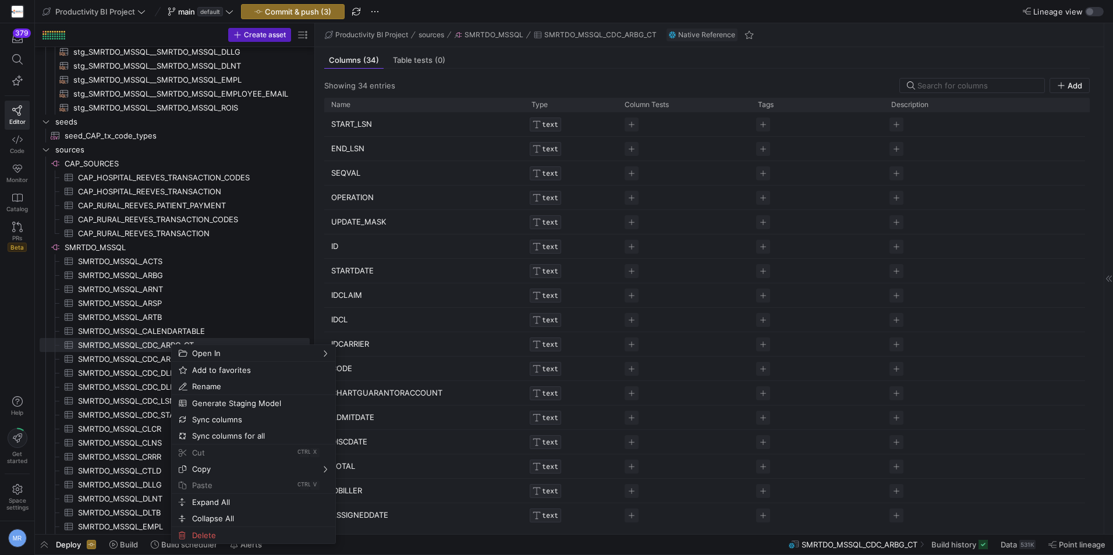
click at [861, 35] on div "Productivity BI Project sources SMRTDO_MSSQL SMRTDO_MSSQL_CDC_ARBG_CT Native Re…" at bounding box center [709, 35] width 789 height 24
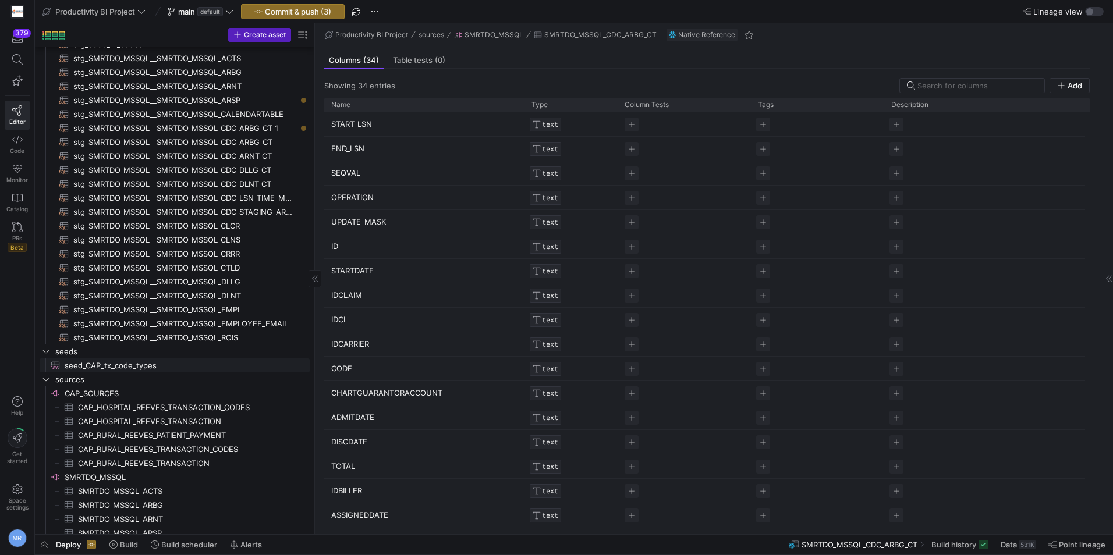
scroll to position [524, 0]
drag, startPoint x: 256, startPoint y: 144, endPoint x: 553, endPoint y: 99, distance: 300.2
click at [256, 144] on span "stg_SMRTDO_MSSQL__SMRTDO_MSSQL_CDC_ARBG_CT​​​​​​​​​​" at bounding box center [184, 145] width 223 height 13
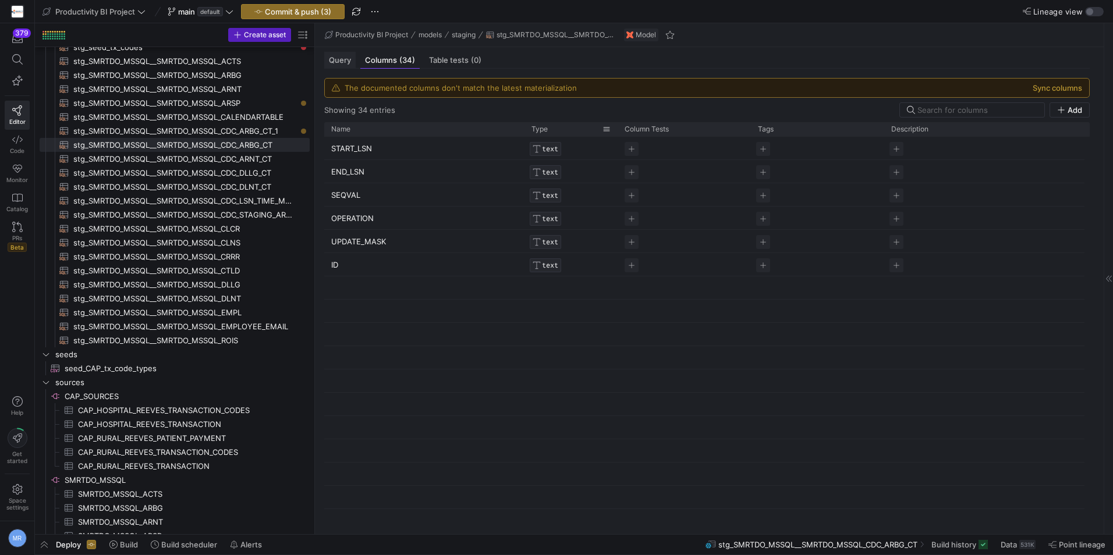
click at [342, 61] on span "Query" at bounding box center [340, 60] width 22 height 8
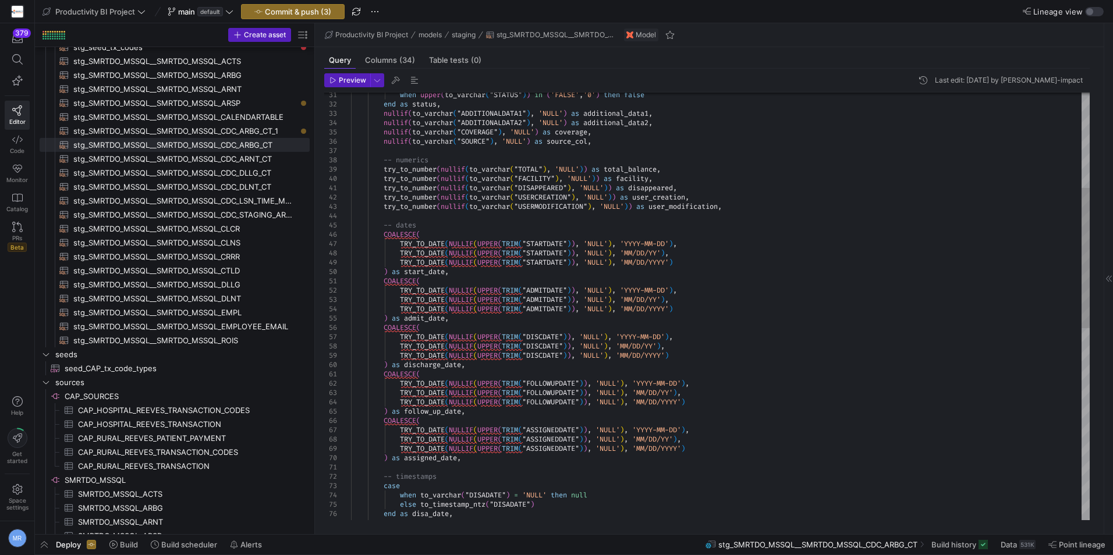
drag, startPoint x: 683, startPoint y: 271, endPoint x: 704, endPoint y: 268, distance: 21.7
click at [683, 271] on div "try_to_number ( nullif ( to_varchar ( "USERMODIFICATION" ) , 'NULL' ) ) as user…" at bounding box center [720, 454] width 739 height 1304
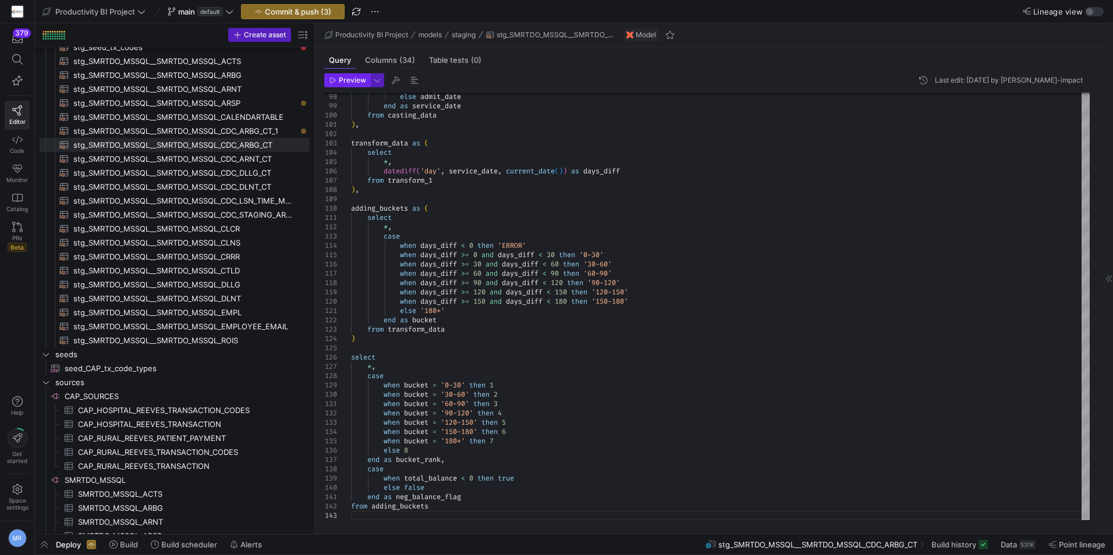
click at [353, 83] on span "Preview" at bounding box center [352, 80] width 27 height 8
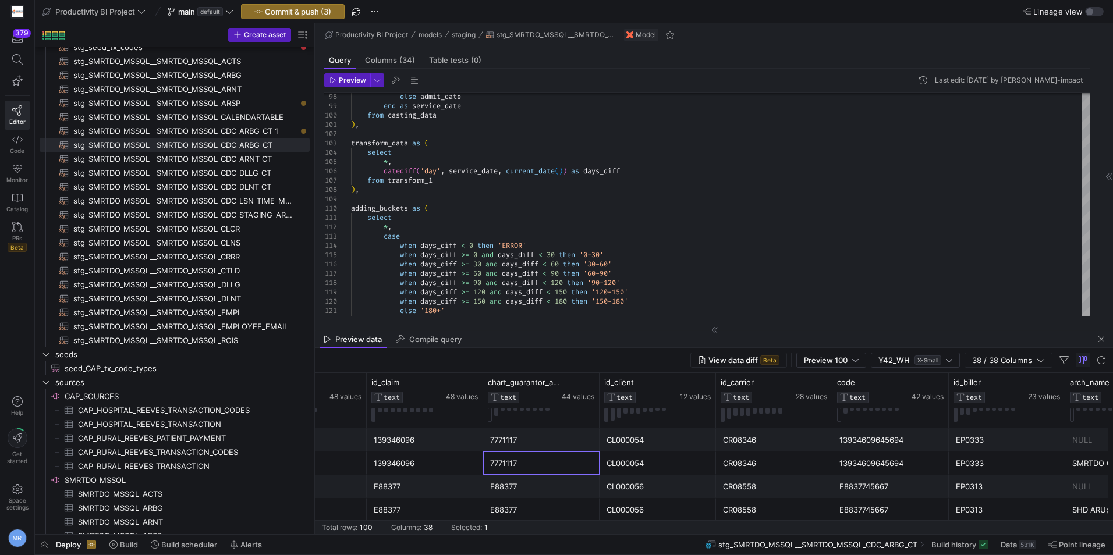
scroll to position [0, 835]
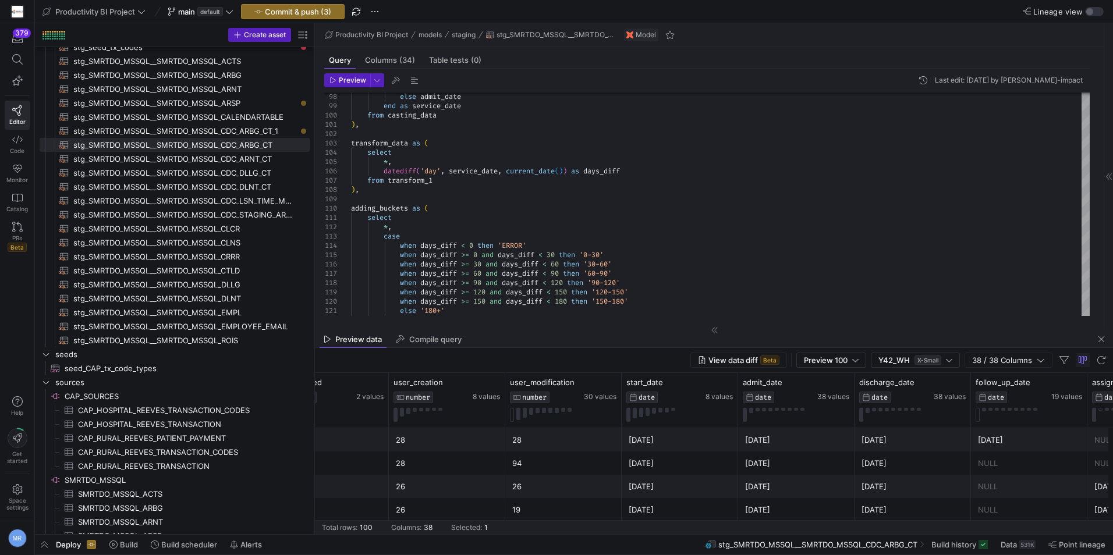
drag, startPoint x: 822, startPoint y: 453, endPoint x: 864, endPoint y: 450, distance: 42.0
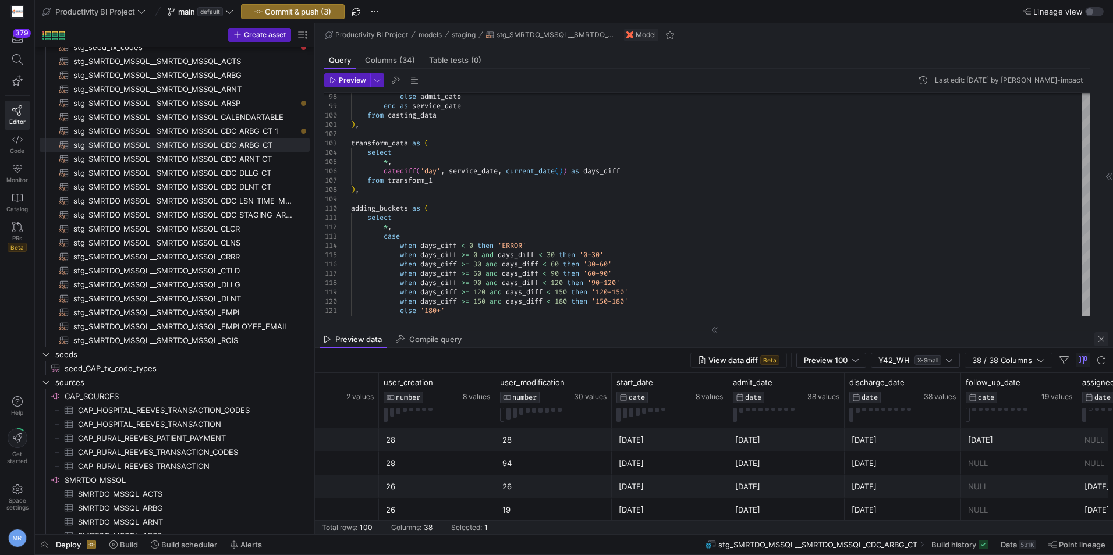
click at [1095, 333] on span "button" at bounding box center [1101, 339] width 14 height 14
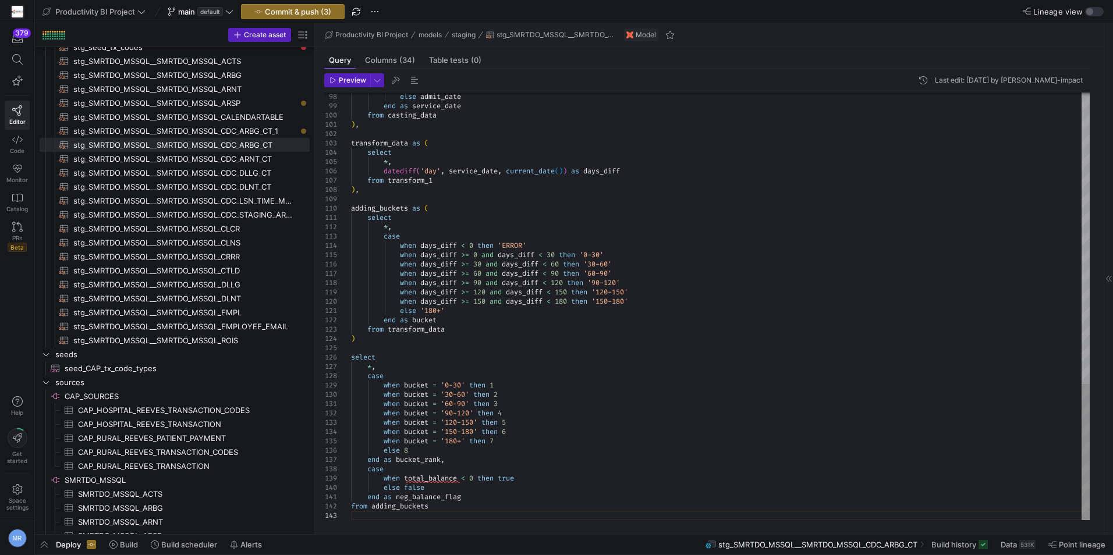
type textarea "select *, case when days_diff < 0 then 'ERROR' when days_diff >= 0 and days_dif…"
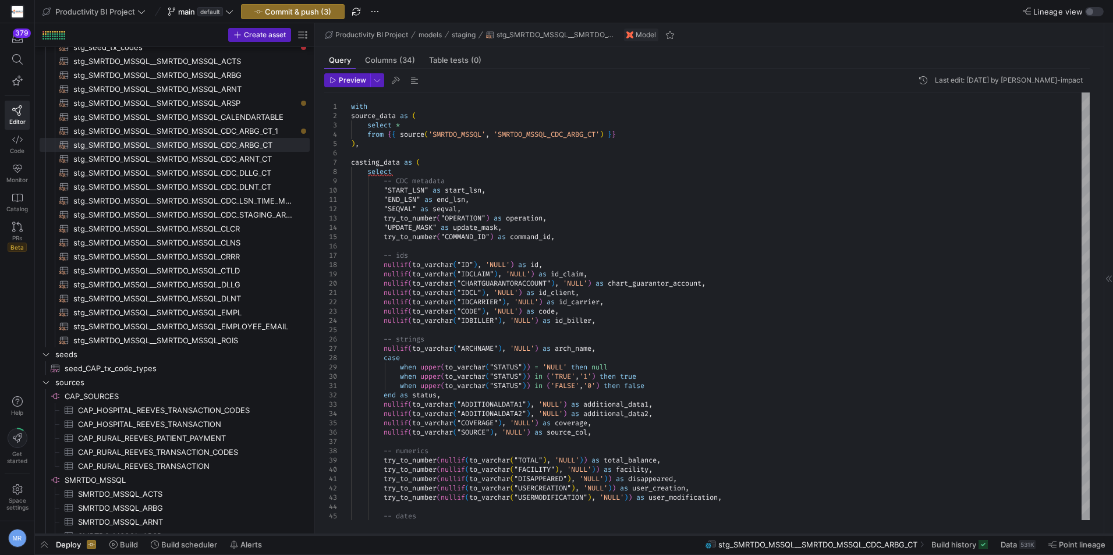
click at [132, 536] on div at bounding box center [574, 535] width 1078 height 5
click at [129, 541] on span "Build" at bounding box center [129, 544] width 18 height 9
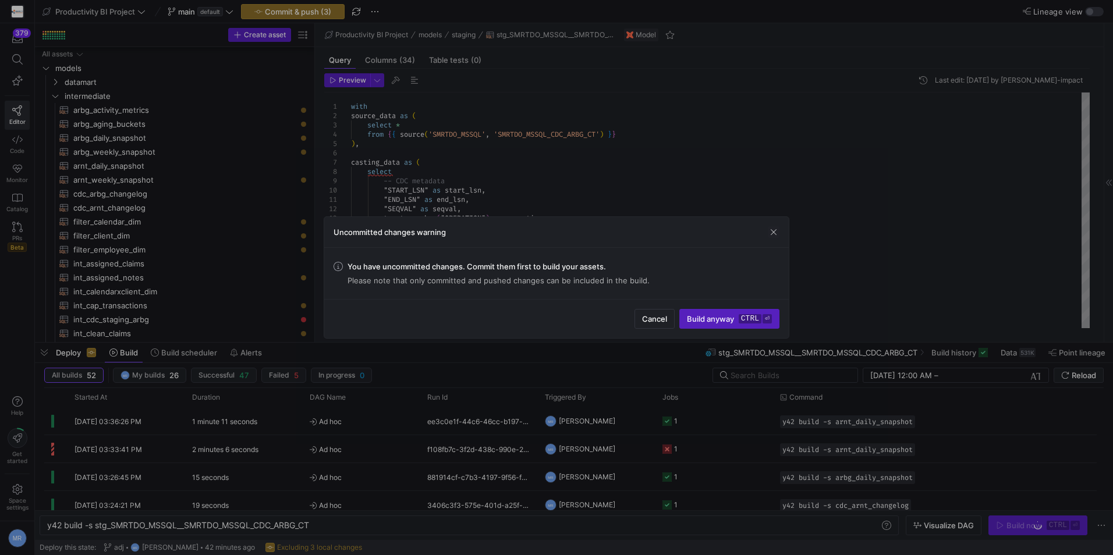
scroll to position [524, 0]
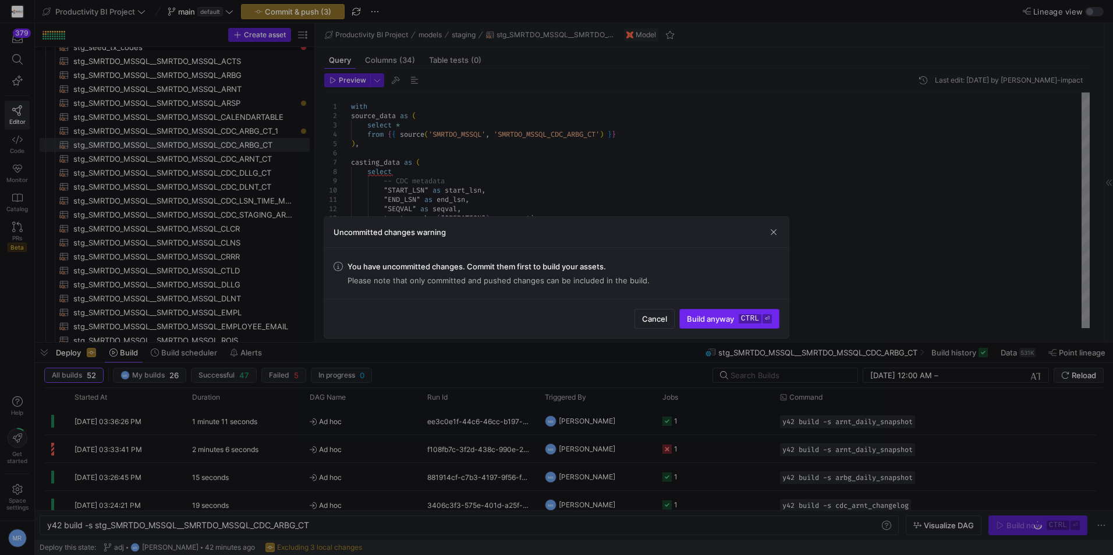
click at [723, 318] on span "Build anyway ctrl ⏎" at bounding box center [729, 318] width 85 height 9
